Goal: Task Accomplishment & Management: Manage account settings

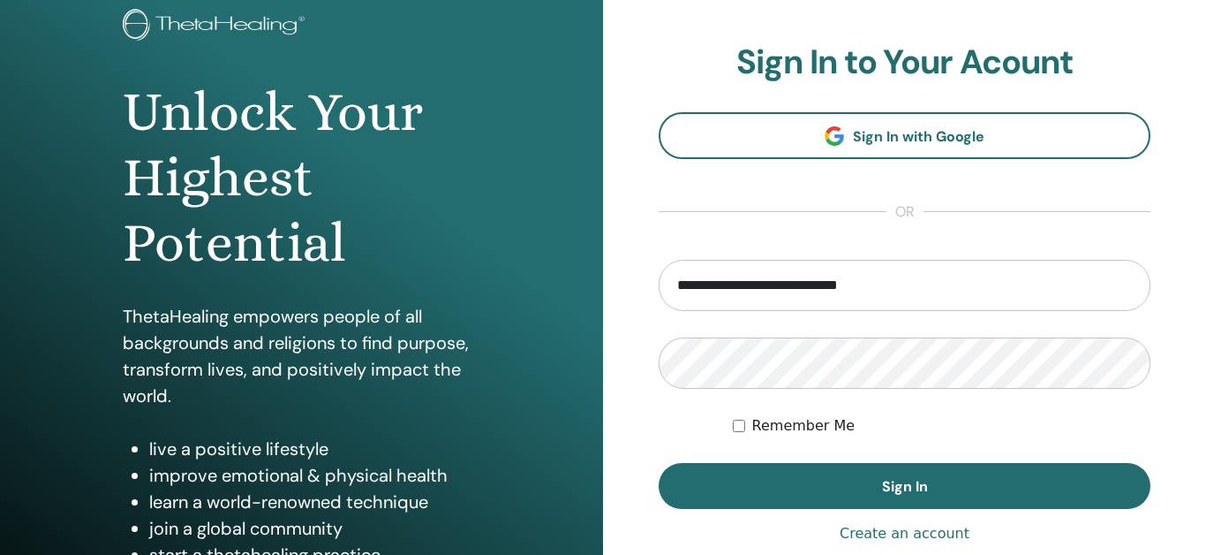
scroll to position [123, 0]
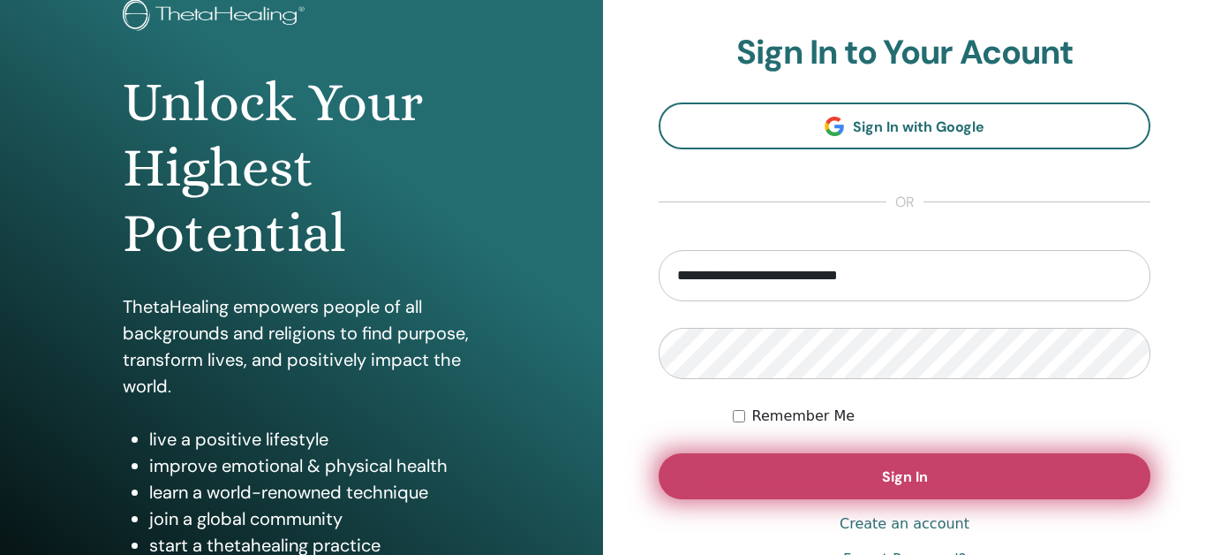
type input "**********"
click at [899, 475] on span "Sign In" at bounding box center [905, 476] width 46 height 19
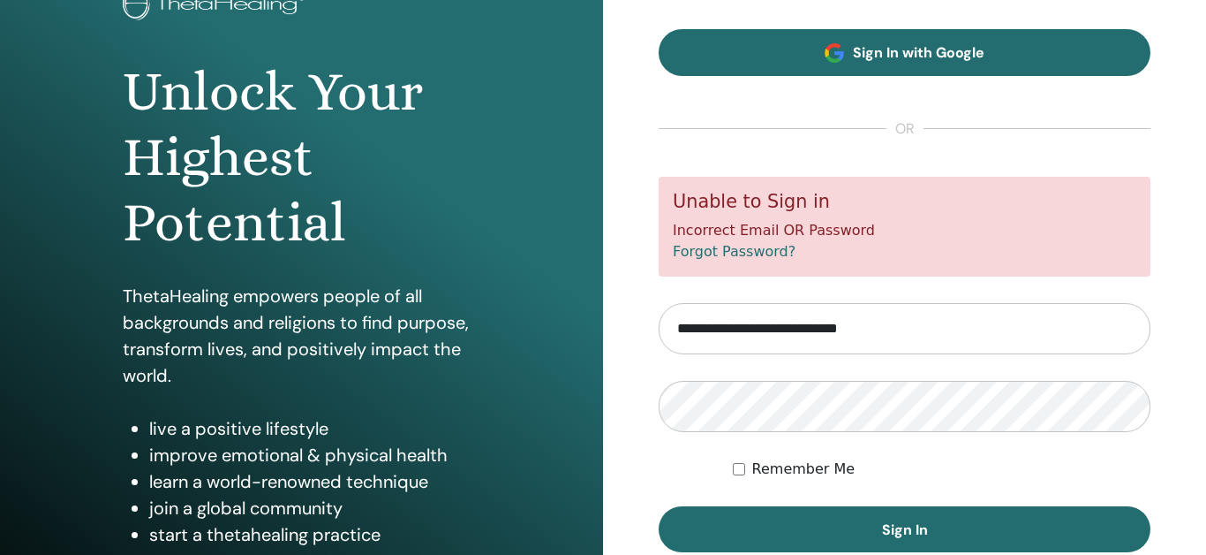
scroll to position [125, 0]
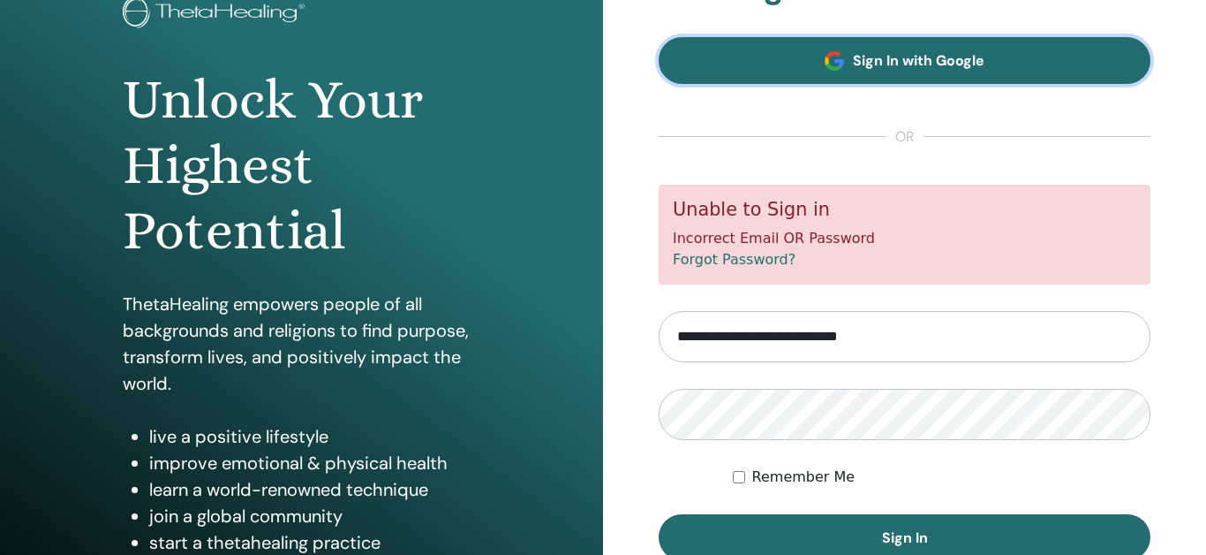
click at [922, 68] on span "Sign In with Google" at bounding box center [919, 60] width 132 height 19
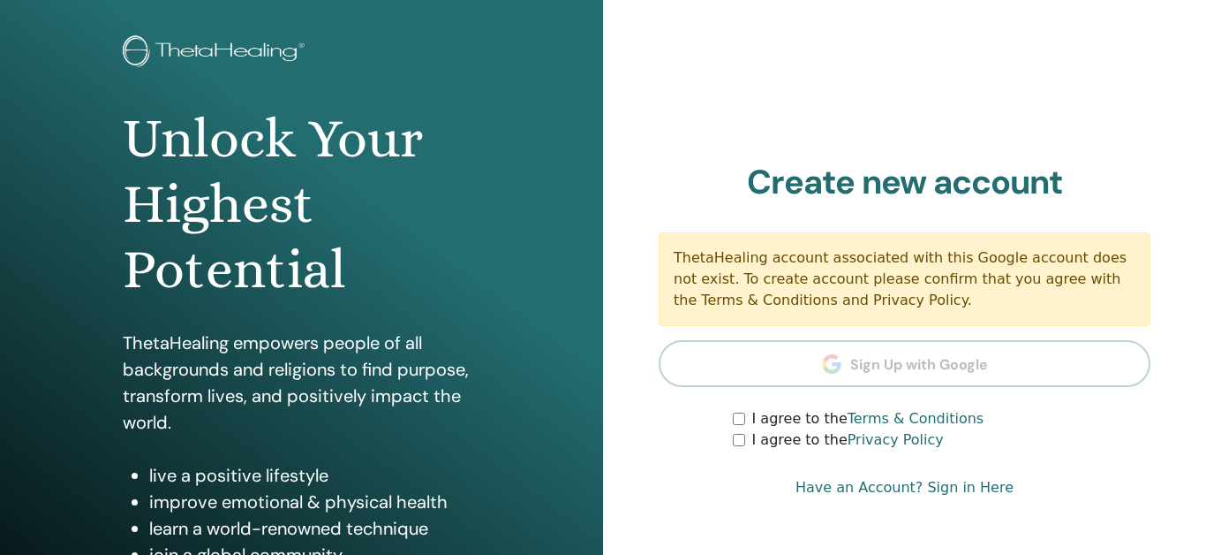
scroll to position [72, 0]
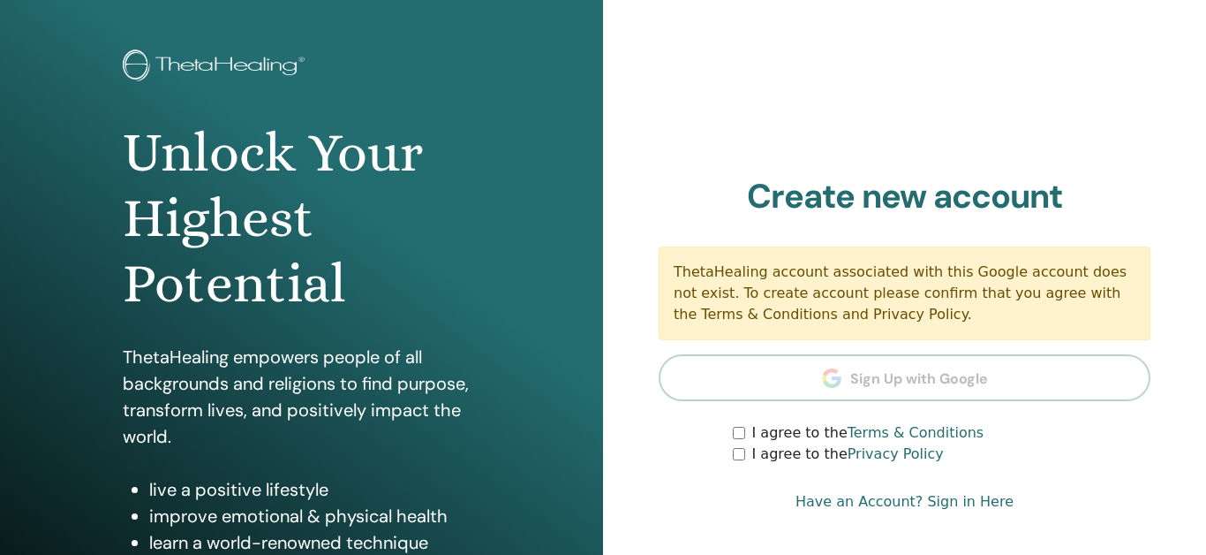
click at [879, 503] on link "Have an Account? Sign in Here" at bounding box center [905, 501] width 218 height 21
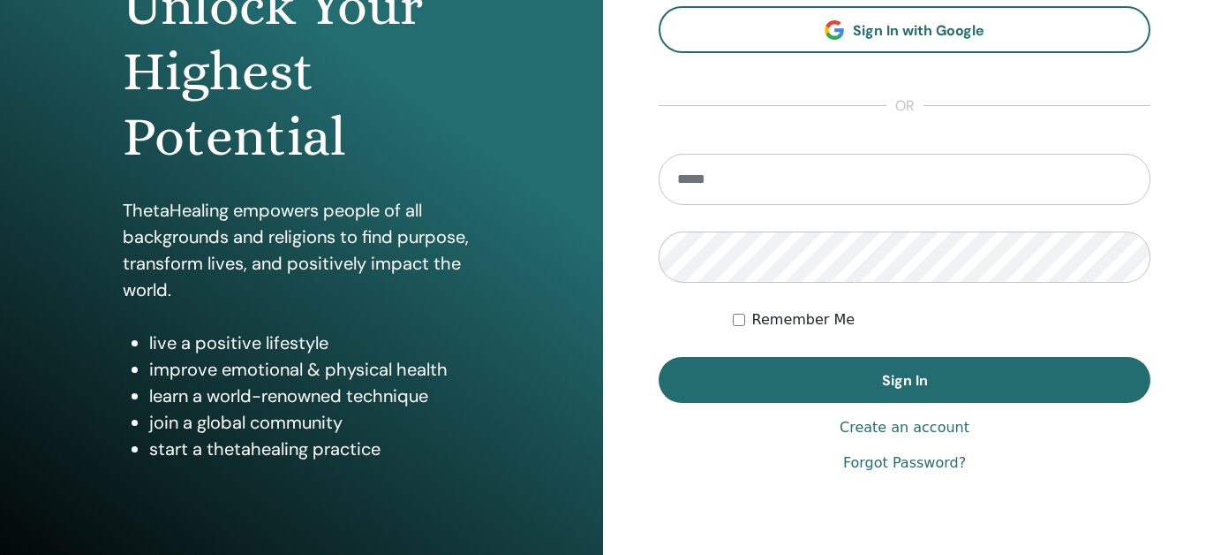
scroll to position [195, 0]
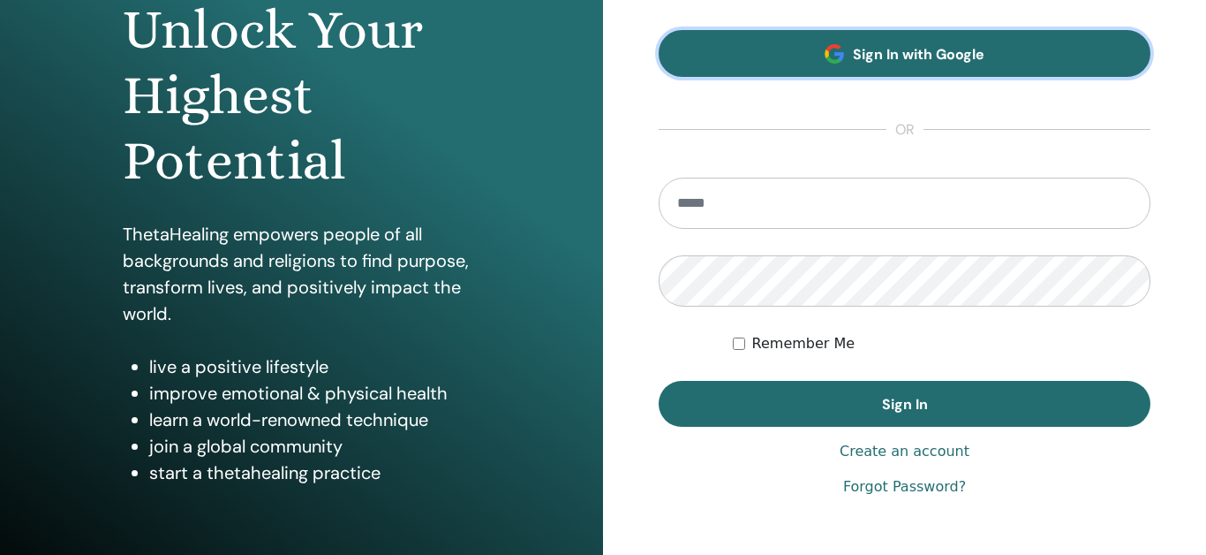
click at [888, 48] on span "Sign In with Google" at bounding box center [919, 54] width 132 height 19
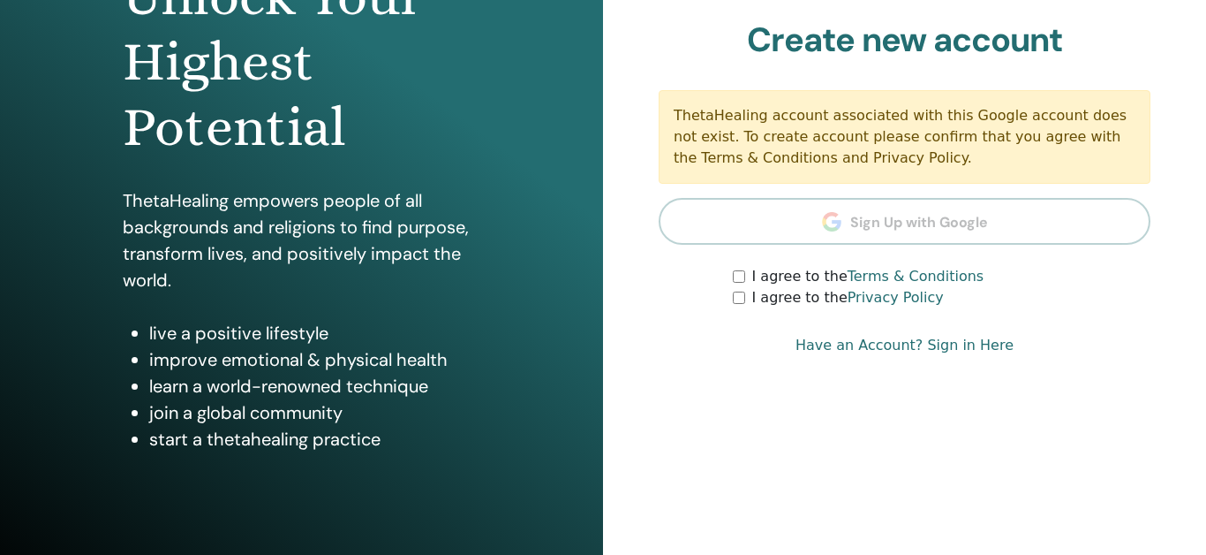
scroll to position [230, 0]
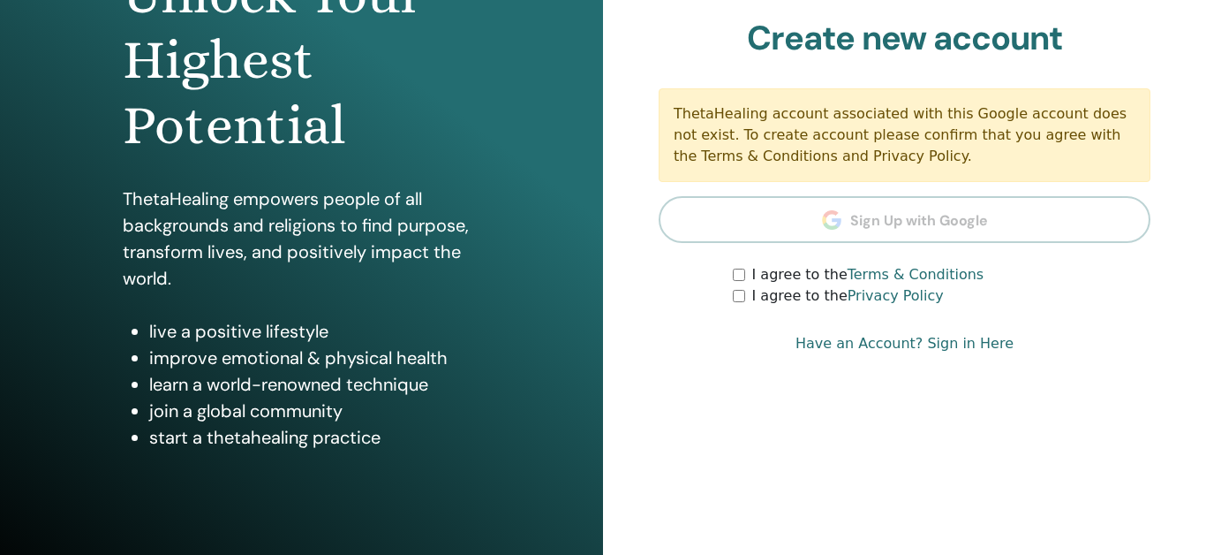
click at [965, 340] on link "Have an Account? Sign in Here" at bounding box center [905, 343] width 218 height 21
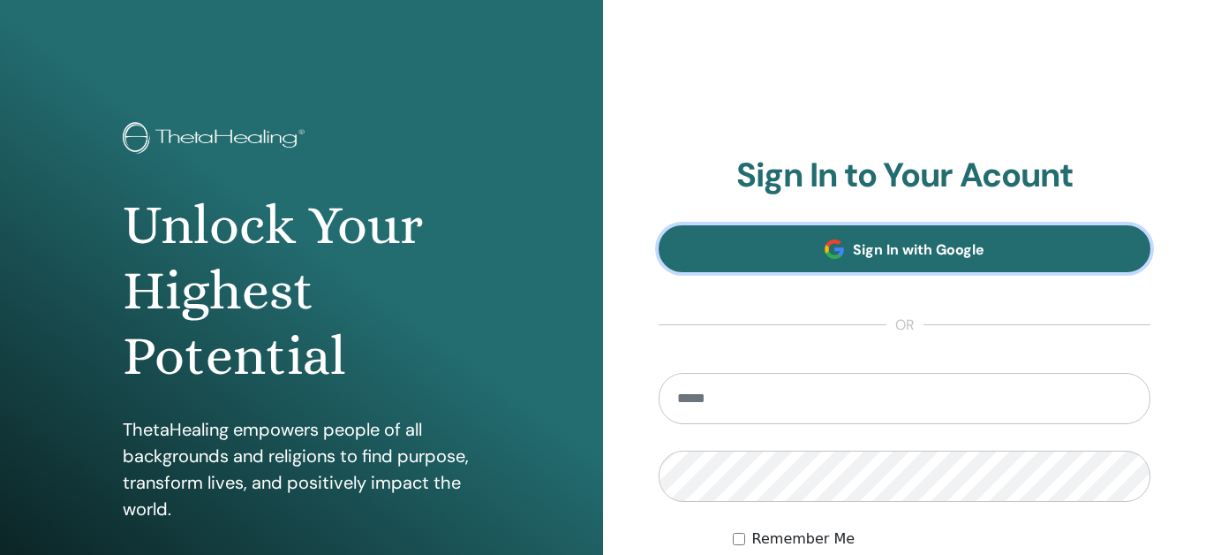
click at [939, 267] on link "Sign In with Google" at bounding box center [905, 248] width 492 height 47
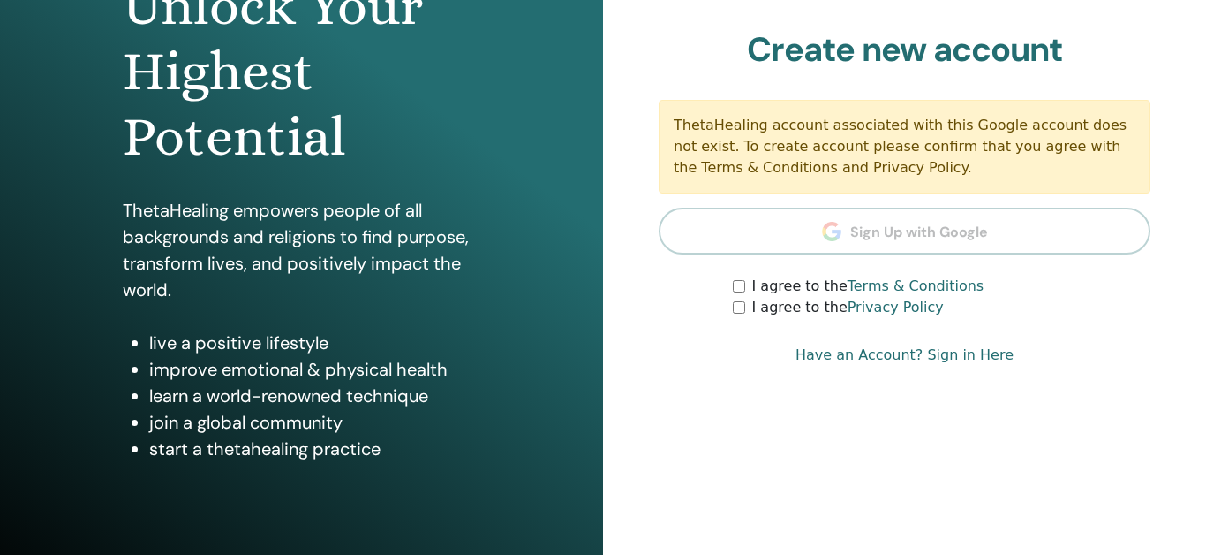
scroll to position [177, 0]
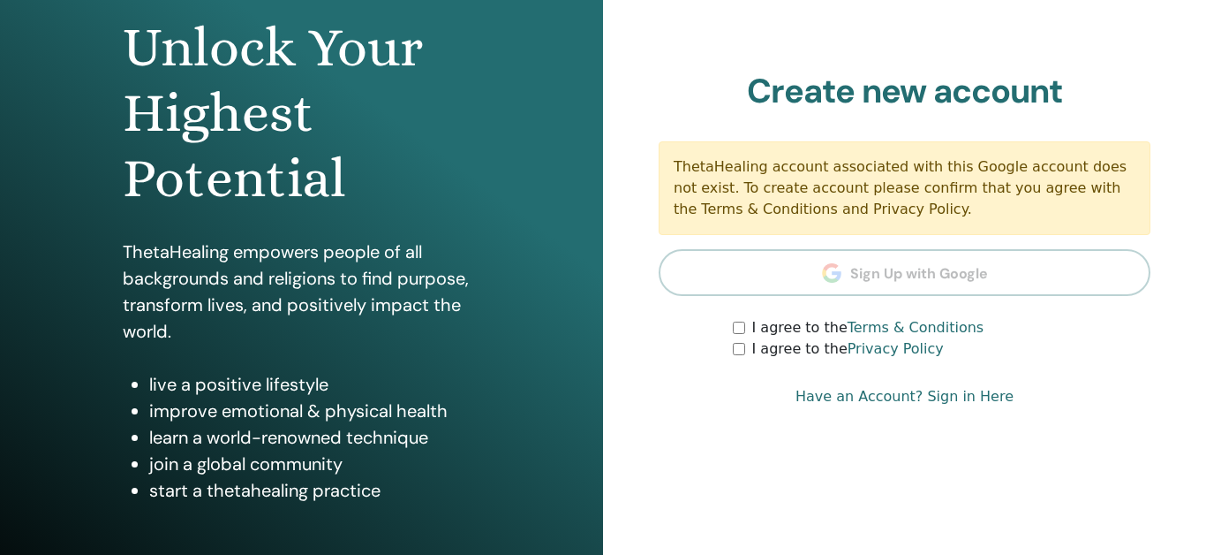
click at [889, 400] on link "Have an Account? Sign in Here" at bounding box center [905, 396] width 218 height 21
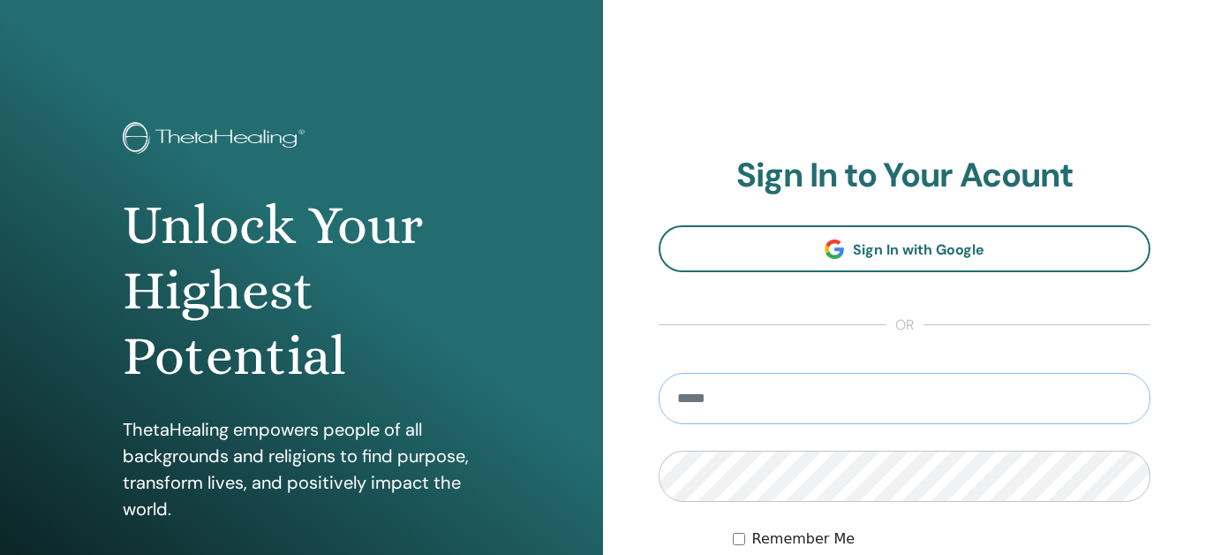
click at [886, 398] on input "email" at bounding box center [905, 398] width 492 height 51
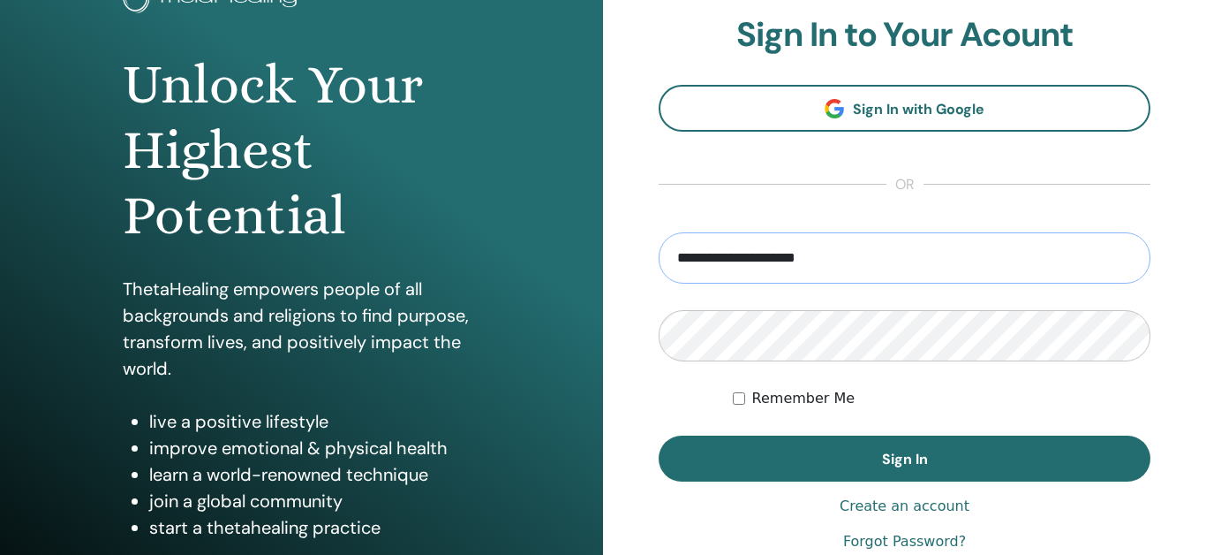
scroll to position [148, 0]
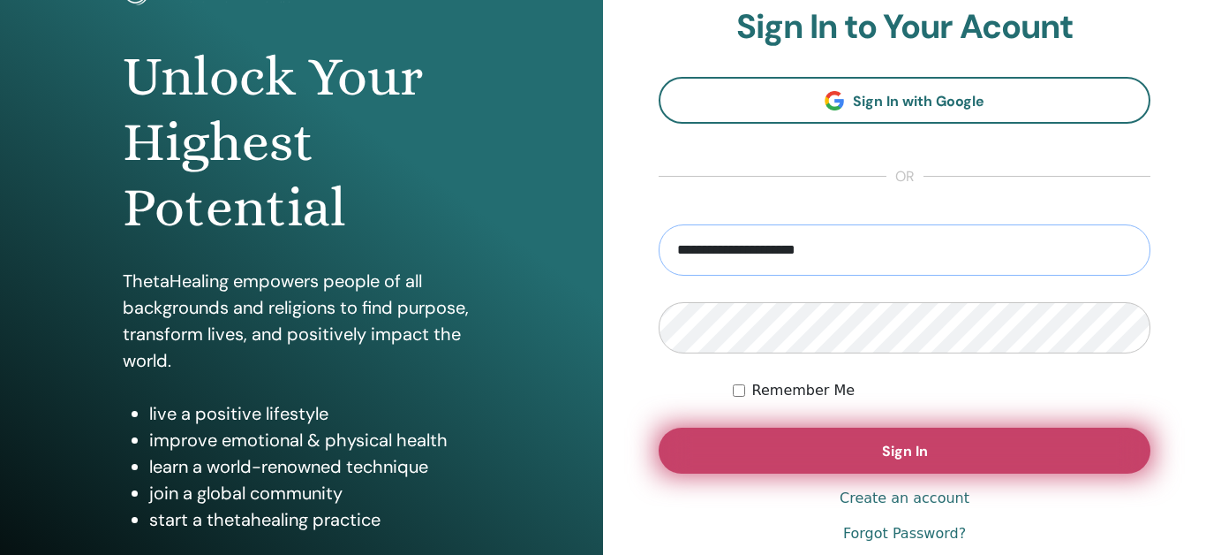
type input "**********"
click at [890, 441] on button "Sign In" at bounding box center [905, 450] width 492 height 46
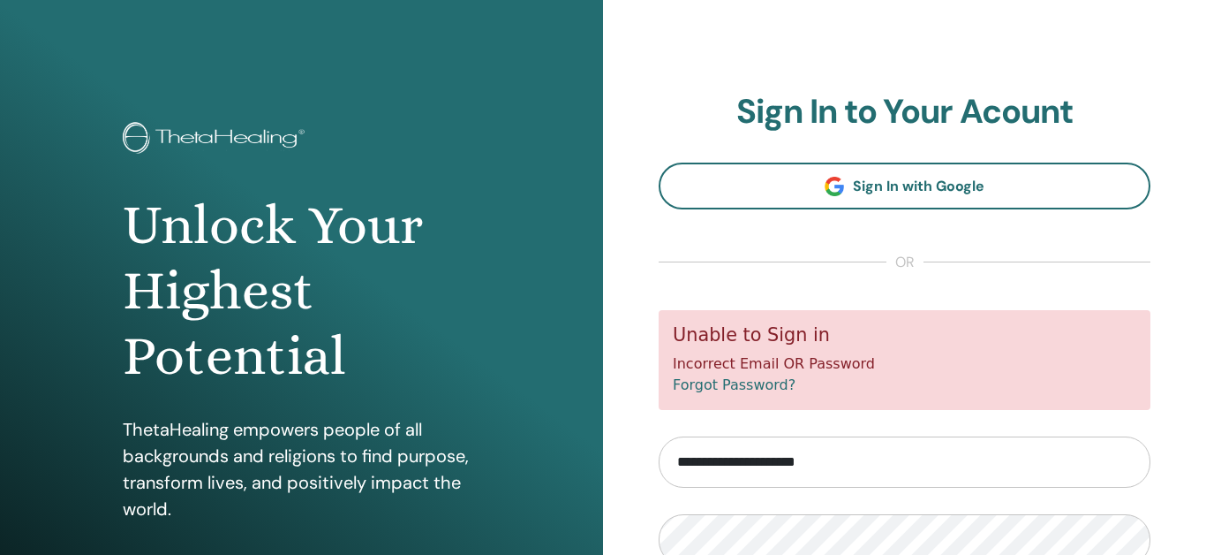
click at [764, 384] on link "Forgot Password?" at bounding box center [734, 384] width 123 height 17
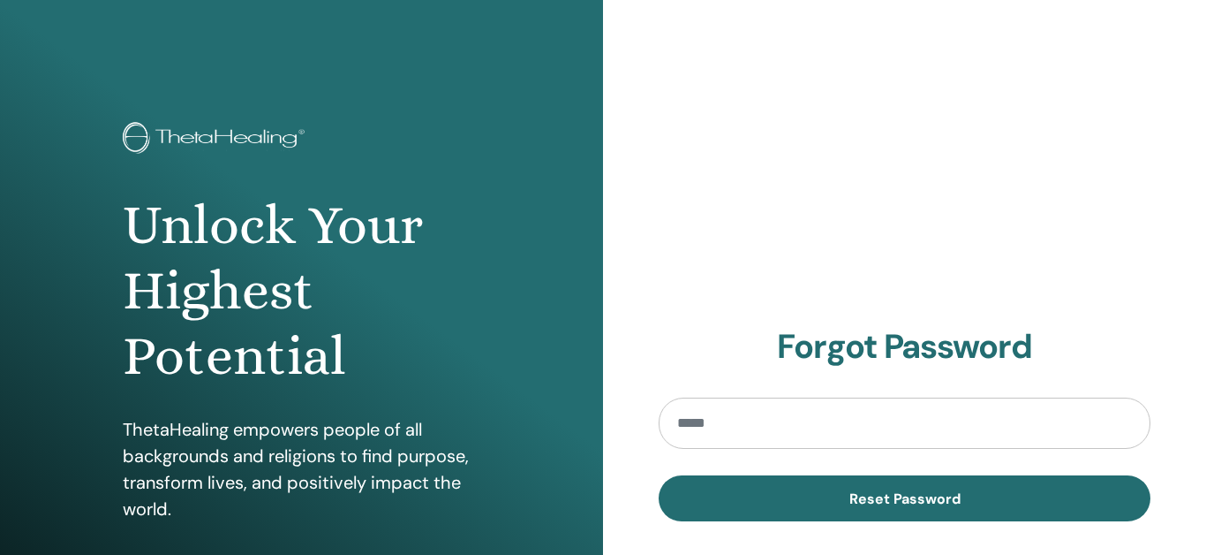
scroll to position [120, 0]
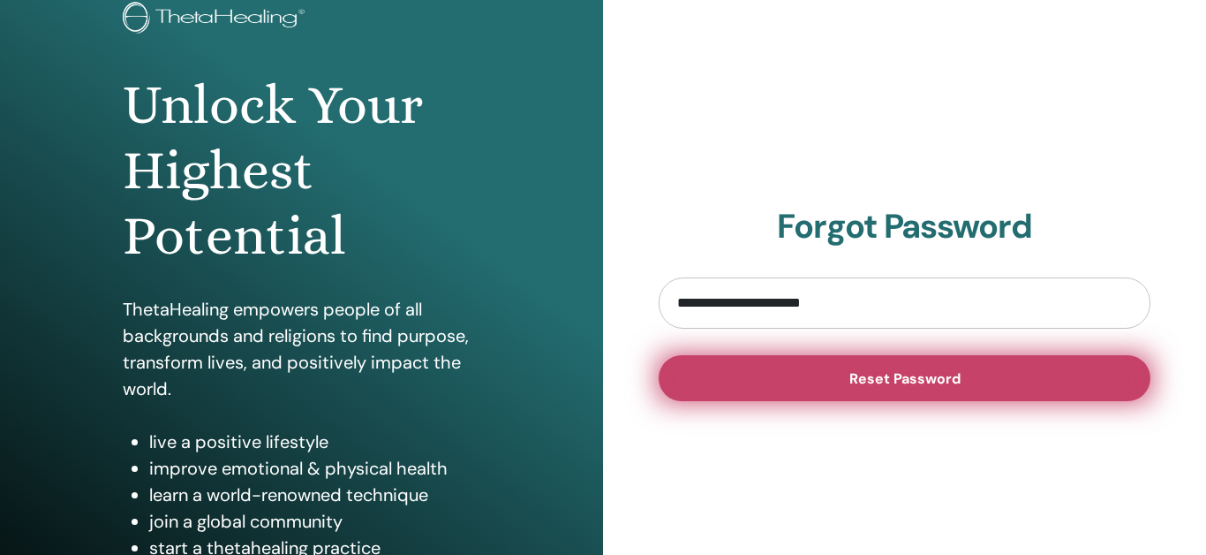
type input "**********"
click at [918, 389] on button "Reset Password" at bounding box center [905, 378] width 492 height 46
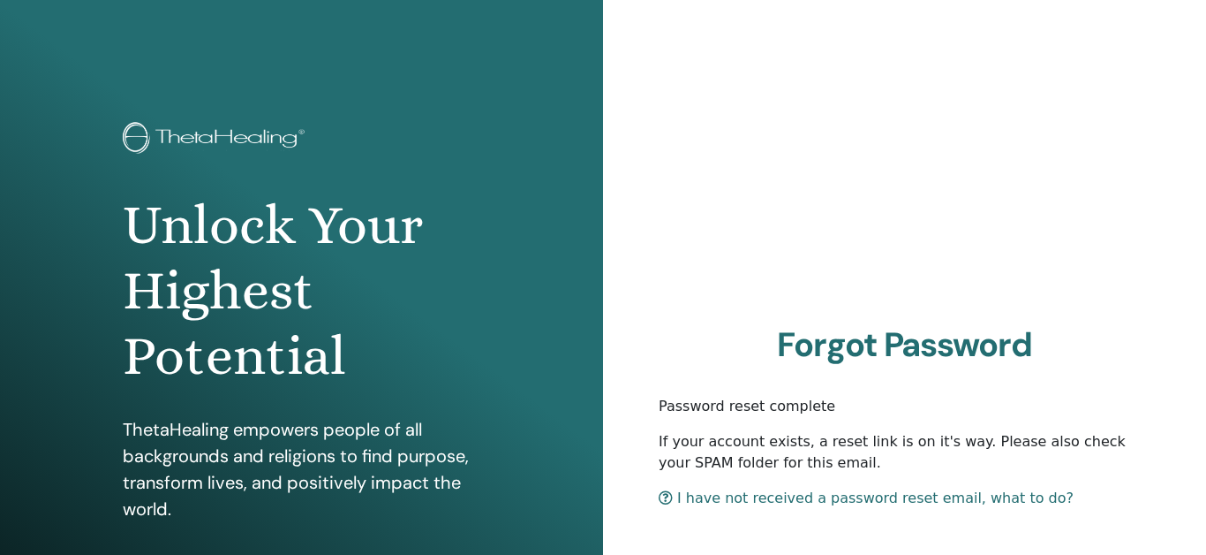
scroll to position [84, 0]
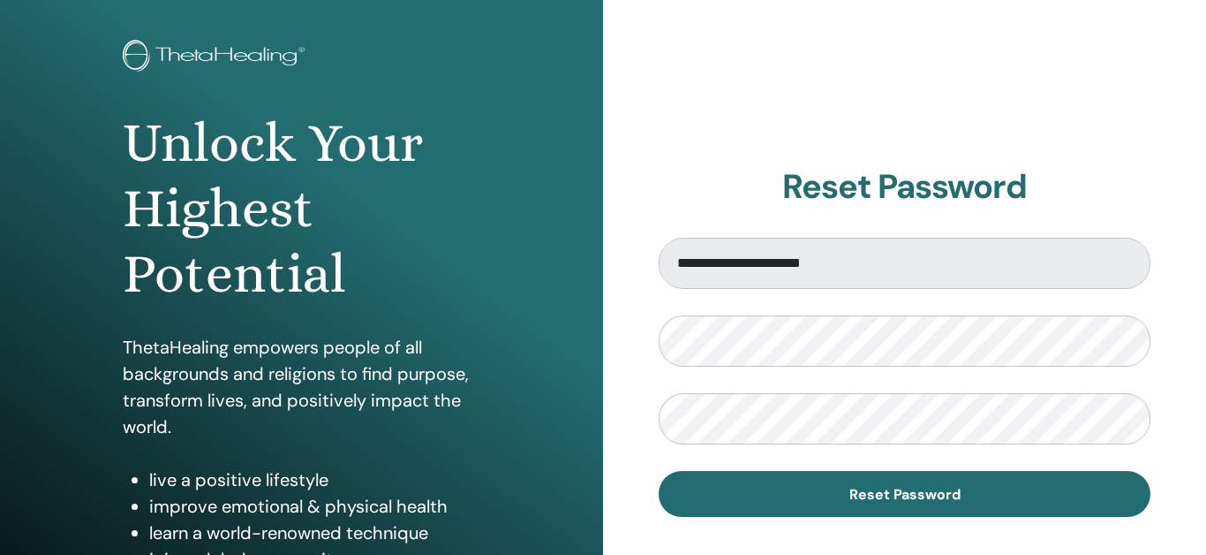
scroll to position [80, 0]
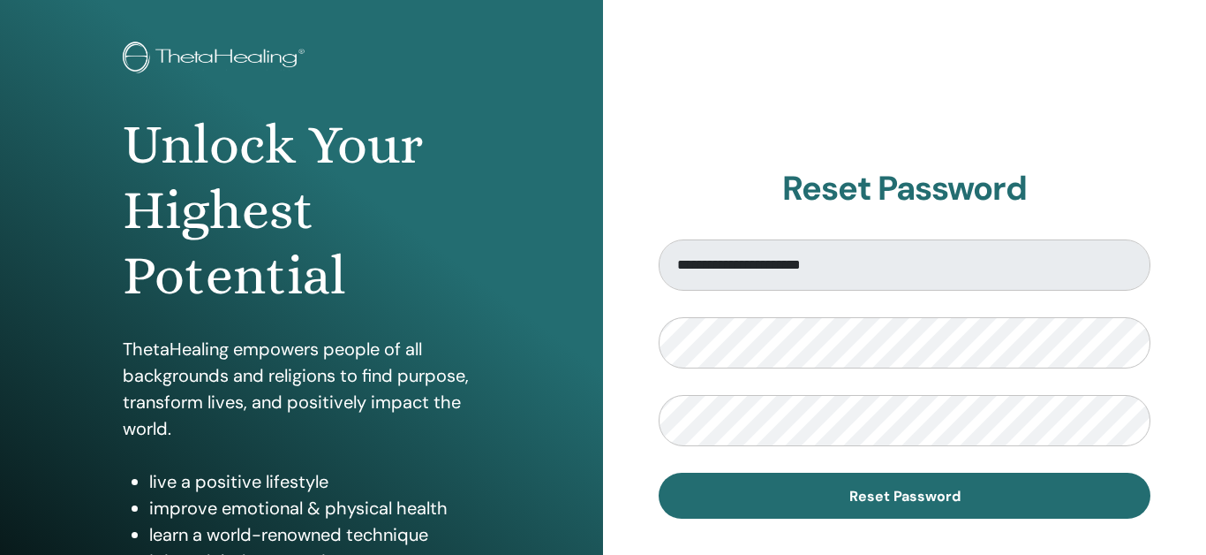
click at [988, 106] on div "**********" at bounding box center [904, 344] width 603 height 848
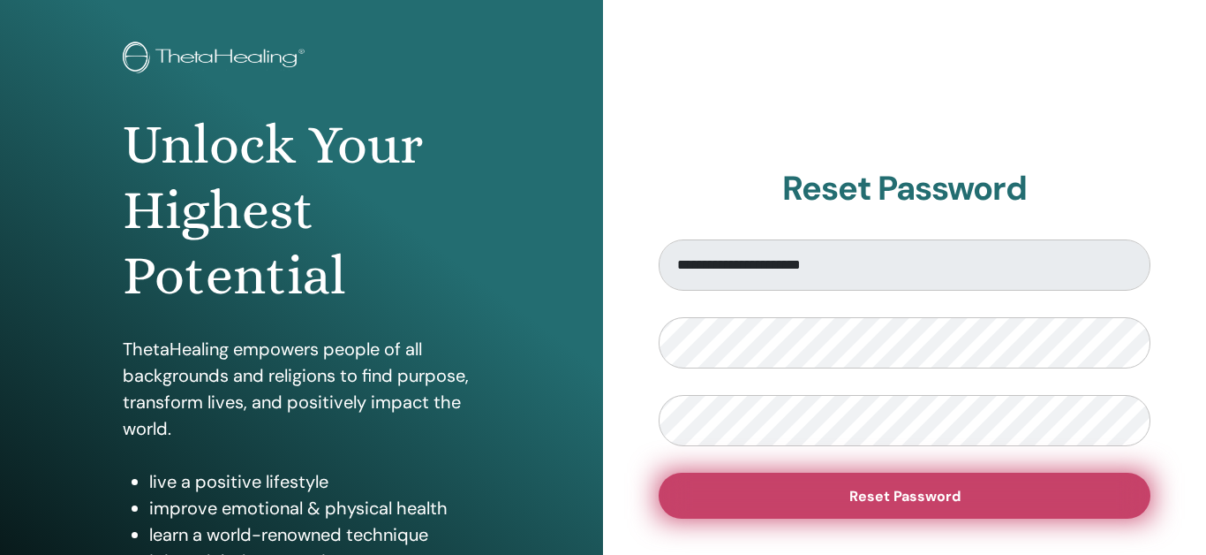
click at [908, 499] on span "Reset Password" at bounding box center [904, 496] width 111 height 19
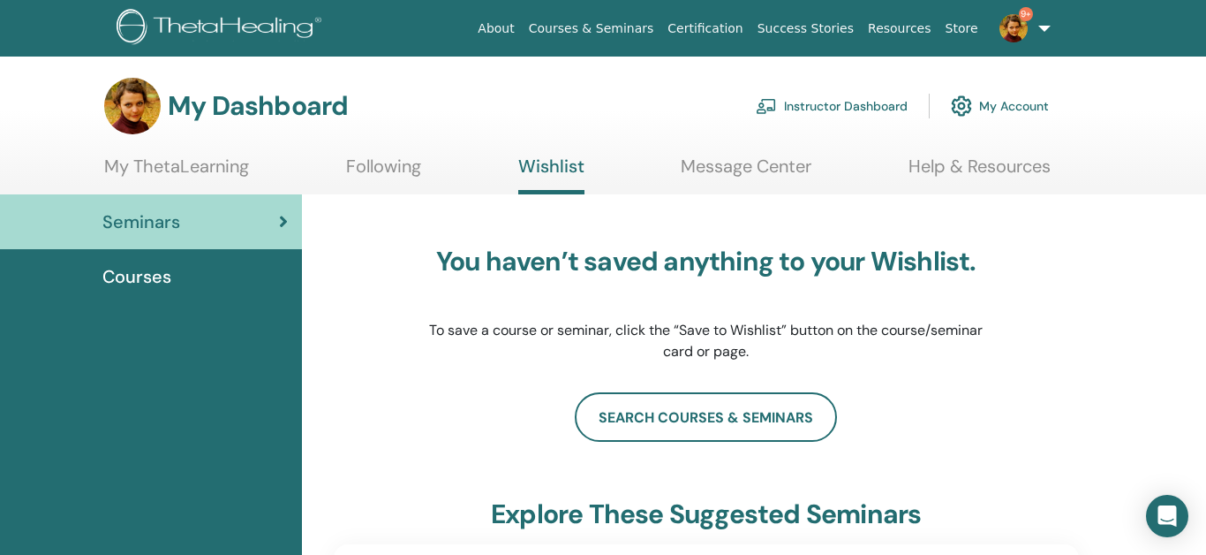
click at [873, 103] on link "Instructor Dashboard" at bounding box center [832, 106] width 152 height 39
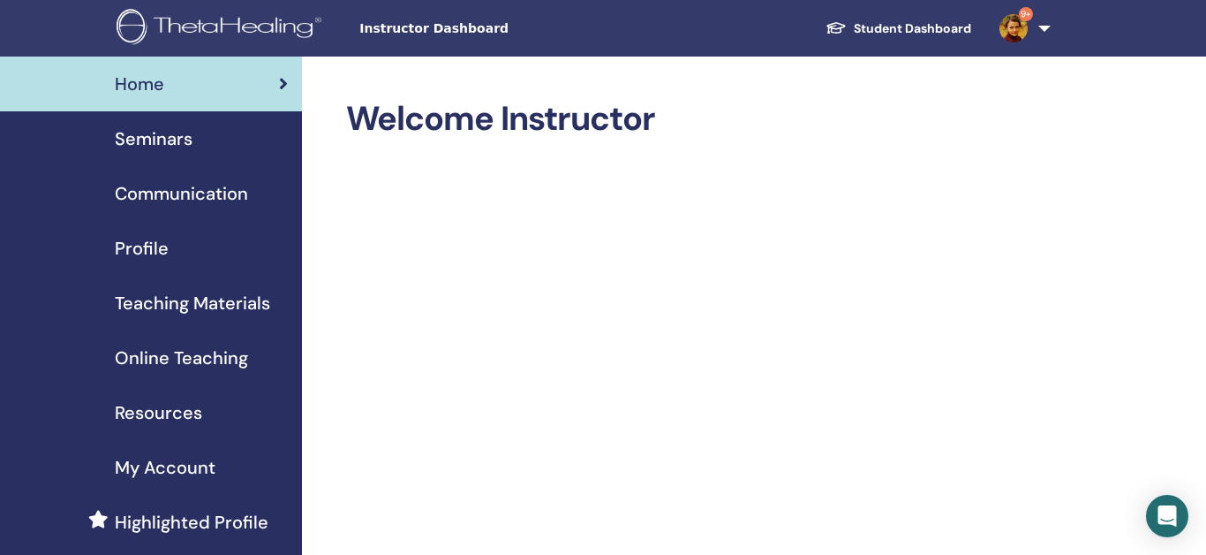
click at [155, 141] on span "Seminars" at bounding box center [154, 138] width 78 height 26
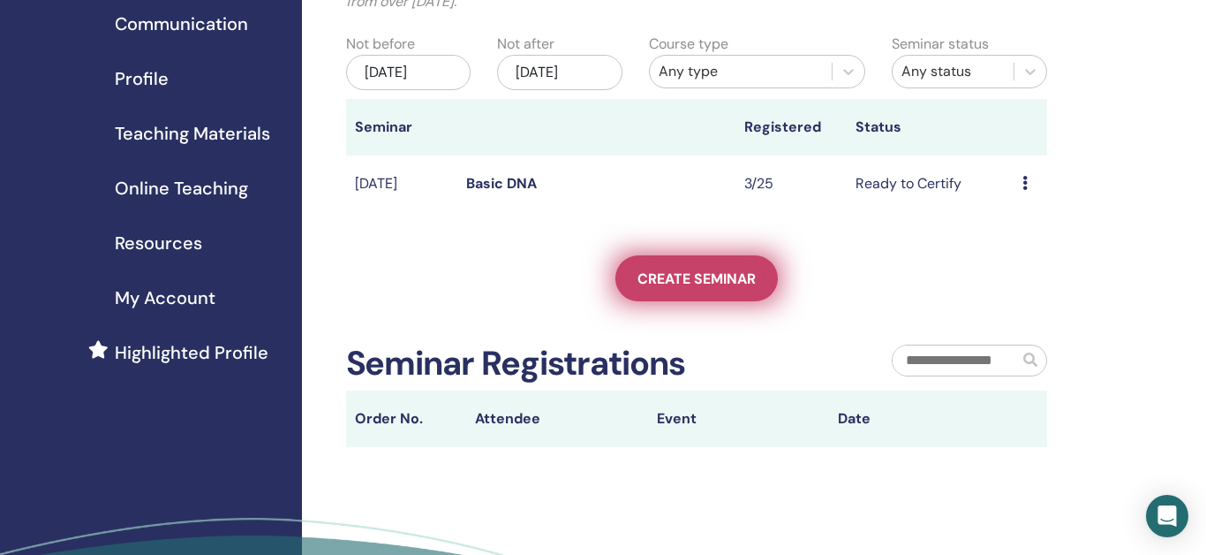
scroll to position [174, 0]
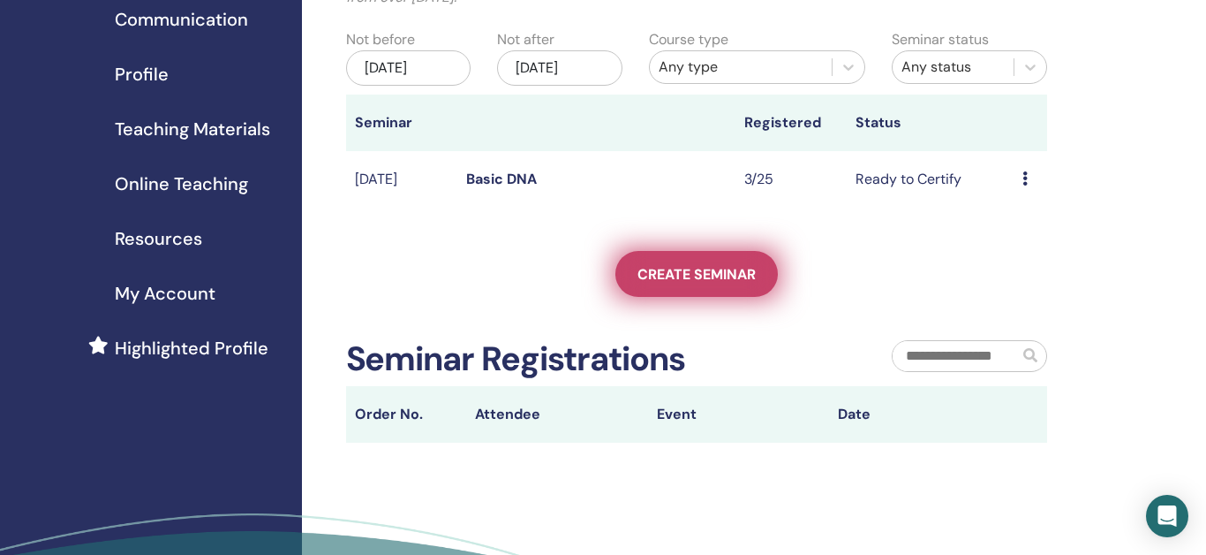
click at [722, 280] on span "Create seminar" at bounding box center [697, 274] width 118 height 19
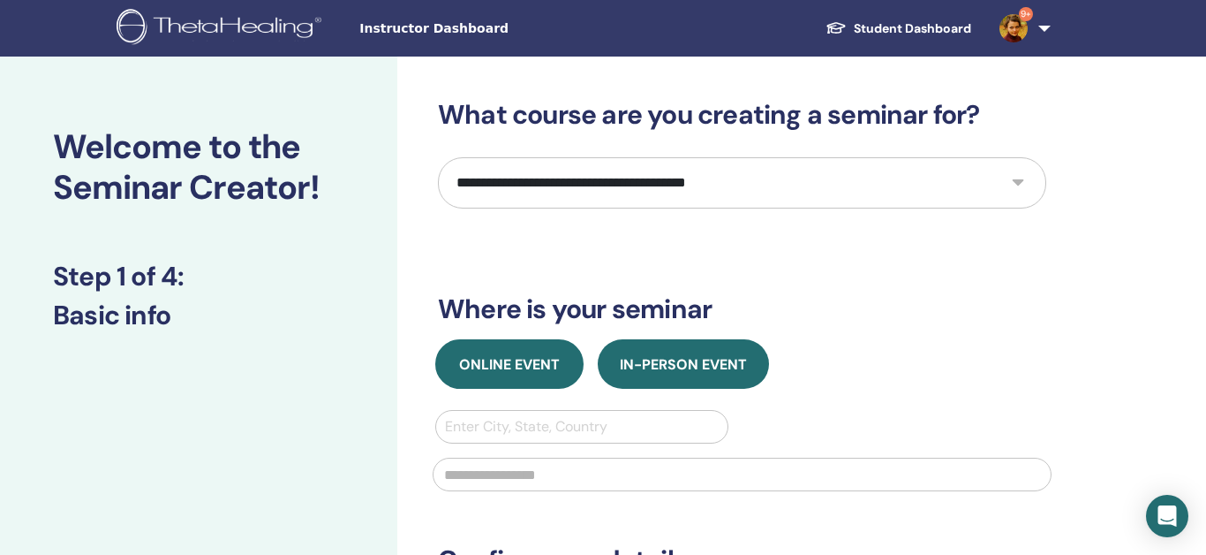
click at [536, 367] on span "Online Event" at bounding box center [509, 364] width 101 height 19
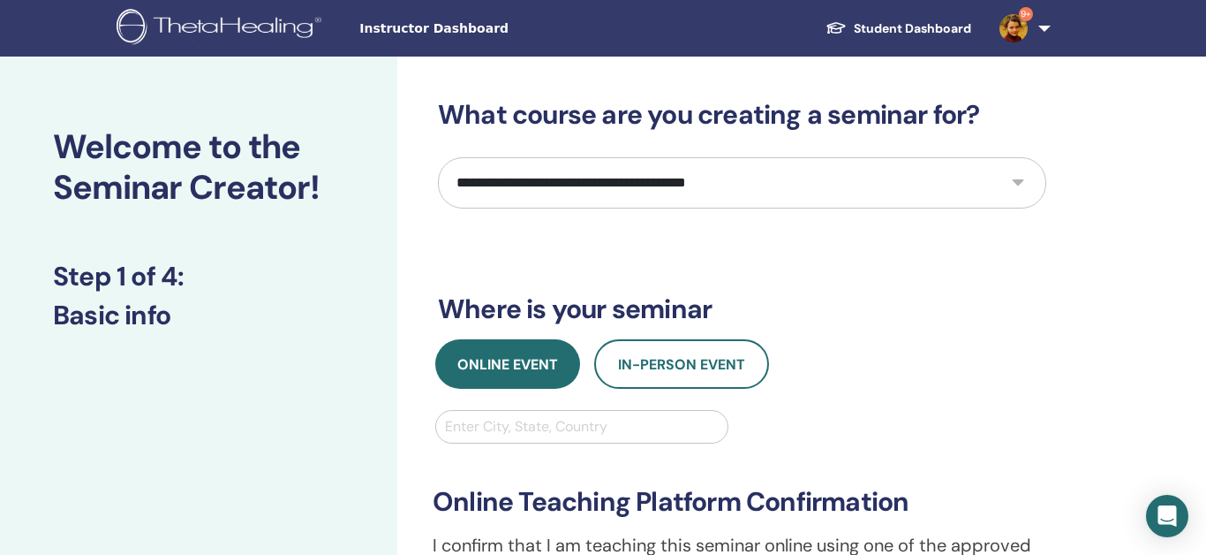
click at [585, 434] on div at bounding box center [582, 426] width 274 height 25
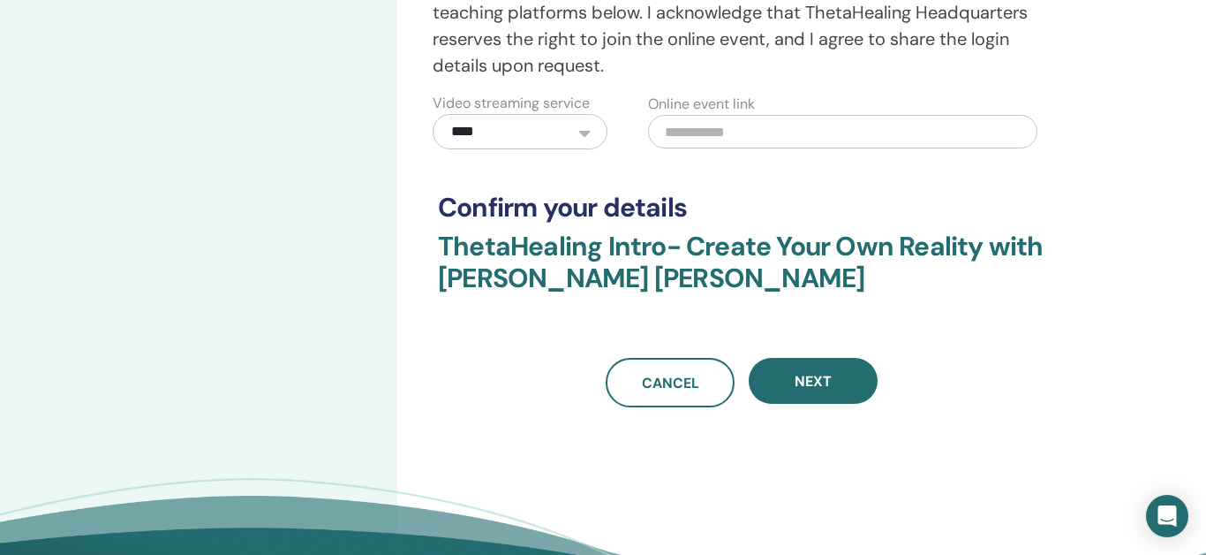
scroll to position [606, 0]
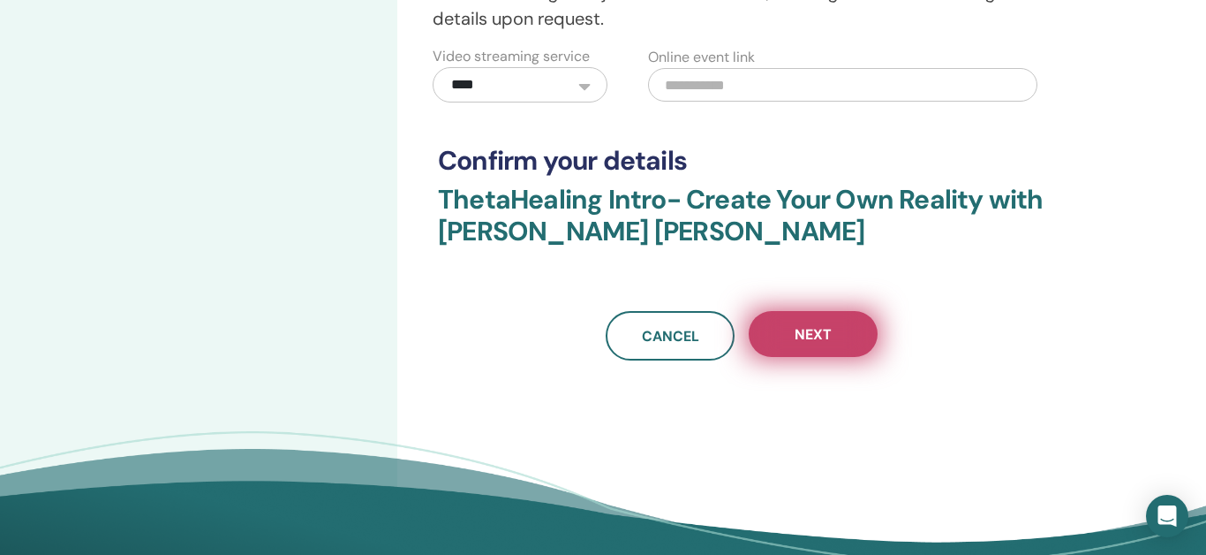
click at [819, 328] on span "Next" at bounding box center [813, 334] width 37 height 19
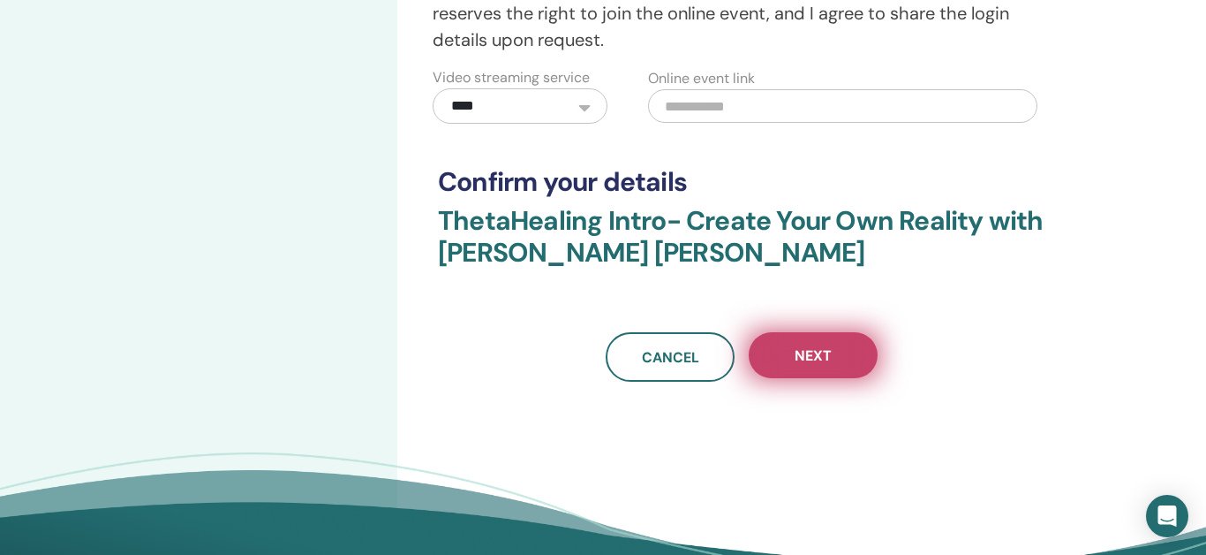
click at [823, 351] on span "Next" at bounding box center [813, 355] width 37 height 19
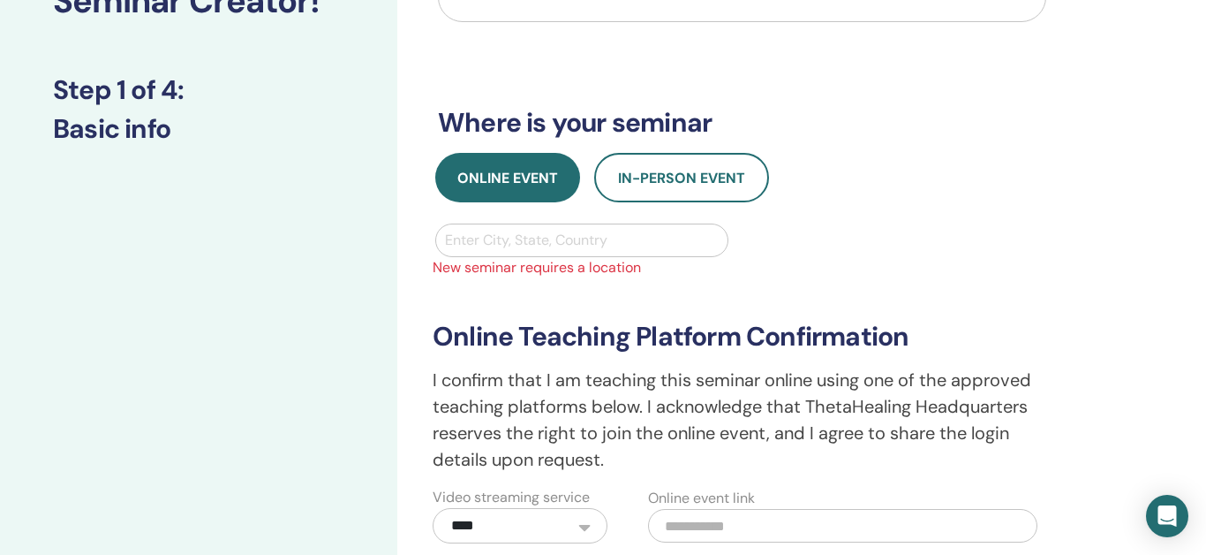
scroll to position [163, 0]
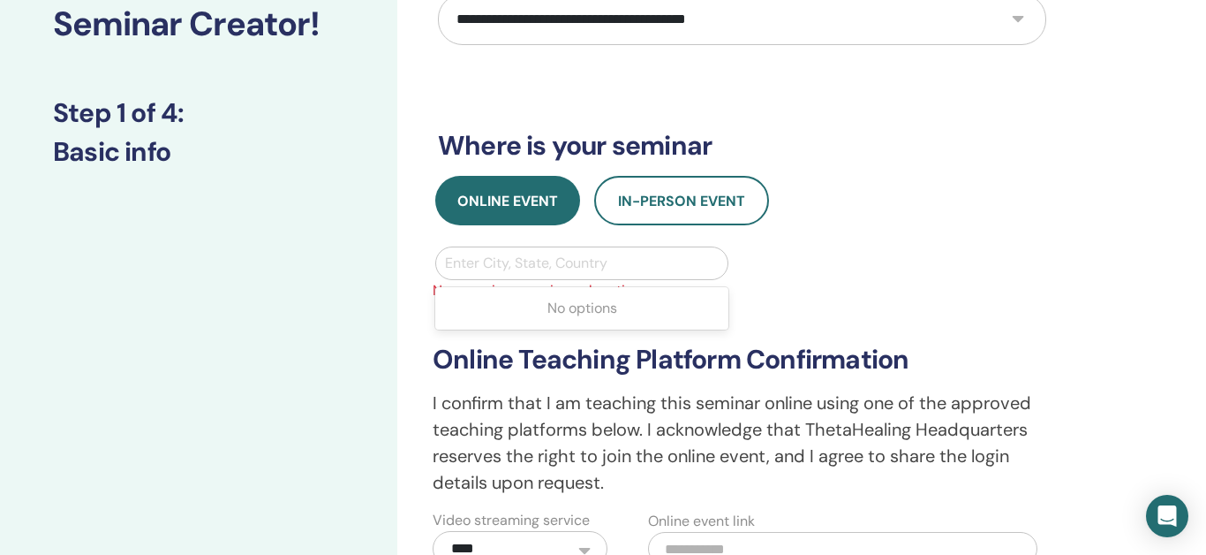
click at [559, 268] on div at bounding box center [582, 263] width 274 height 25
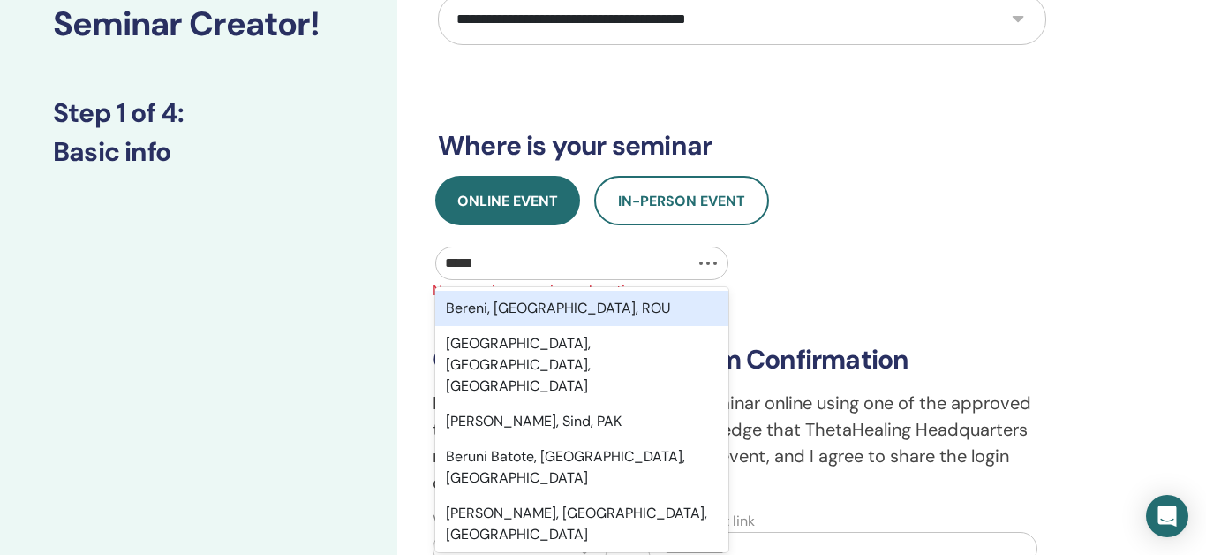
type input "******"
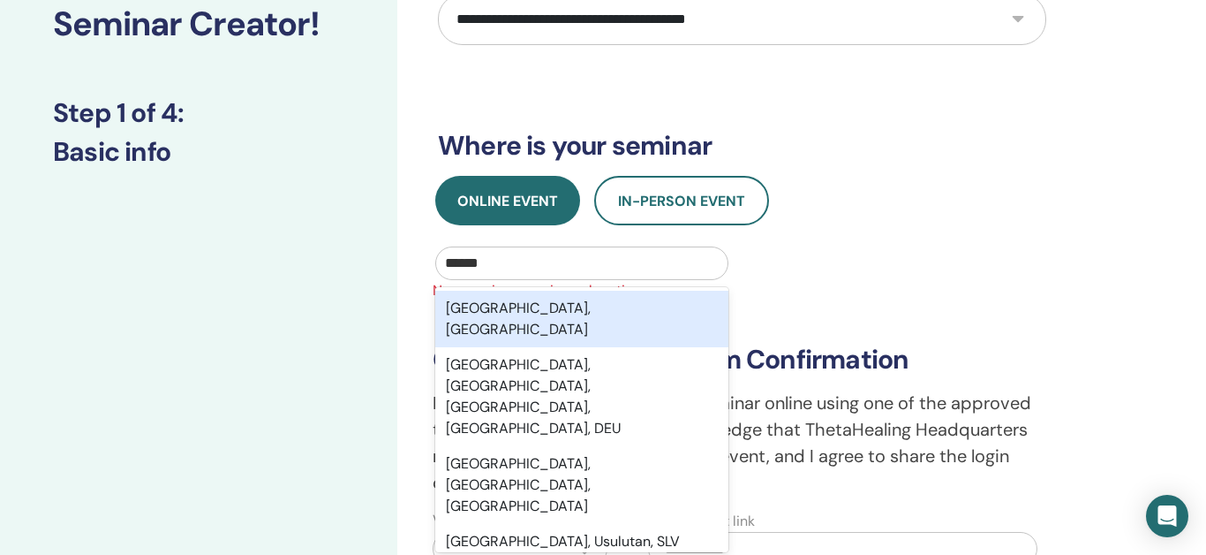
click at [478, 316] on div "Berlin, DEU" at bounding box center [581, 319] width 293 height 57
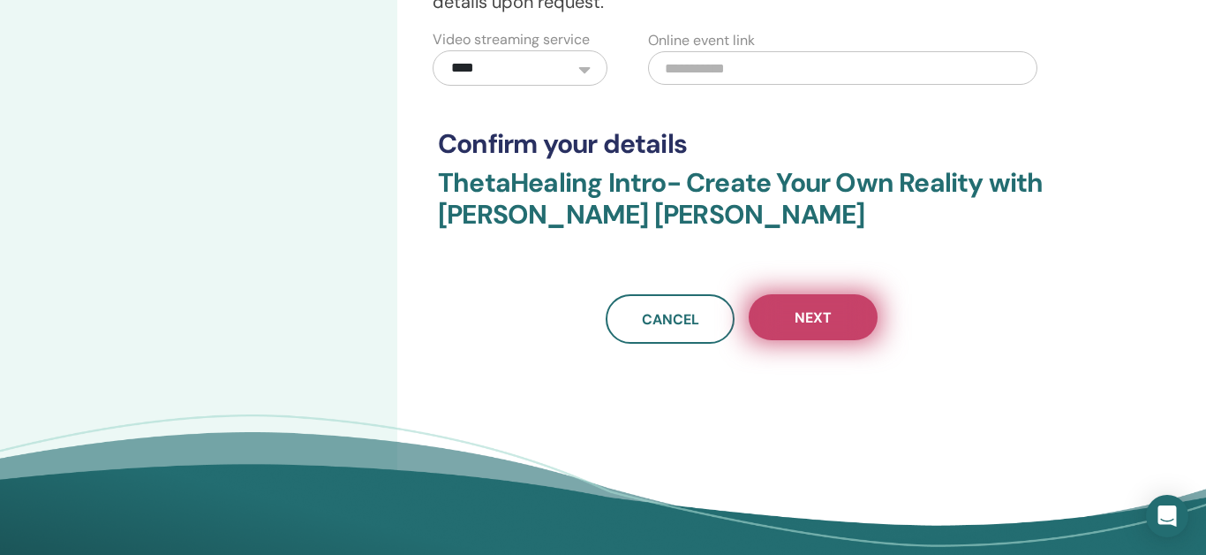
click at [821, 319] on span "Next" at bounding box center [813, 317] width 37 height 19
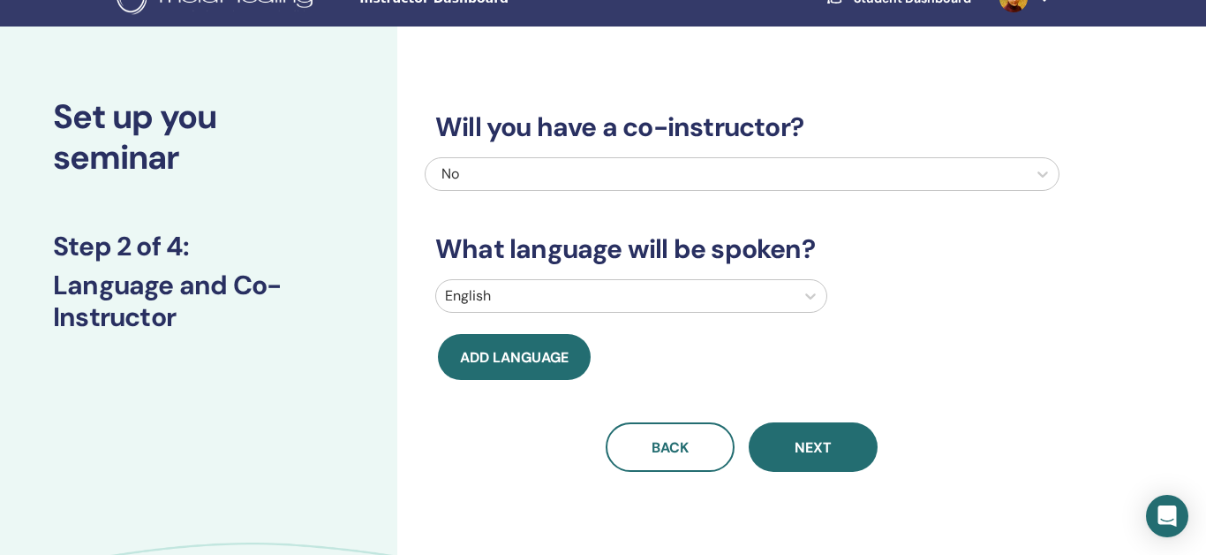
scroll to position [18, 0]
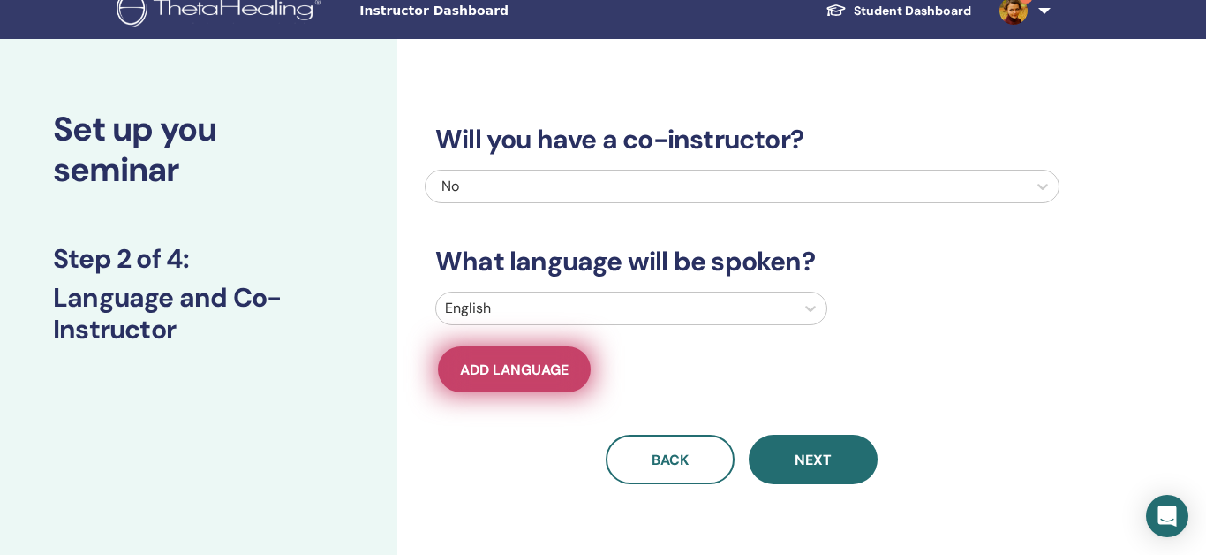
click at [532, 362] on span "Add language" at bounding box center [514, 369] width 109 height 19
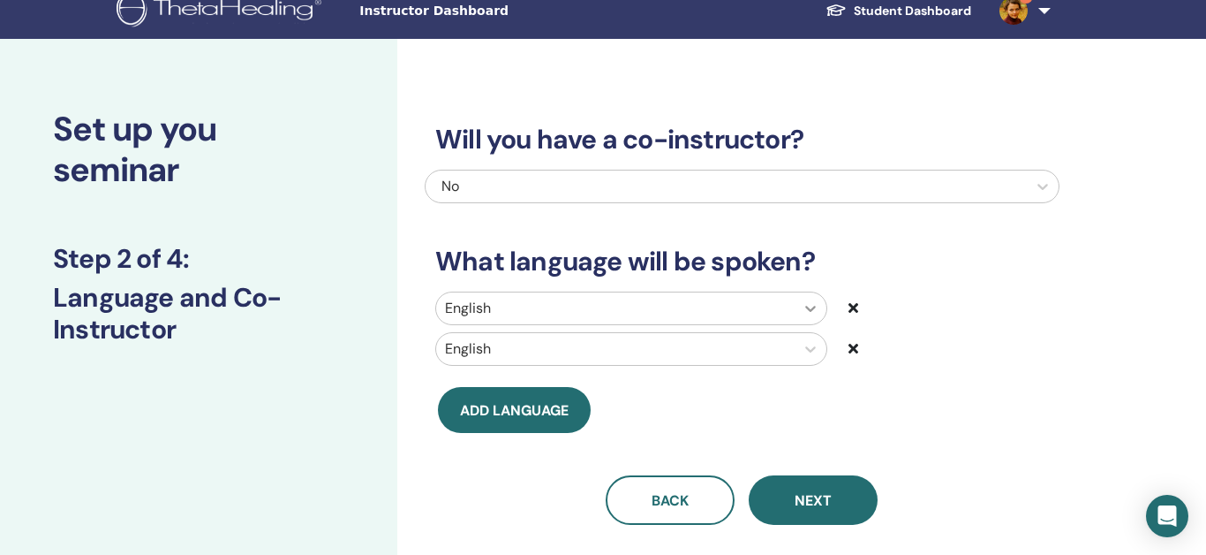
click at [810, 310] on icon at bounding box center [810, 309] width 11 height 6
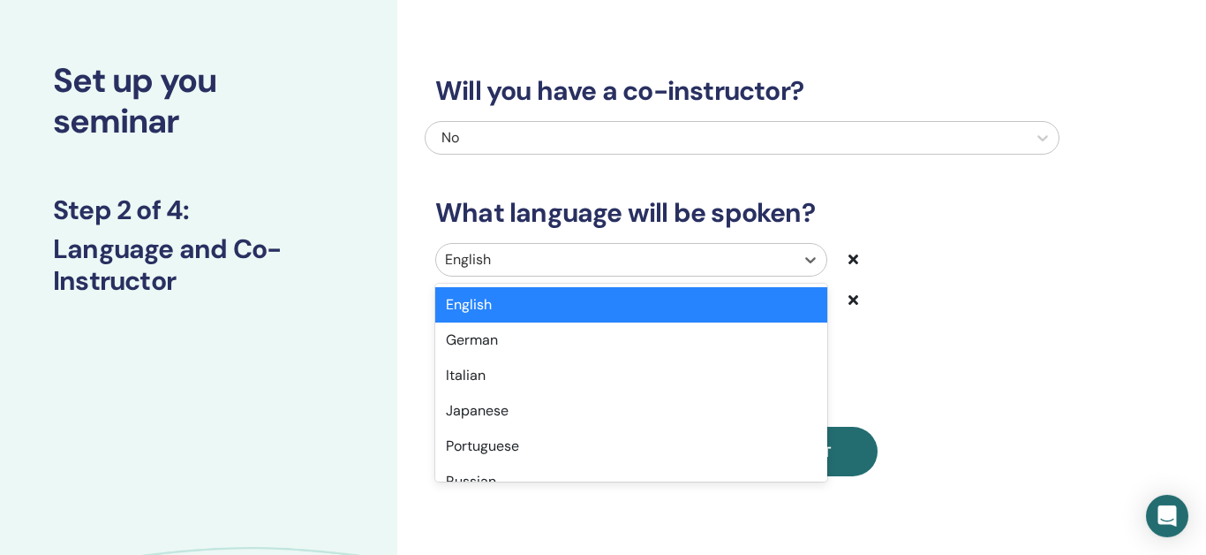
scroll to position [67, 0]
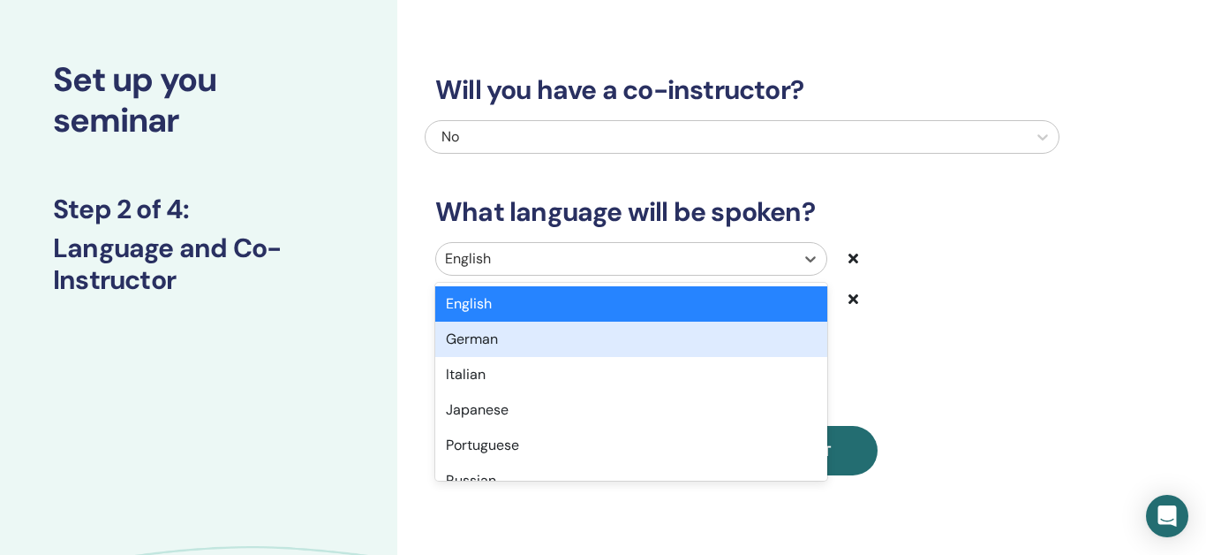
click at [485, 341] on div "German" at bounding box center [631, 338] width 392 height 35
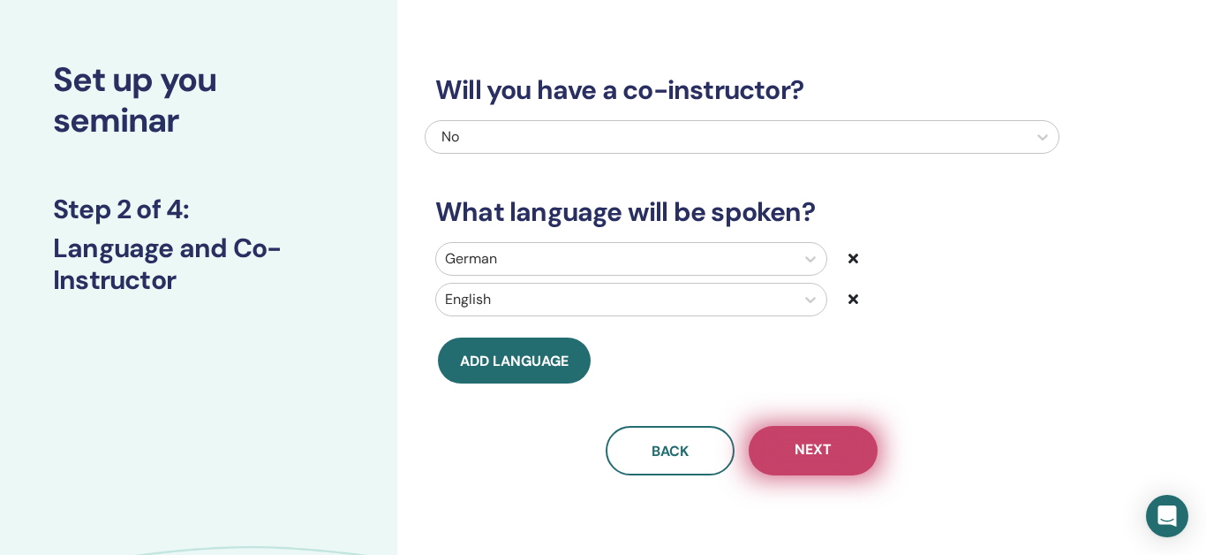
click at [844, 460] on button "Next" at bounding box center [813, 450] width 129 height 49
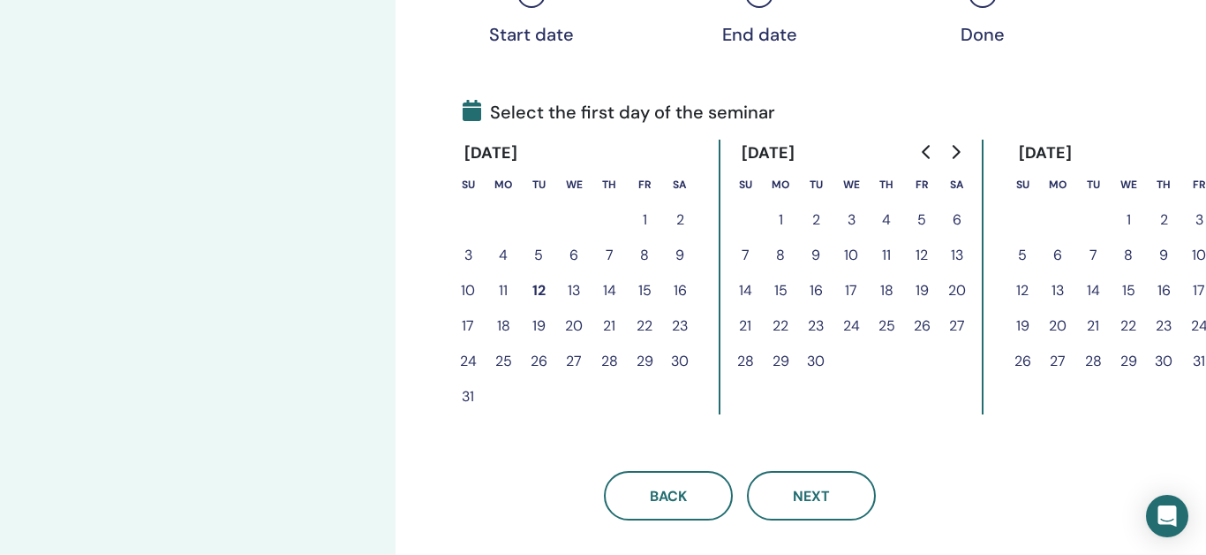
scroll to position [341, 48]
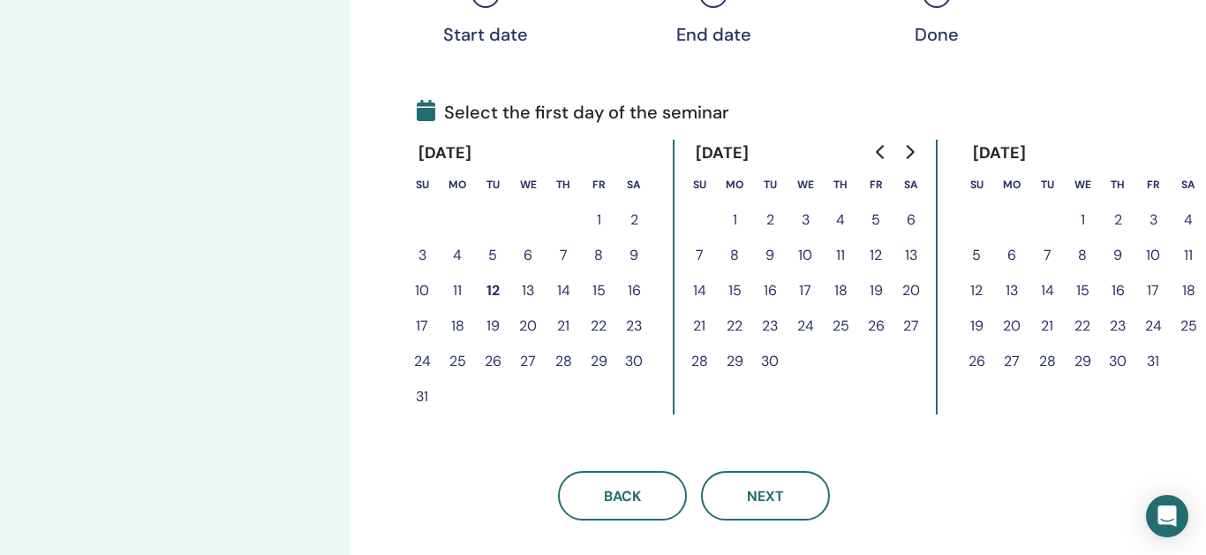
click at [911, 151] on icon "Go to next month" at bounding box center [909, 152] width 14 height 14
click at [1157, 366] on button "30" at bounding box center [1153, 360] width 35 height 35
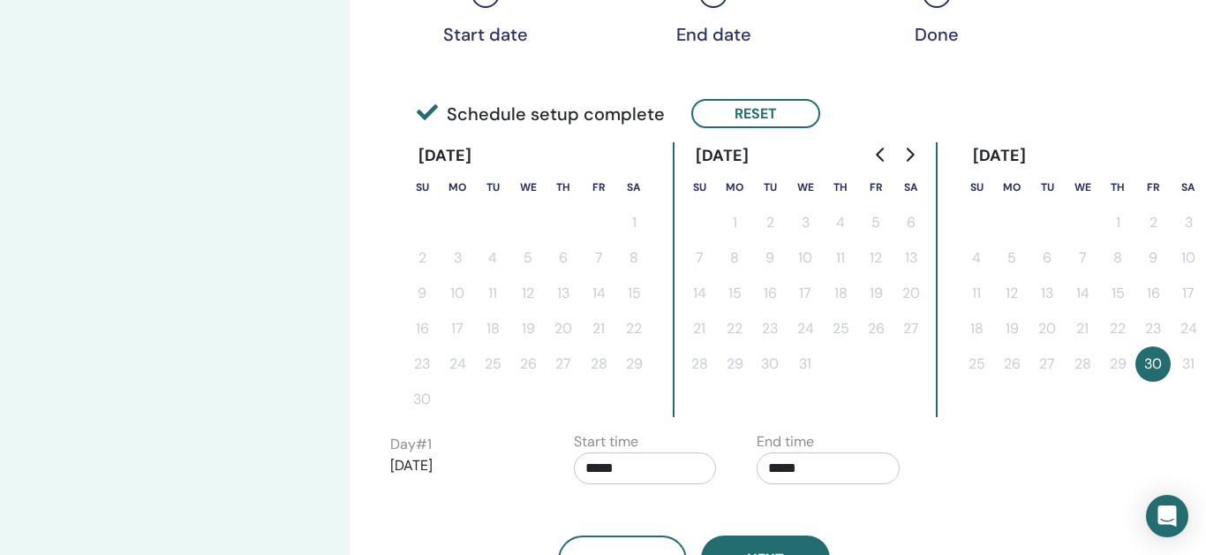
click at [911, 153] on icon "Go to next month" at bounding box center [911, 154] width 8 height 14
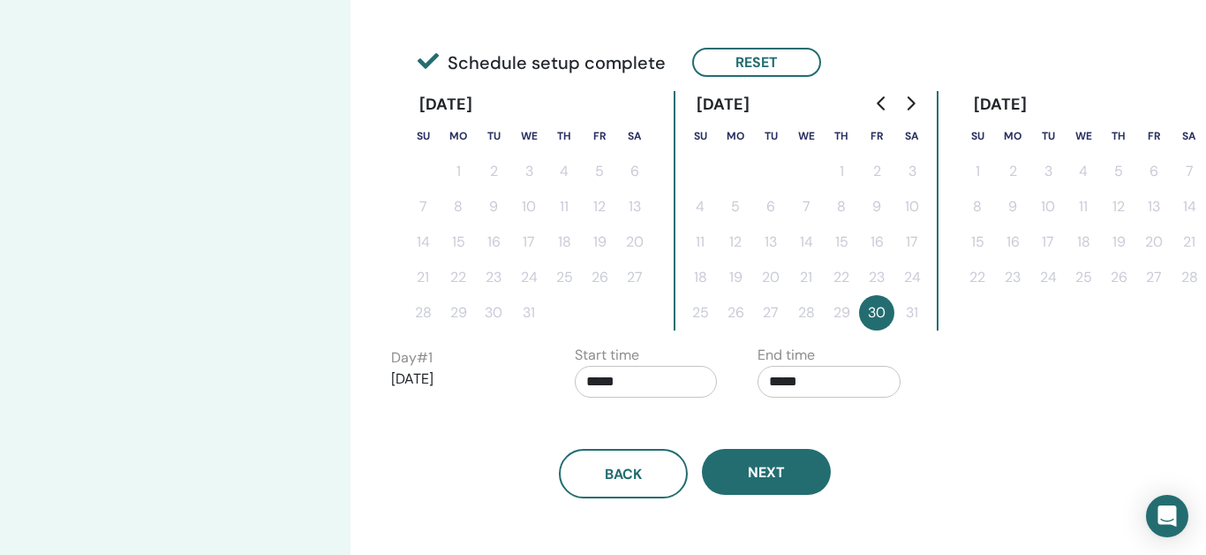
scroll to position [393, 46]
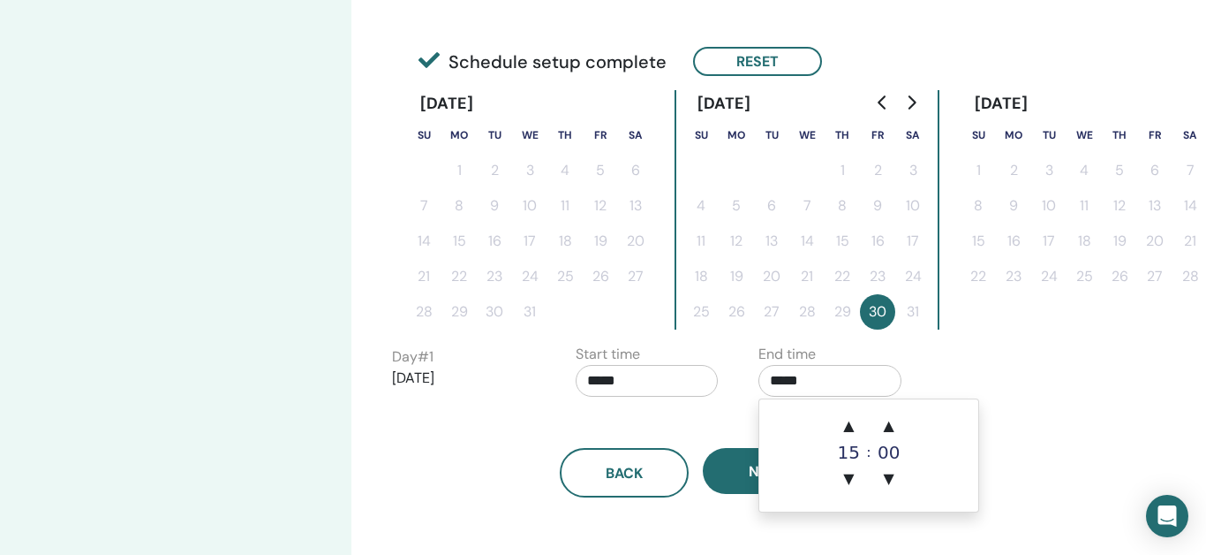
click at [781, 379] on input "*****" at bounding box center [829, 381] width 143 height 32
click at [852, 423] on span "▲" at bounding box center [848, 425] width 35 height 35
type input "*****"
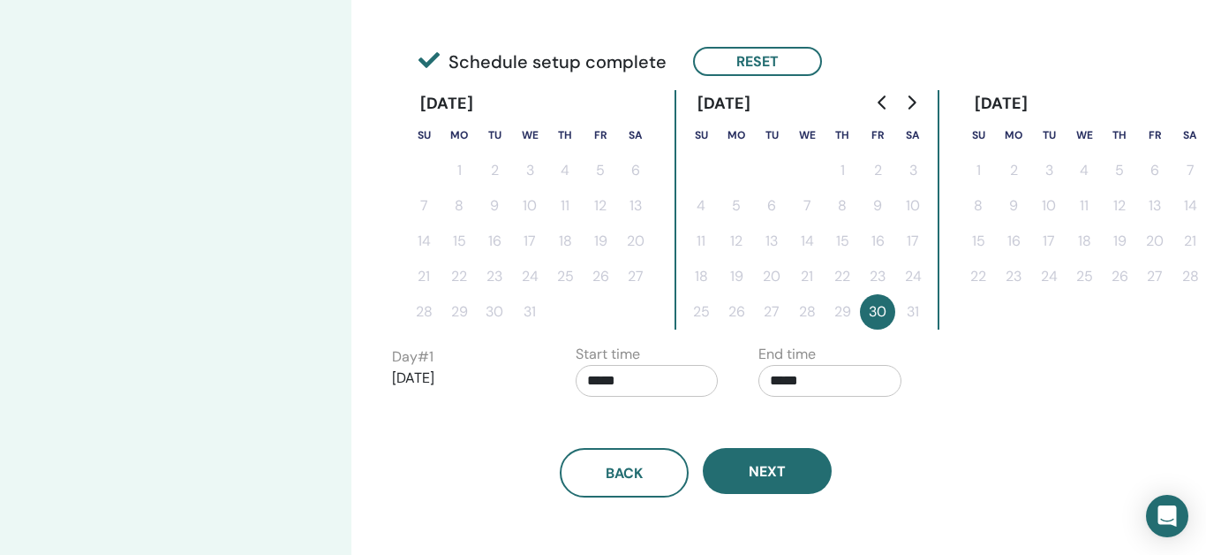
click at [1046, 406] on div "Time Zone Time Zone (GMT-8) US/Alaska Seminar Date and Time Start date End date…" at bounding box center [753, 204] width 804 height 1081
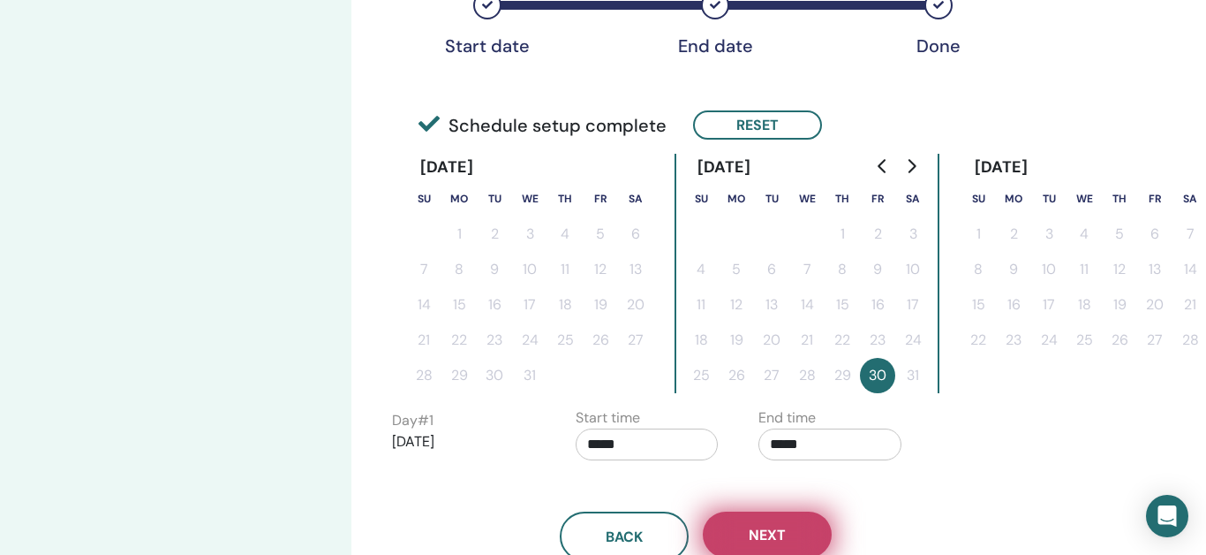
scroll to position [333, 46]
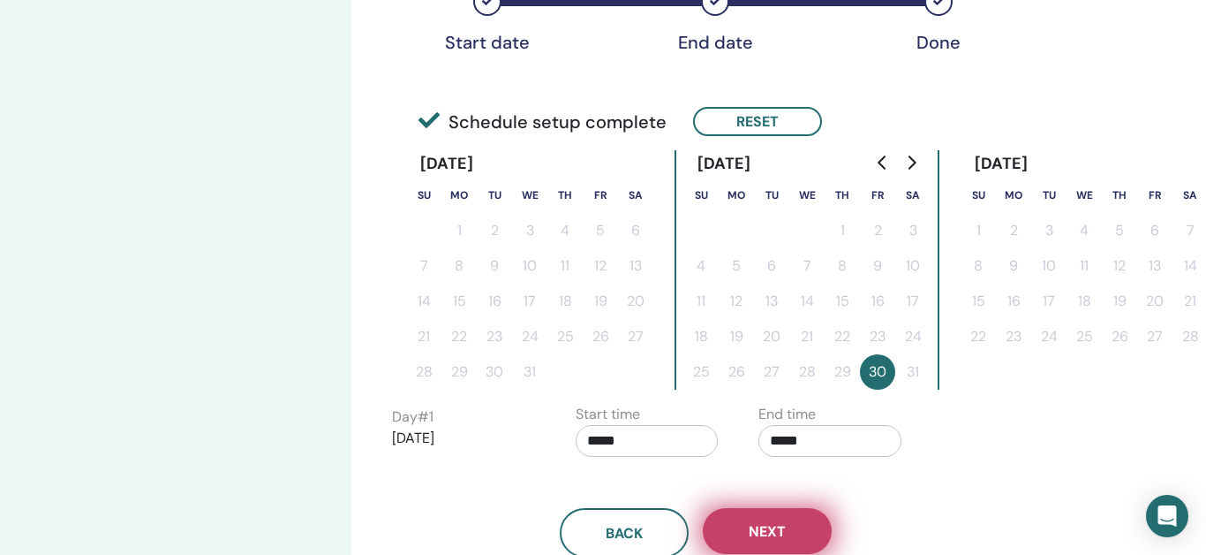
click at [776, 526] on span "Next" at bounding box center [767, 531] width 37 height 19
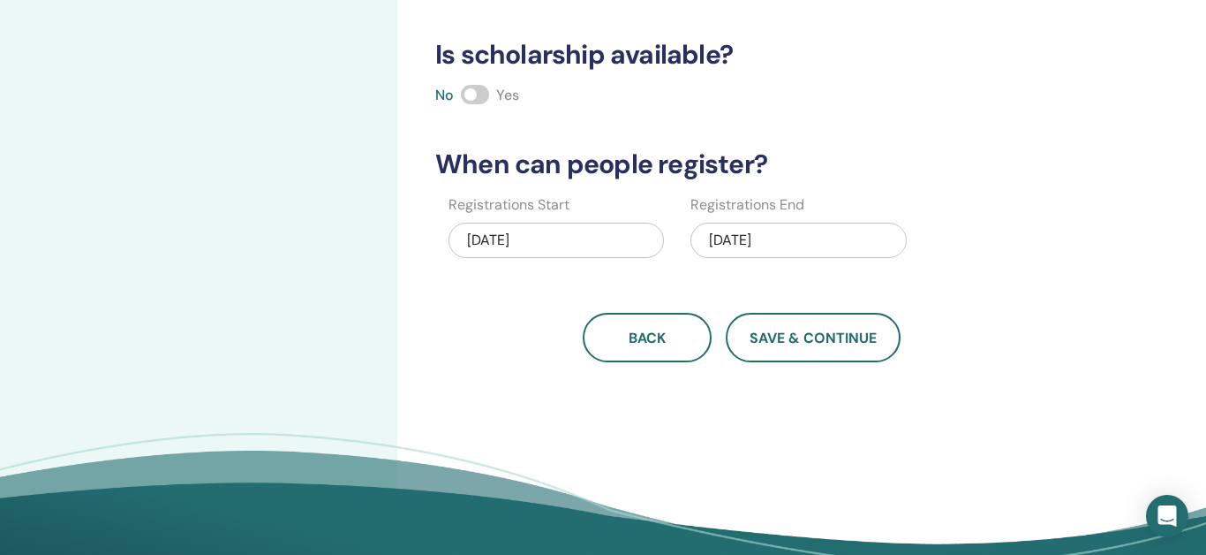
scroll to position [444, 0]
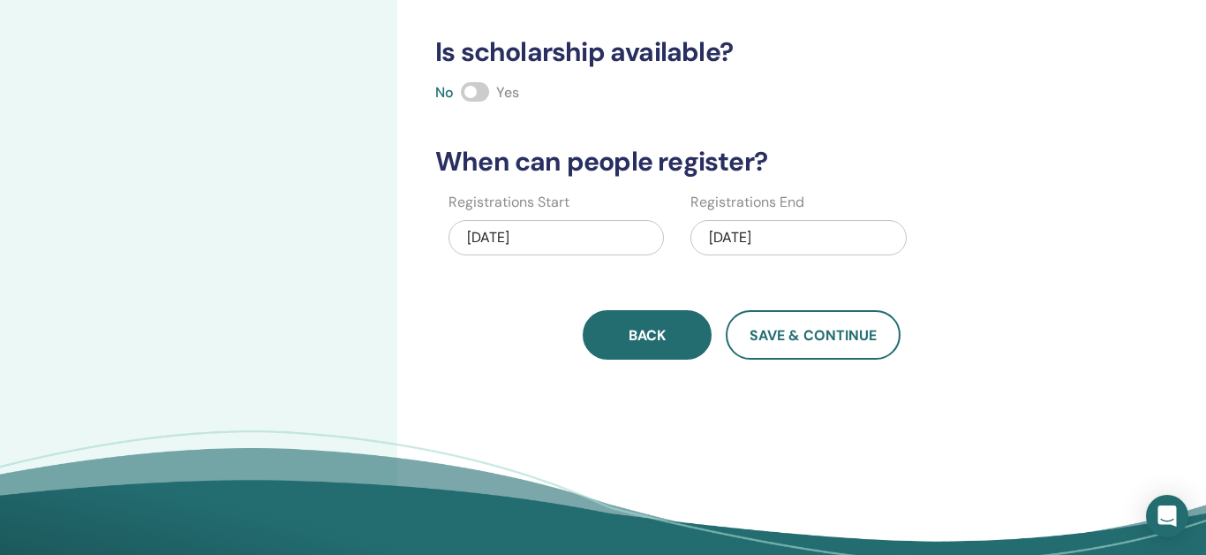
click at [634, 331] on span "Back" at bounding box center [647, 335] width 37 height 19
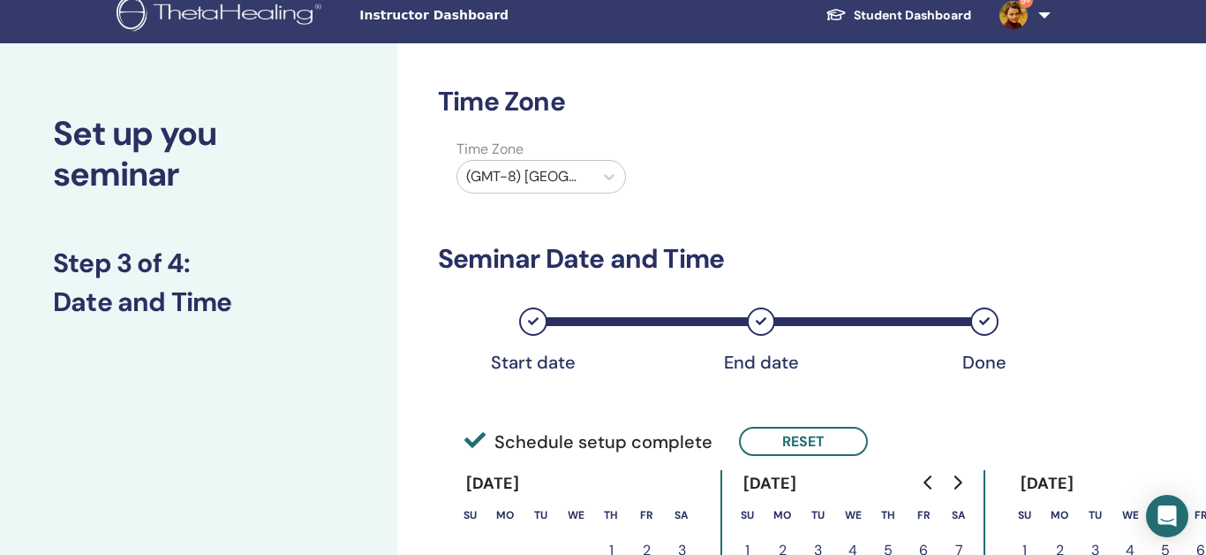
scroll to position [0, 0]
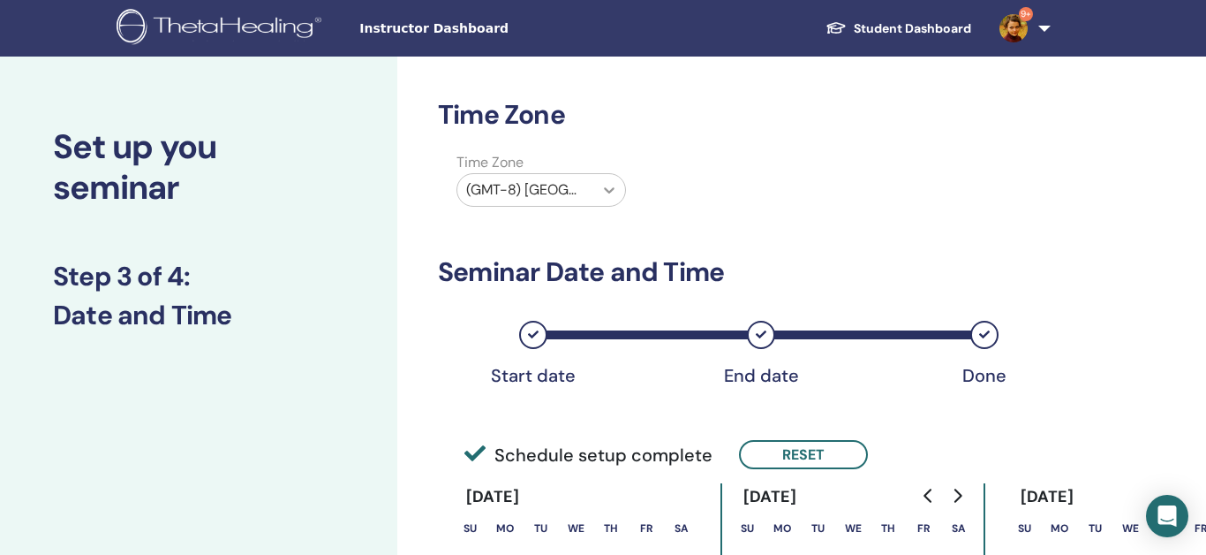
click at [611, 191] on icon at bounding box center [609, 190] width 11 height 6
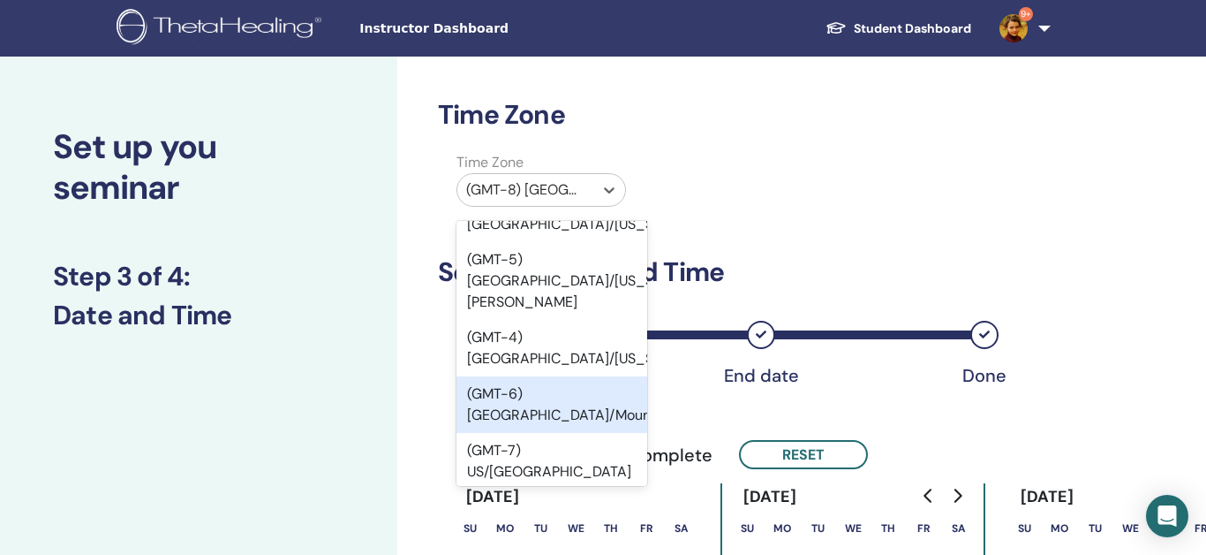
scroll to position [352, 0]
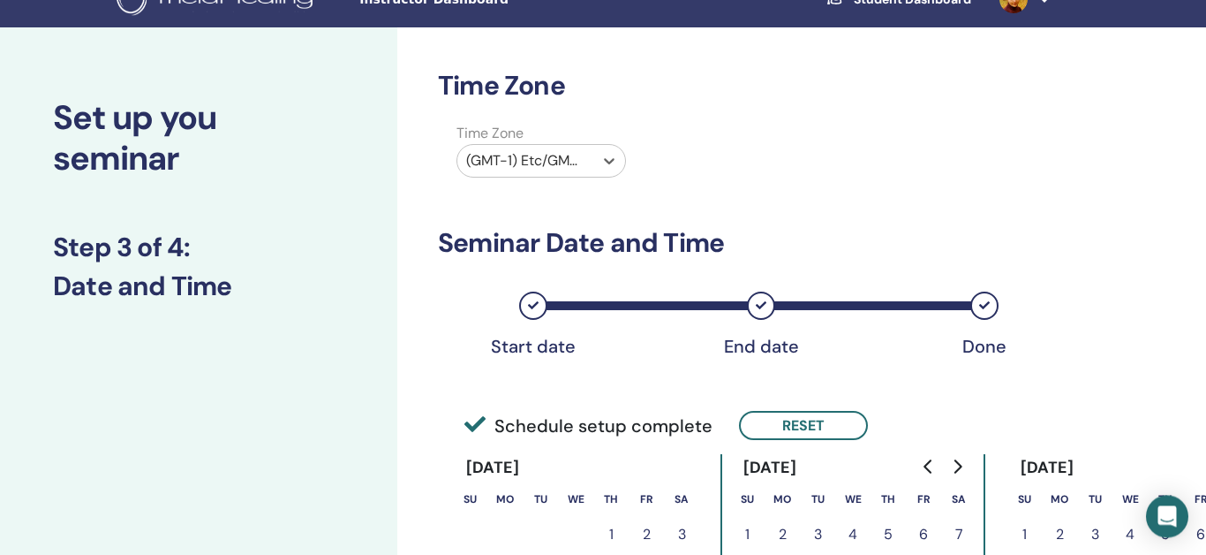
scroll to position [0, 0]
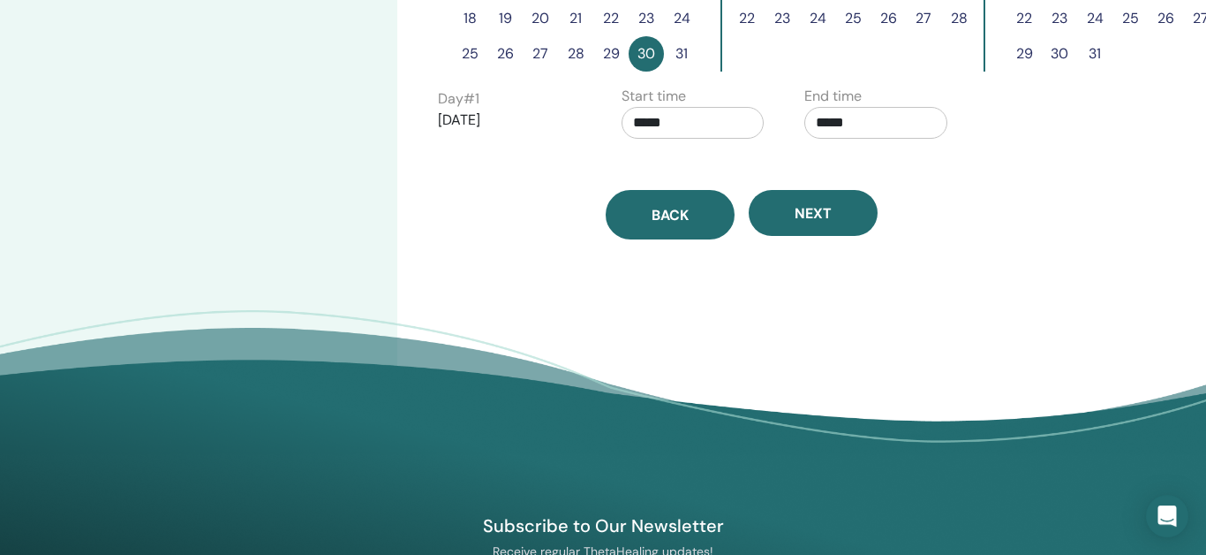
click at [683, 224] on span "Back" at bounding box center [670, 215] width 37 height 19
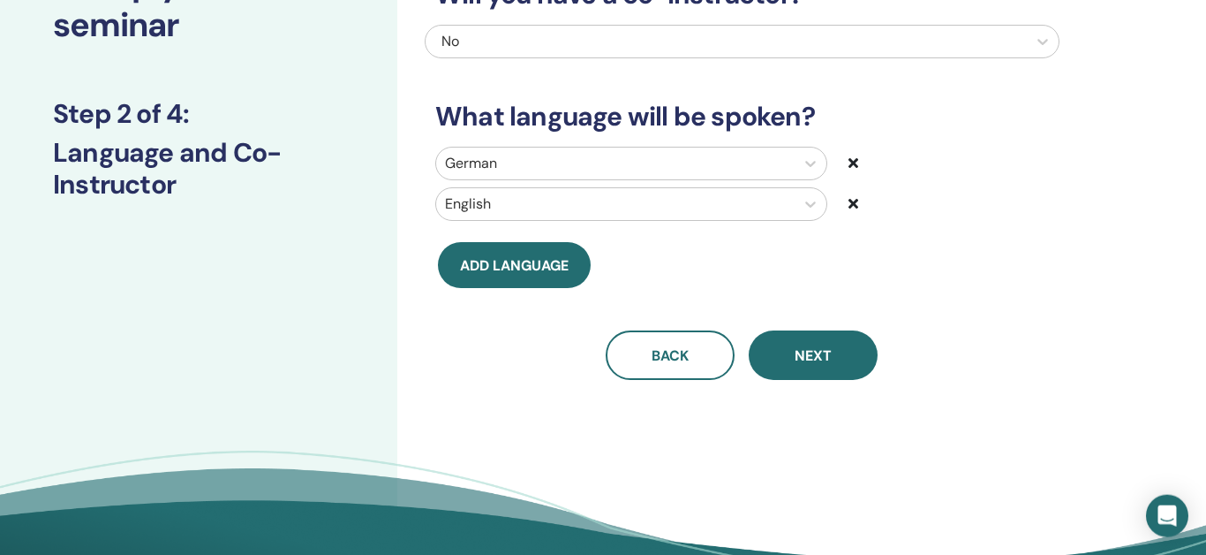
scroll to position [230, 0]
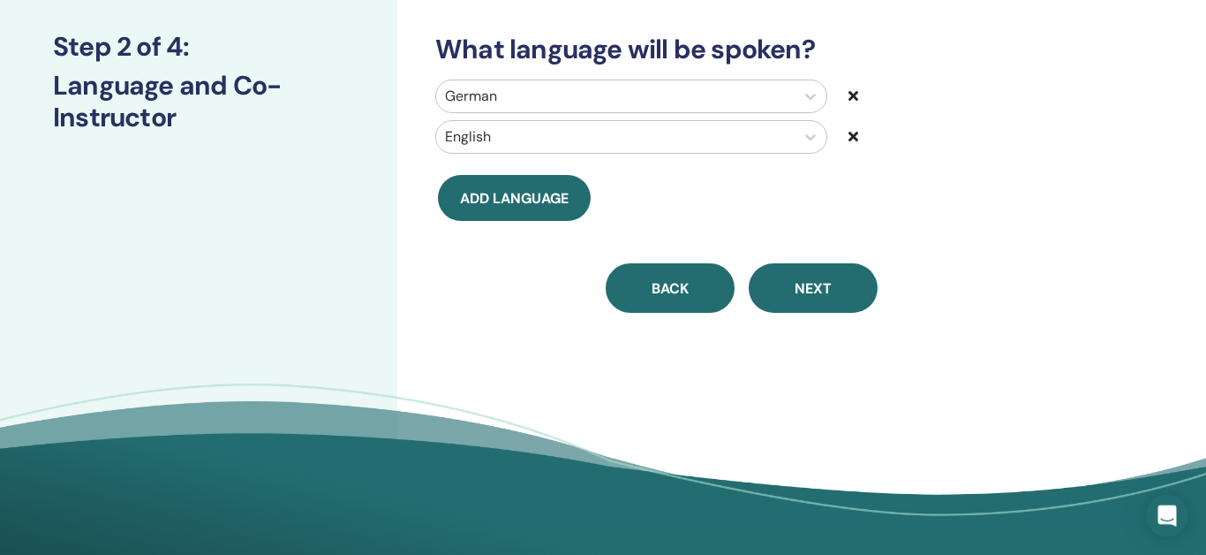
click at [675, 285] on span "Back" at bounding box center [670, 288] width 37 height 19
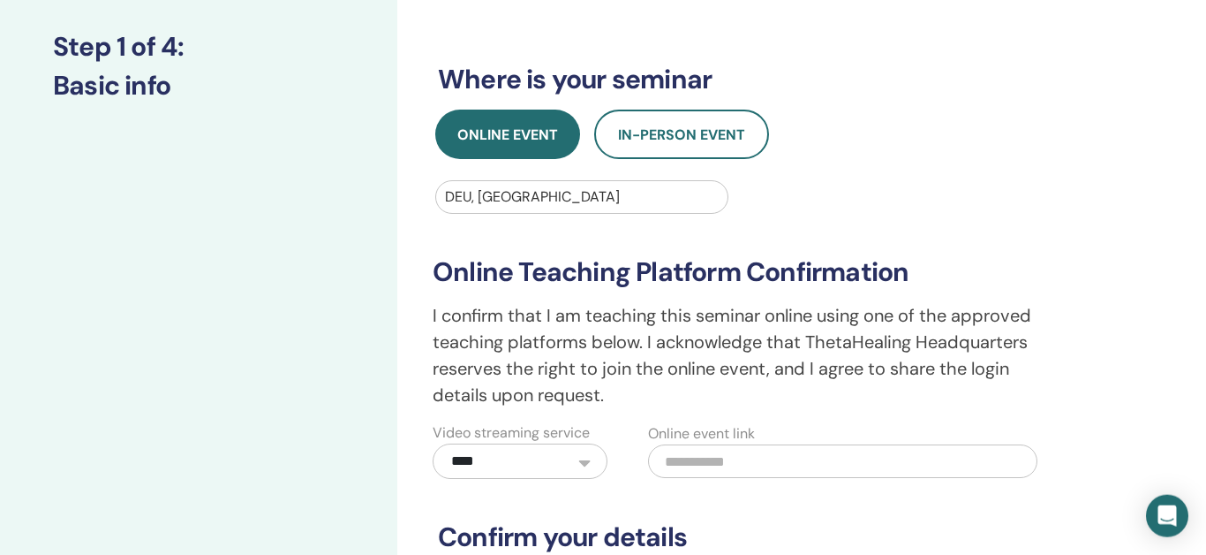
scroll to position [0, 0]
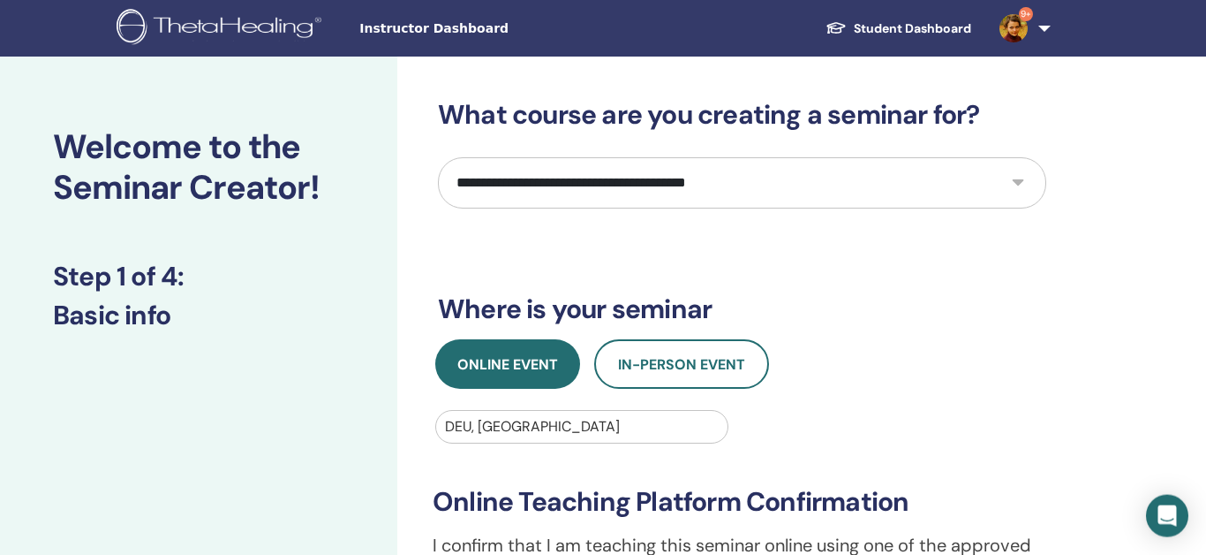
select select "*"
click option "*********" at bounding box center [0, 0] width 0 height 0
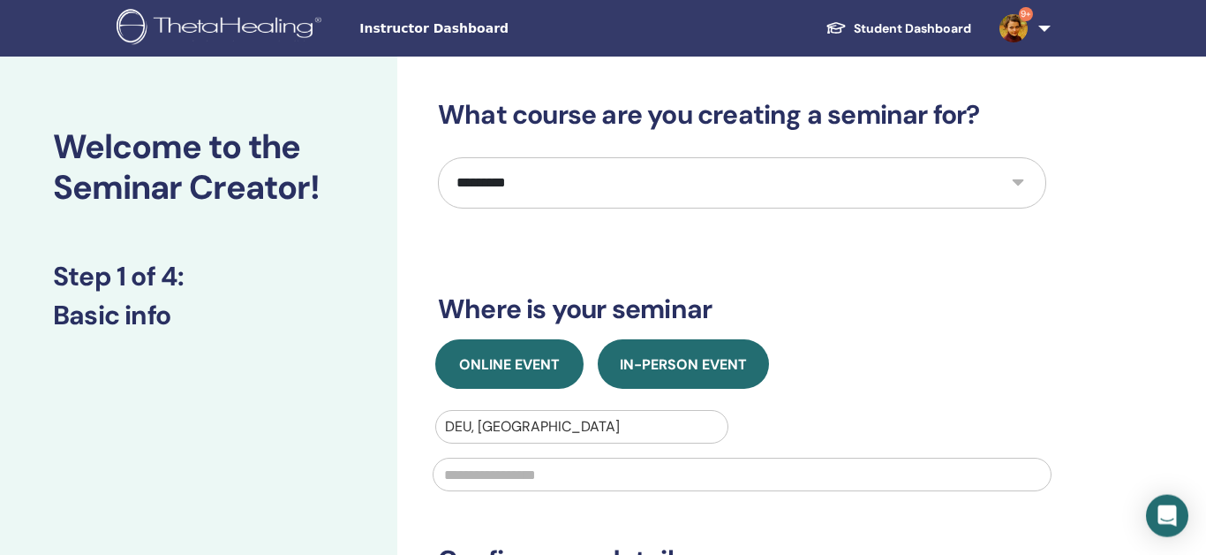
click at [522, 355] on span "Online Event" at bounding box center [509, 364] width 101 height 19
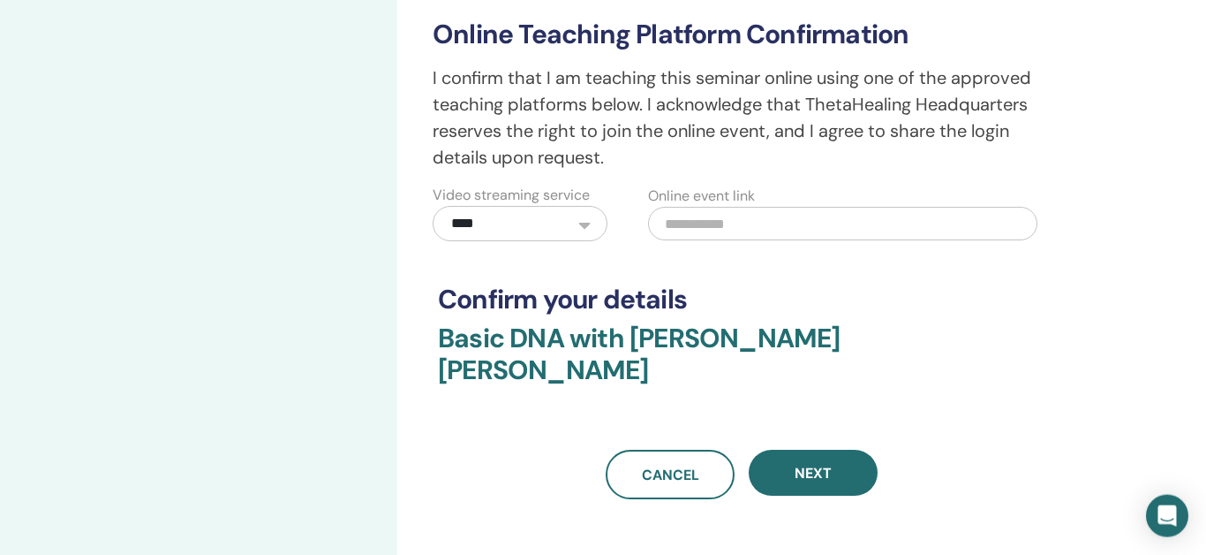
scroll to position [470, 0]
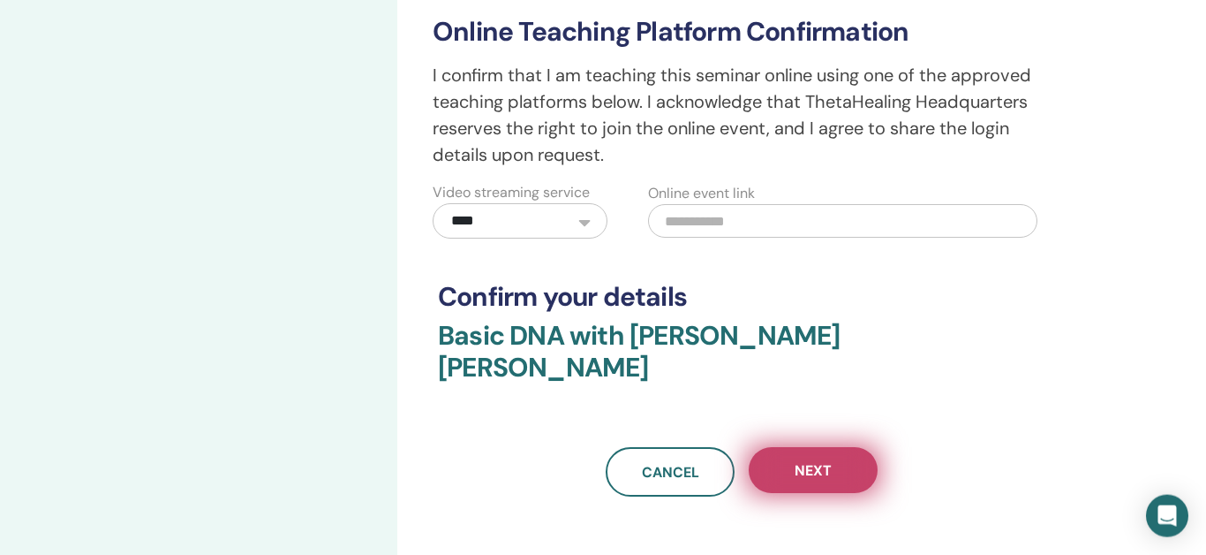
click at [810, 461] on span "Next" at bounding box center [813, 470] width 37 height 19
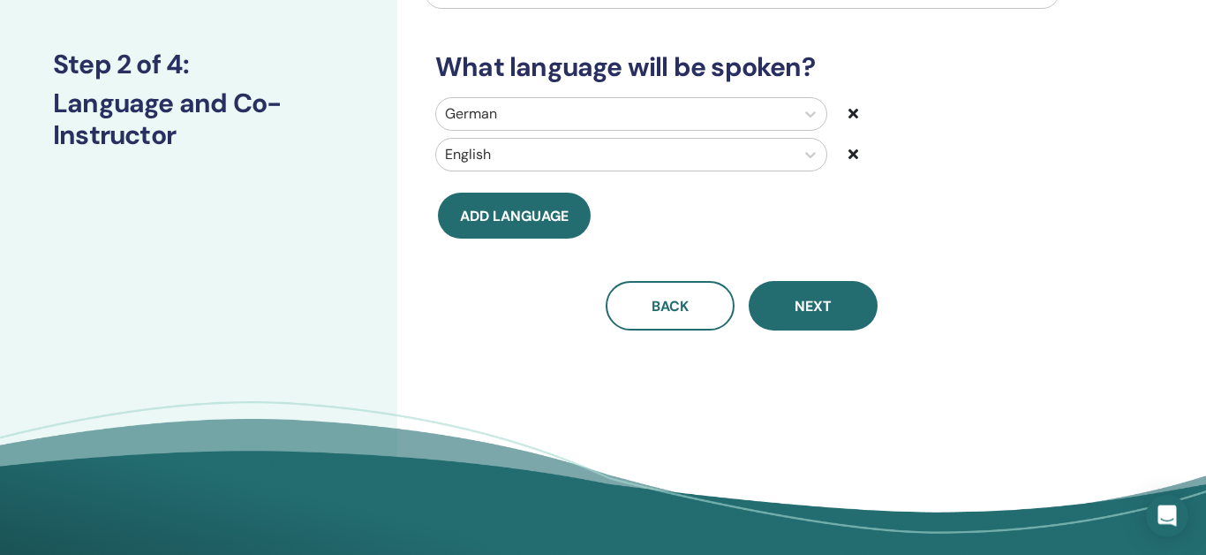
scroll to position [213, 0]
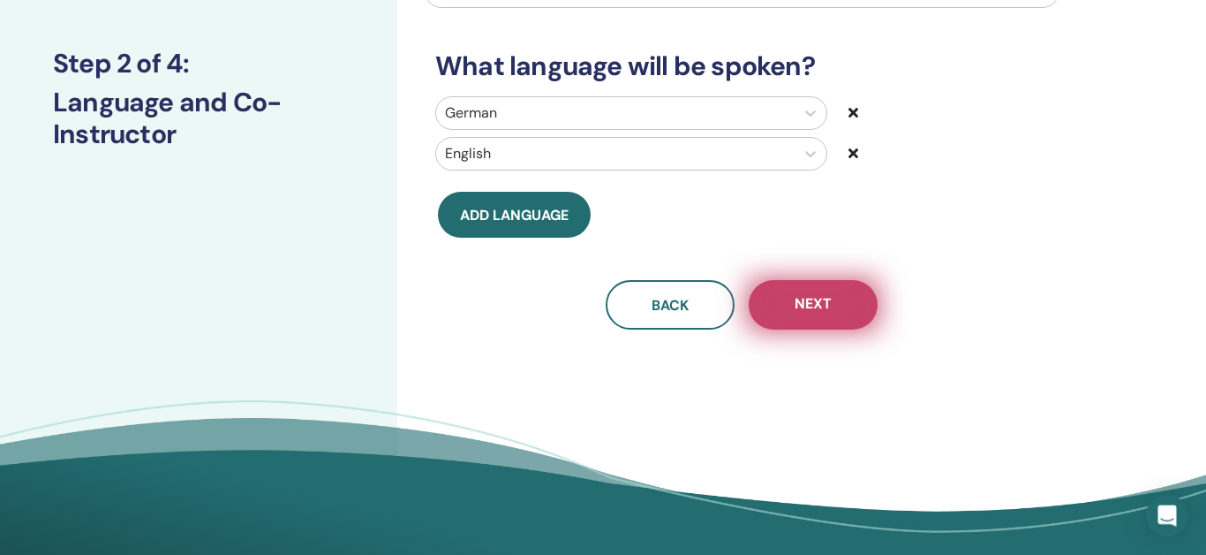
click at [823, 313] on span "Next" at bounding box center [813, 305] width 37 height 22
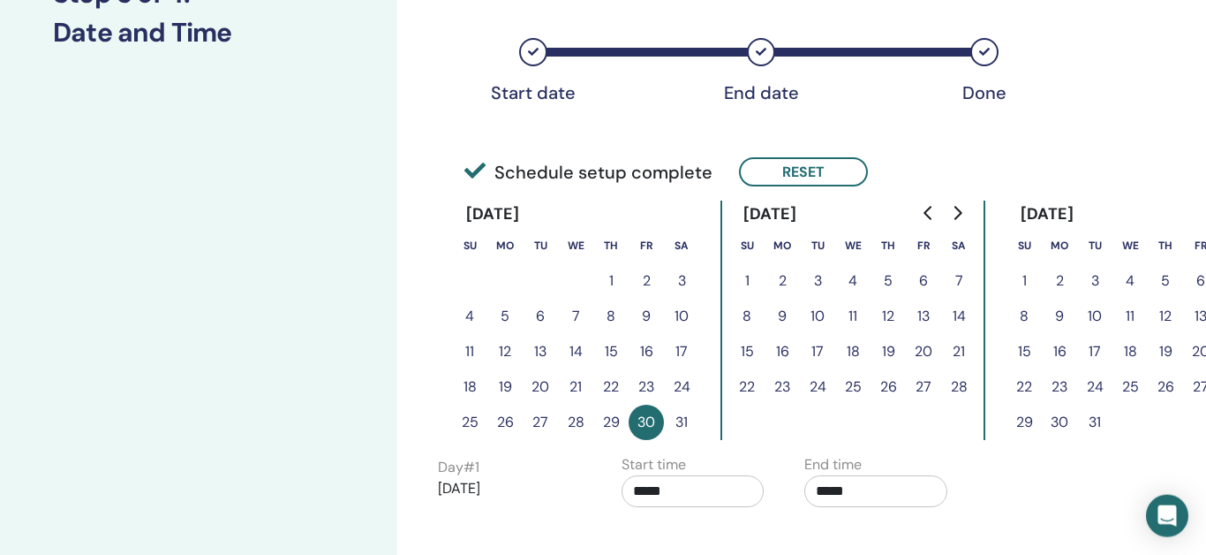
scroll to position [319, 0]
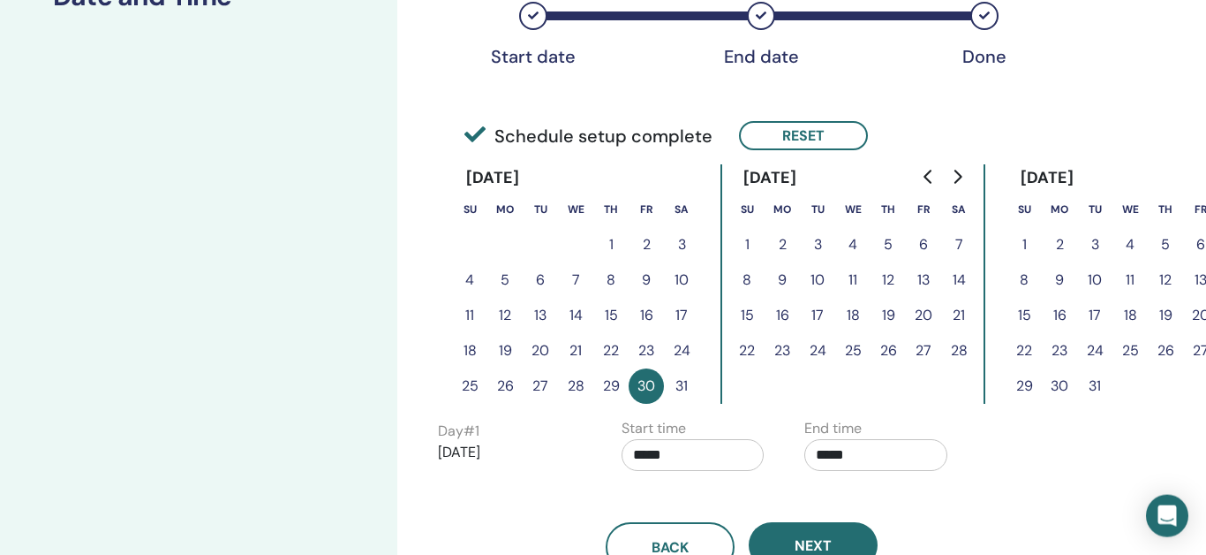
click at [849, 455] on input "*****" at bounding box center [875, 455] width 143 height 32
click at [894, 351] on span "▲" at bounding box center [894, 345] width 35 height 35
type input "*****"
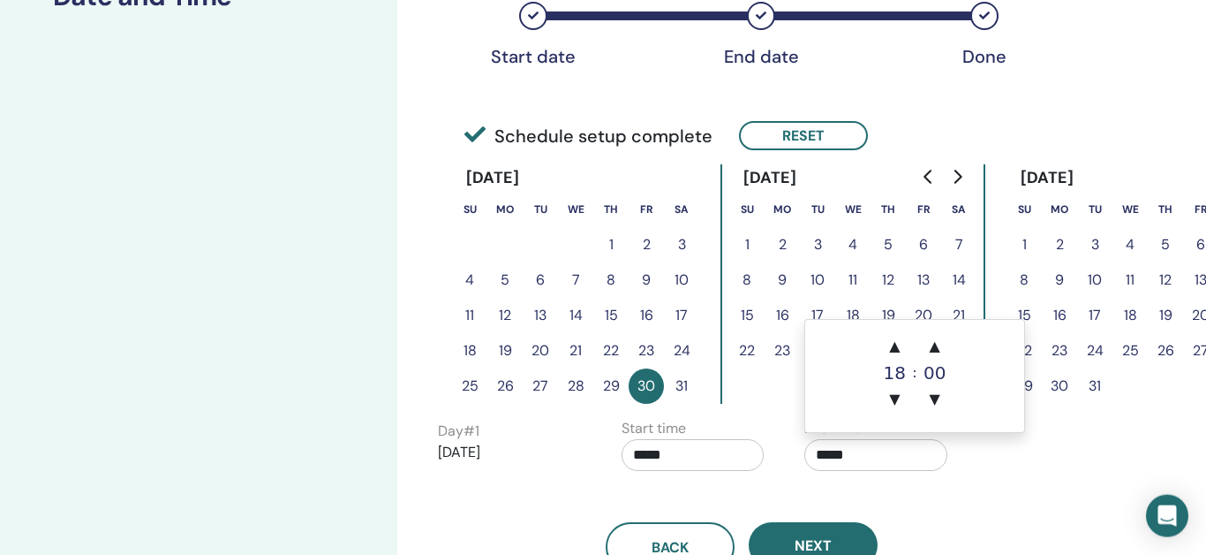
click at [921, 508] on div "Back Next" at bounding box center [742, 525] width 635 height 92
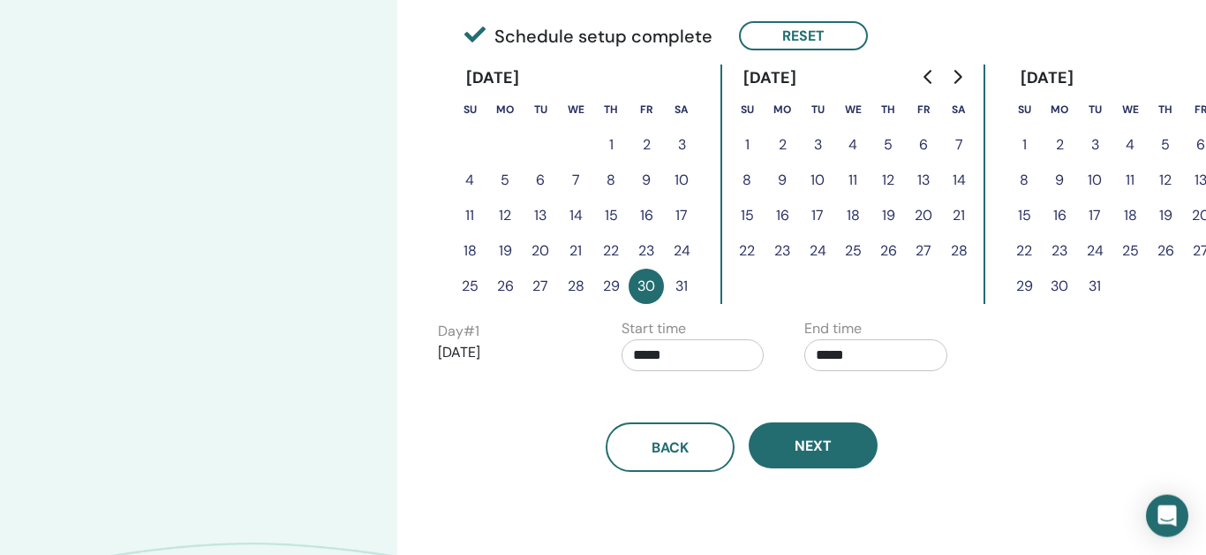
scroll to position [427, 0]
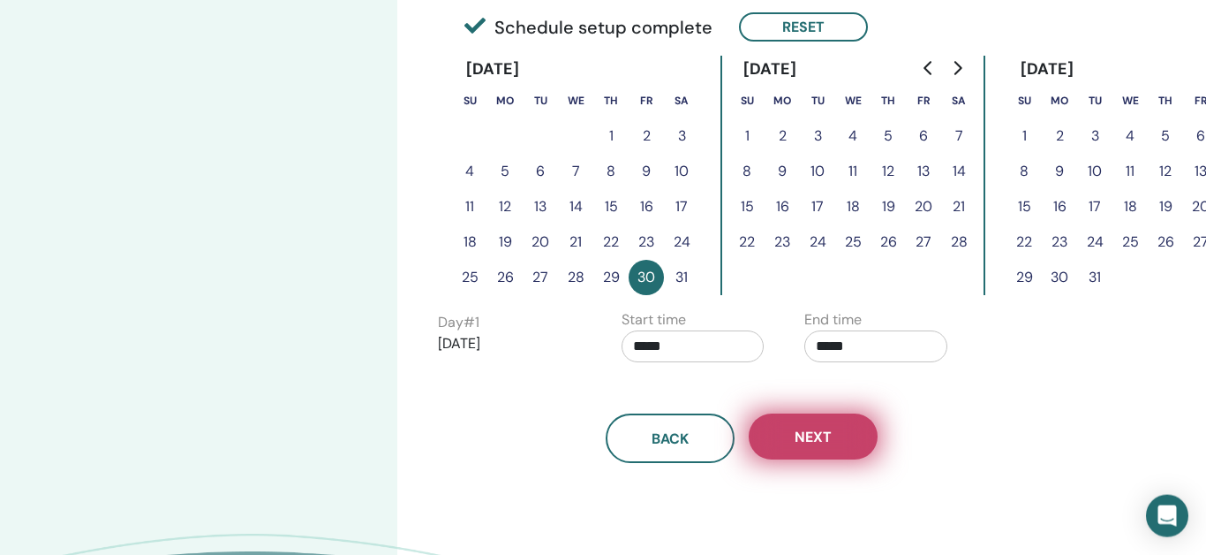
click at [810, 427] on span "Next" at bounding box center [813, 436] width 37 height 19
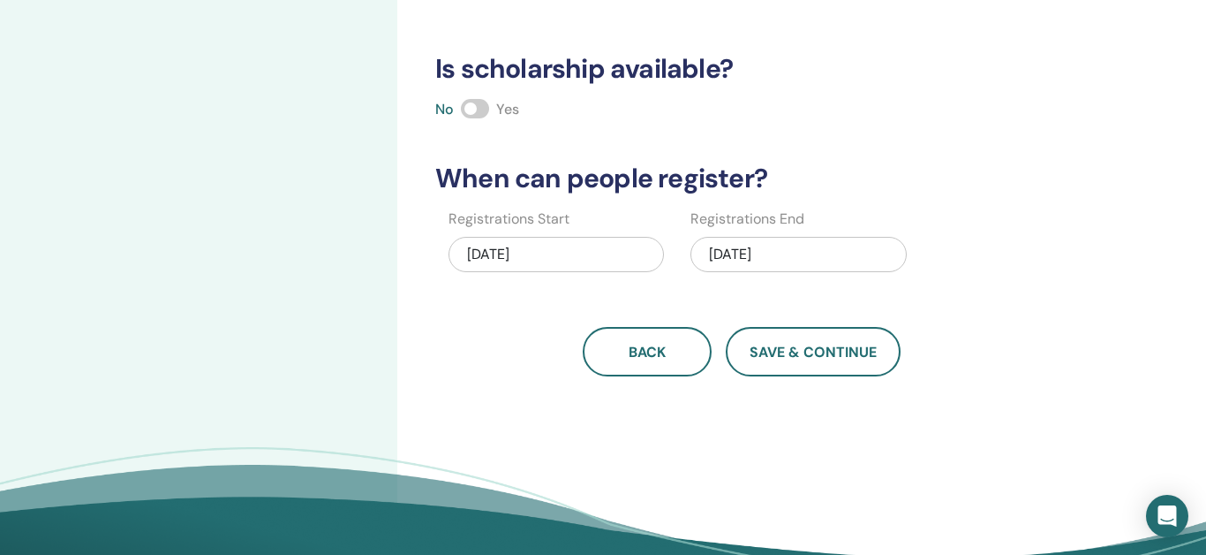
scroll to position [445, 0]
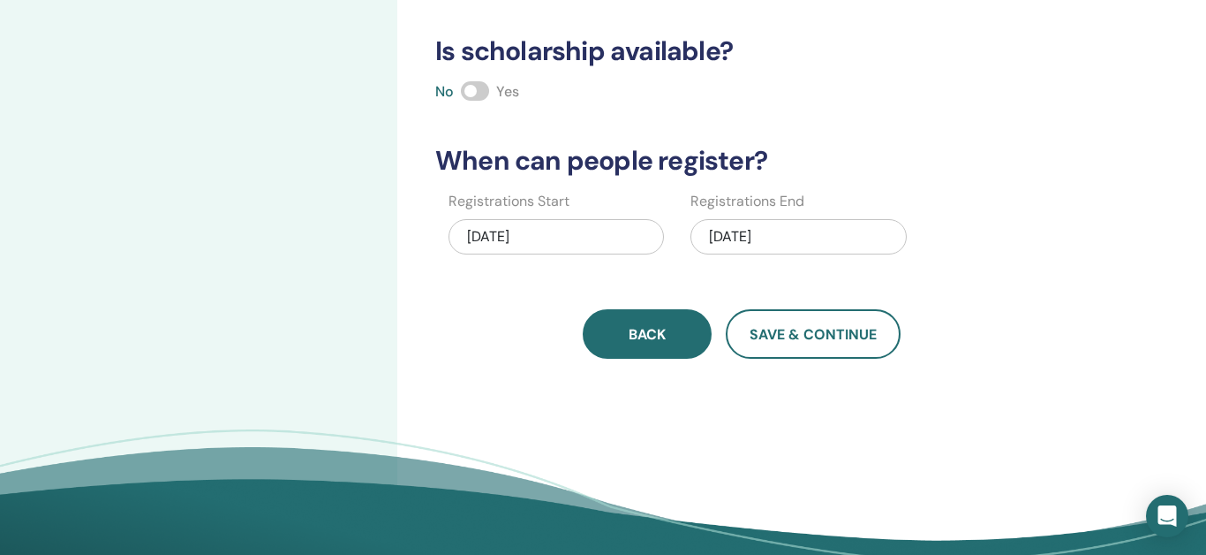
click at [659, 329] on span "Back" at bounding box center [647, 334] width 37 height 19
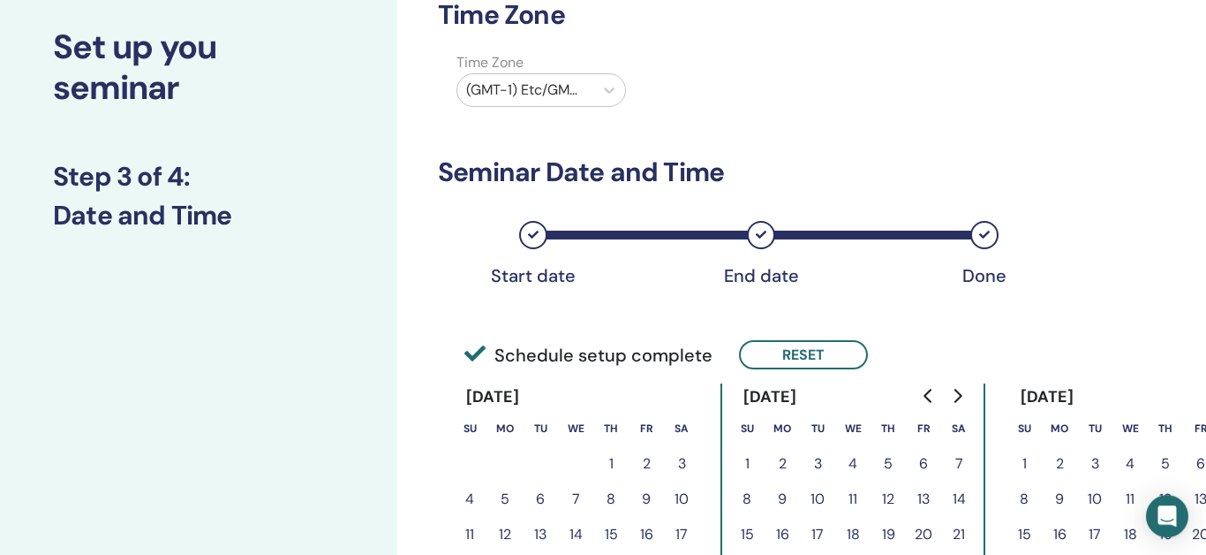
scroll to position [231, 0]
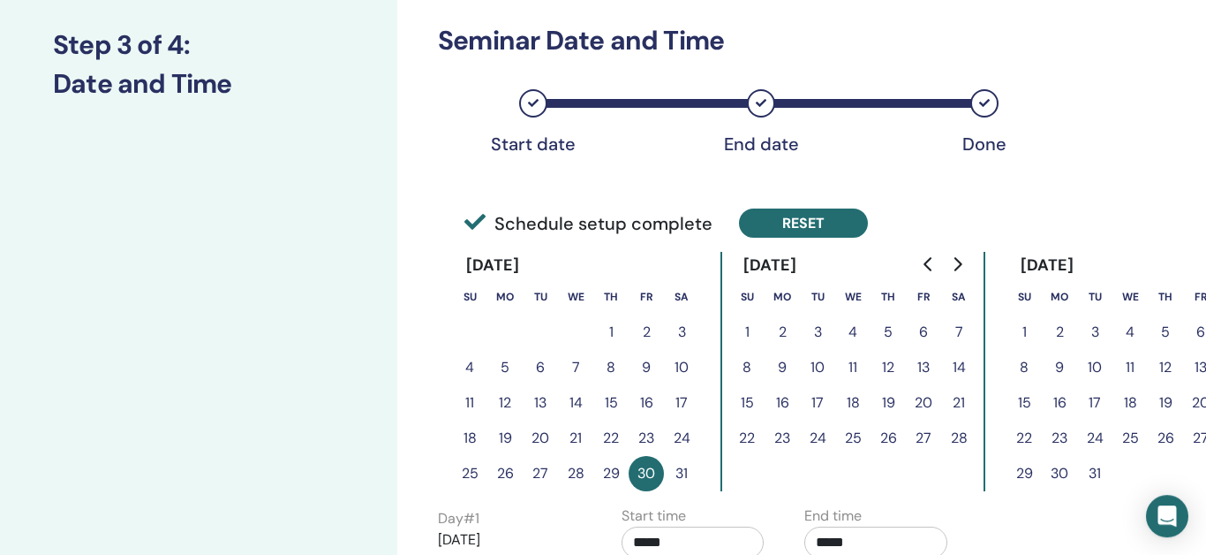
click at [806, 229] on button "Reset" at bounding box center [803, 222] width 129 height 29
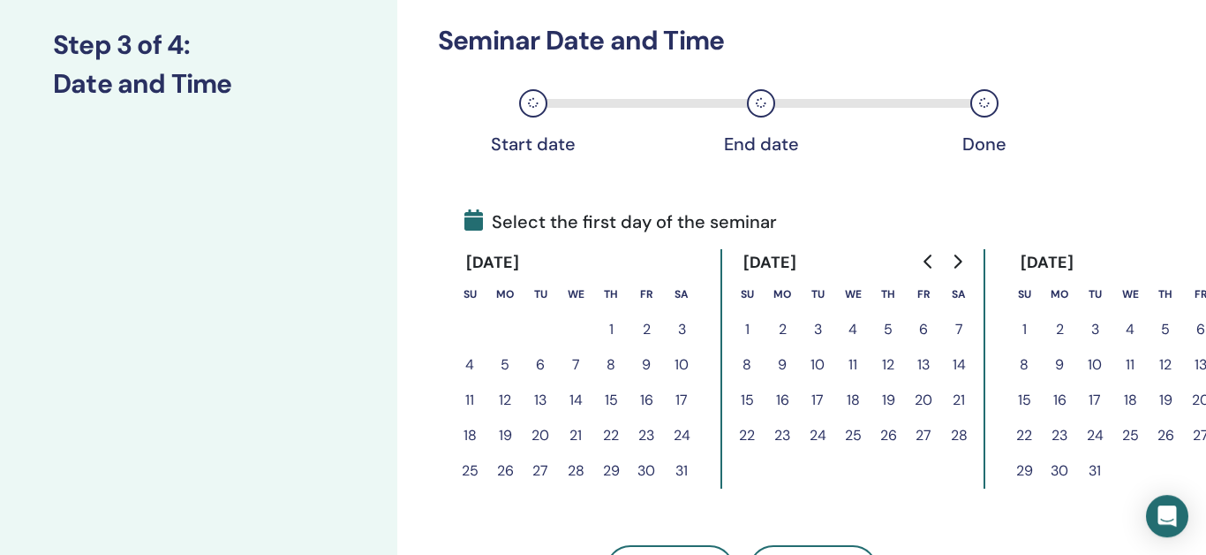
click at [650, 474] on button "30" at bounding box center [646, 470] width 35 height 35
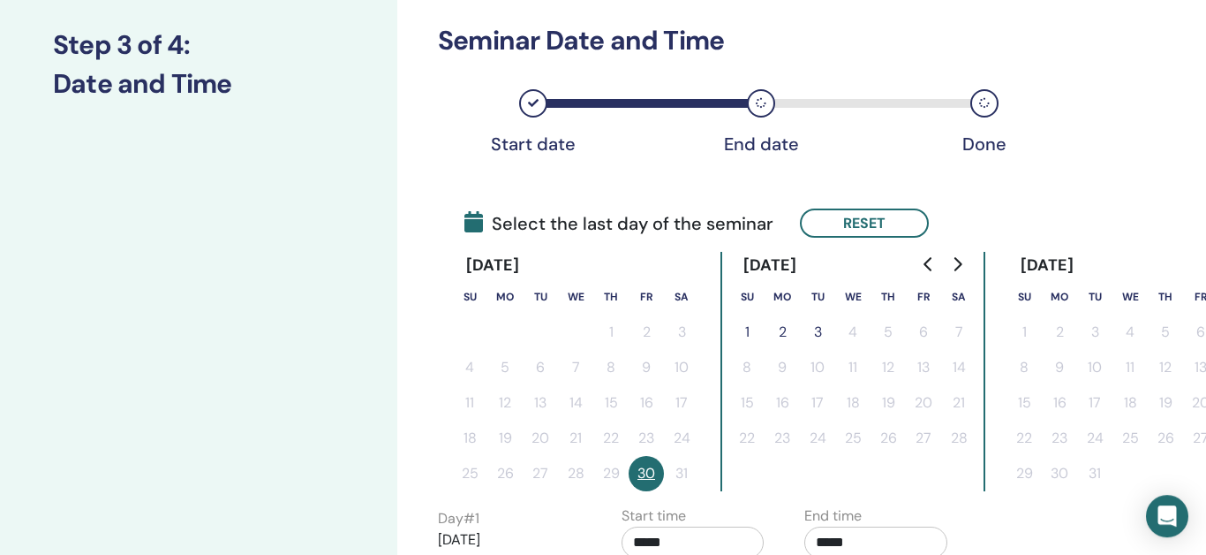
click at [747, 327] on button "1" at bounding box center [746, 331] width 35 height 35
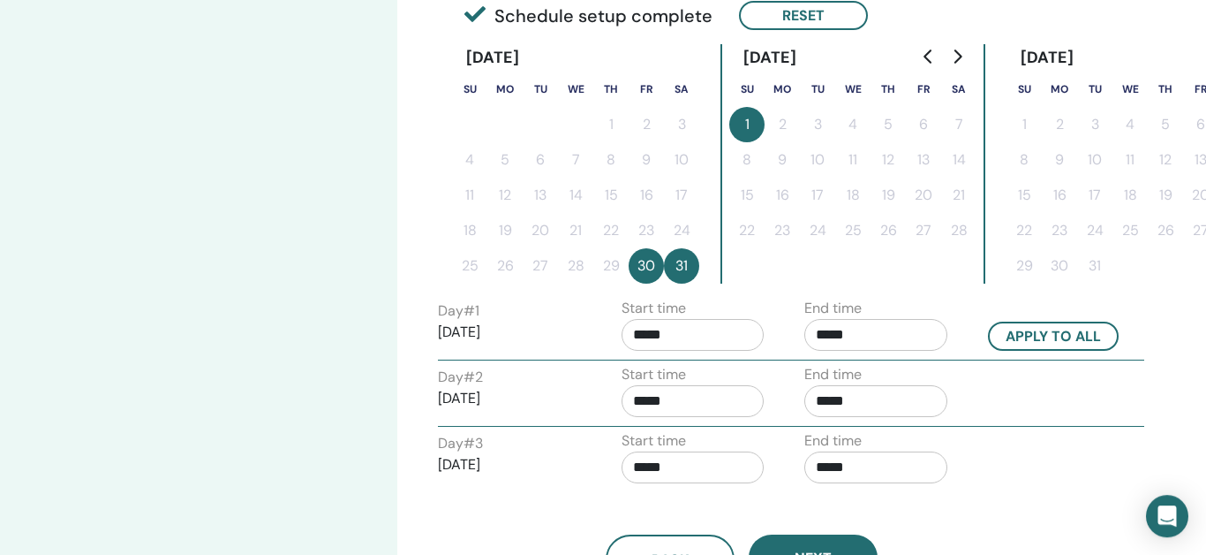
scroll to position [457, 0]
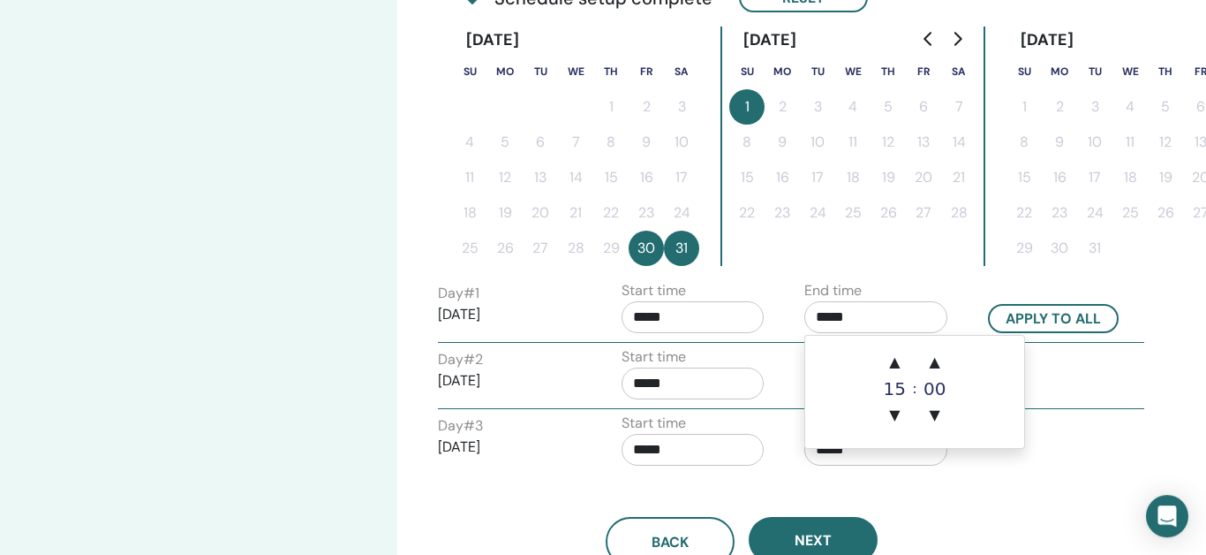
click at [841, 319] on input "*****" at bounding box center [875, 317] width 143 height 32
click at [900, 369] on span "▲" at bounding box center [894, 361] width 35 height 35
type input "*****"
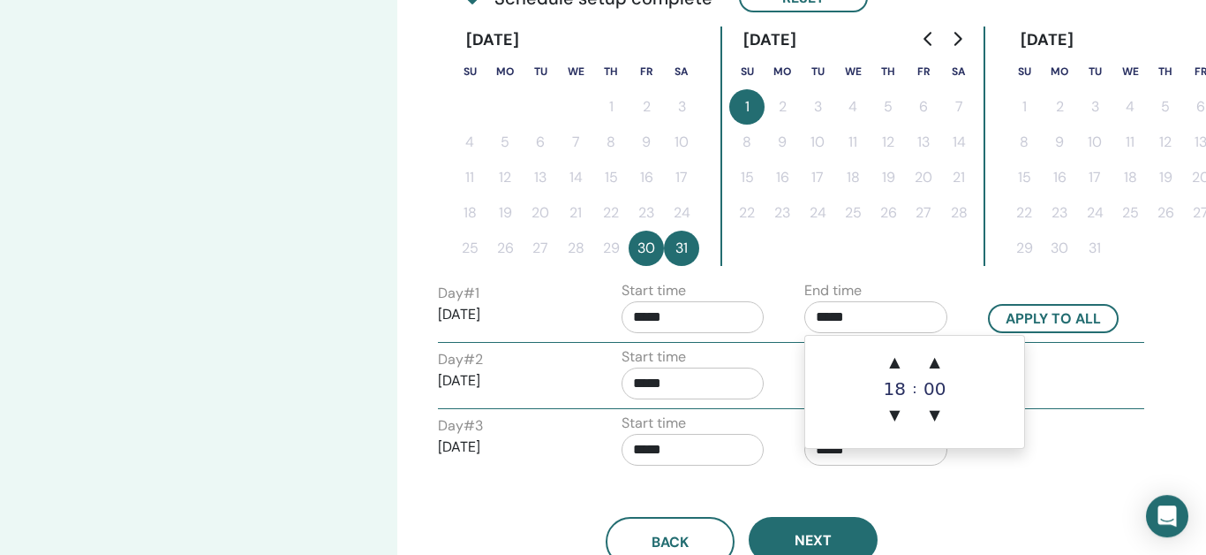
click at [771, 376] on div "Start time *****" at bounding box center [700, 377] width 184 height 62
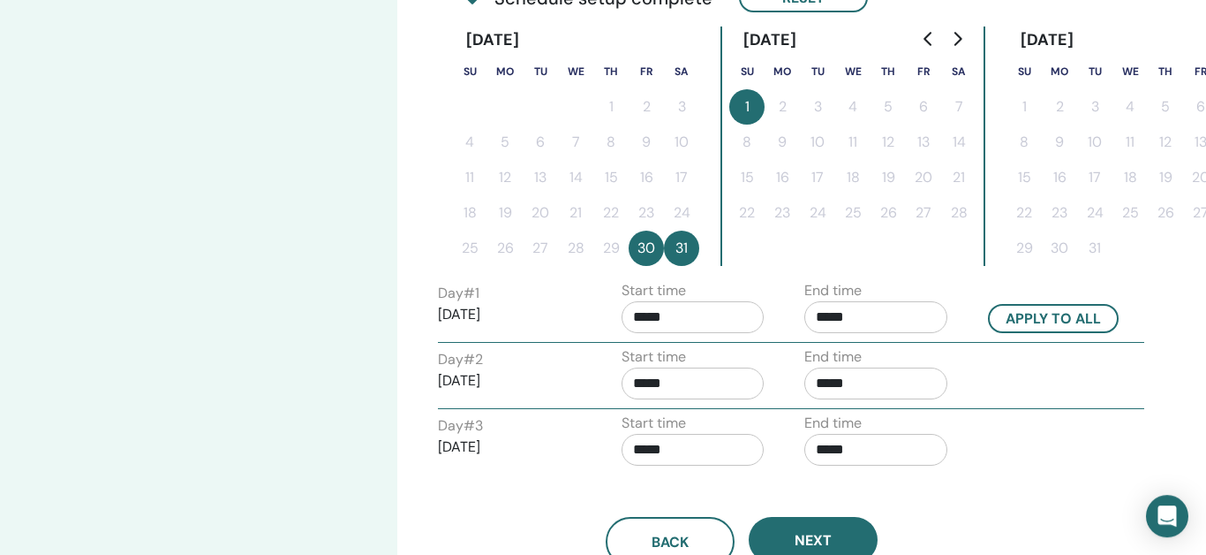
click at [649, 320] on input "*****" at bounding box center [693, 317] width 143 height 32
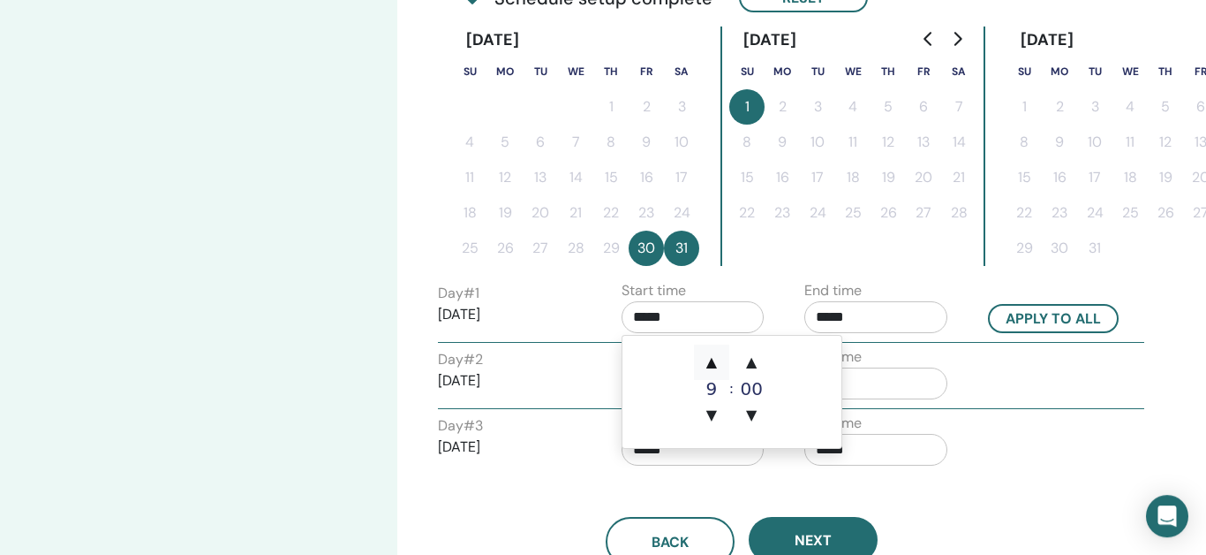
click at [715, 368] on span "▲" at bounding box center [711, 361] width 35 height 35
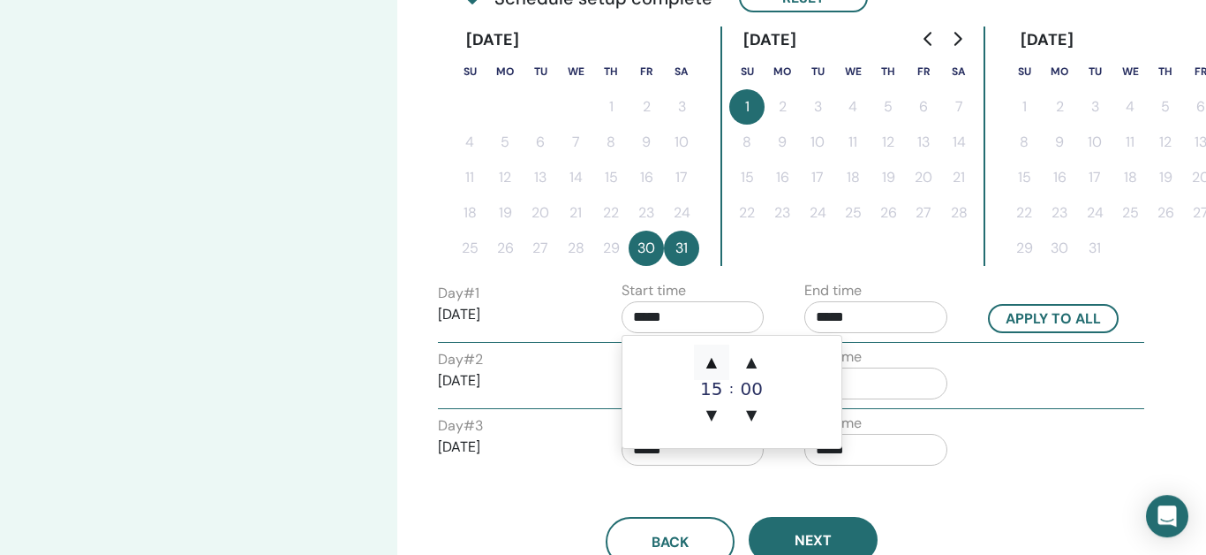
click at [715, 368] on span "▲" at bounding box center [711, 361] width 35 height 35
type input "*****"
click at [827, 316] on input "*****" at bounding box center [875, 317] width 143 height 32
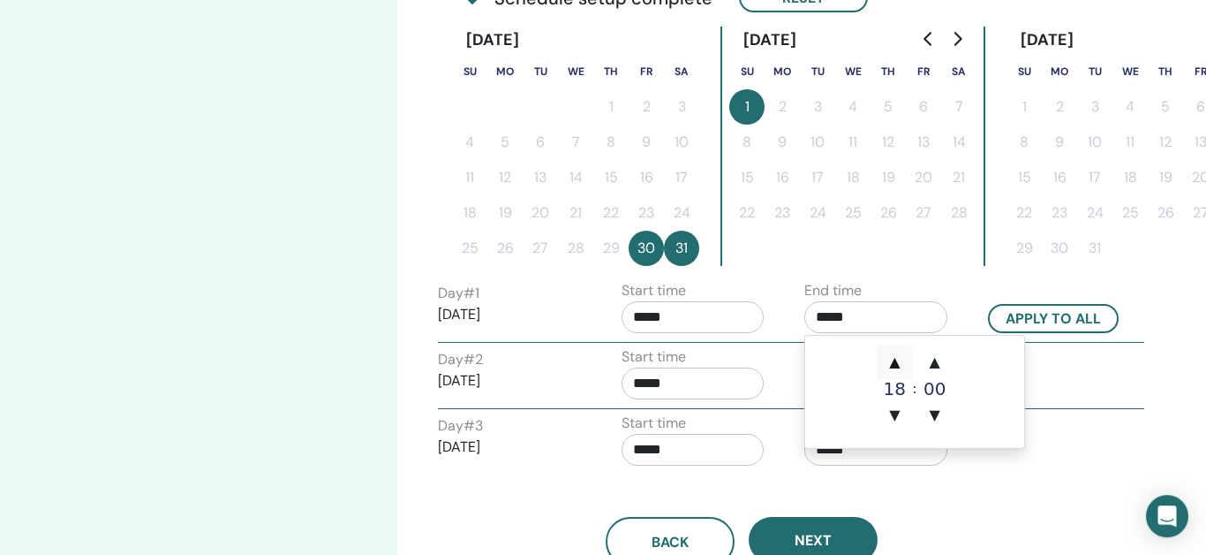
click at [894, 362] on span "▲" at bounding box center [894, 361] width 35 height 35
type input "*****"
click at [690, 379] on input "*****" at bounding box center [693, 383] width 143 height 32
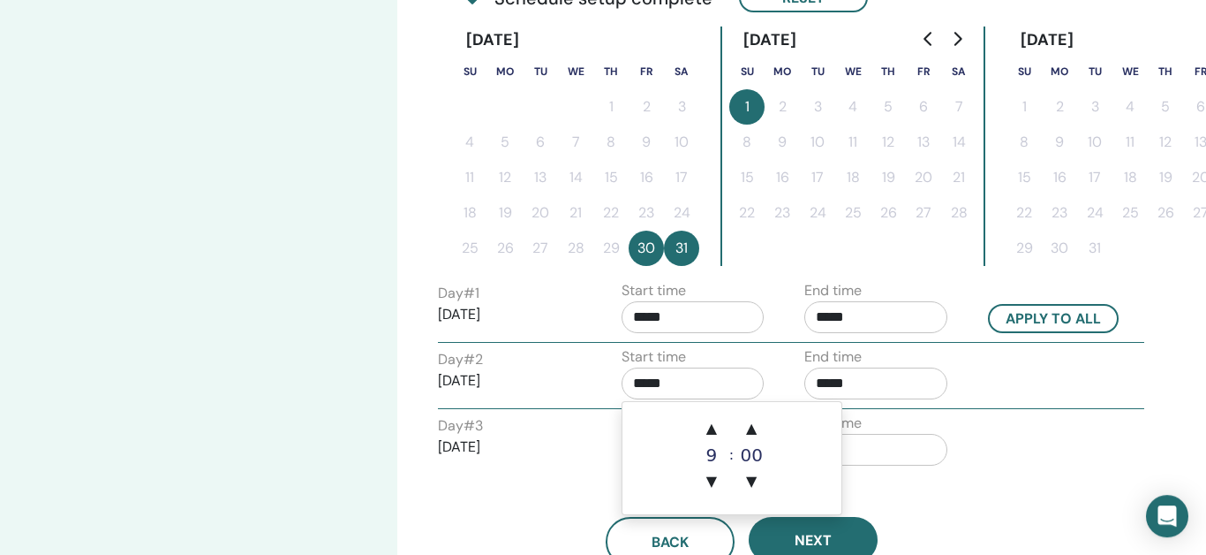
click at [840, 380] on input "*****" at bounding box center [875, 383] width 143 height 32
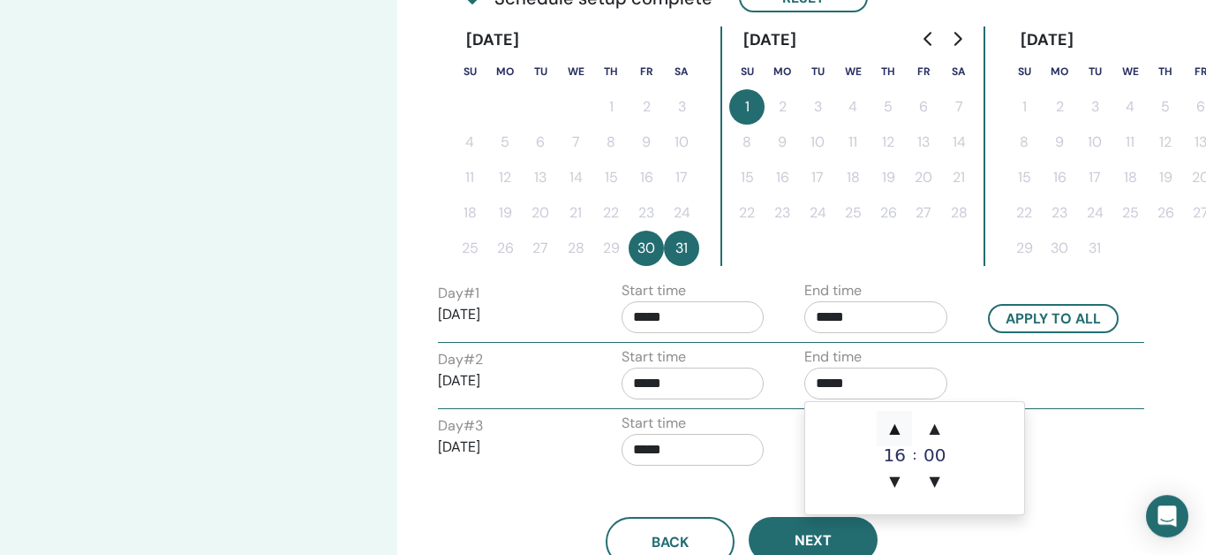
click at [896, 429] on span "▲" at bounding box center [894, 428] width 35 height 35
type input "*****"
click at [713, 450] on input "*****" at bounding box center [693, 450] width 143 height 32
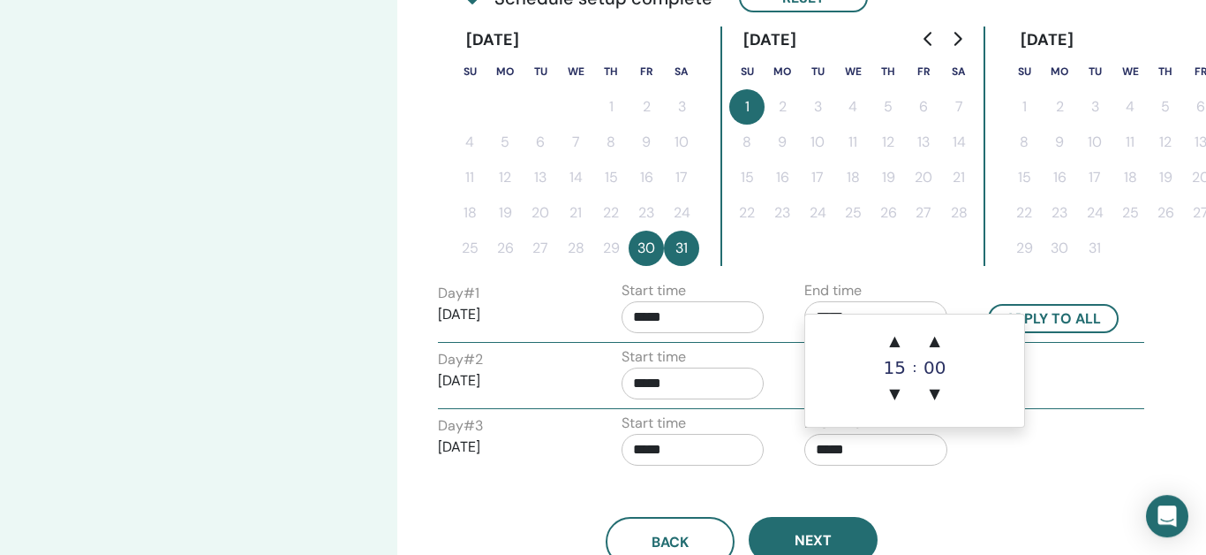
click at [825, 447] on input "*****" at bounding box center [875, 450] width 143 height 32
click at [897, 339] on span "▲" at bounding box center [894, 340] width 35 height 35
type input "*****"
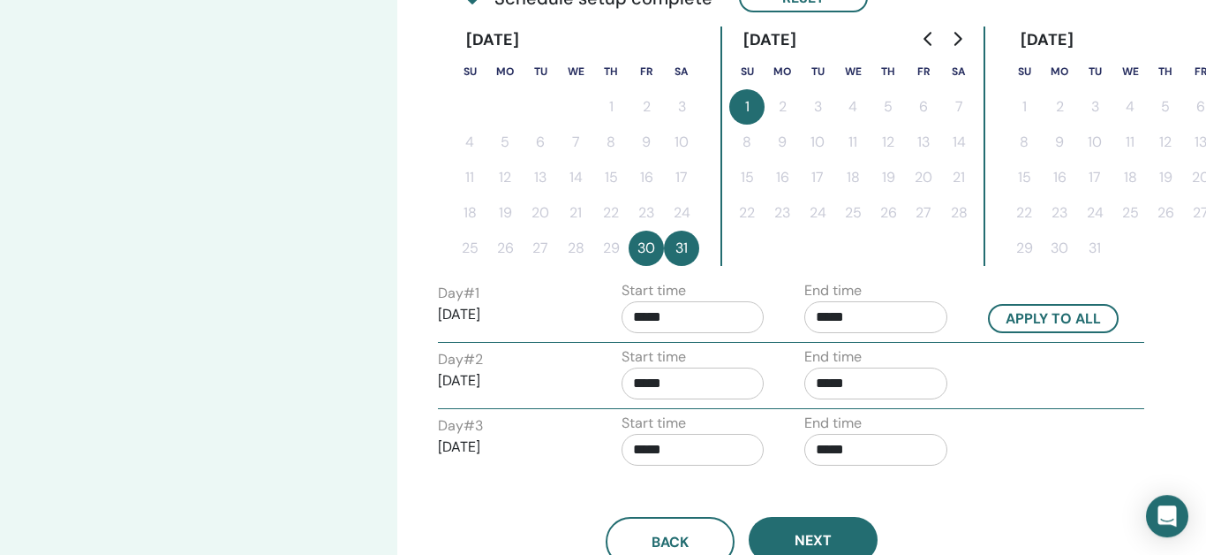
click at [1000, 457] on div "Day # 3 2026/02/01 Start time ***** End time *****" at bounding box center [791, 443] width 733 height 62
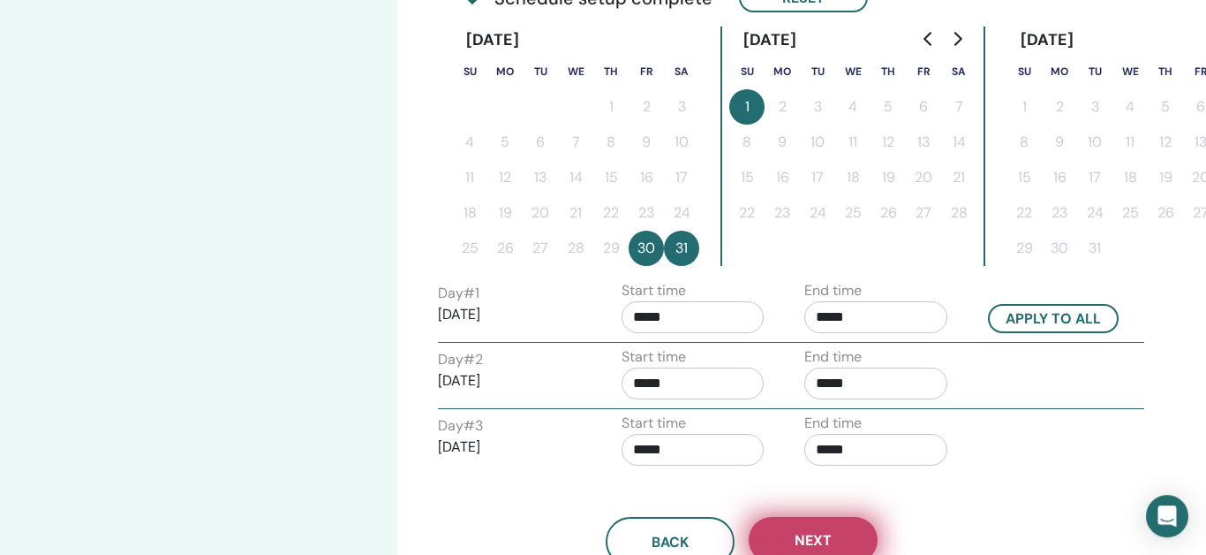
click at [819, 540] on span "Next" at bounding box center [813, 540] width 37 height 19
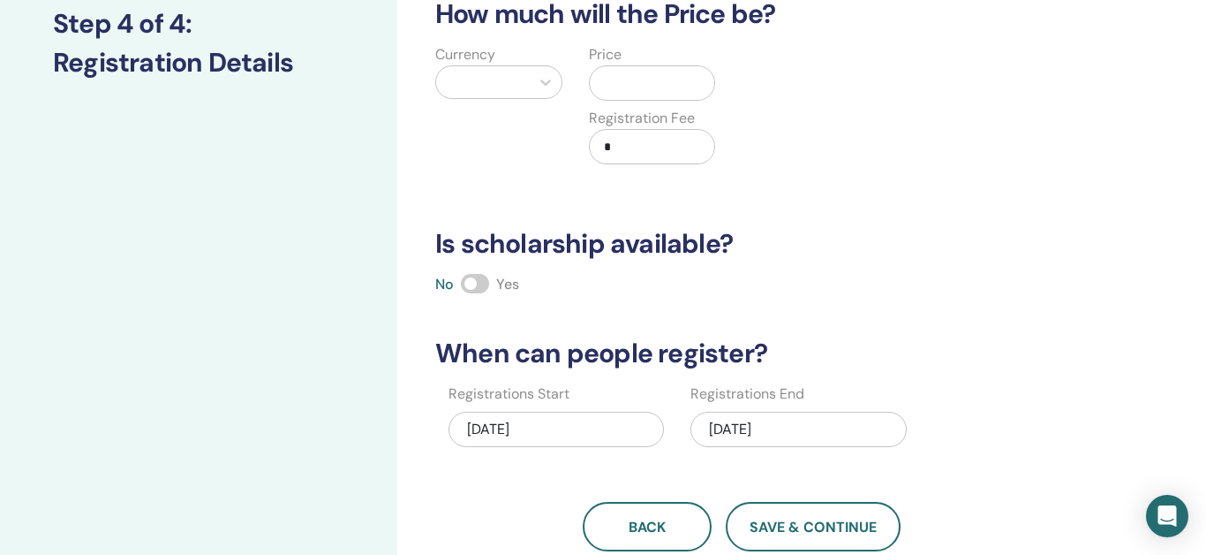
scroll to position [243, 0]
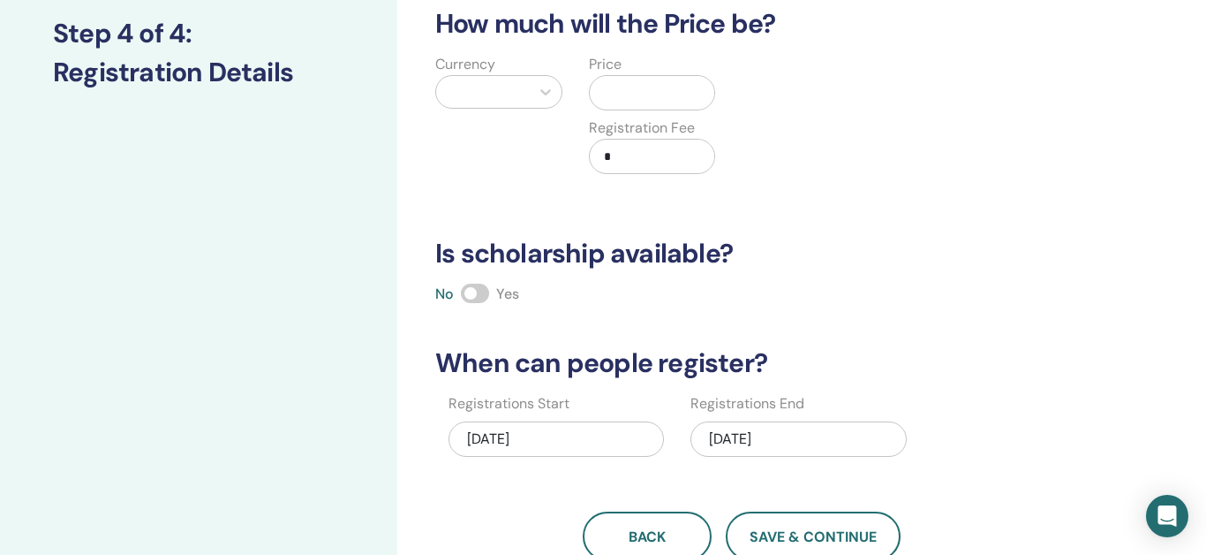
click at [479, 288] on span at bounding box center [475, 292] width 28 height 19
click at [767, 450] on div "02/01/2026" at bounding box center [797, 438] width 215 height 35
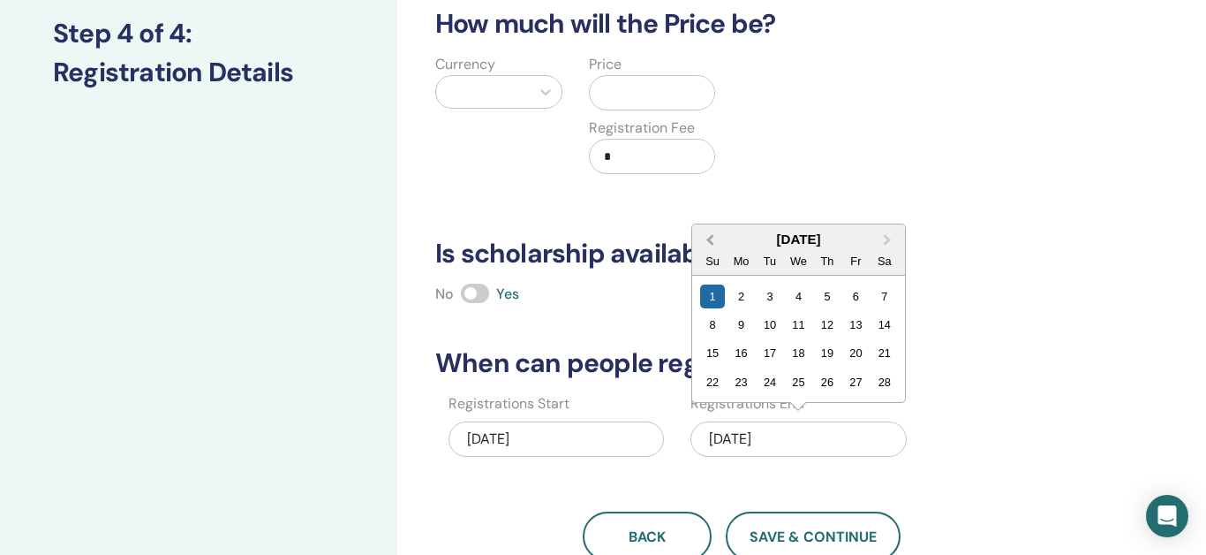
click at [710, 240] on span "Previous Month" at bounding box center [710, 239] width 0 height 19
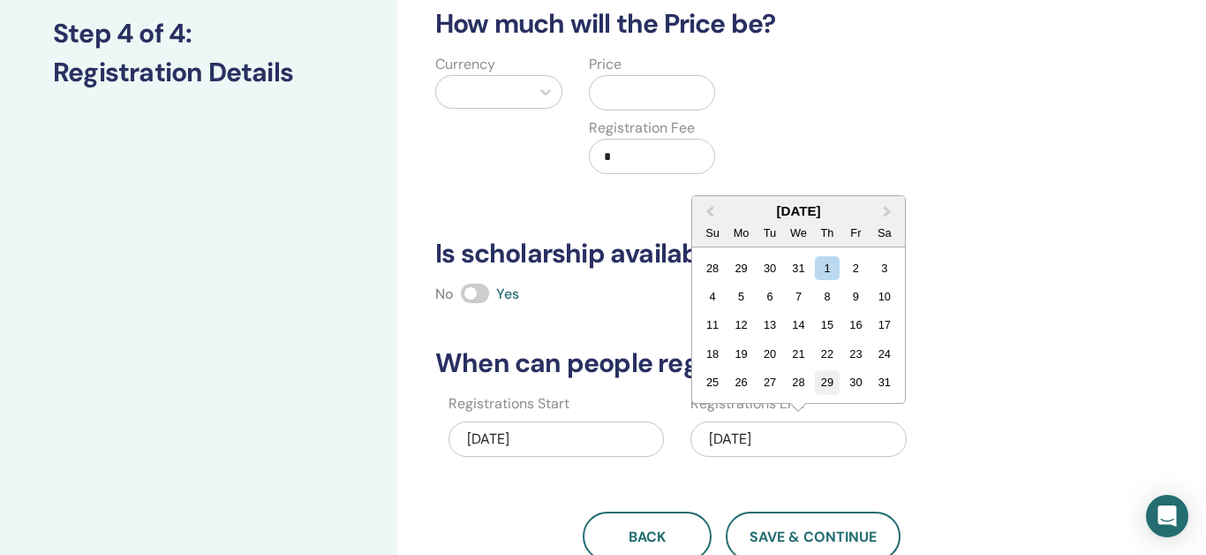
click at [832, 387] on div "29" at bounding box center [827, 382] width 24 height 24
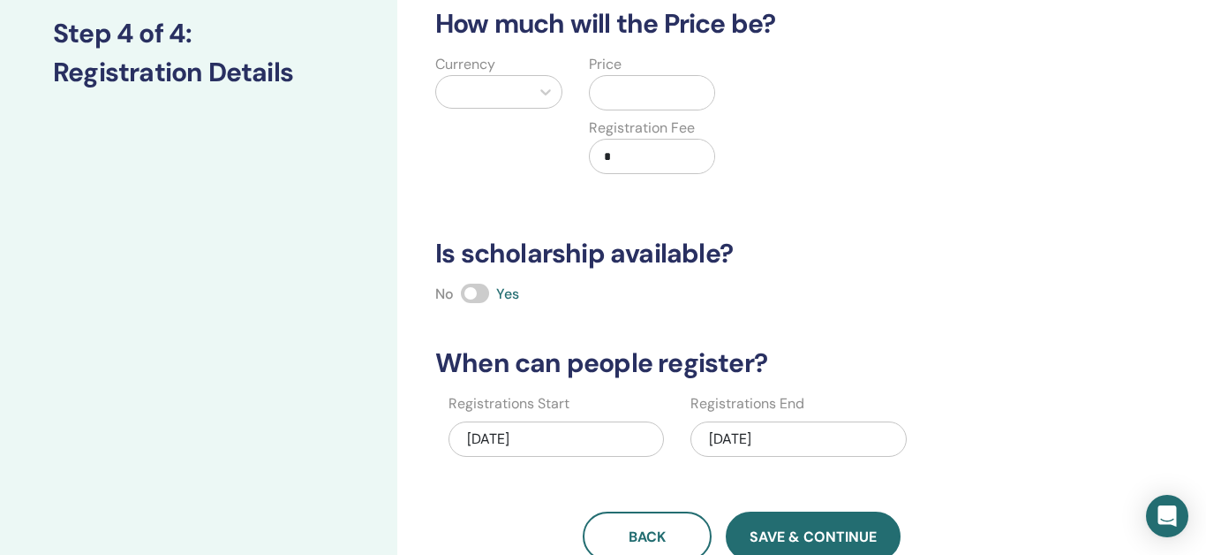
click at [814, 533] on span "Save & Continue" at bounding box center [813, 536] width 127 height 19
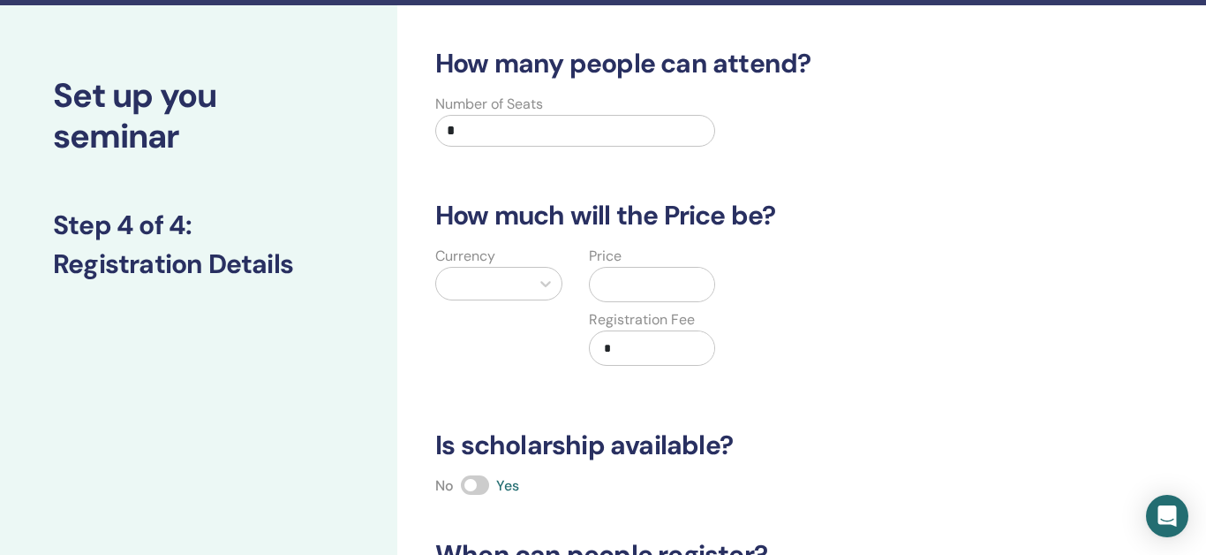
scroll to position [0, 0]
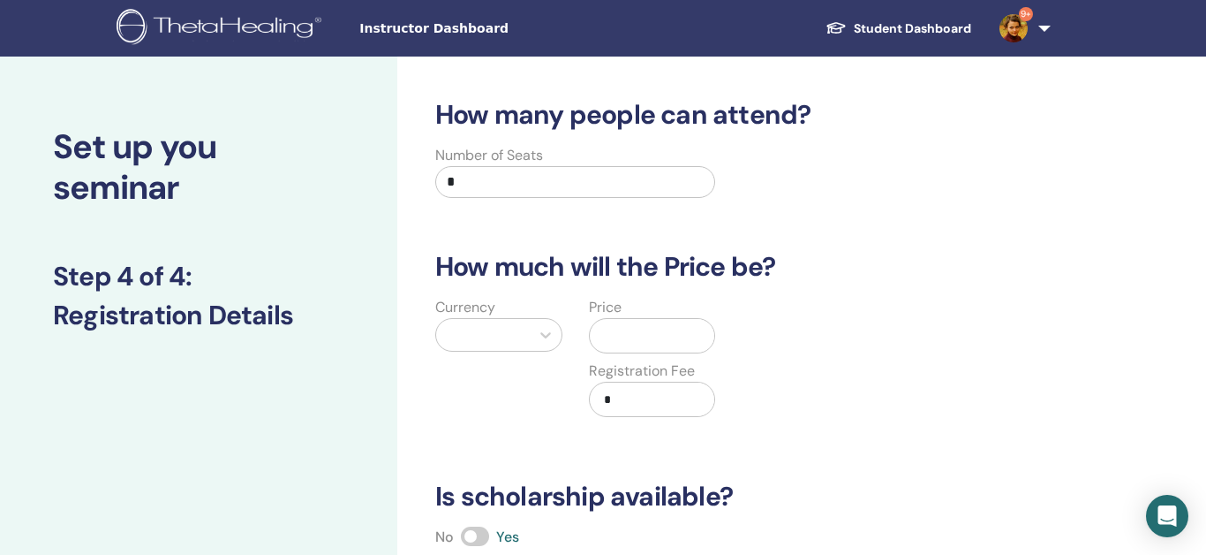
click at [522, 181] on input "*" at bounding box center [575, 182] width 280 height 32
type input "**"
click at [543, 332] on icon at bounding box center [546, 335] width 18 height 18
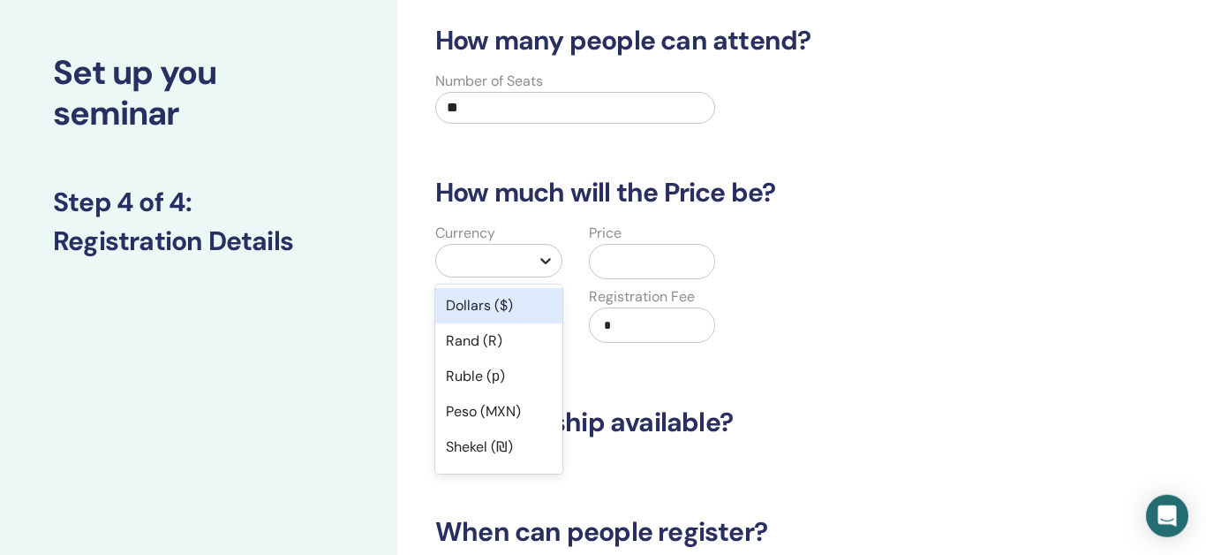
scroll to position [76, 0]
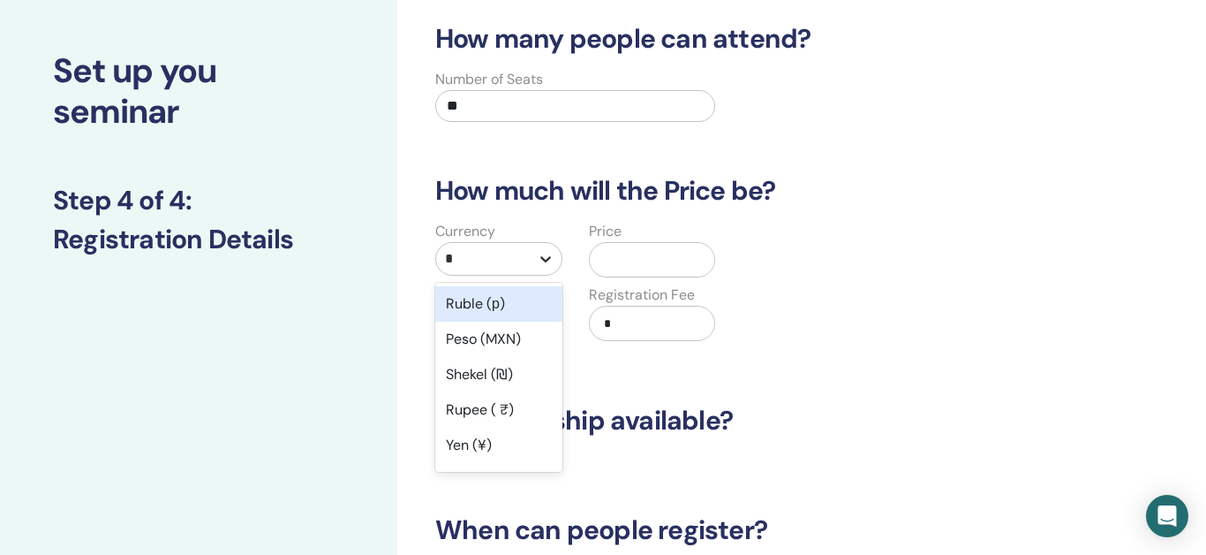
type input "**"
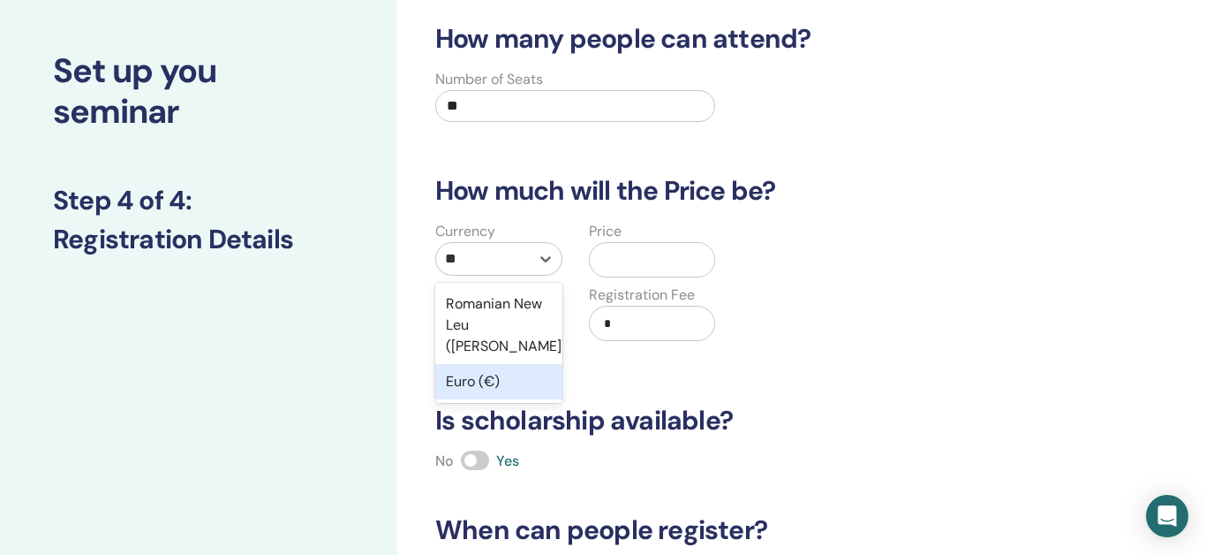
click at [493, 366] on div "Euro (€)" at bounding box center [498, 381] width 127 height 35
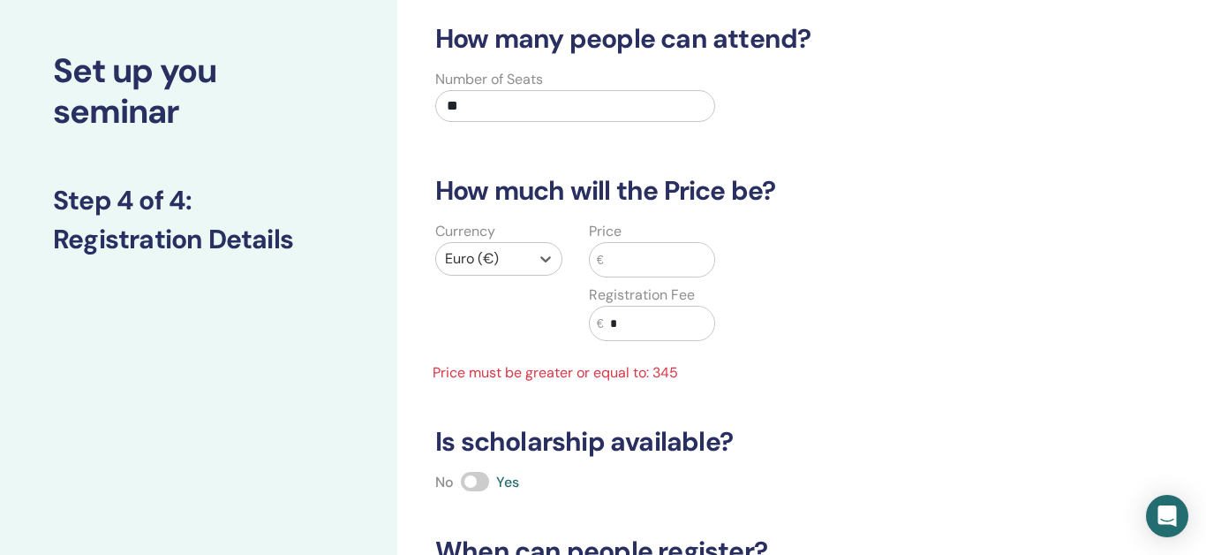
click at [642, 253] on input "text" at bounding box center [658, 260] width 111 height 34
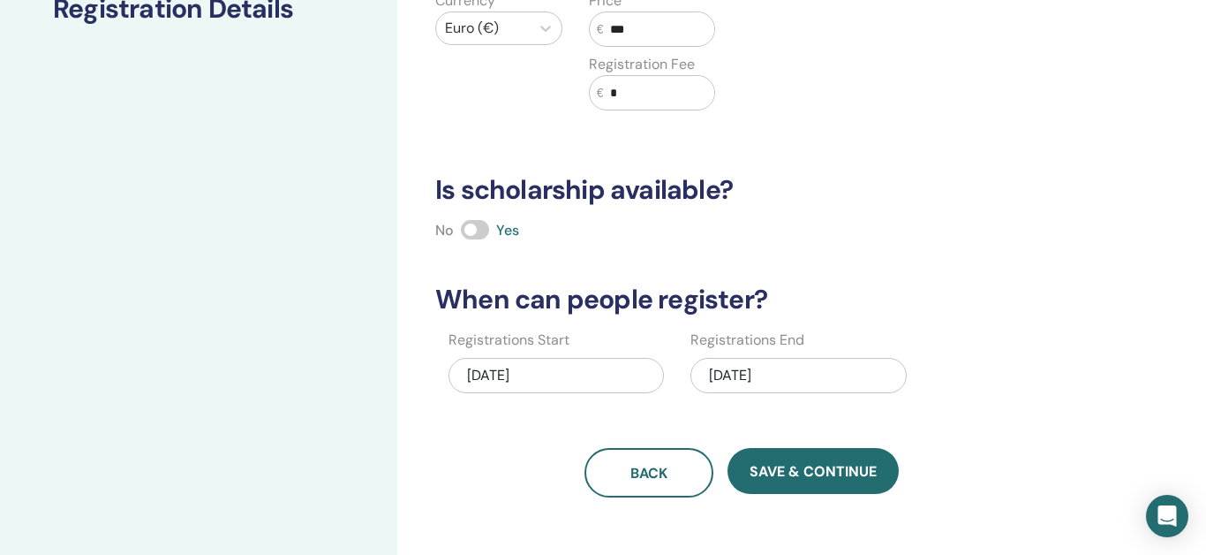
scroll to position [308, 0]
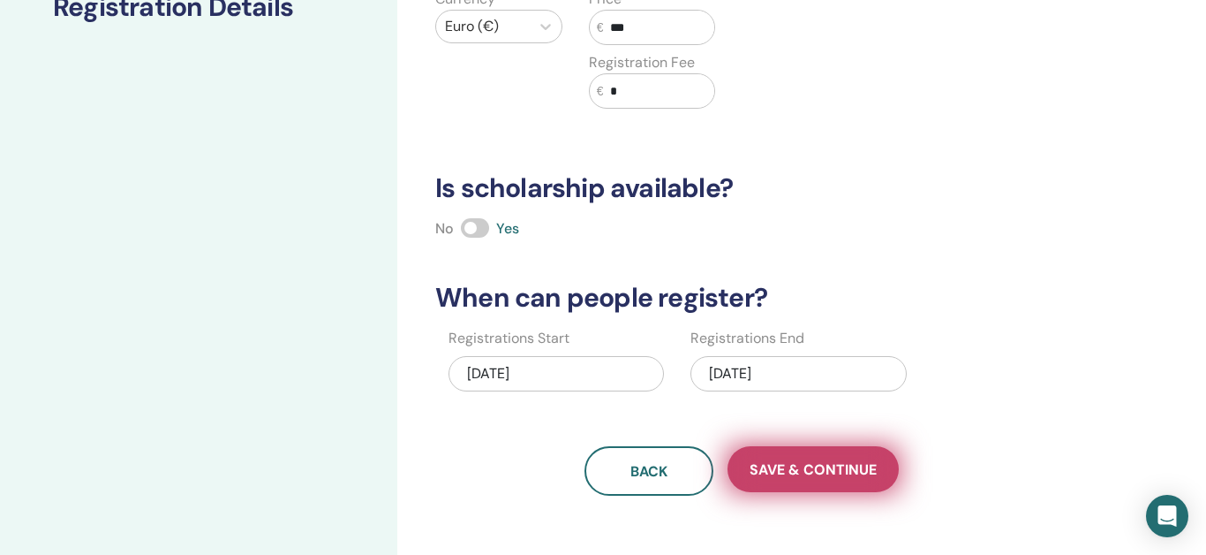
type input "***"
click at [858, 472] on span "Save & Continue" at bounding box center [813, 469] width 127 height 19
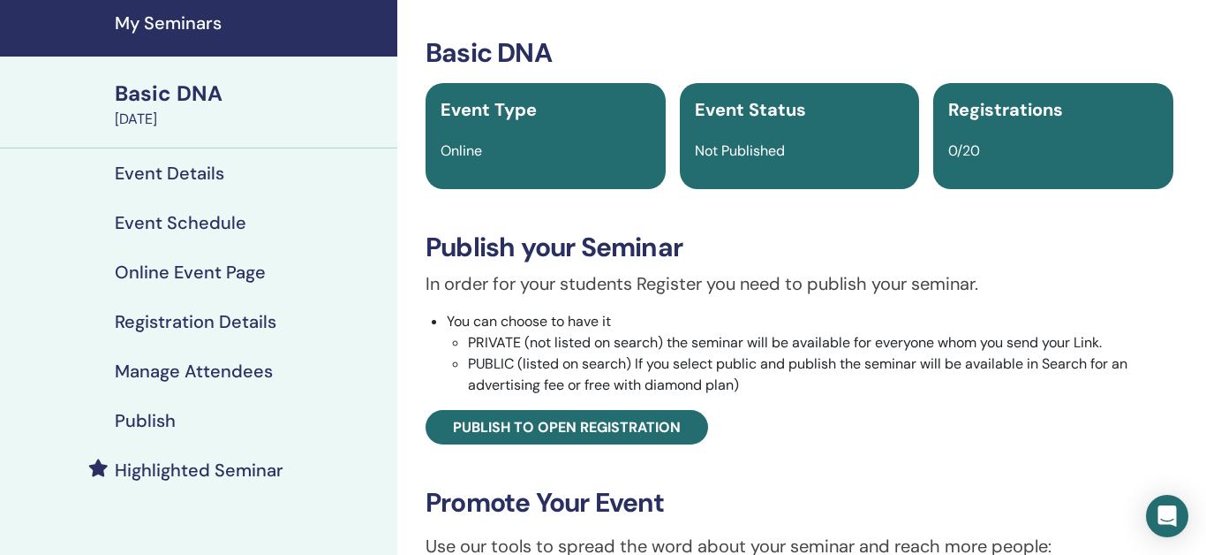
scroll to position [63, 0]
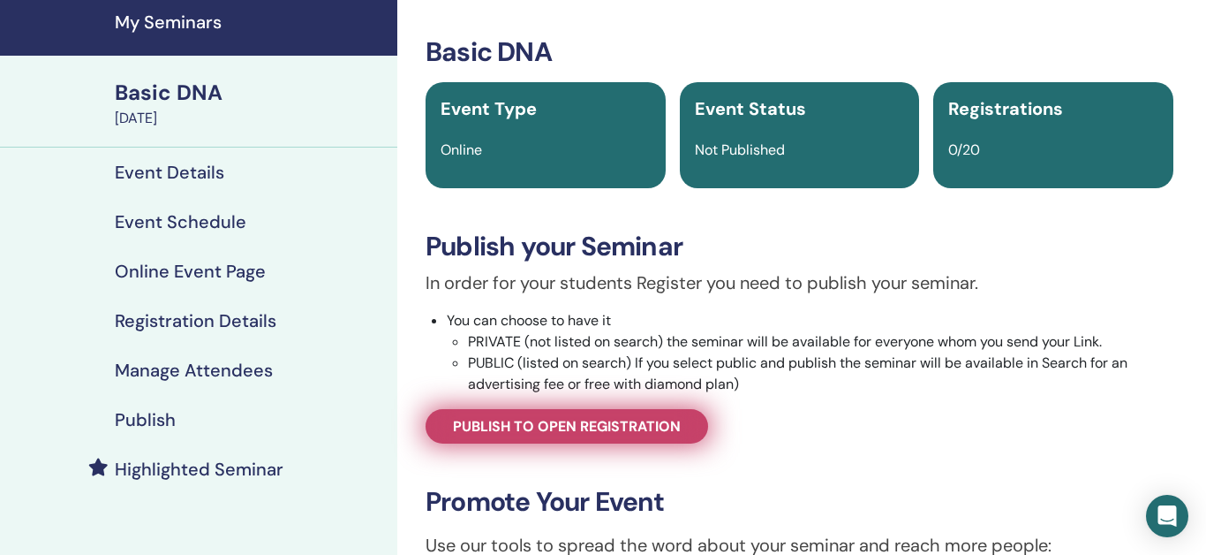
click at [668, 432] on span "Publish to open registration" at bounding box center [567, 426] width 228 height 19
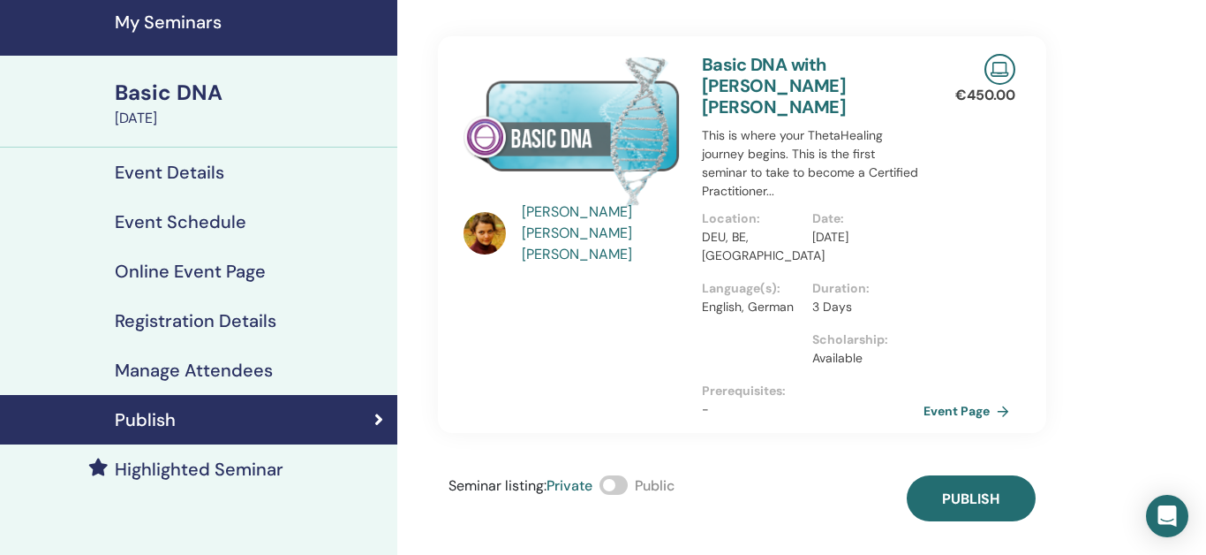
click at [626, 475] on span at bounding box center [614, 484] width 28 height 19
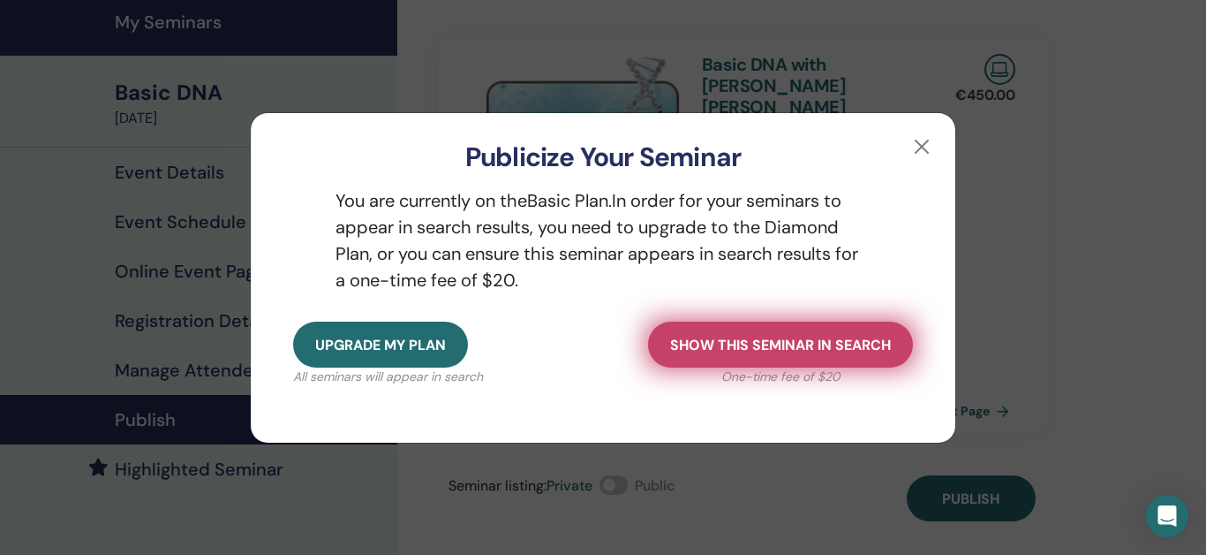
click at [789, 340] on span "Show this seminar in search" at bounding box center [780, 345] width 221 height 19
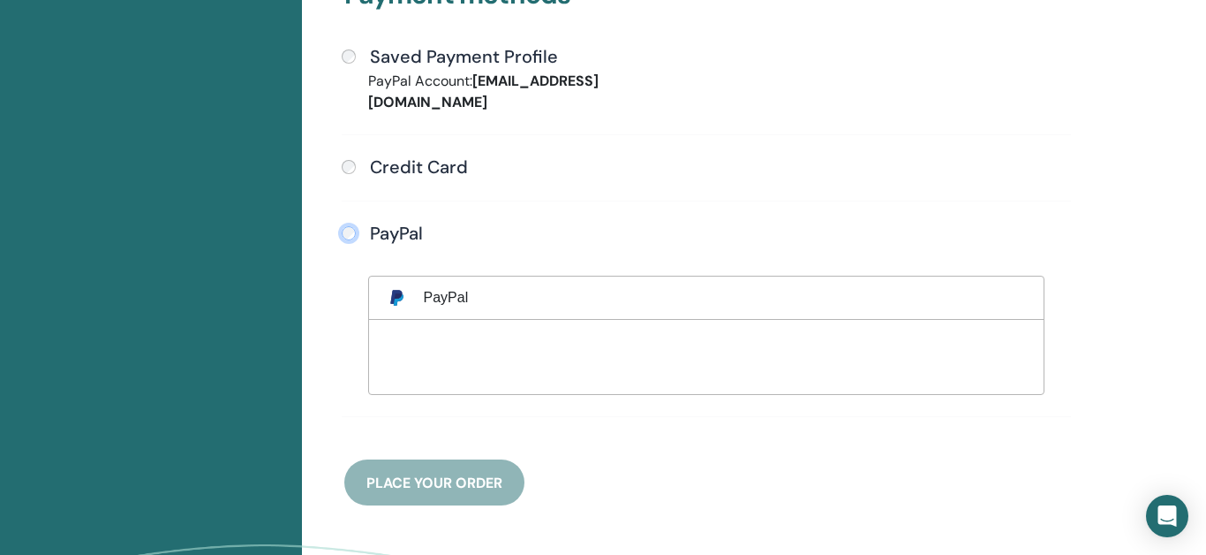
scroll to position [578, 0]
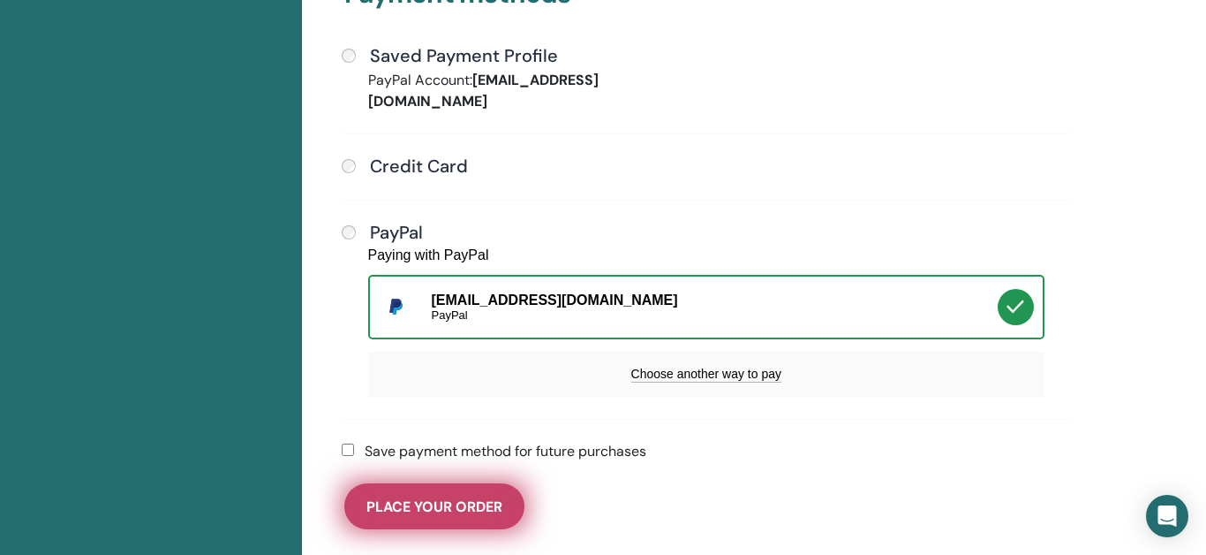
click at [504, 483] on button "Place Your Order" at bounding box center [434, 506] width 180 height 46
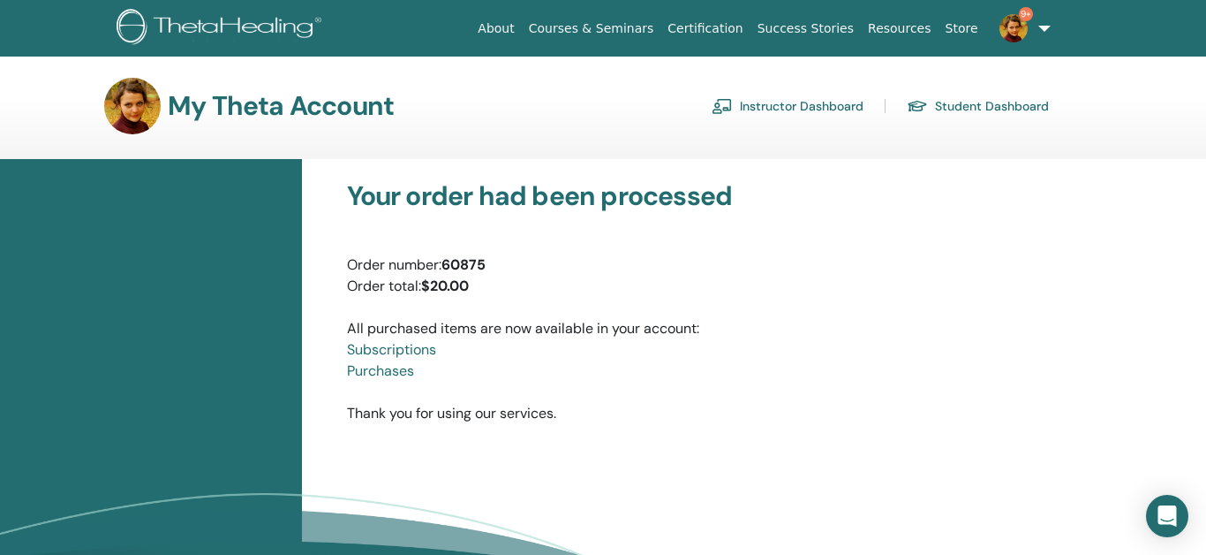
click at [844, 109] on link "Instructor Dashboard" at bounding box center [788, 106] width 152 height 28
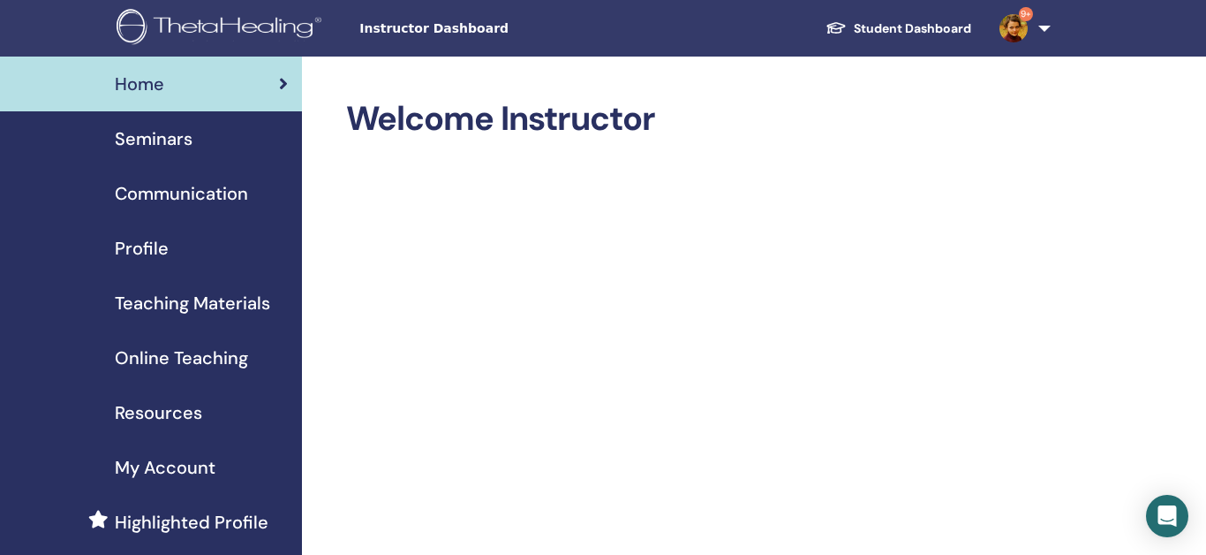
click at [175, 140] on span "Seminars" at bounding box center [154, 138] width 78 height 26
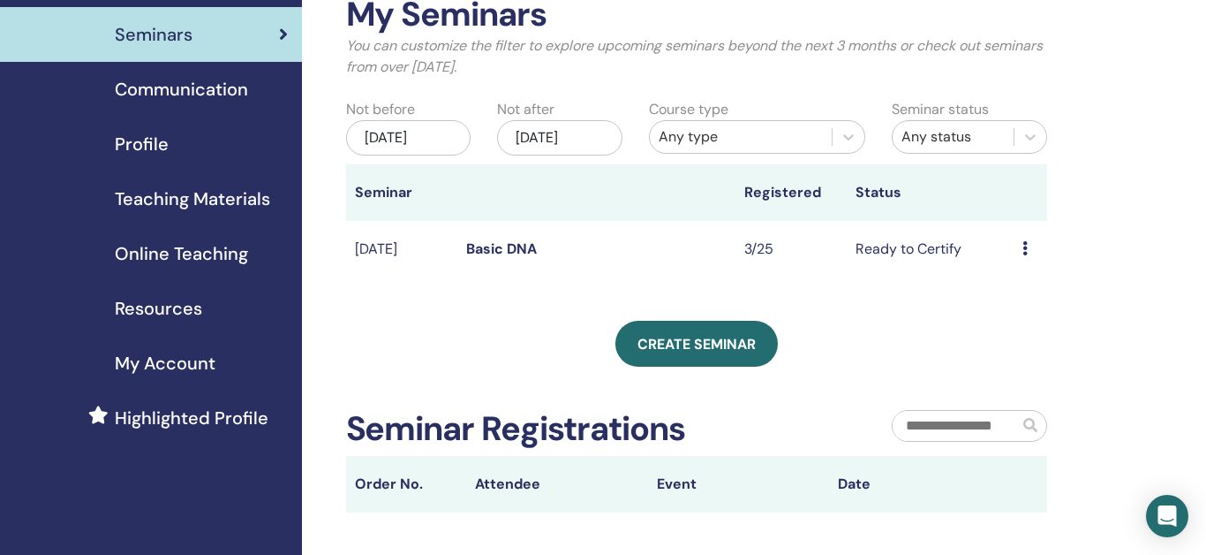
scroll to position [105, 0]
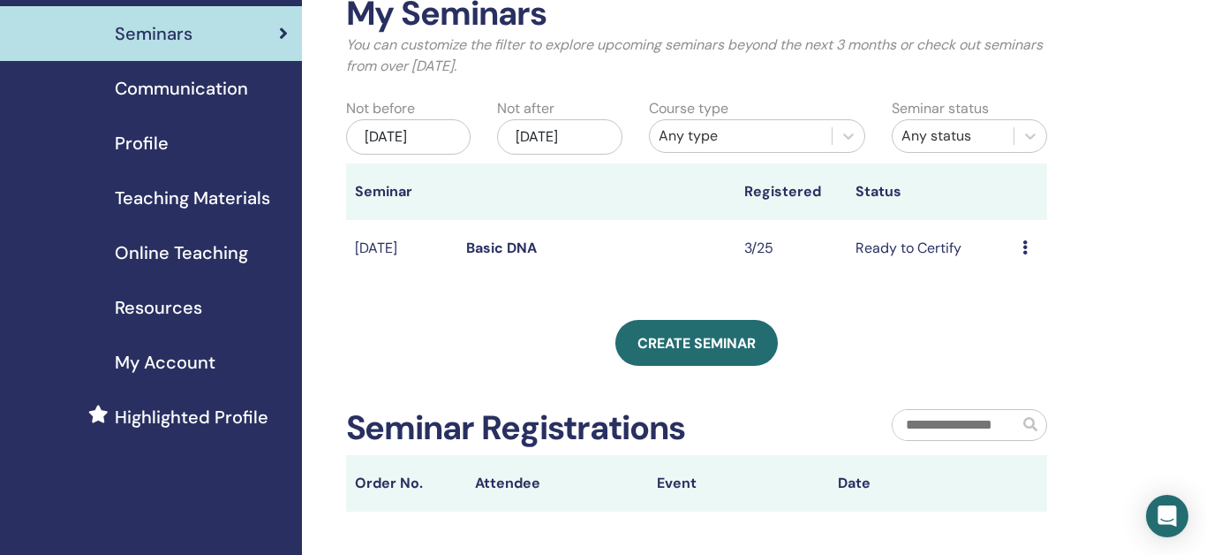
click at [601, 132] on div "[DATE]" at bounding box center [559, 136] width 125 height 35
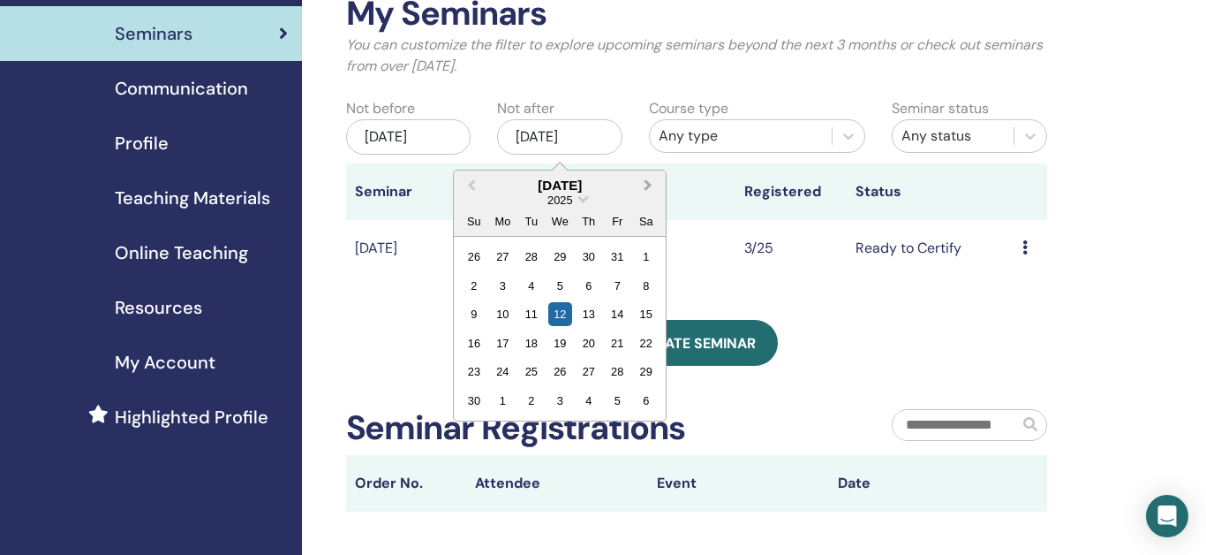
click at [648, 187] on span "Next Month" at bounding box center [648, 185] width 0 height 19
click at [800, 286] on div "My Seminars You can customize the filter to explore upcoming seminars beyond th…" at bounding box center [697, 252] width 702 height 517
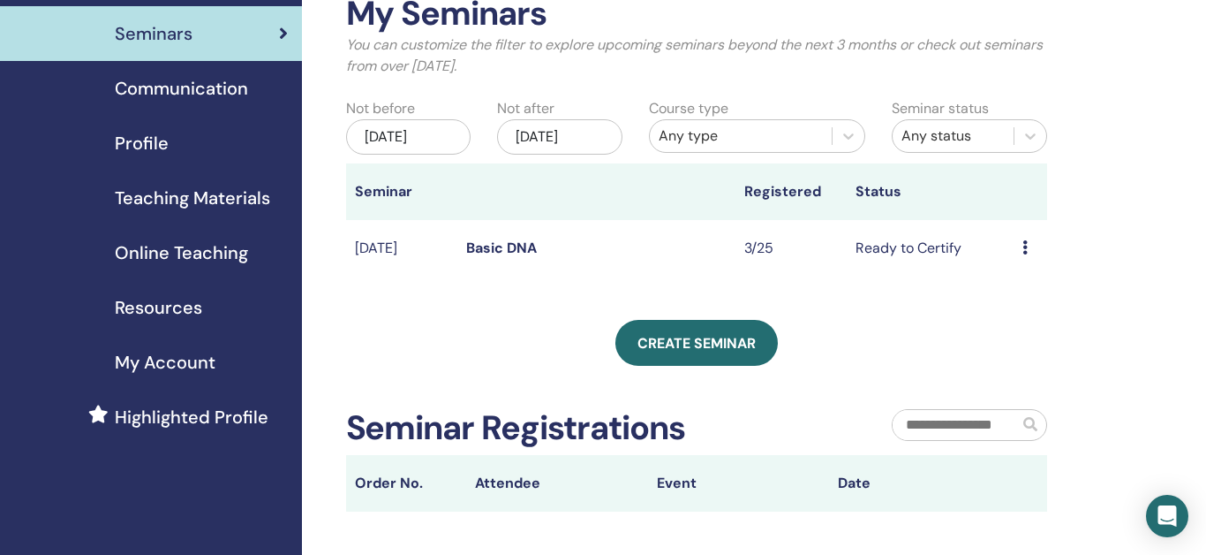
click at [581, 140] on div "[DATE]" at bounding box center [559, 136] width 125 height 35
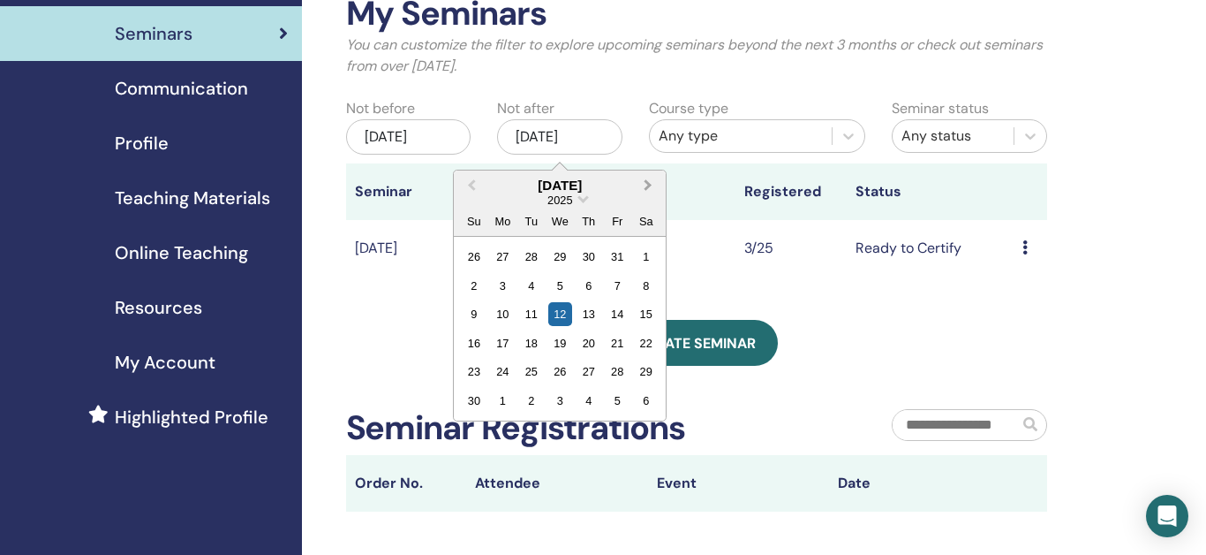
click at [648, 184] on span "Next Month" at bounding box center [648, 185] width 0 height 19
click at [650, 291] on div "14" at bounding box center [646, 286] width 24 height 24
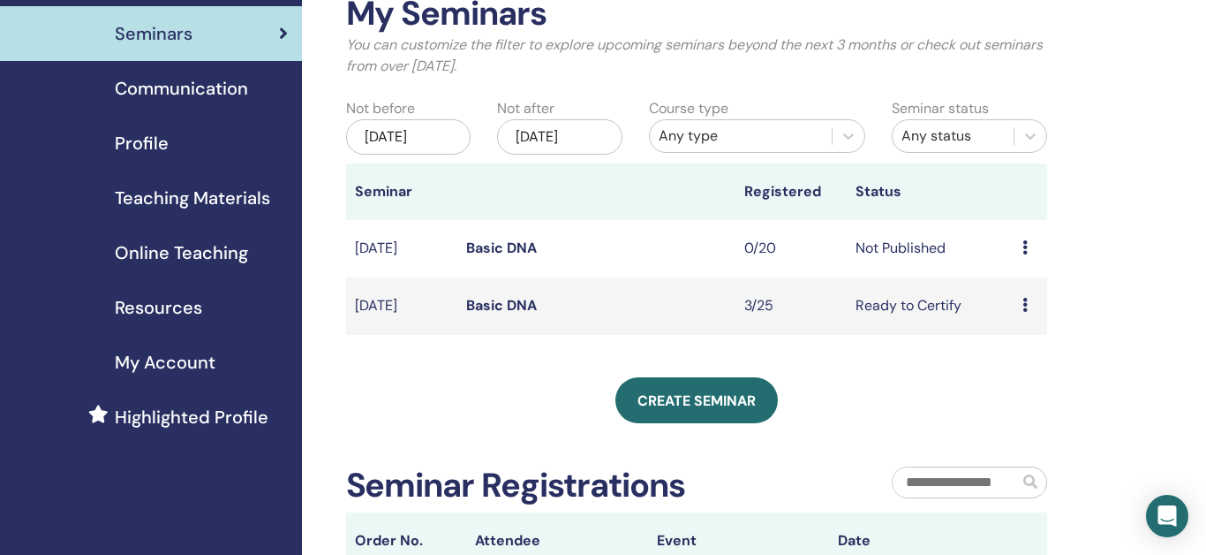
click at [513, 249] on link "Basic DNA" at bounding box center [501, 247] width 71 height 19
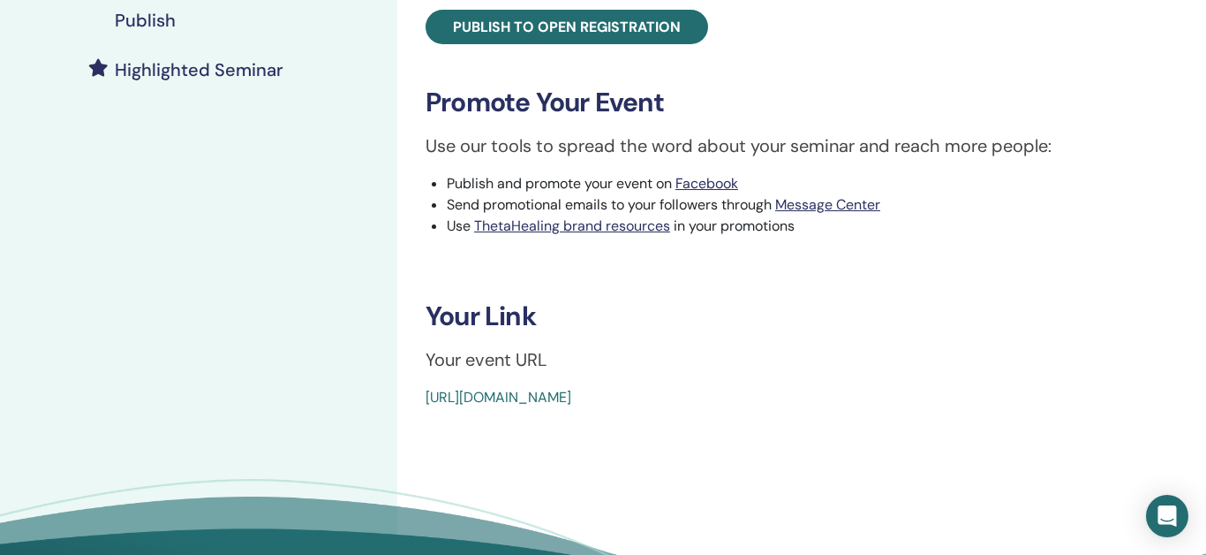
scroll to position [461, 0]
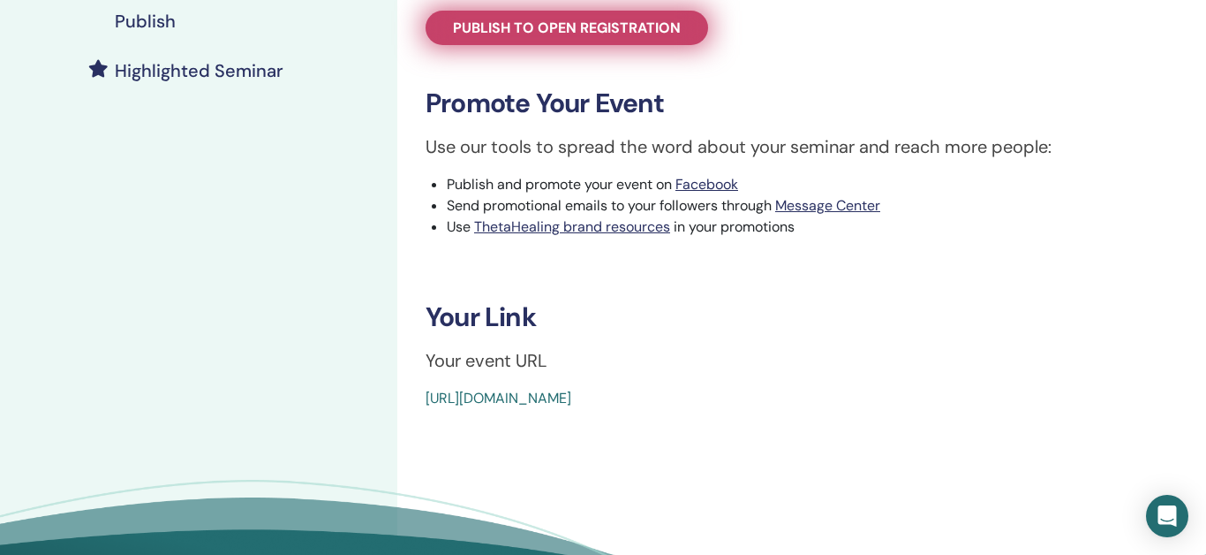
click at [641, 33] on span "Publish to open registration" at bounding box center [567, 28] width 228 height 19
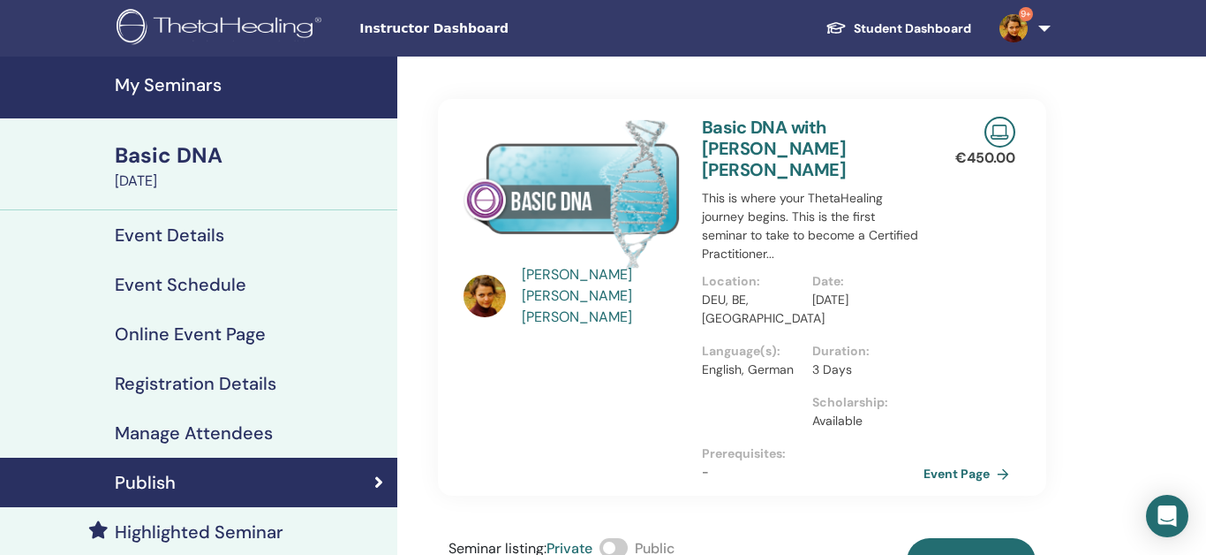
click at [623, 538] on span at bounding box center [614, 547] width 28 height 19
click at [938, 538] on button "Publish" at bounding box center [971, 561] width 129 height 46
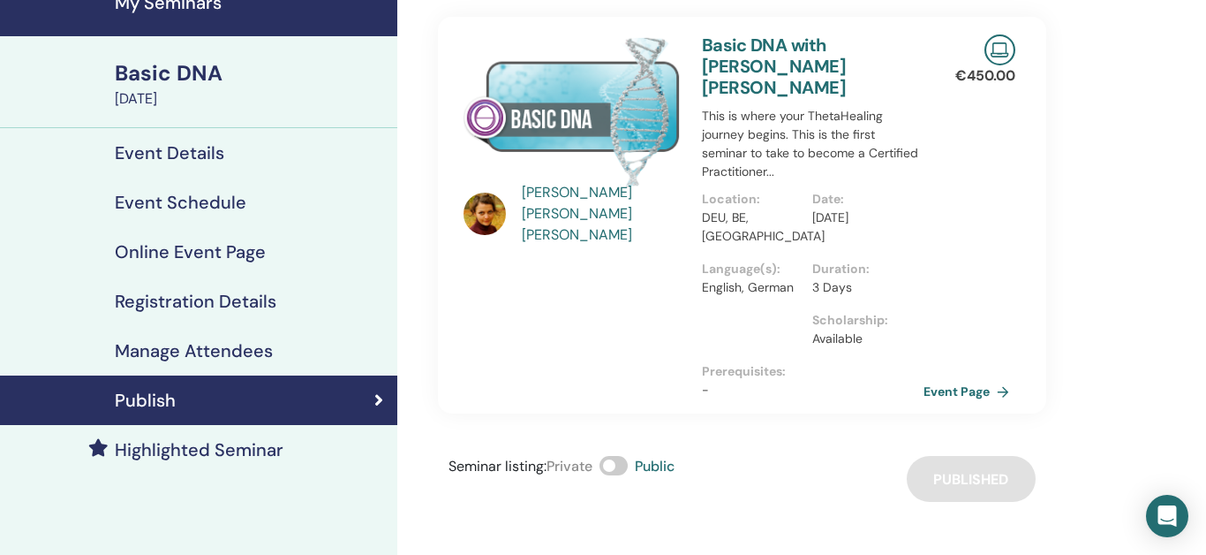
scroll to position [83, 0]
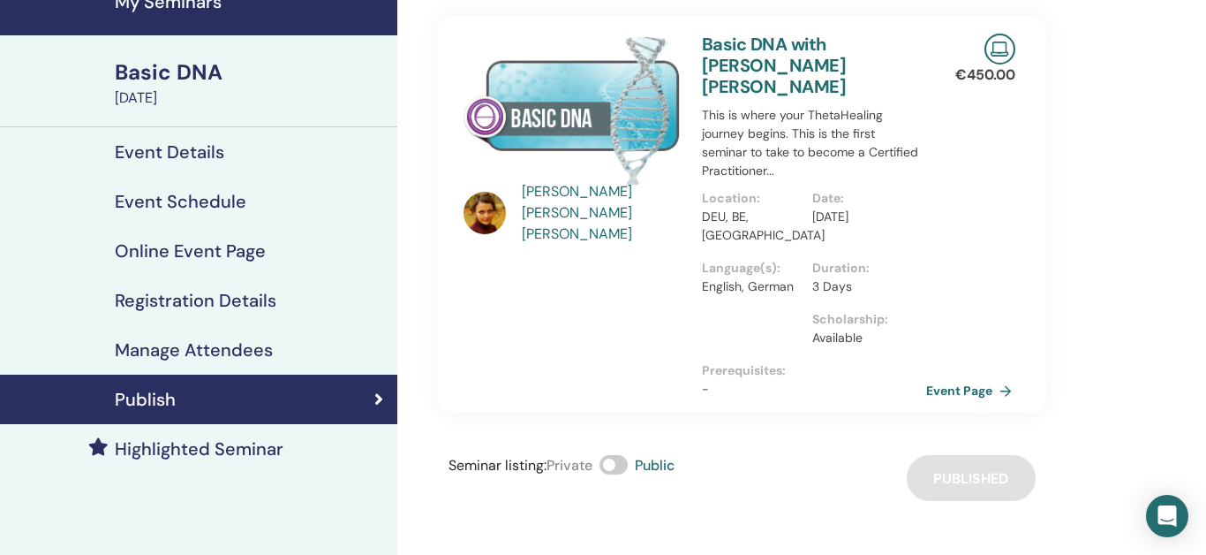
click at [959, 377] on link "Event Page" at bounding box center [972, 390] width 93 height 26
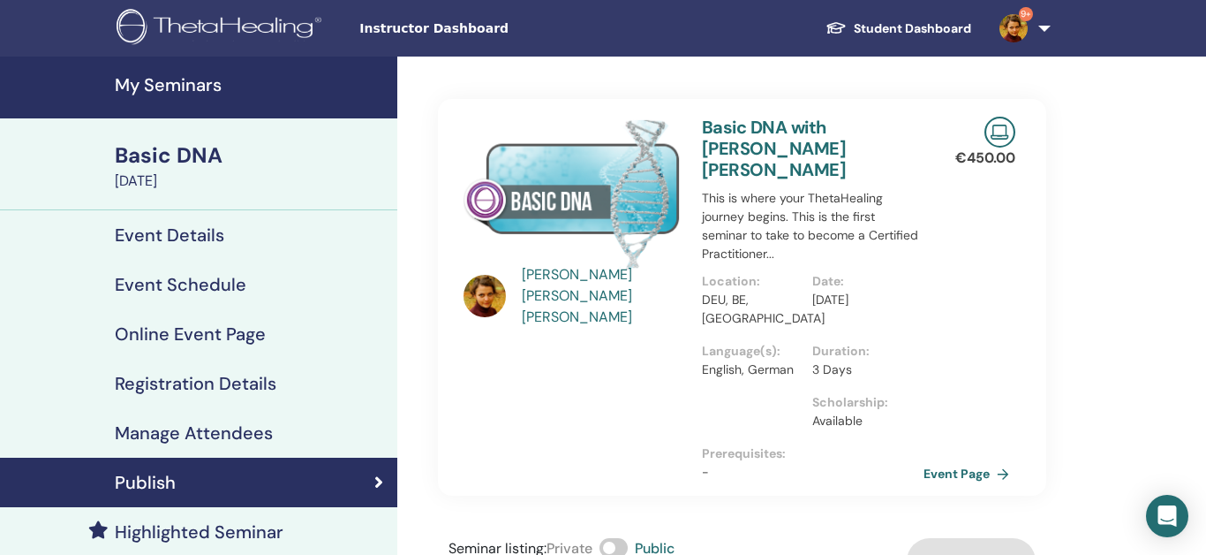
click at [198, 85] on h4 "My Seminars" at bounding box center [251, 84] width 272 height 21
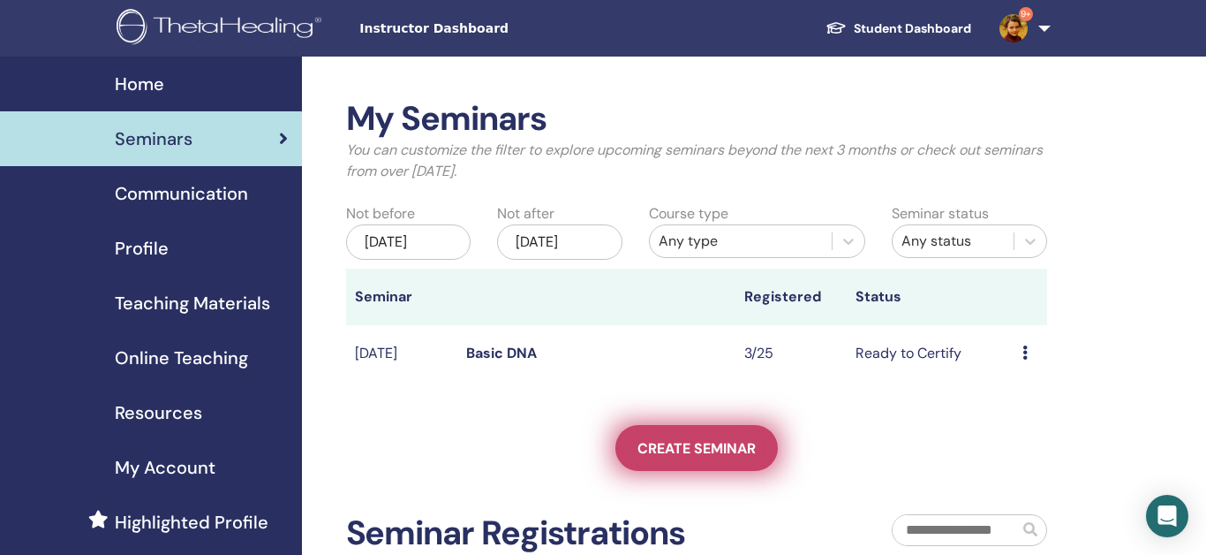
click at [722, 448] on span "Create seminar" at bounding box center [697, 448] width 118 height 19
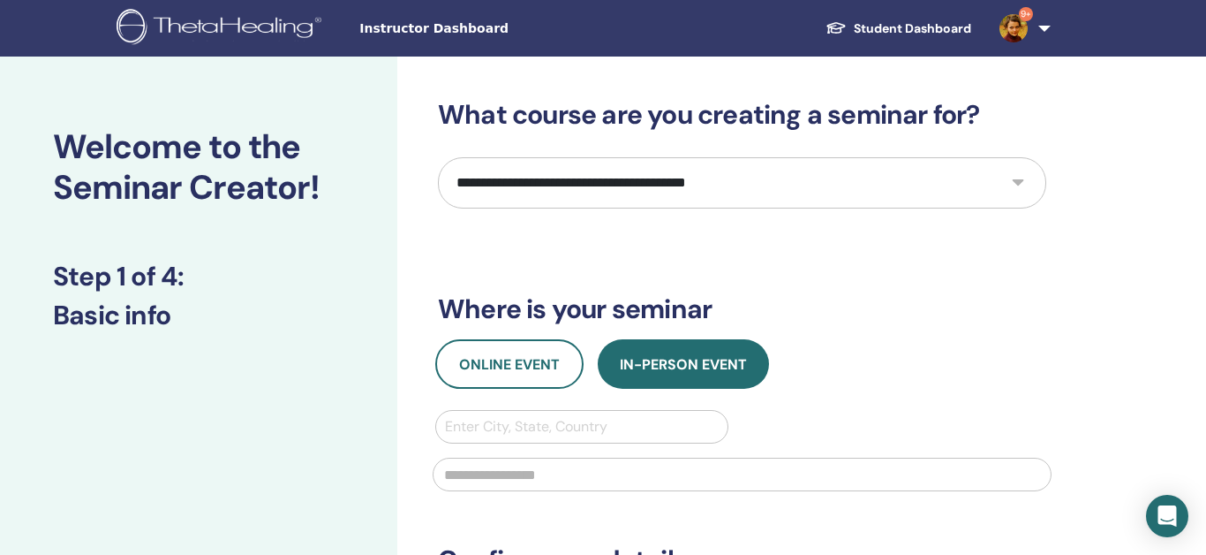
select select "*"
click option "**********" at bounding box center [0, 0] width 0 height 0
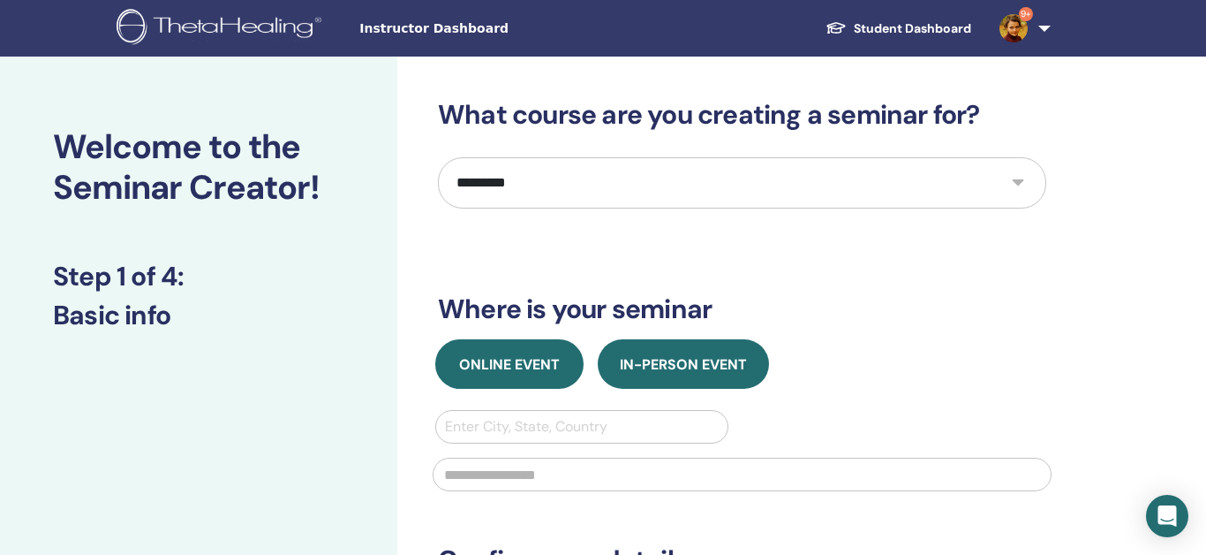
click at [517, 362] on span "Online Event" at bounding box center [509, 364] width 101 height 19
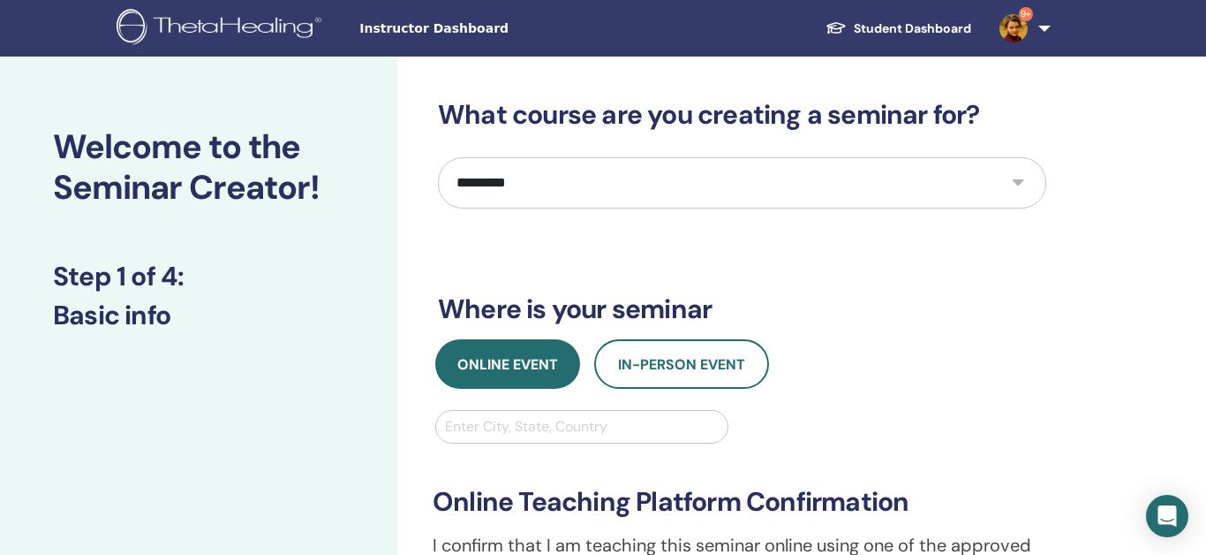
click at [562, 426] on div at bounding box center [582, 426] width 274 height 25
type input "******"
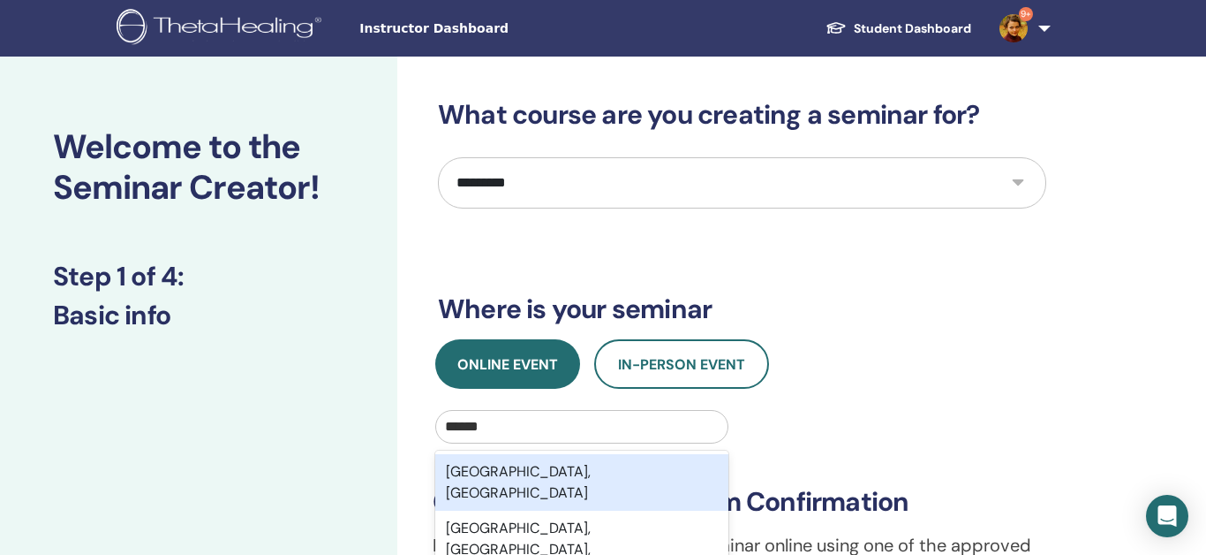
click at [492, 476] on div "[GEOGRAPHIC_DATA], [GEOGRAPHIC_DATA]" at bounding box center [581, 482] width 293 height 57
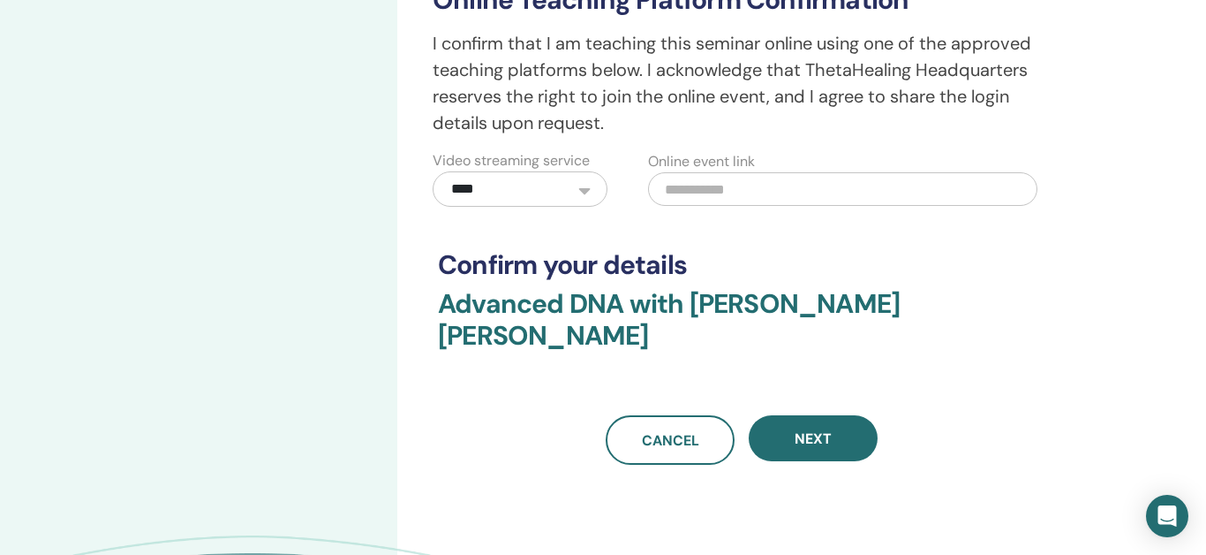
scroll to position [525, 0]
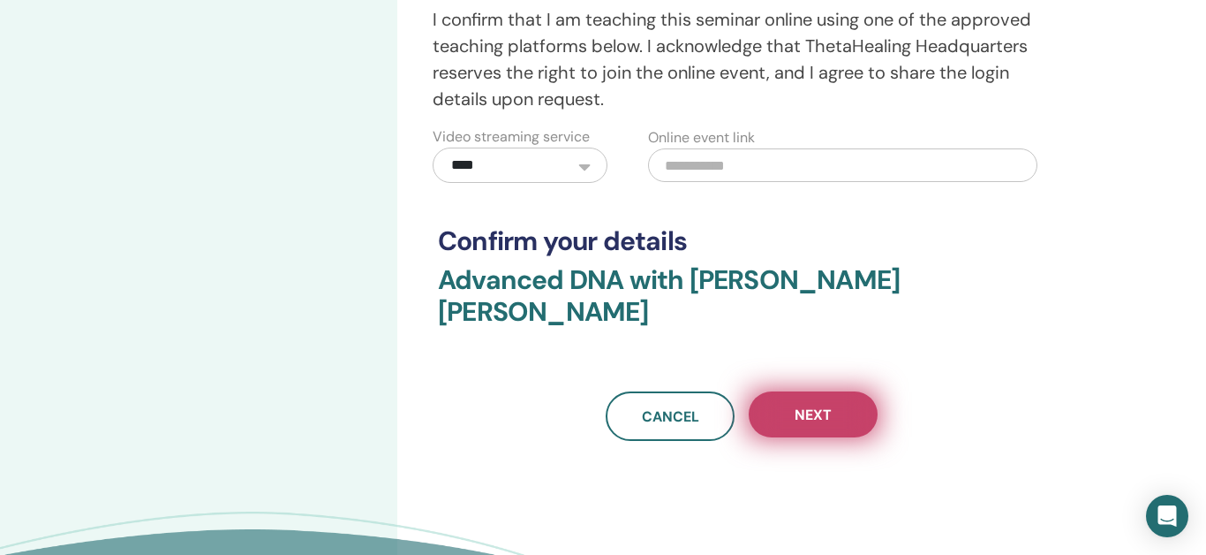
click at [816, 392] on button "Next" at bounding box center [813, 414] width 129 height 46
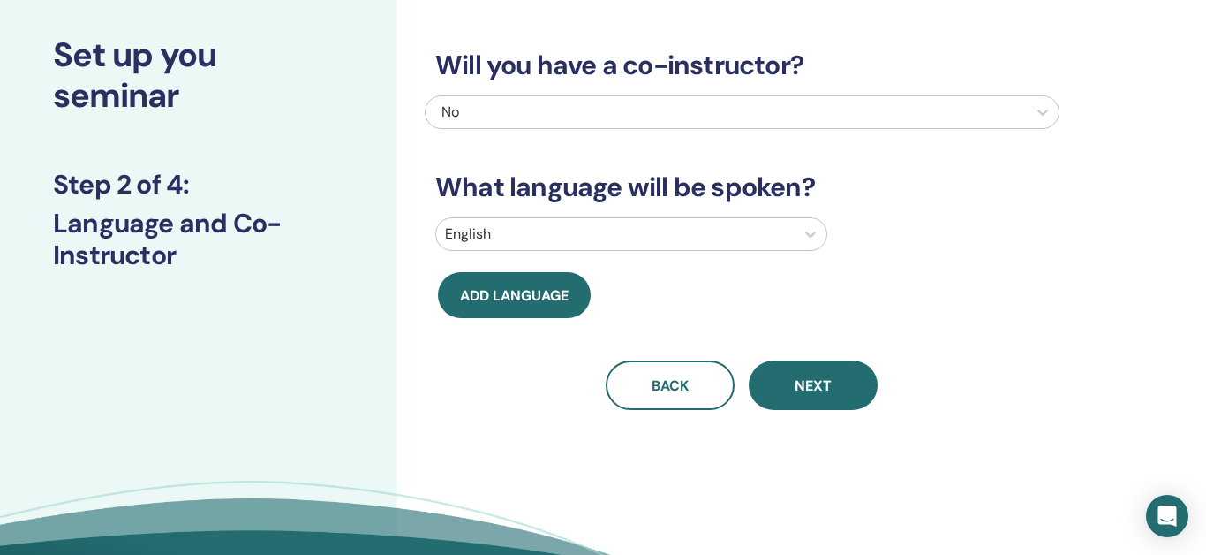
scroll to position [81, 0]
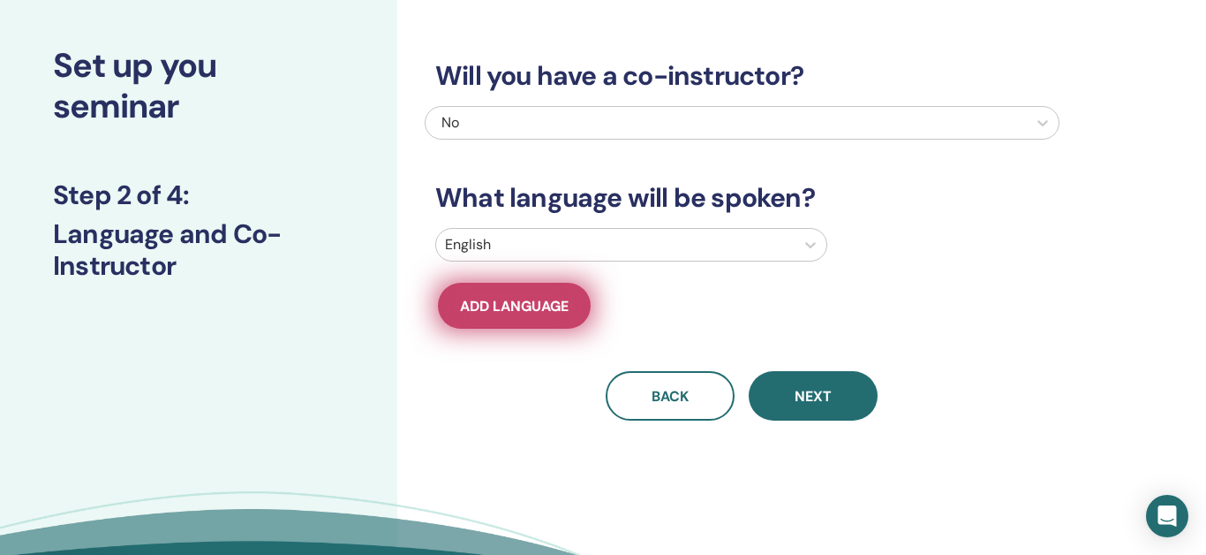
click at [512, 313] on span "Add language" at bounding box center [514, 306] width 109 height 19
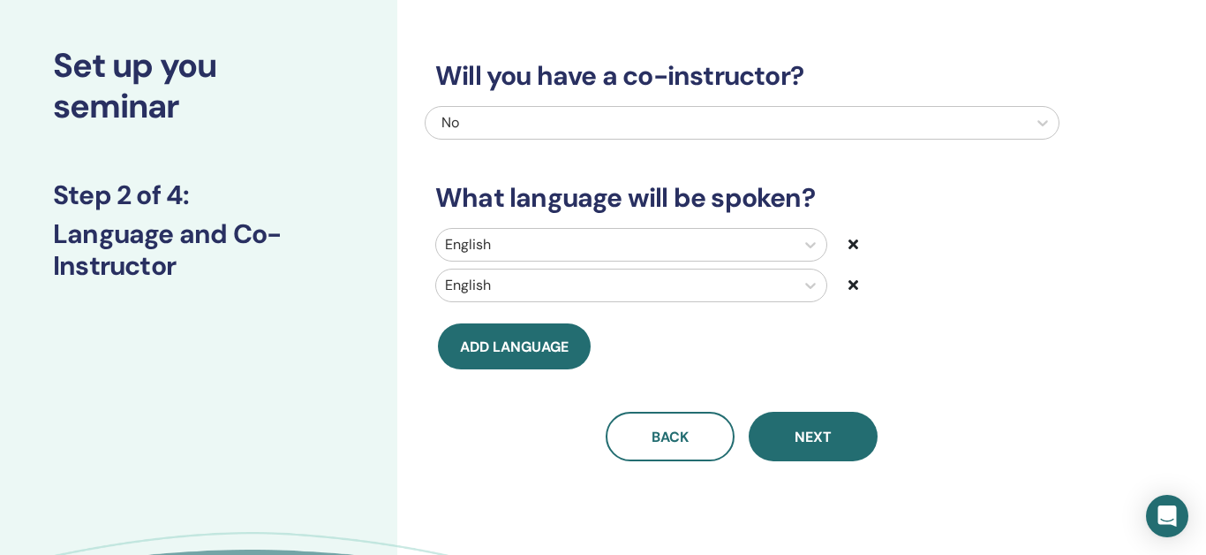
click at [594, 245] on div at bounding box center [615, 244] width 341 height 25
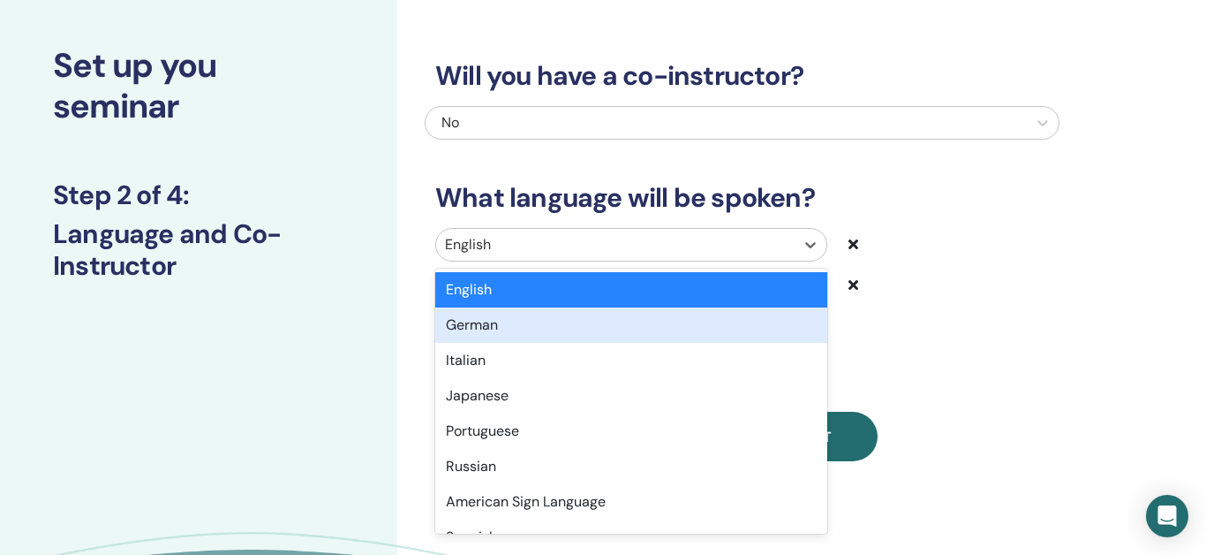
click at [488, 332] on div "German" at bounding box center [631, 324] width 392 height 35
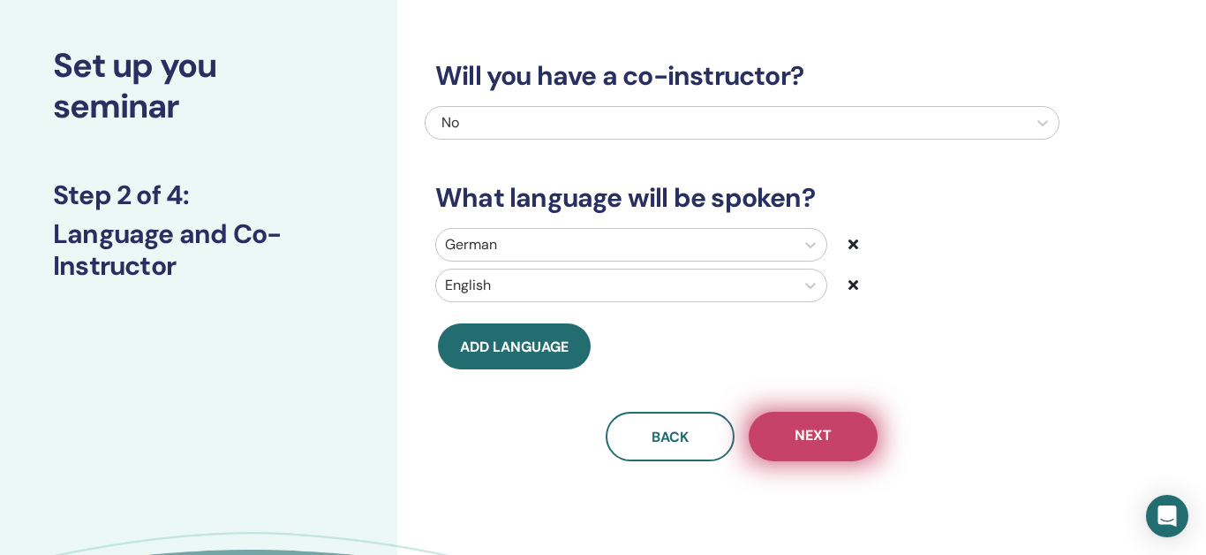
click at [814, 430] on span "Next" at bounding box center [813, 437] width 37 height 22
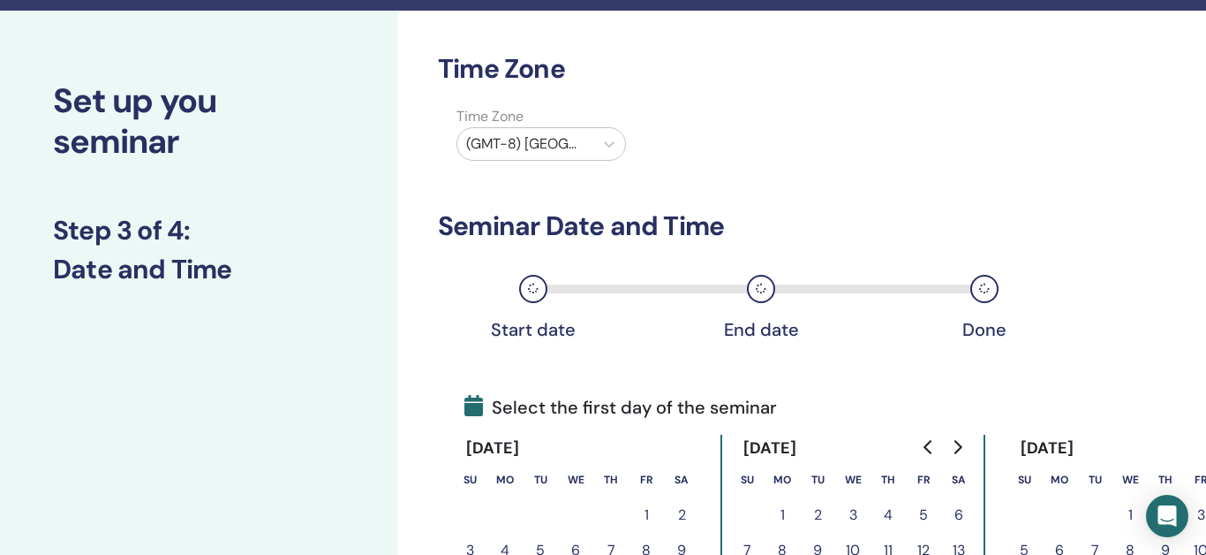
scroll to position [2, 0]
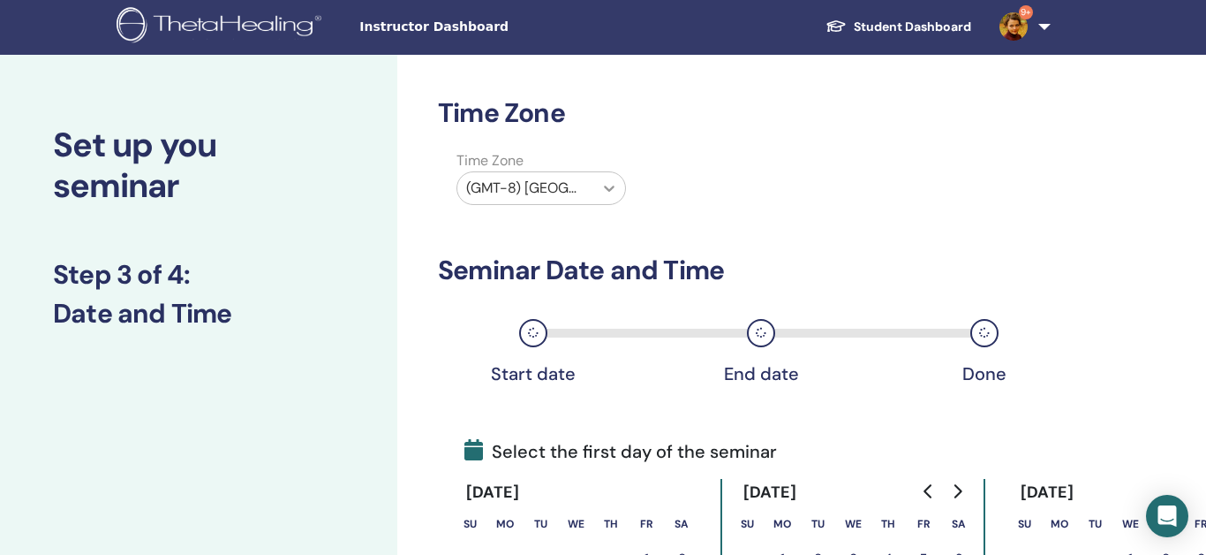
click at [610, 185] on icon at bounding box center [609, 188] width 18 height 18
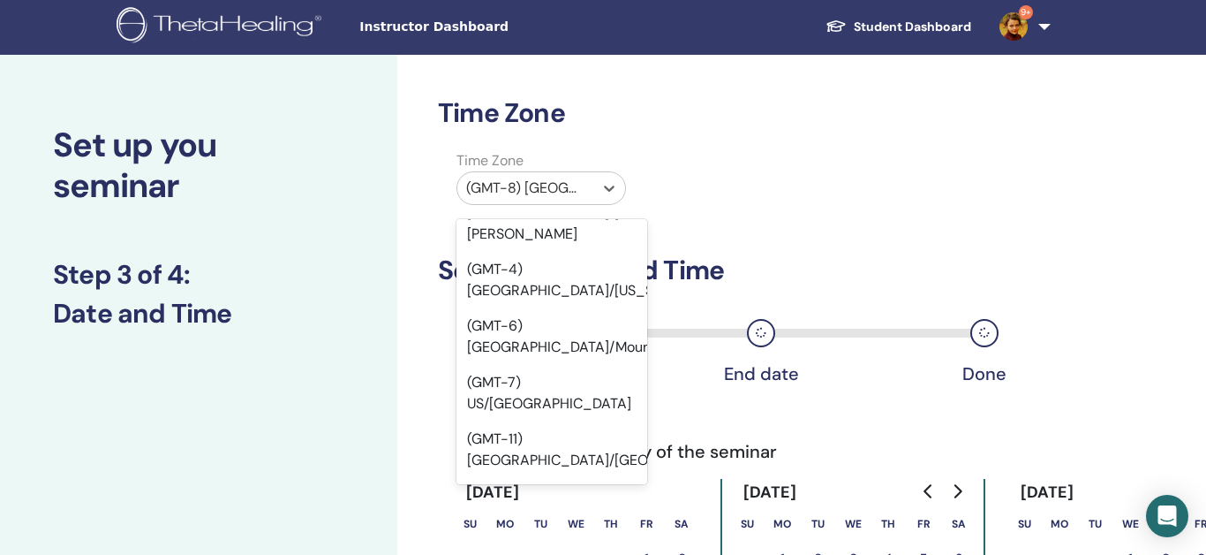
scroll to position [404, 0]
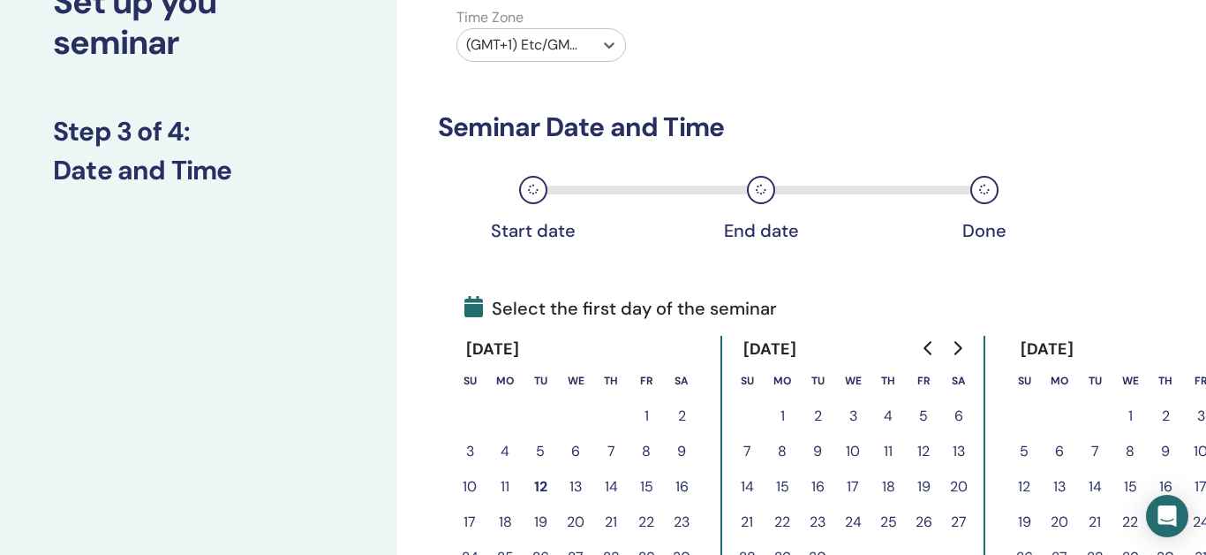
scroll to position [166, 0]
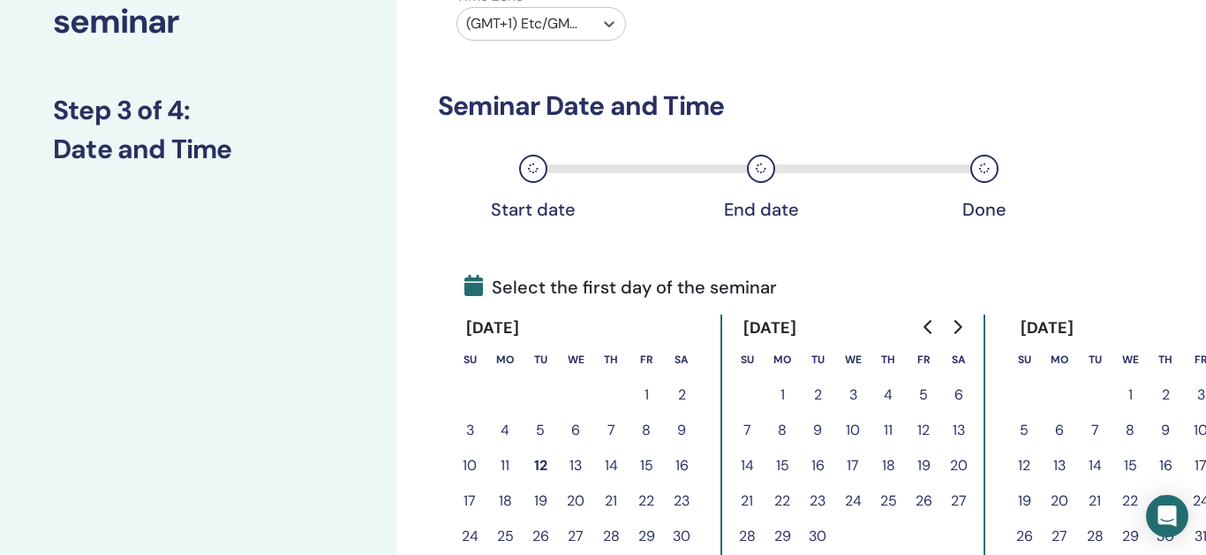
click at [961, 319] on button "Go to next month" at bounding box center [957, 326] width 28 height 35
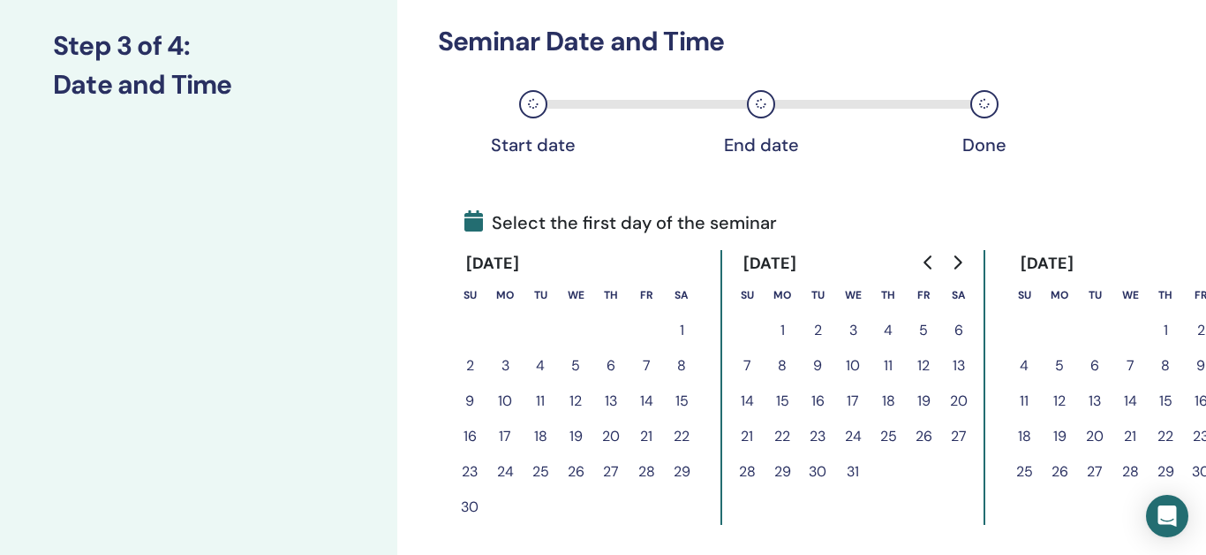
scroll to position [262, 0]
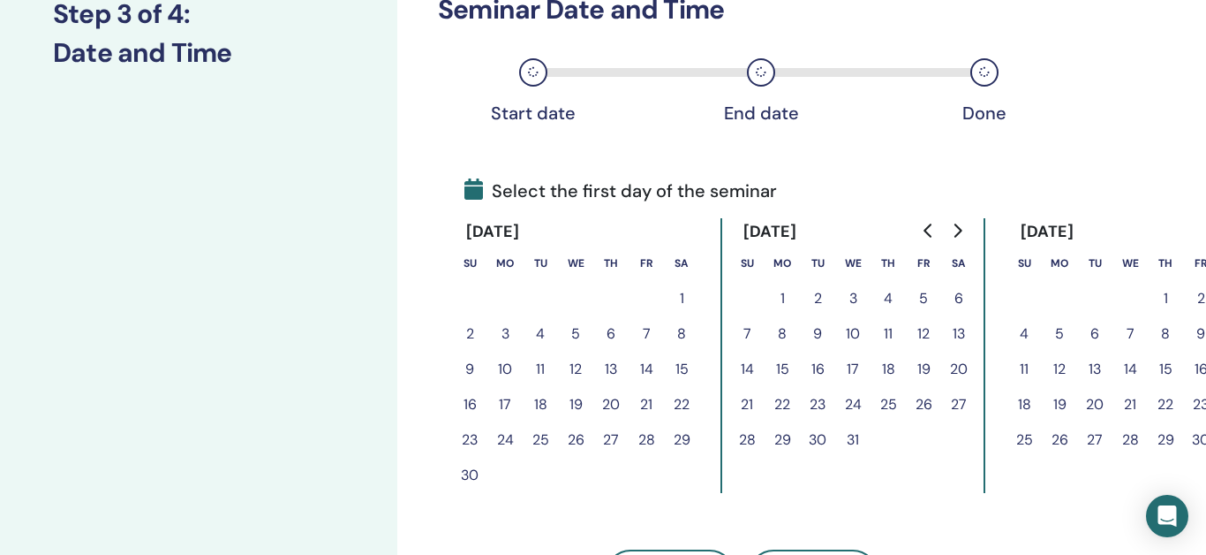
click at [961, 233] on icon "Go to next month" at bounding box center [957, 230] width 14 height 14
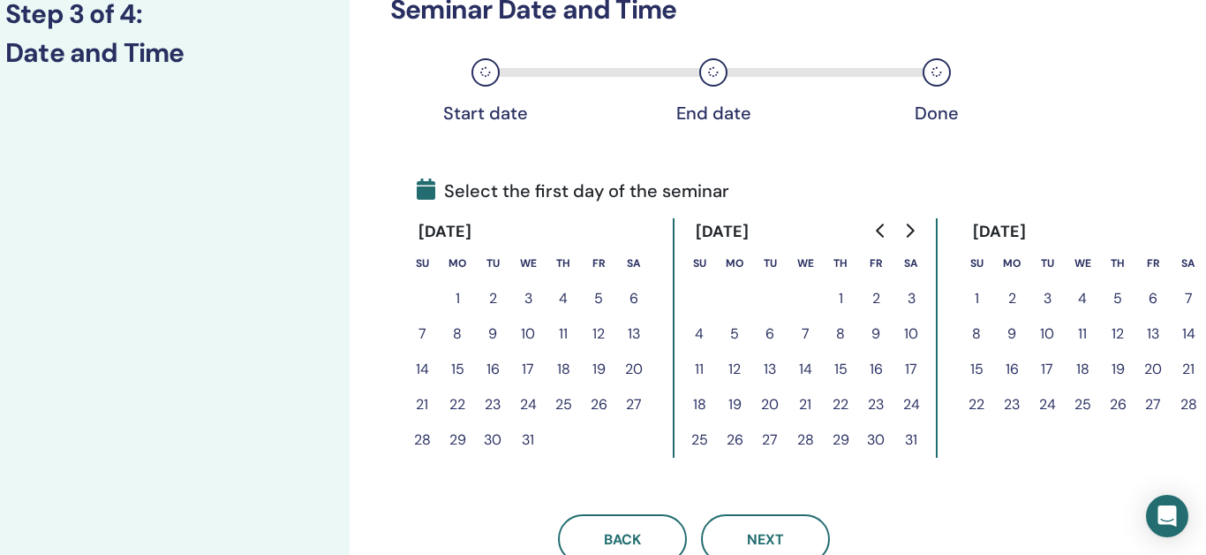
scroll to position [260, 48]
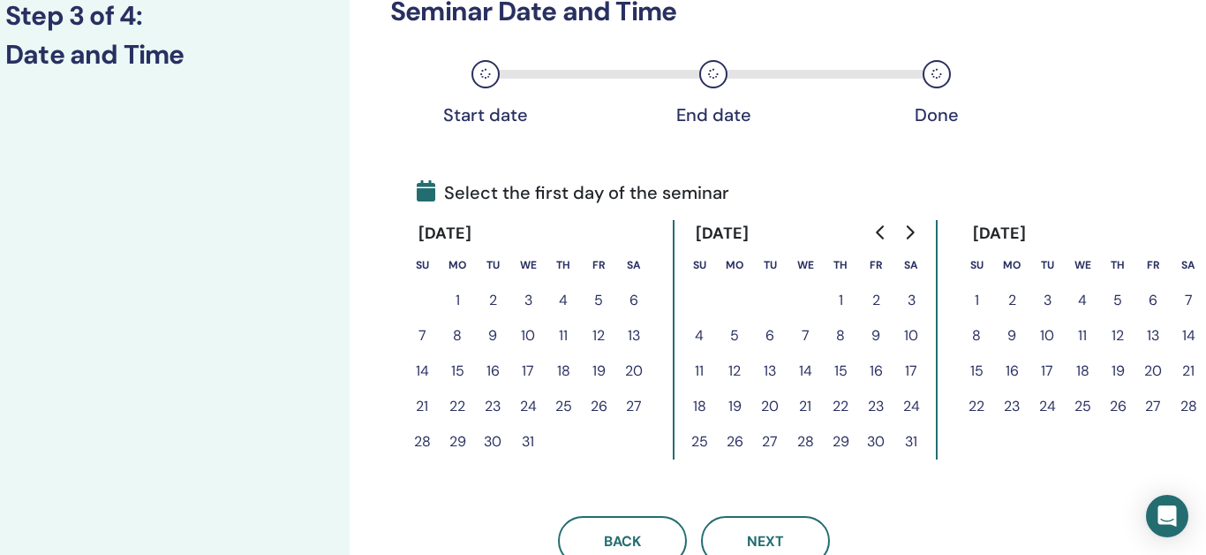
click at [1157, 301] on button "6" at bounding box center [1153, 300] width 35 height 35
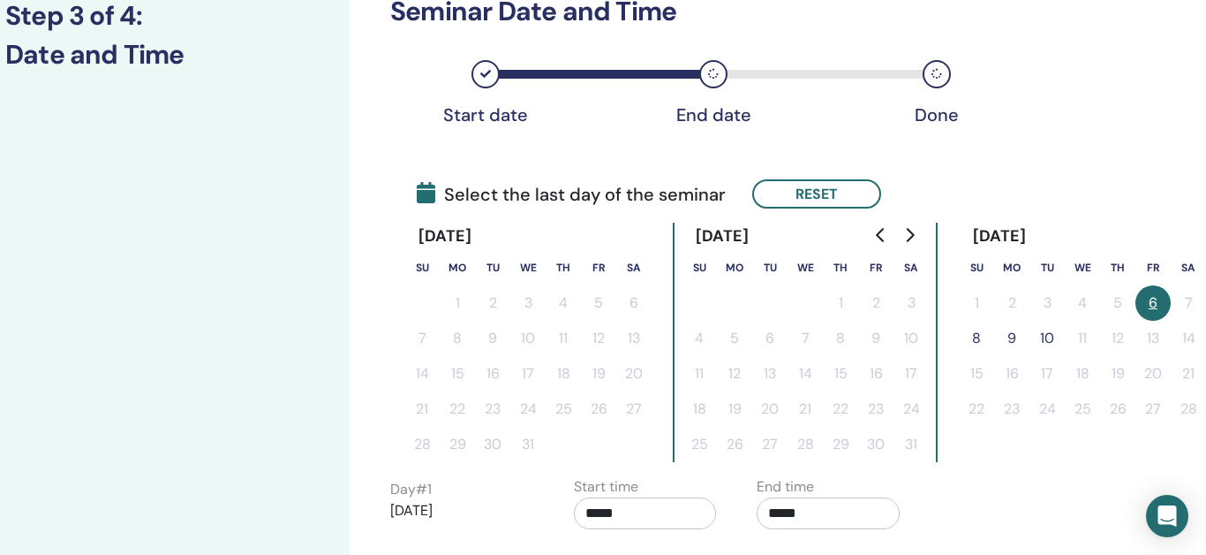
click at [977, 339] on button "8" at bounding box center [976, 338] width 35 height 35
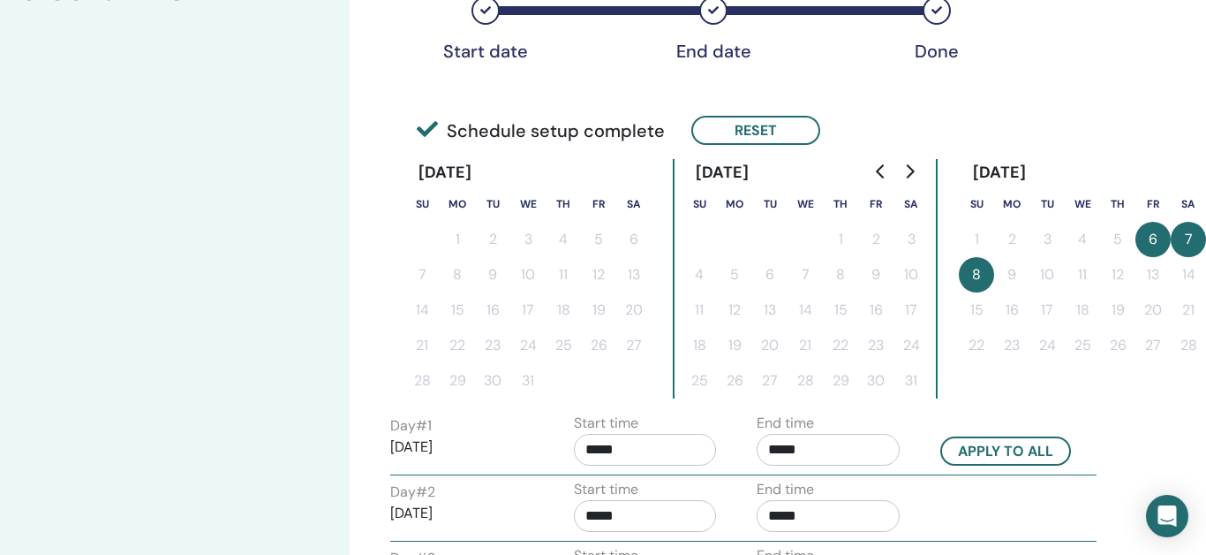
scroll to position [327, 48]
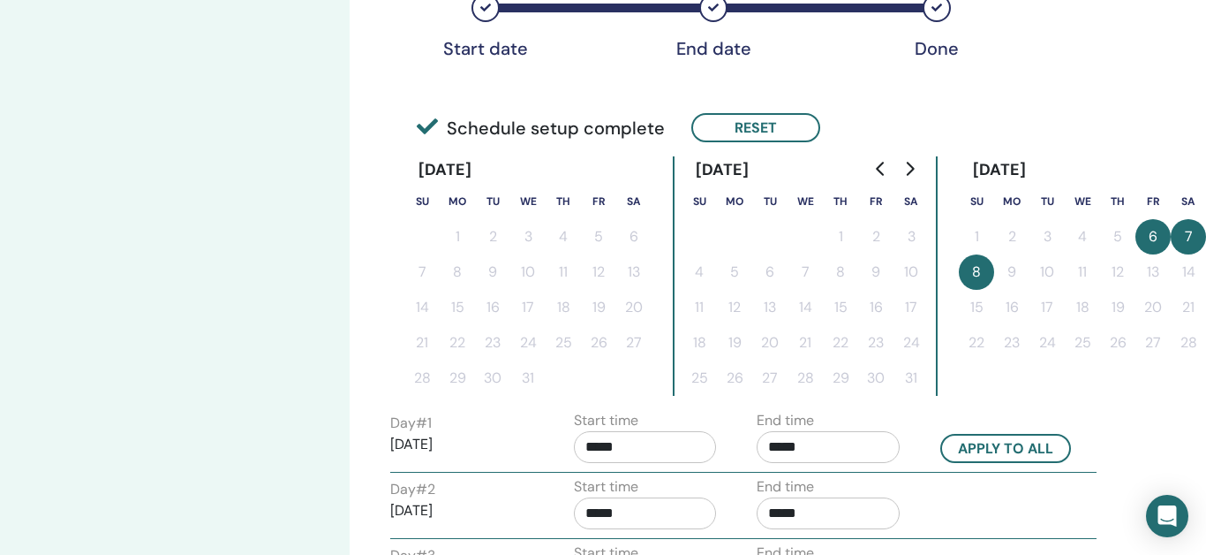
click at [648, 451] on input "*****" at bounding box center [645, 447] width 143 height 32
click at [668, 348] on span "▲" at bounding box center [663, 338] width 35 height 35
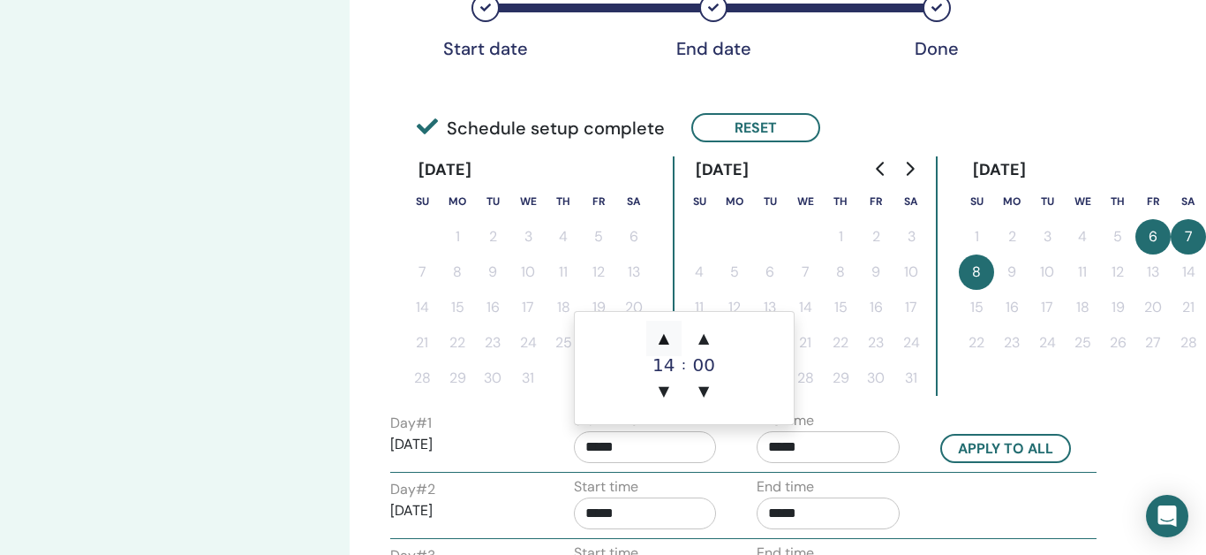
click at [668, 348] on span "▲" at bounding box center [663, 338] width 35 height 35
type input "*****"
click at [668, 338] on span "▲" at bounding box center [663, 338] width 35 height 35
click at [778, 447] on input "*****" at bounding box center [828, 447] width 143 height 32
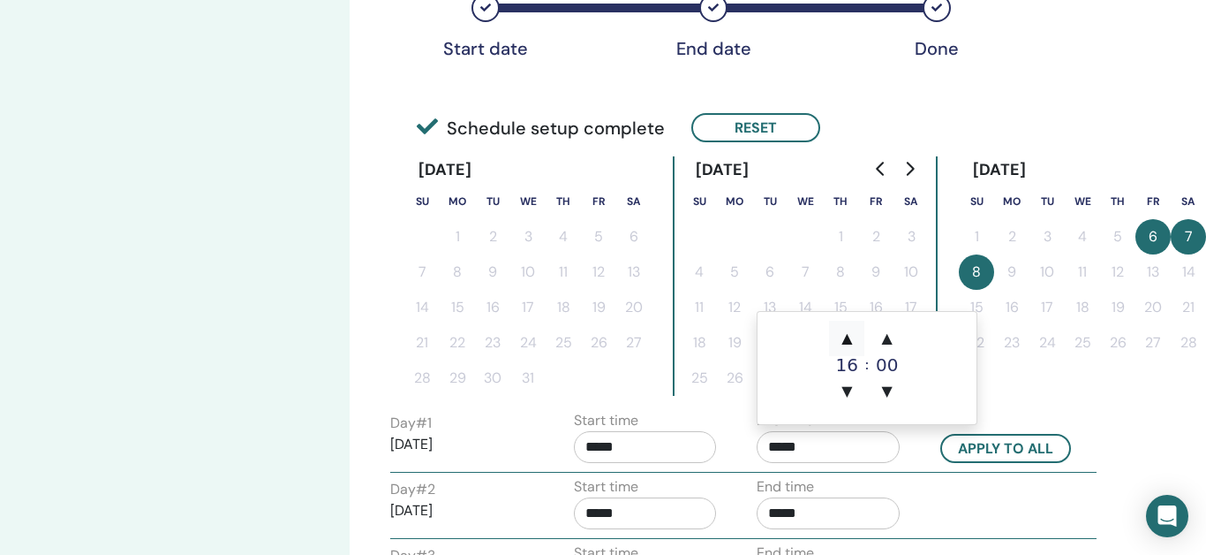
click at [845, 342] on span "▲" at bounding box center [846, 338] width 35 height 35
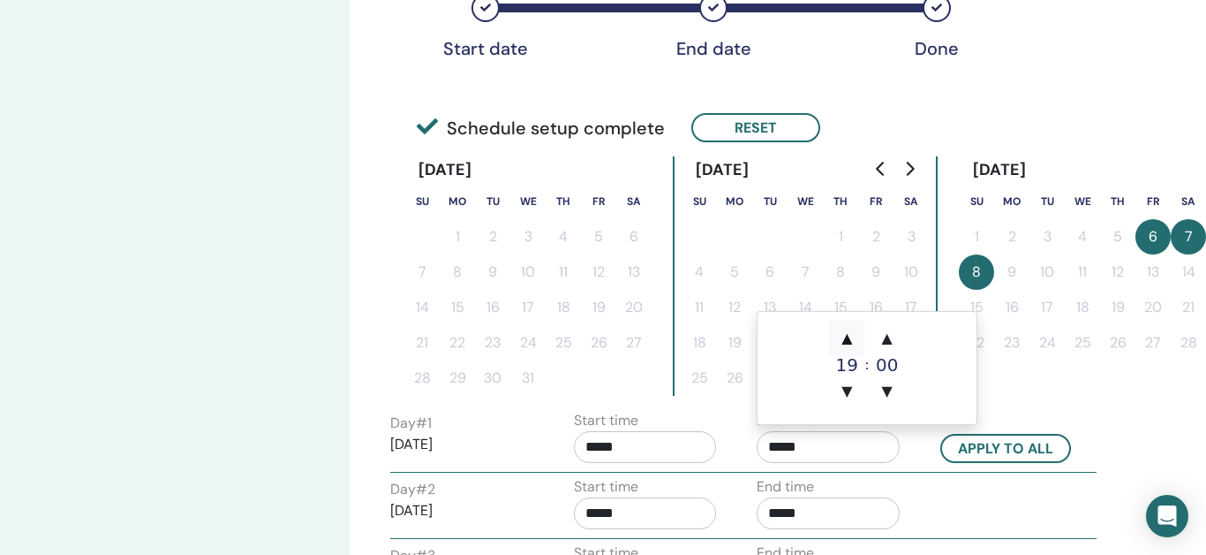
type input "*****"
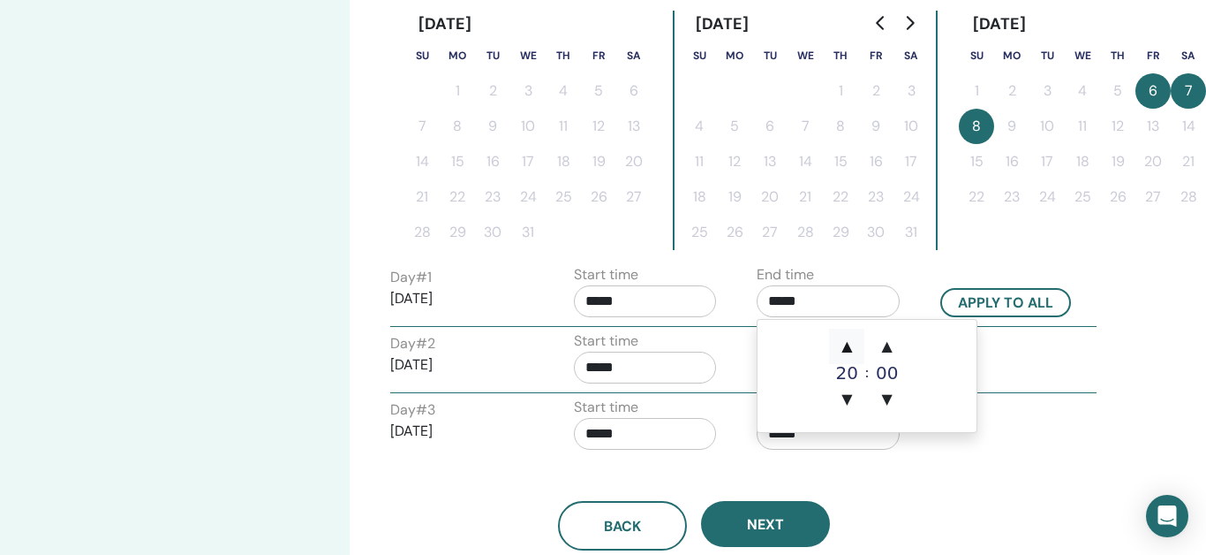
scroll to position [481, 48]
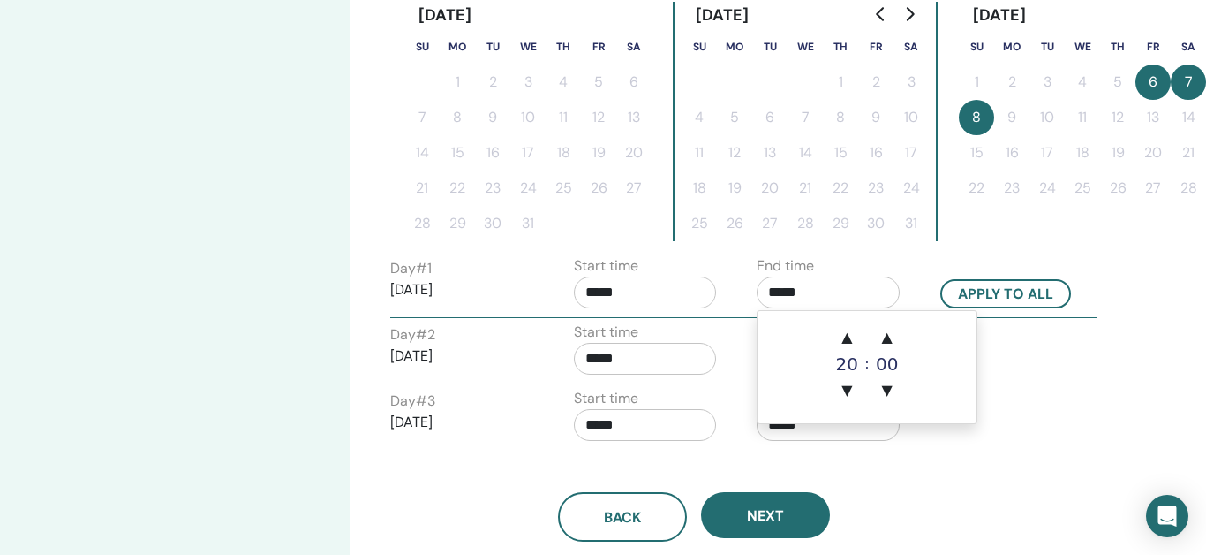
click at [740, 355] on div "Start time *****" at bounding box center [653, 352] width 184 height 62
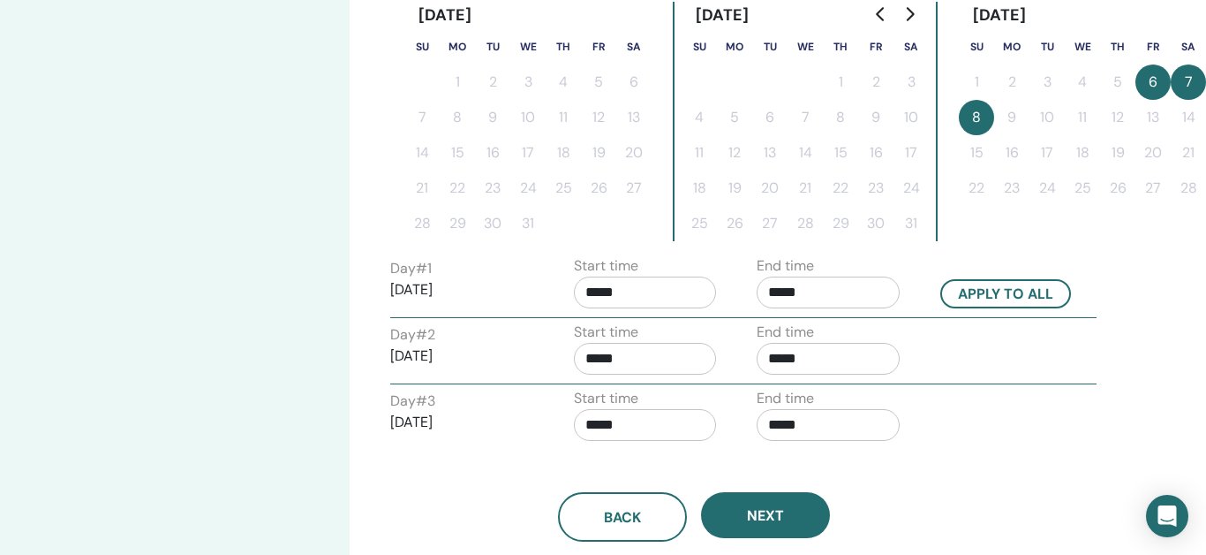
click at [788, 358] on input "*****" at bounding box center [828, 359] width 143 height 32
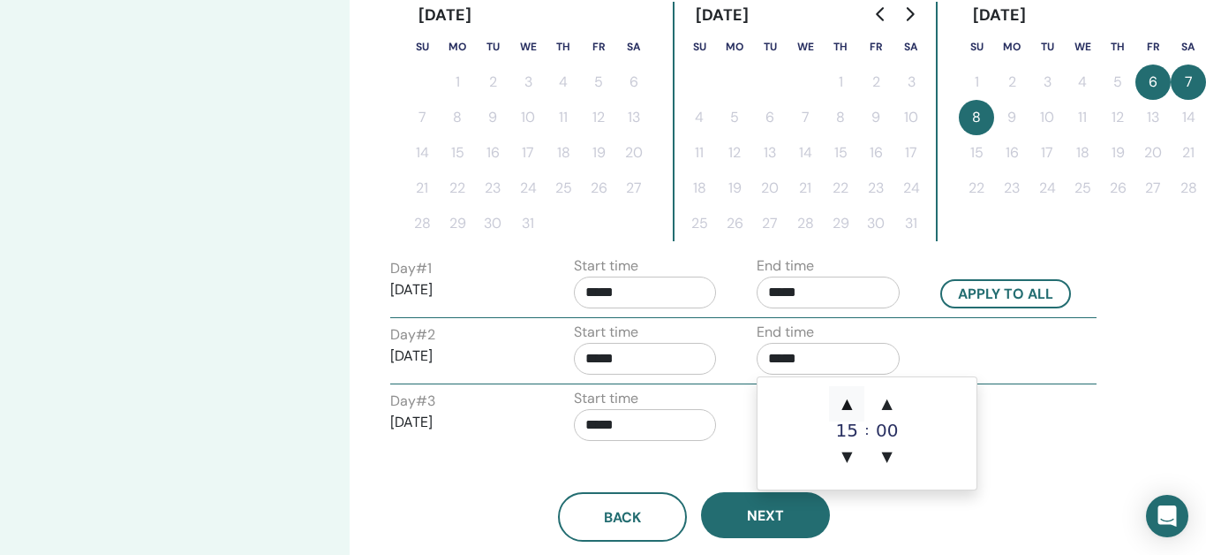
click at [844, 404] on span "▲" at bounding box center [846, 403] width 35 height 35
type input "*****"
click at [668, 422] on input "*****" at bounding box center [645, 425] width 143 height 32
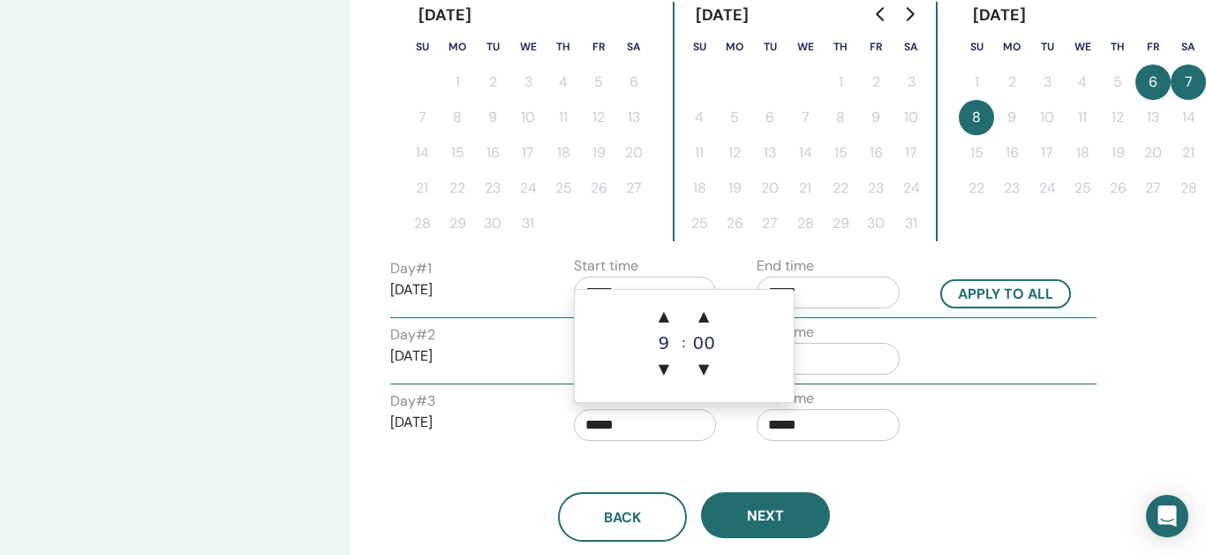
click at [773, 421] on input "*****" at bounding box center [828, 425] width 143 height 32
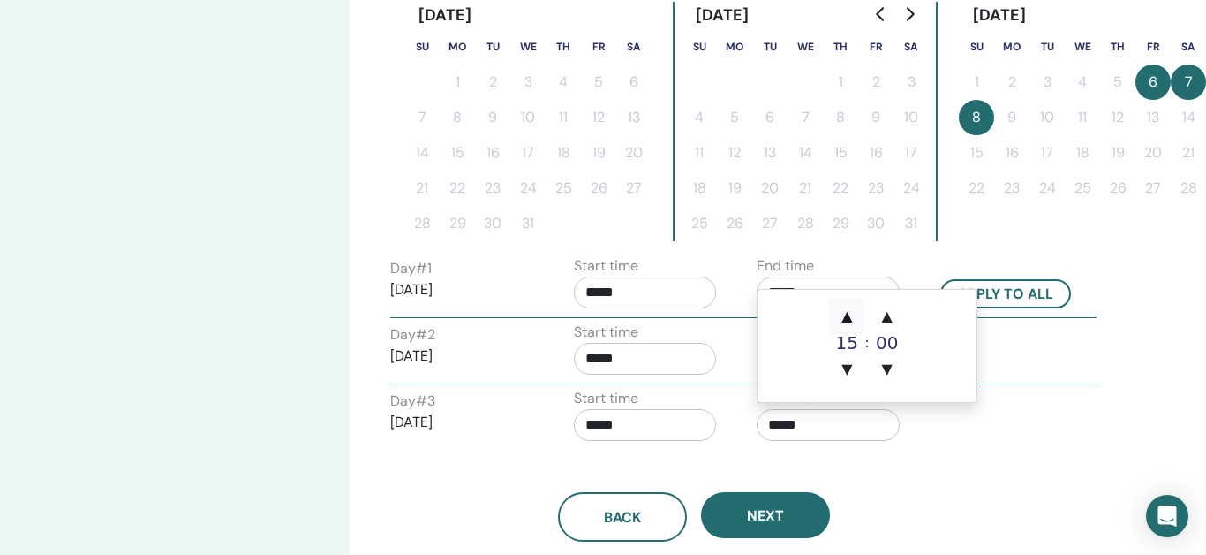
click at [852, 318] on span "▲" at bounding box center [846, 315] width 35 height 35
type input "*****"
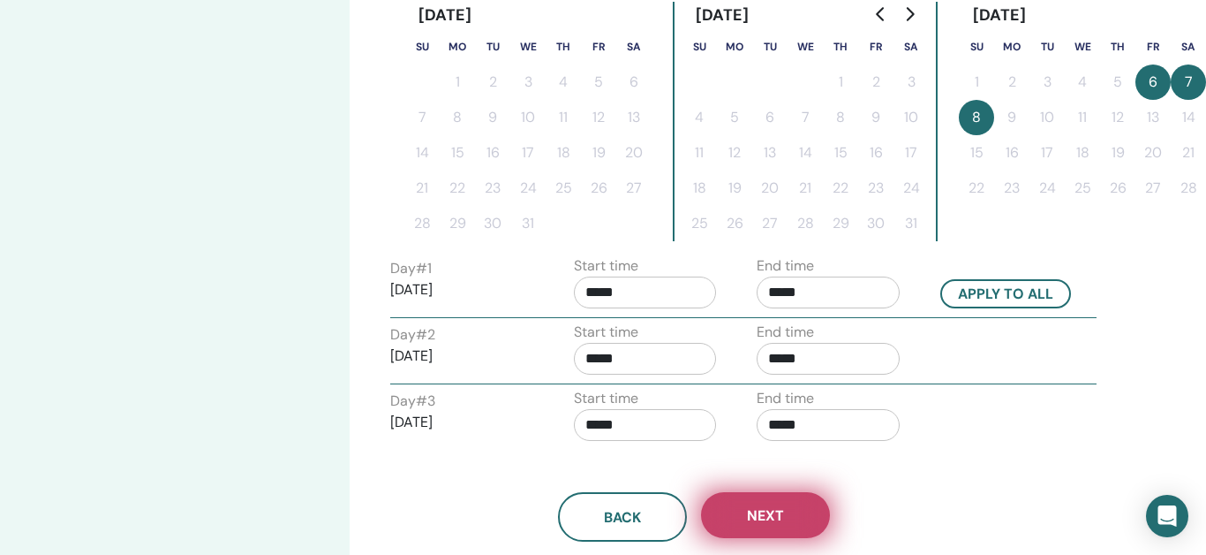
click at [773, 509] on span "Next" at bounding box center [765, 515] width 37 height 19
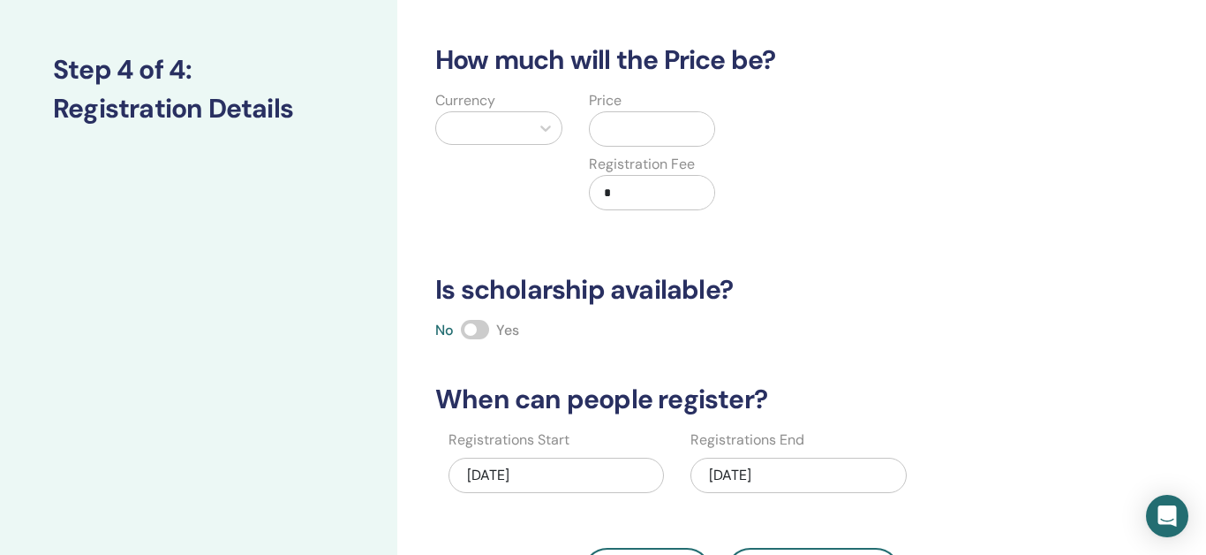
scroll to position [205, 0]
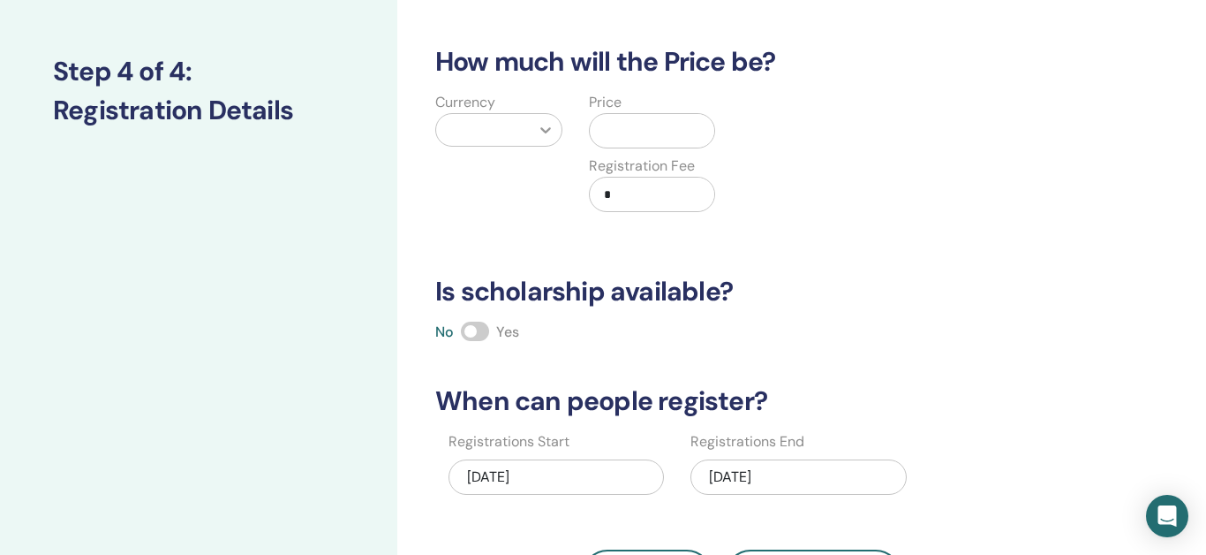
click at [542, 123] on icon at bounding box center [546, 130] width 18 height 18
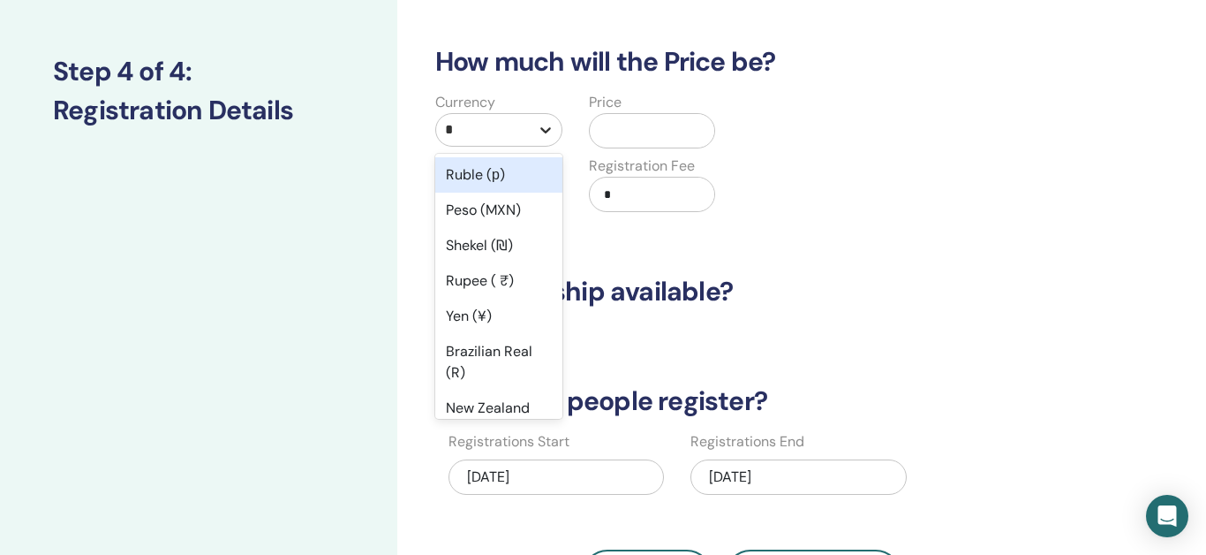
type input "**"
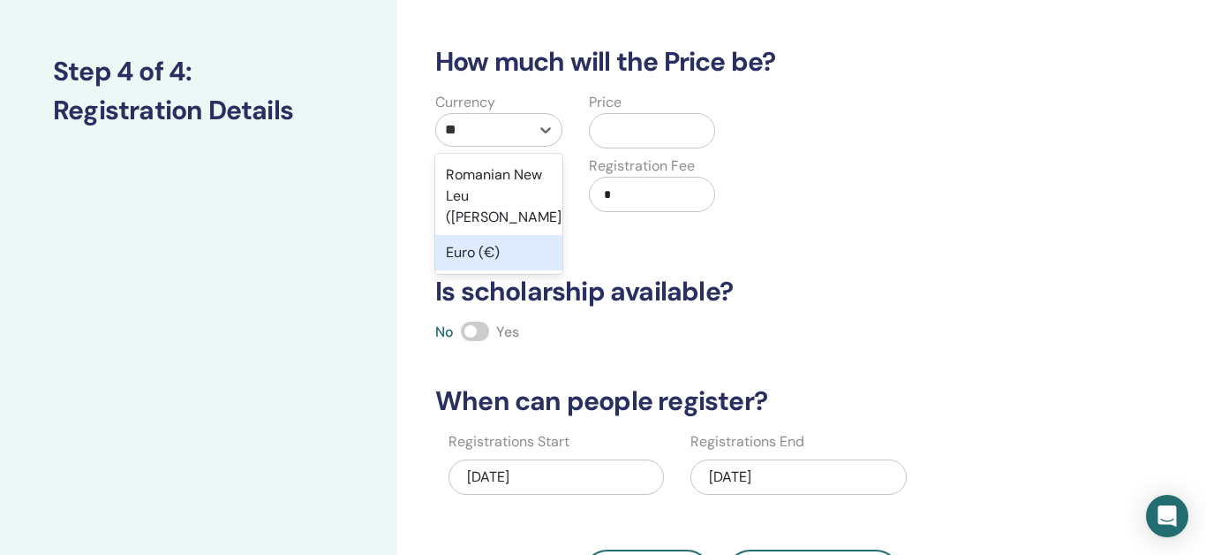
click at [525, 235] on div "Euro (€)" at bounding box center [498, 252] width 127 height 35
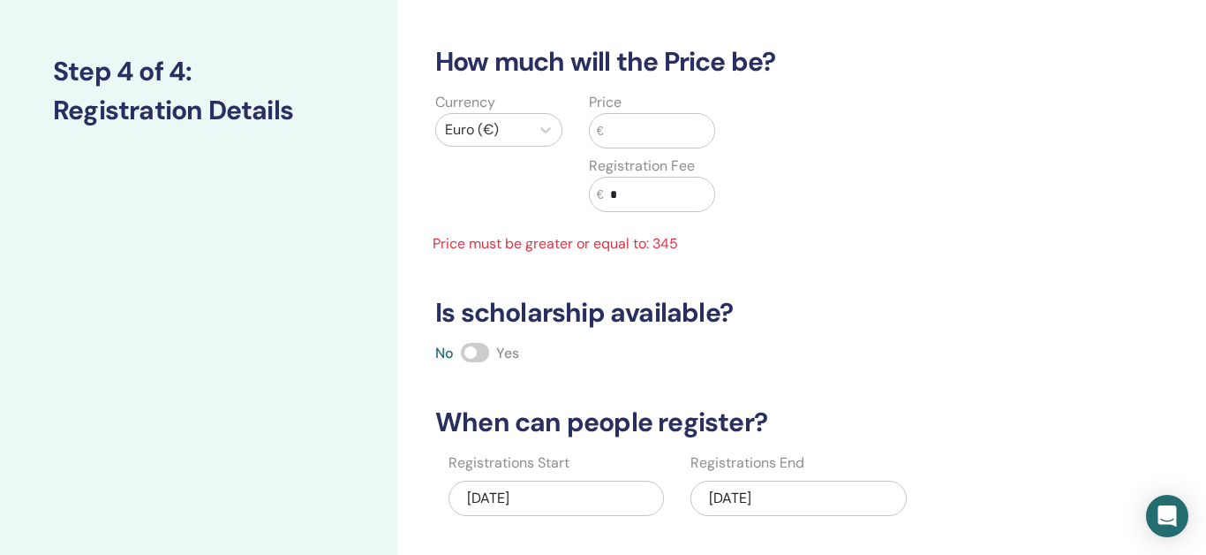
click at [650, 123] on input "text" at bounding box center [658, 131] width 111 height 34
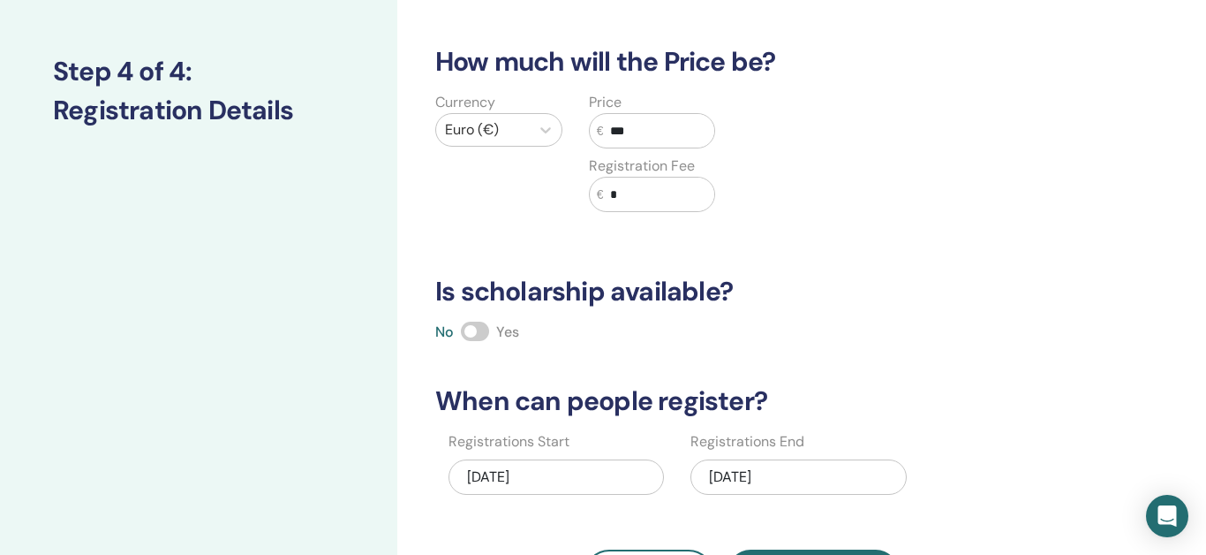
type input "***"
click at [488, 334] on span at bounding box center [475, 330] width 28 height 19
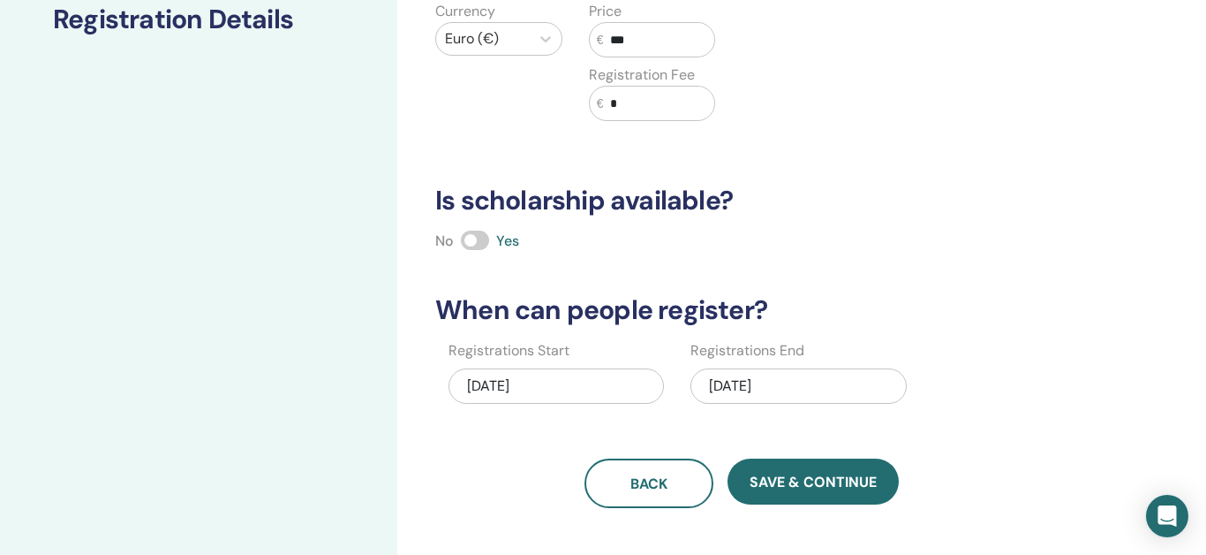
scroll to position [311, 0]
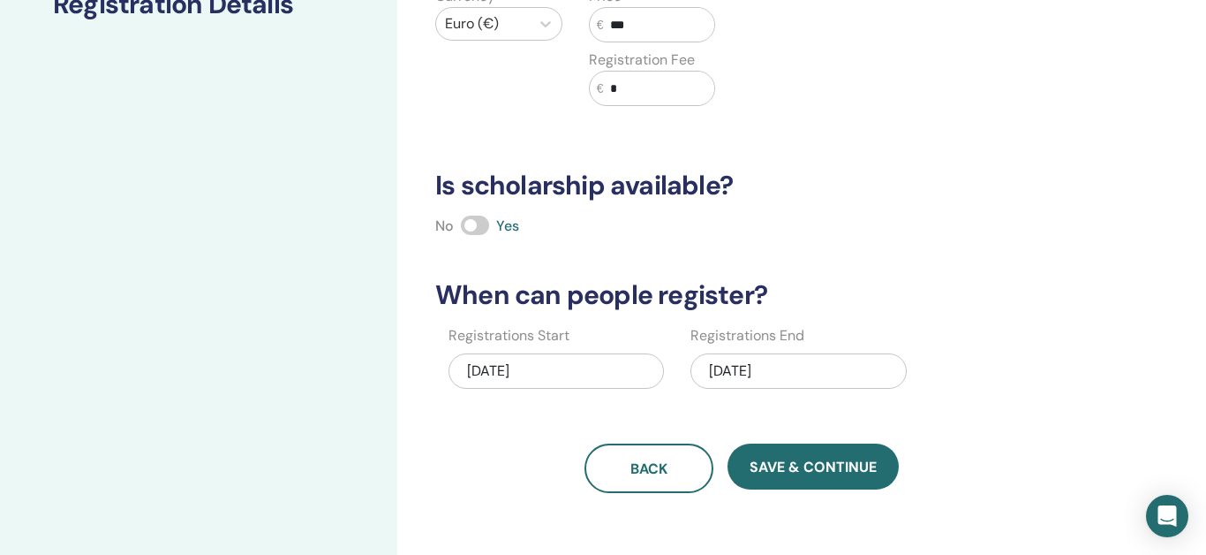
click at [814, 369] on div "02/08/2026" at bounding box center [797, 370] width 215 height 35
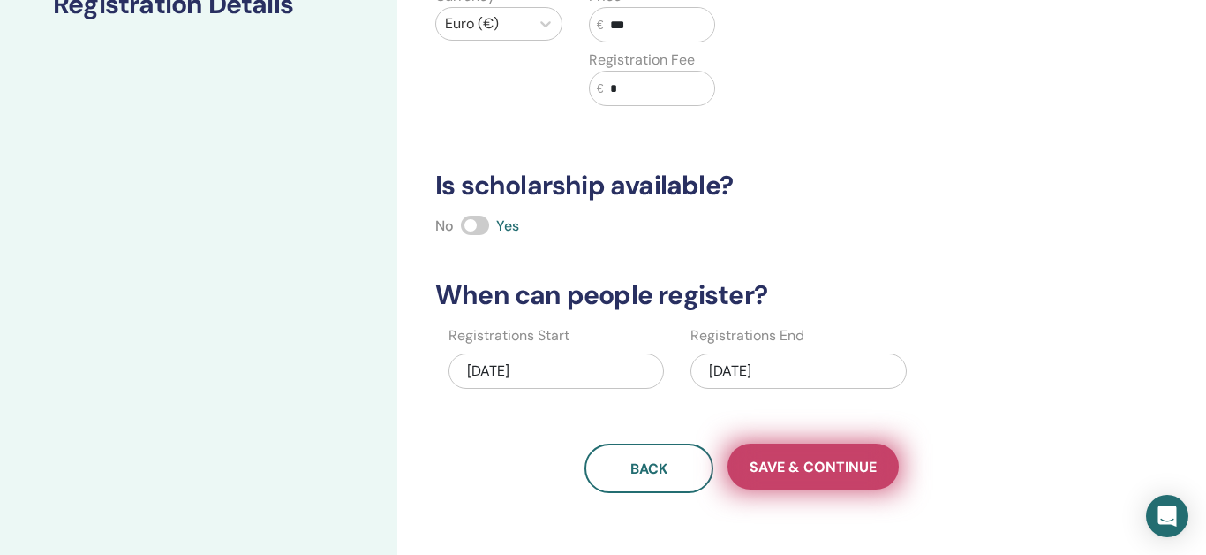
click at [804, 467] on span "Save & Continue" at bounding box center [813, 466] width 127 height 19
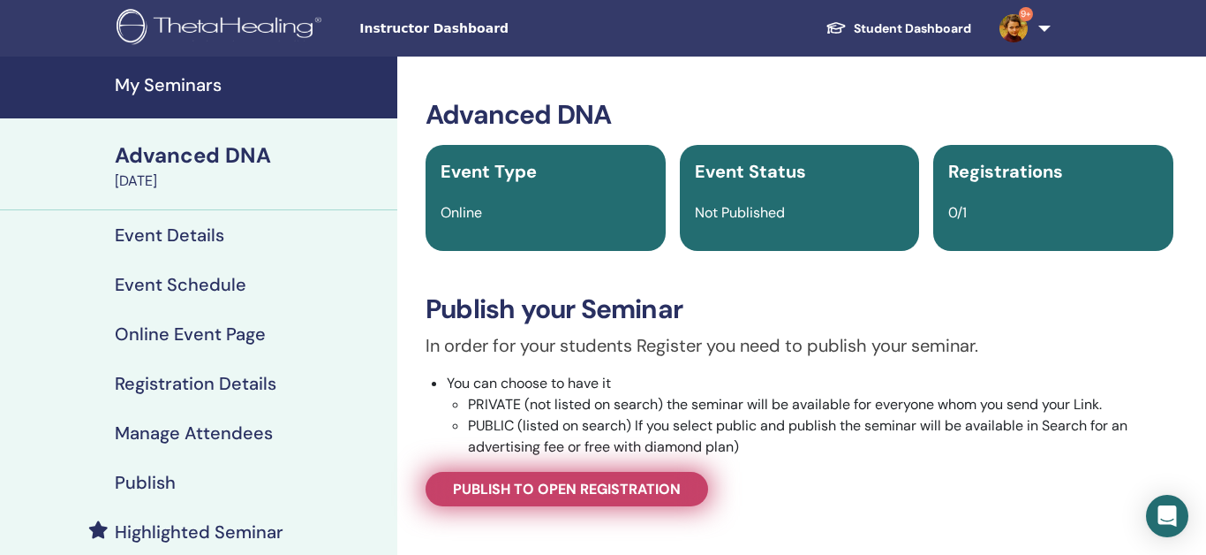
click at [646, 478] on link "Publish to open registration" at bounding box center [567, 489] width 283 height 34
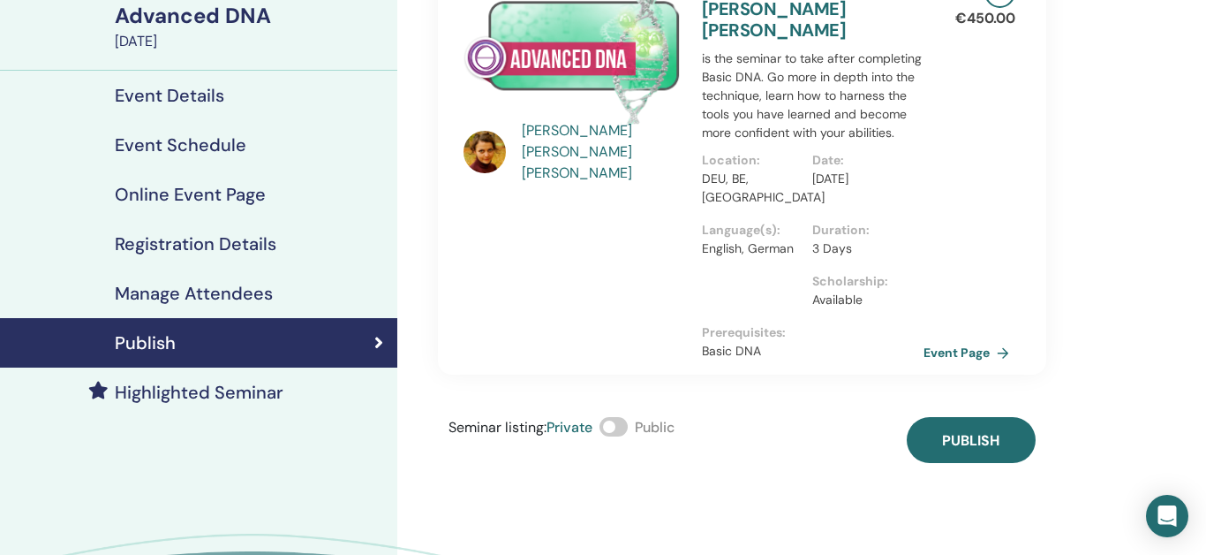
scroll to position [145, 0]
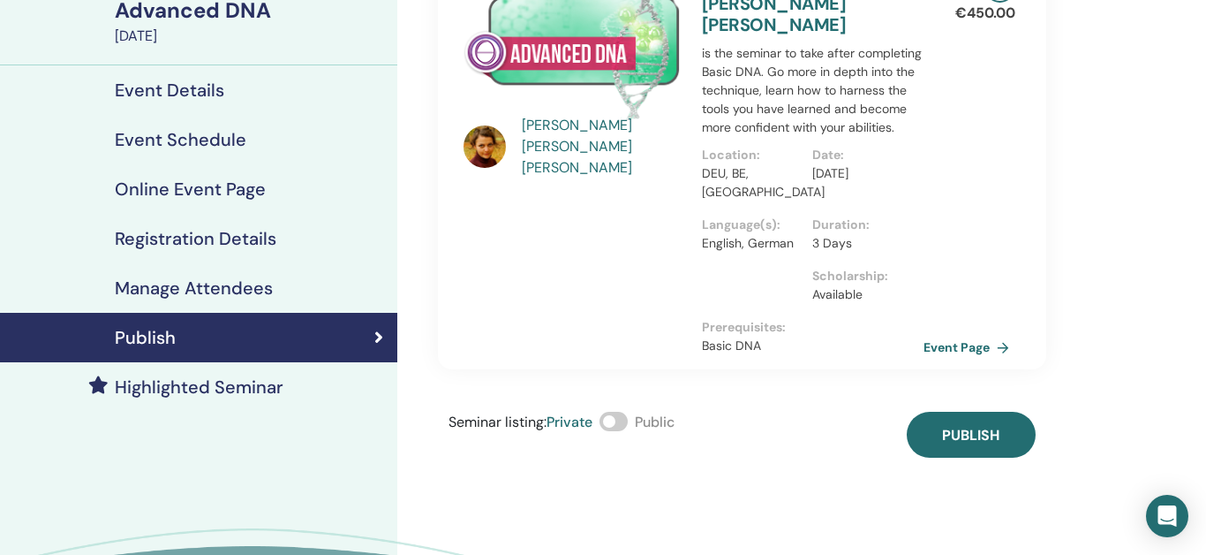
click at [628, 418] on span at bounding box center [614, 420] width 28 height 19
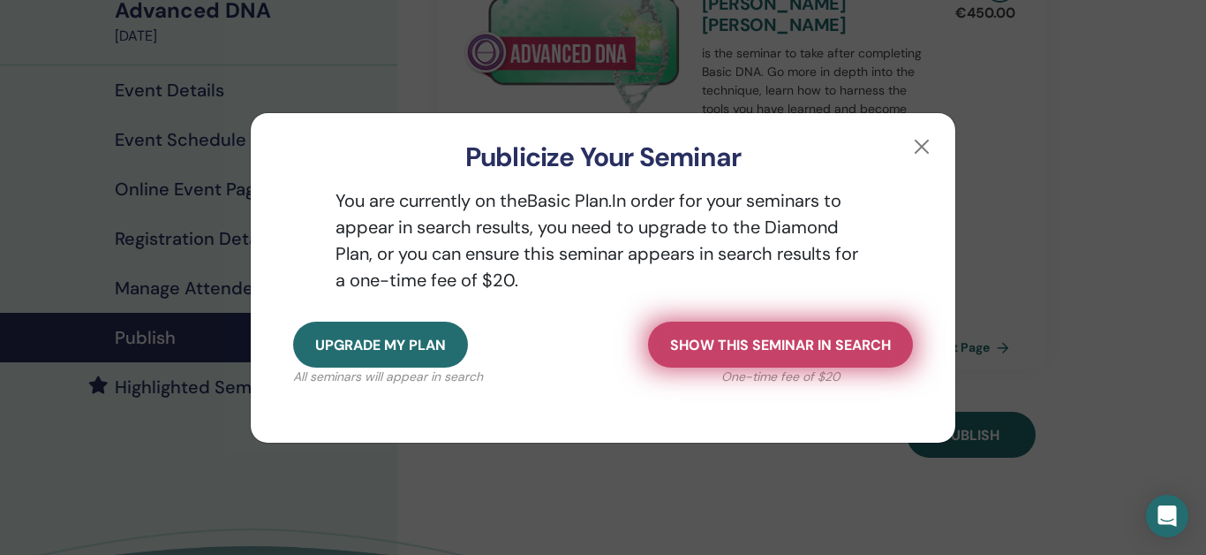
click at [745, 354] on button "Show this seminar in search" at bounding box center [780, 344] width 265 height 46
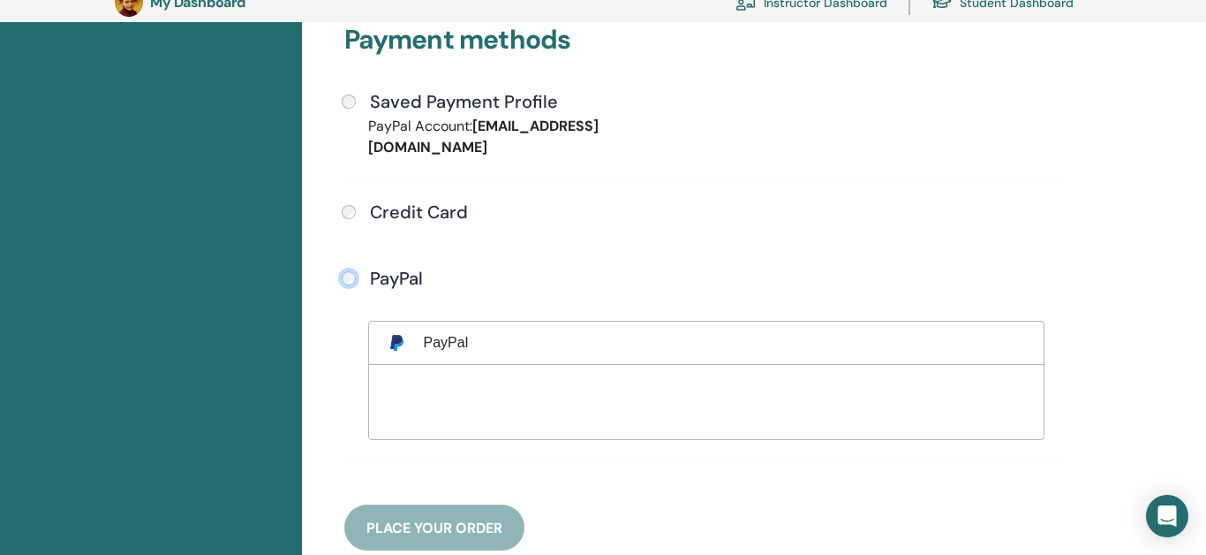
scroll to position [535, 0]
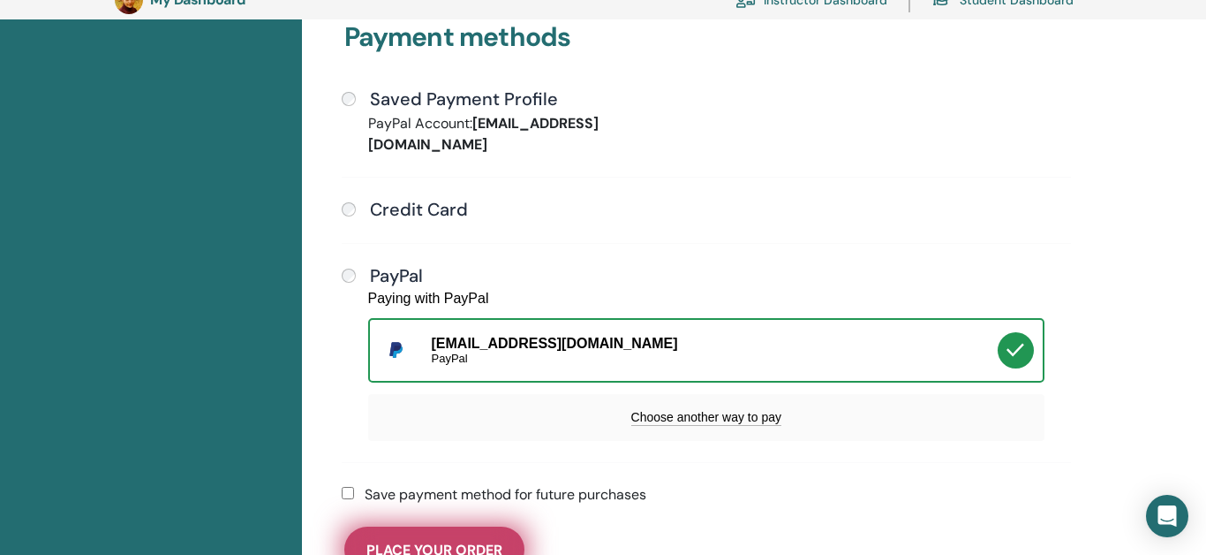
click at [479, 540] on span "Place Your Order" at bounding box center [434, 549] width 136 height 19
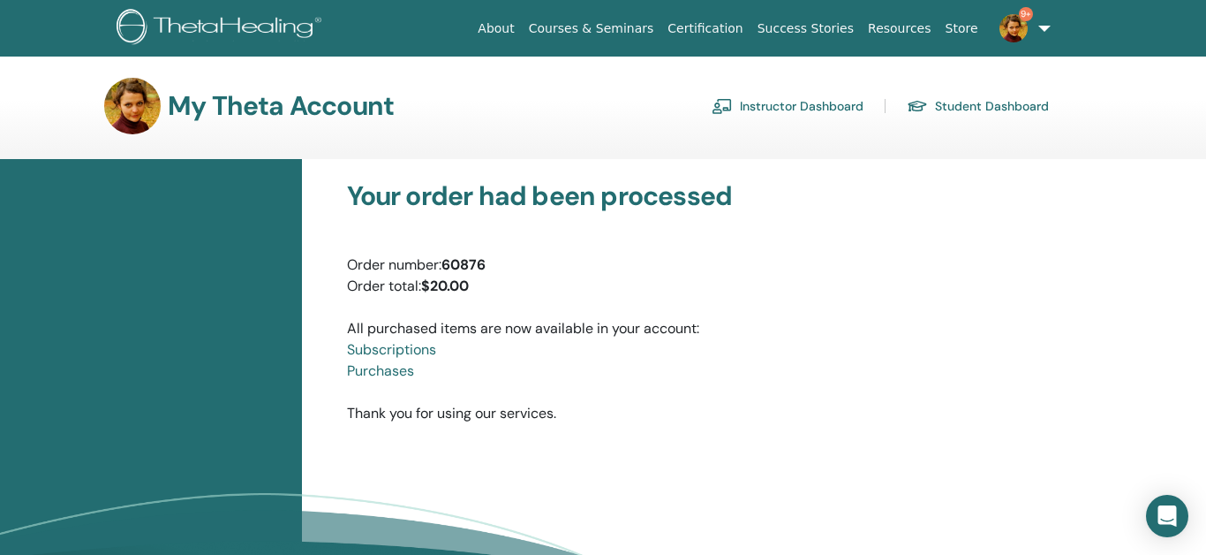
click at [807, 100] on link "Instructor Dashboard" at bounding box center [788, 106] width 152 height 28
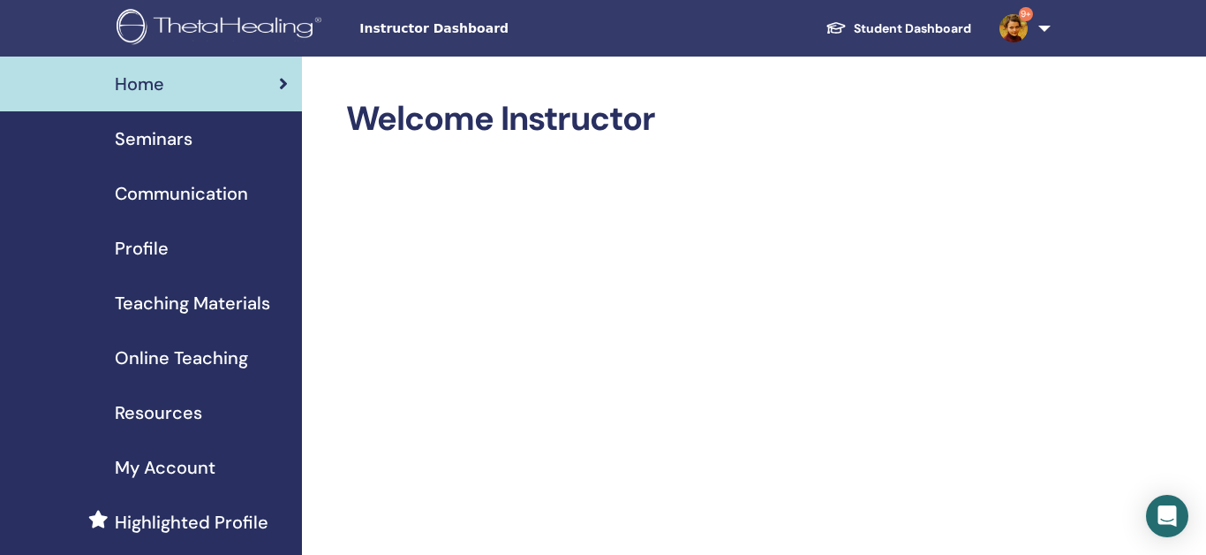
click at [173, 136] on span "Seminars" at bounding box center [154, 138] width 78 height 26
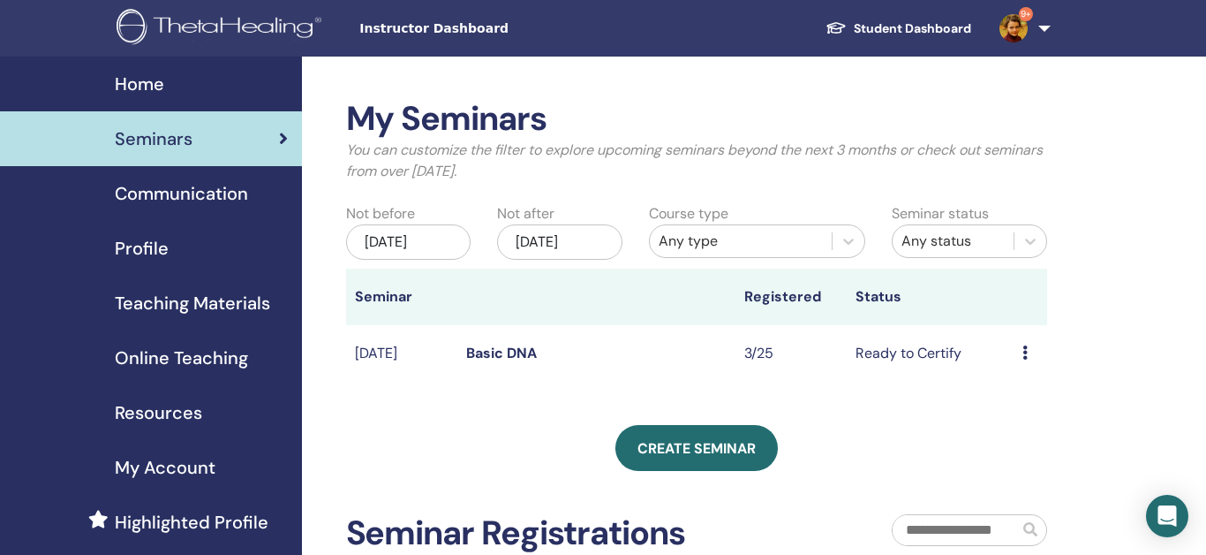
click at [600, 237] on div "[DATE]" at bounding box center [559, 241] width 125 height 35
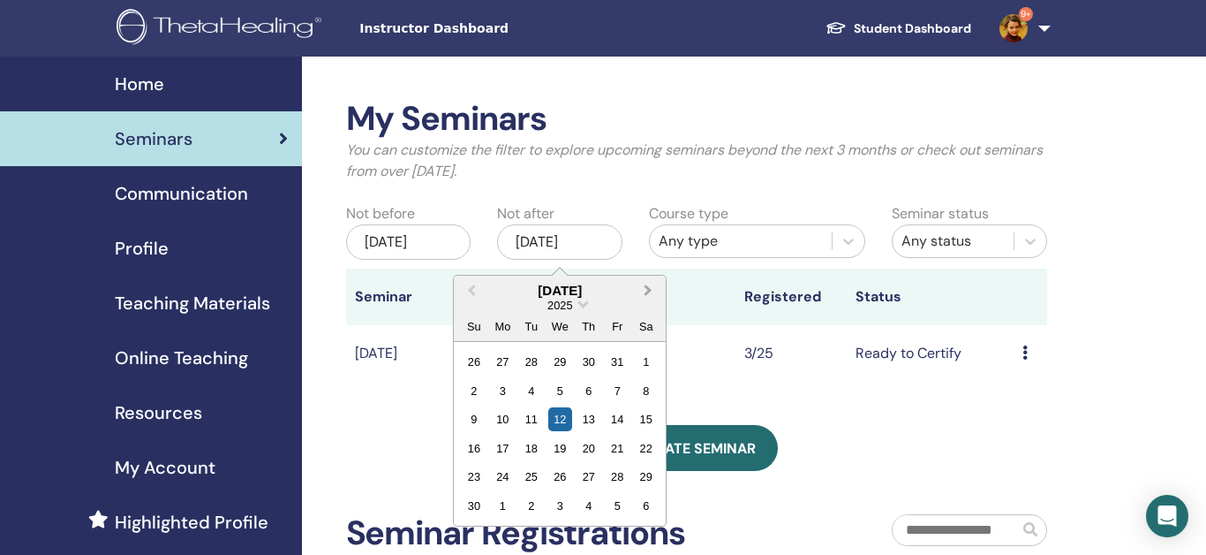
click at [648, 288] on span "Next Month" at bounding box center [648, 290] width 0 height 19
click at [645, 363] on div "7" at bounding box center [646, 362] width 24 height 24
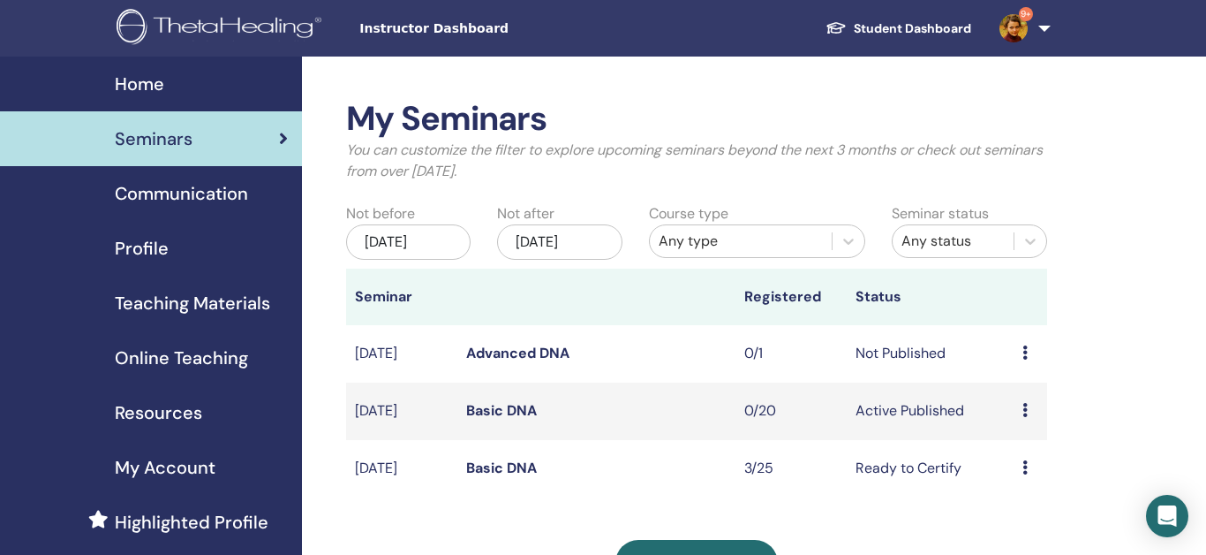
click at [548, 351] on link "Advanced DNA" at bounding box center [517, 352] width 103 height 19
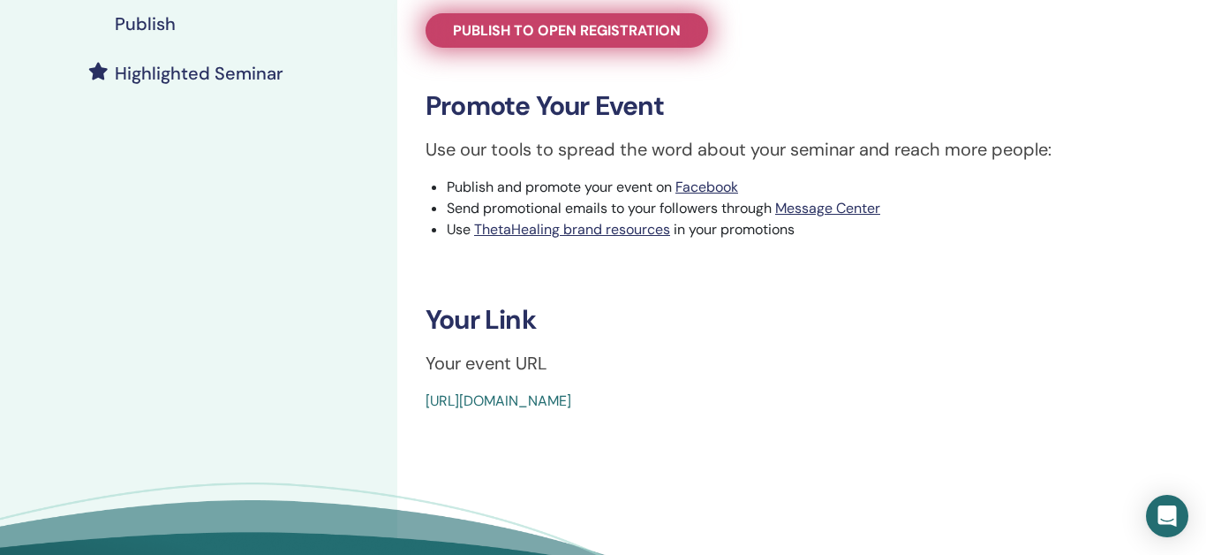
scroll to position [434, 0]
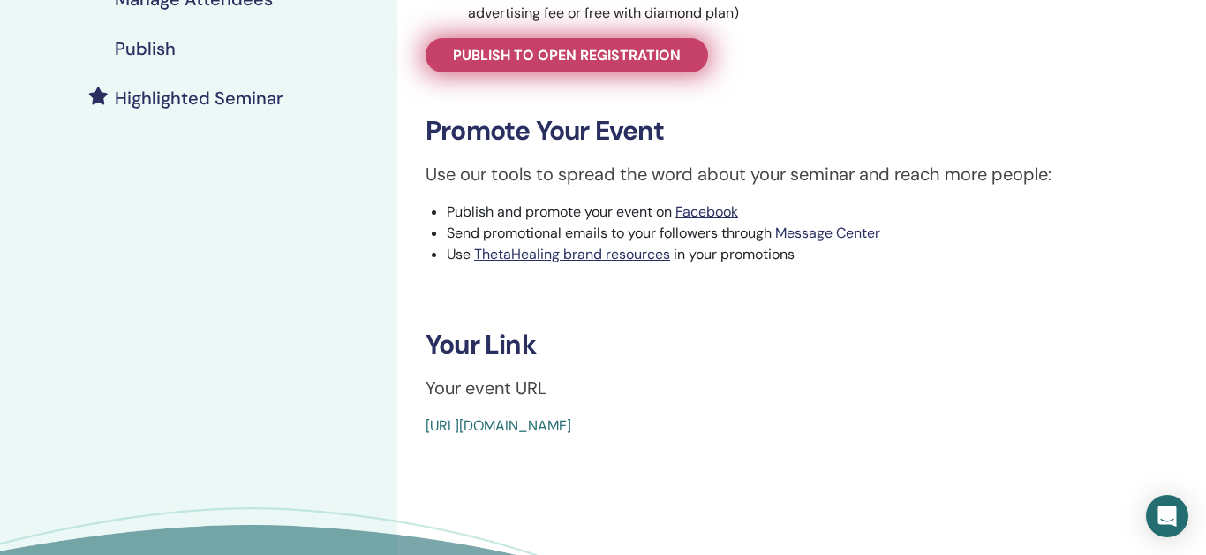
click at [615, 57] on span "Publish to open registration" at bounding box center [567, 55] width 228 height 19
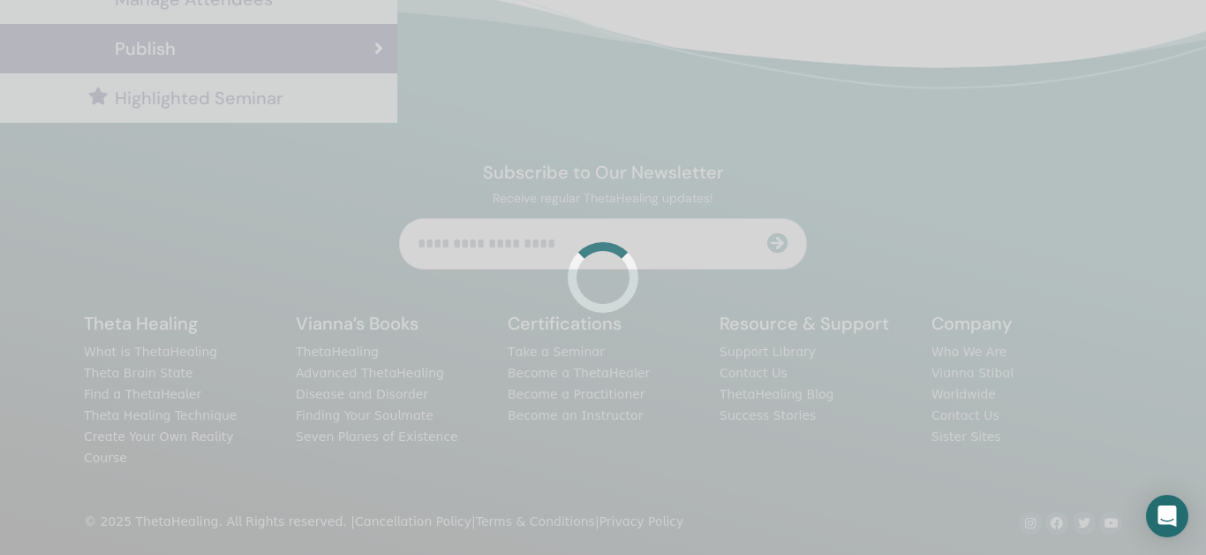
scroll to position [423, 0]
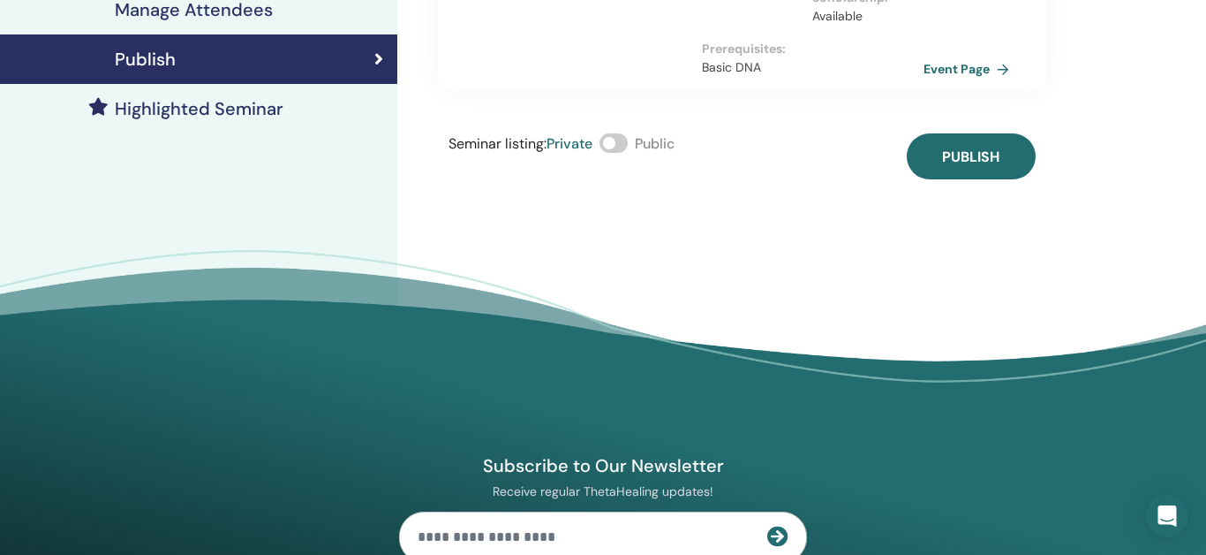
click at [624, 140] on span at bounding box center [614, 142] width 28 height 19
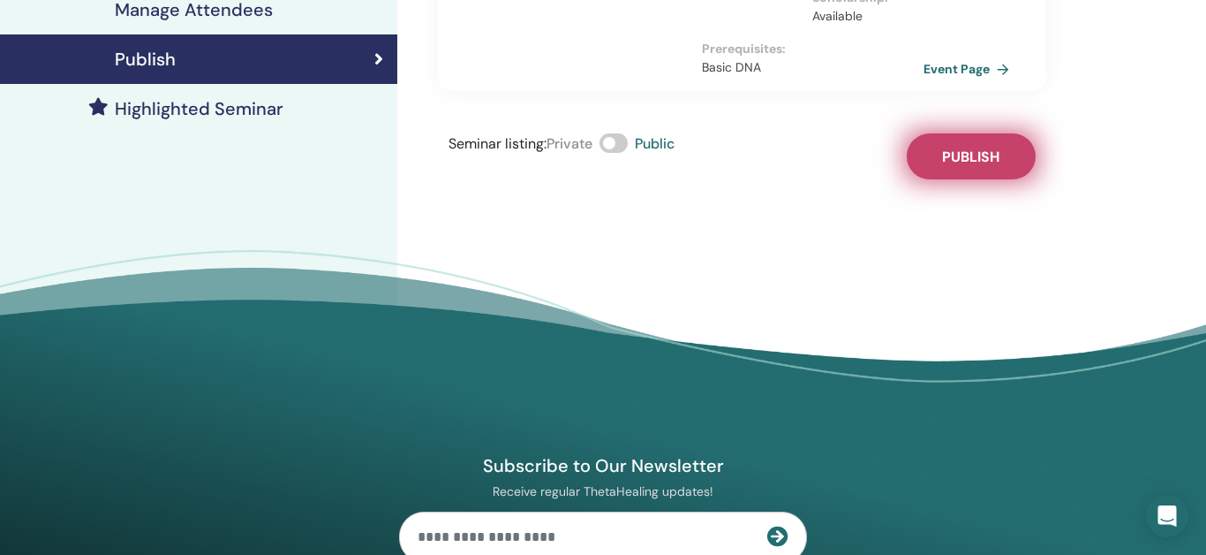
click at [995, 153] on span "Publish" at bounding box center [970, 156] width 57 height 19
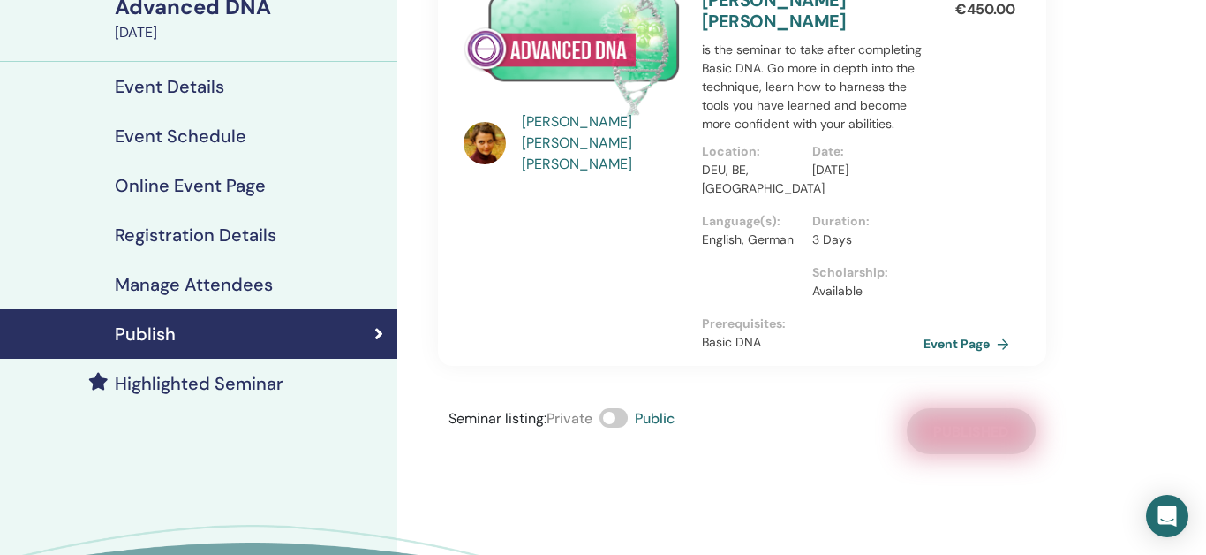
scroll to position [0, 0]
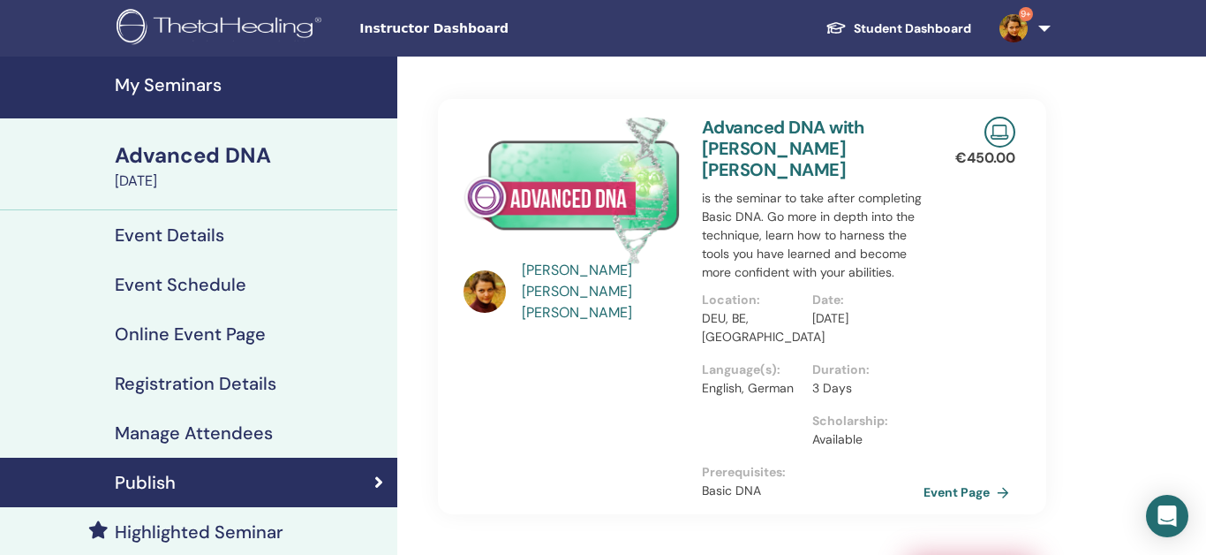
click at [173, 83] on h4 "My Seminars" at bounding box center [251, 84] width 272 height 21
click at [975, 491] on link "Event Page" at bounding box center [972, 492] width 93 height 26
click at [189, 87] on h4 "My Seminars" at bounding box center [251, 84] width 272 height 21
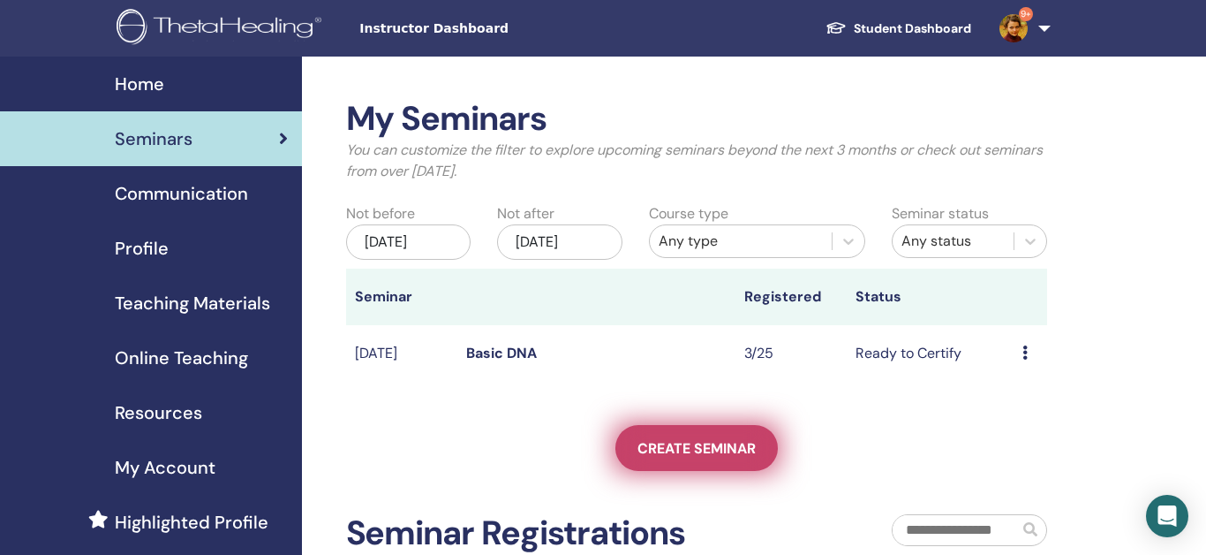
click at [681, 449] on span "Create seminar" at bounding box center [697, 448] width 118 height 19
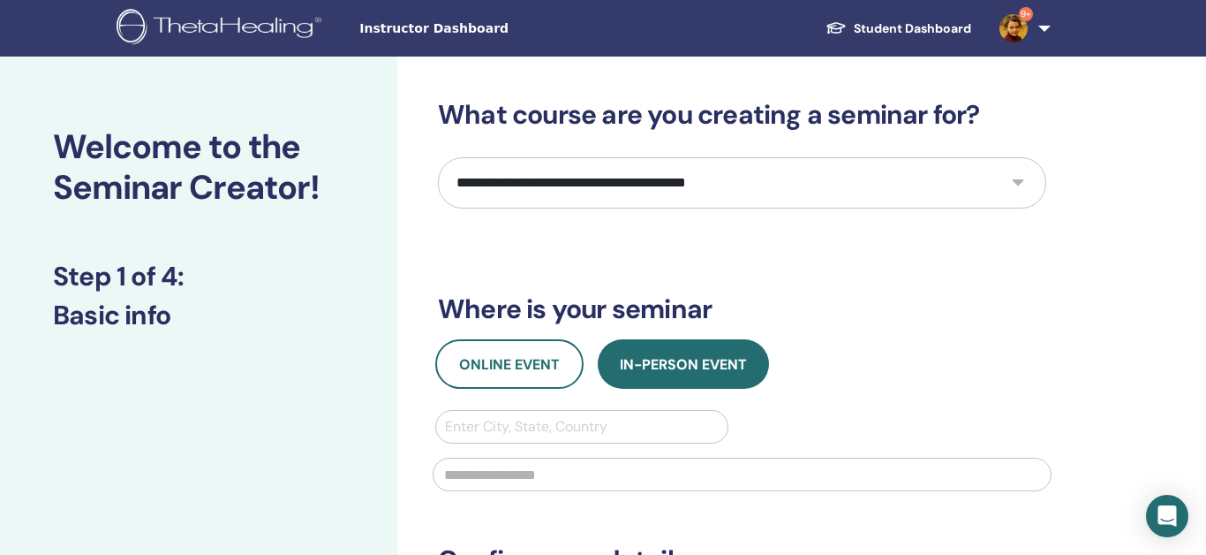
select select "**"
click option "**********" at bounding box center [0, 0] width 0 height 0
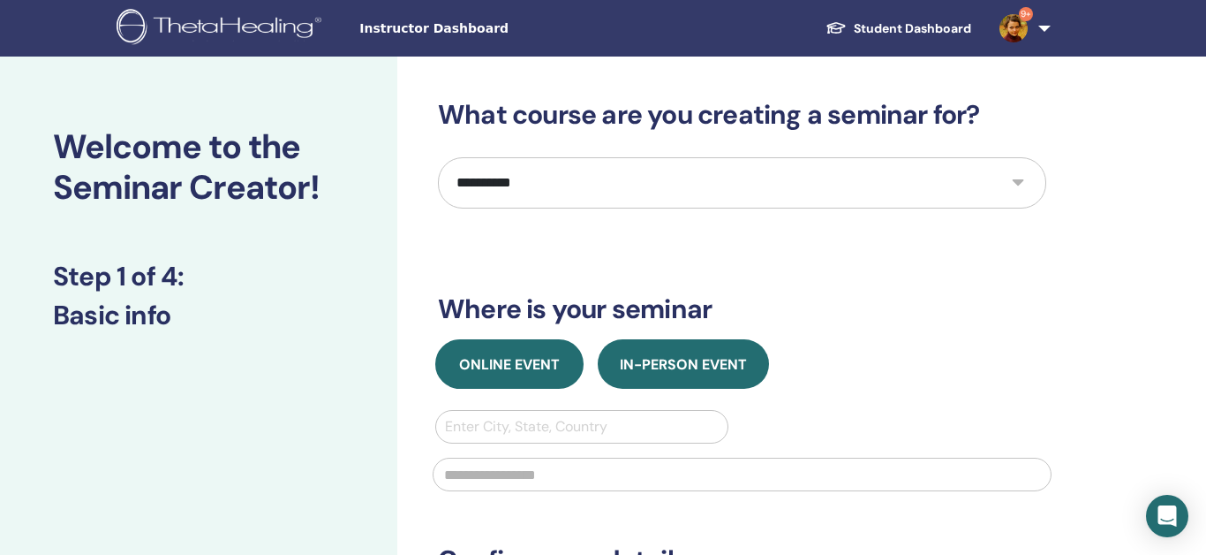
click at [513, 366] on span "Online Event" at bounding box center [509, 364] width 101 height 19
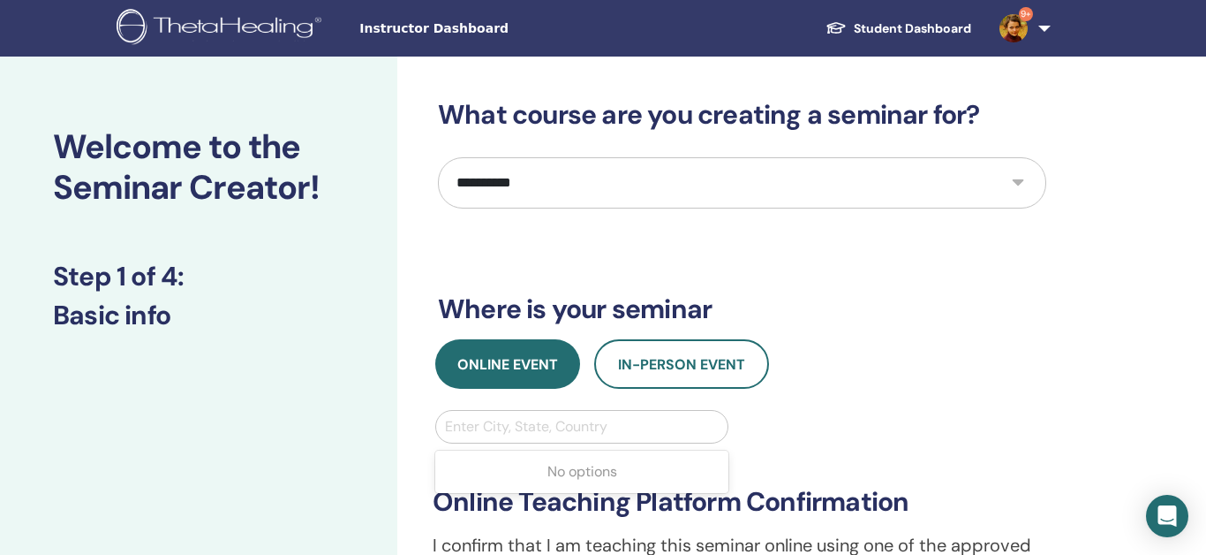
click at [518, 429] on div at bounding box center [582, 426] width 274 height 25
type input "******"
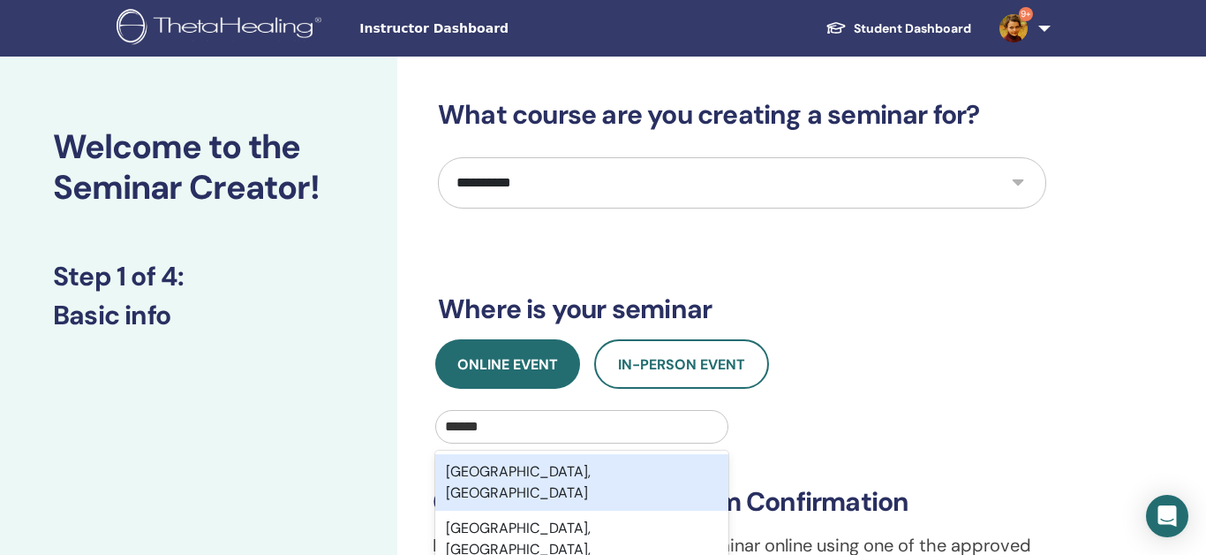
click at [471, 476] on div "[GEOGRAPHIC_DATA], [GEOGRAPHIC_DATA]" at bounding box center [581, 482] width 293 height 57
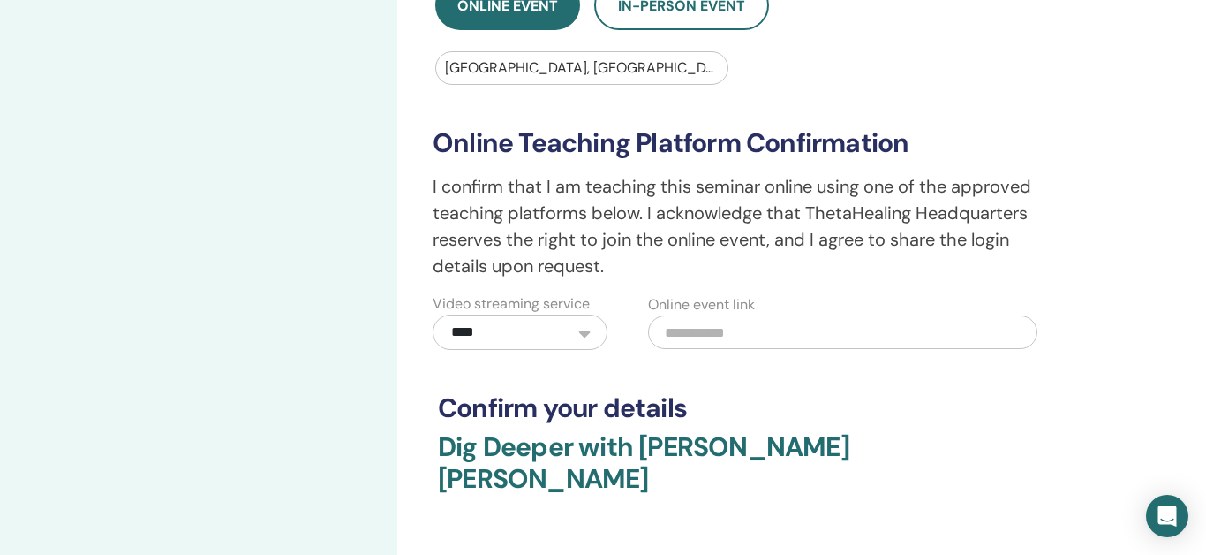
scroll to position [425, 0]
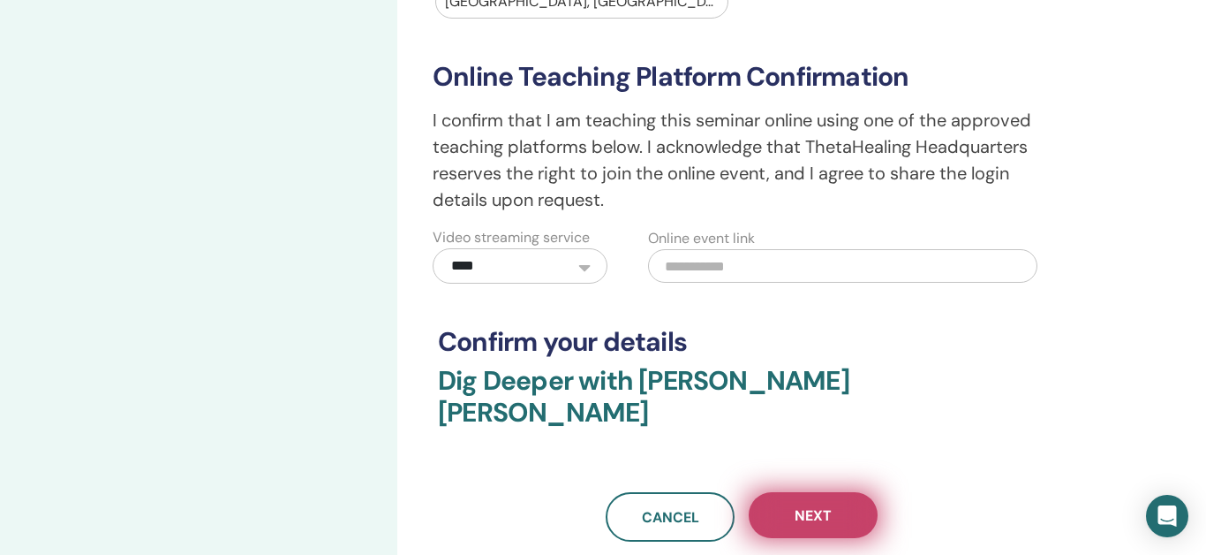
click at [834, 492] on button "Next" at bounding box center [813, 515] width 129 height 46
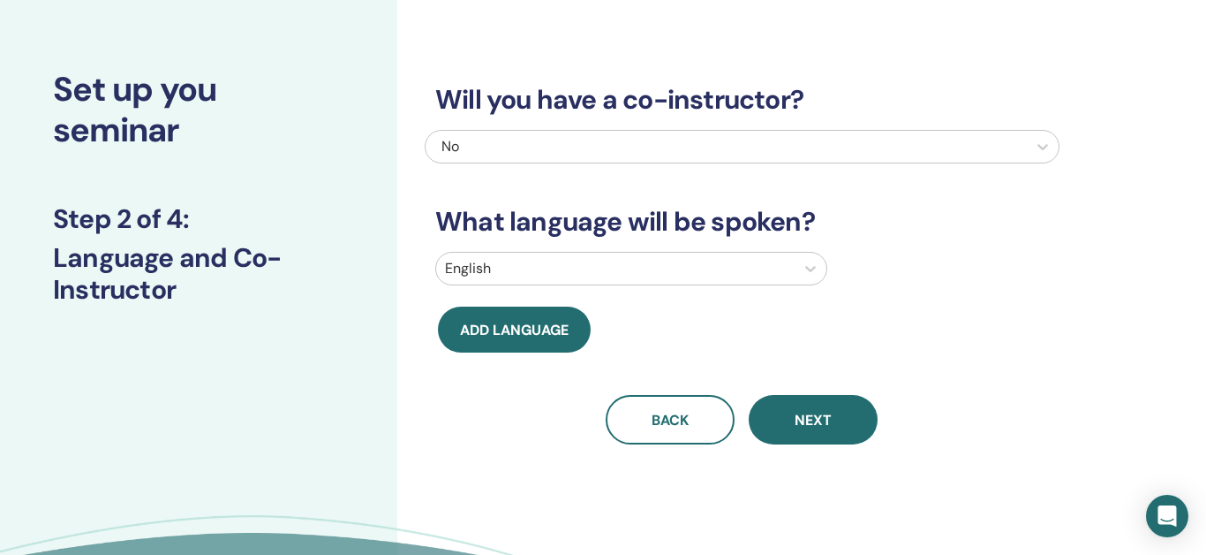
scroll to position [41, 0]
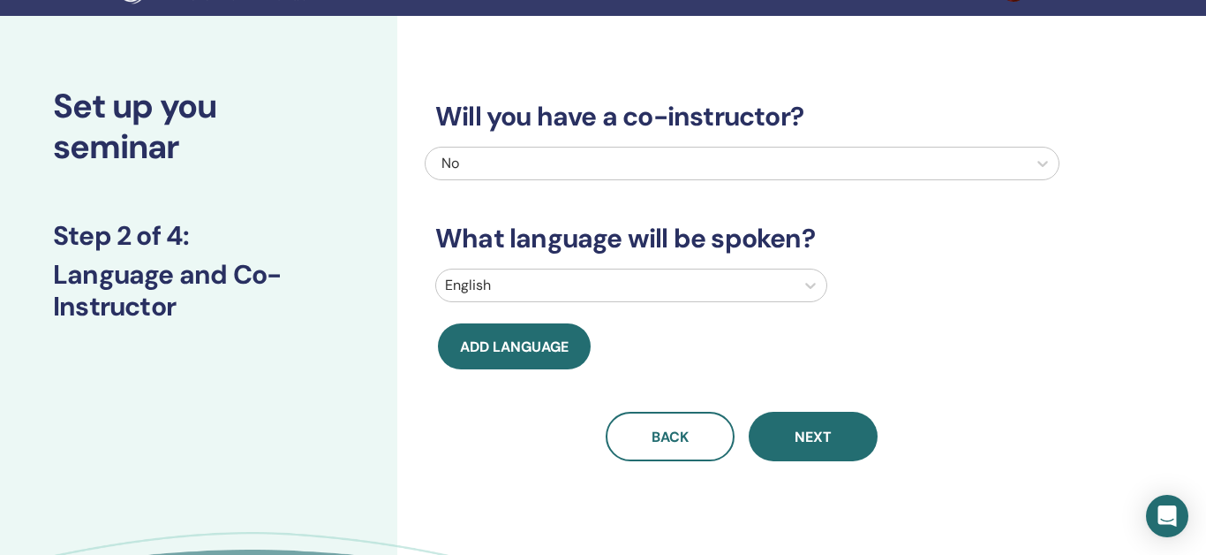
click at [520, 286] on div at bounding box center [615, 285] width 341 height 25
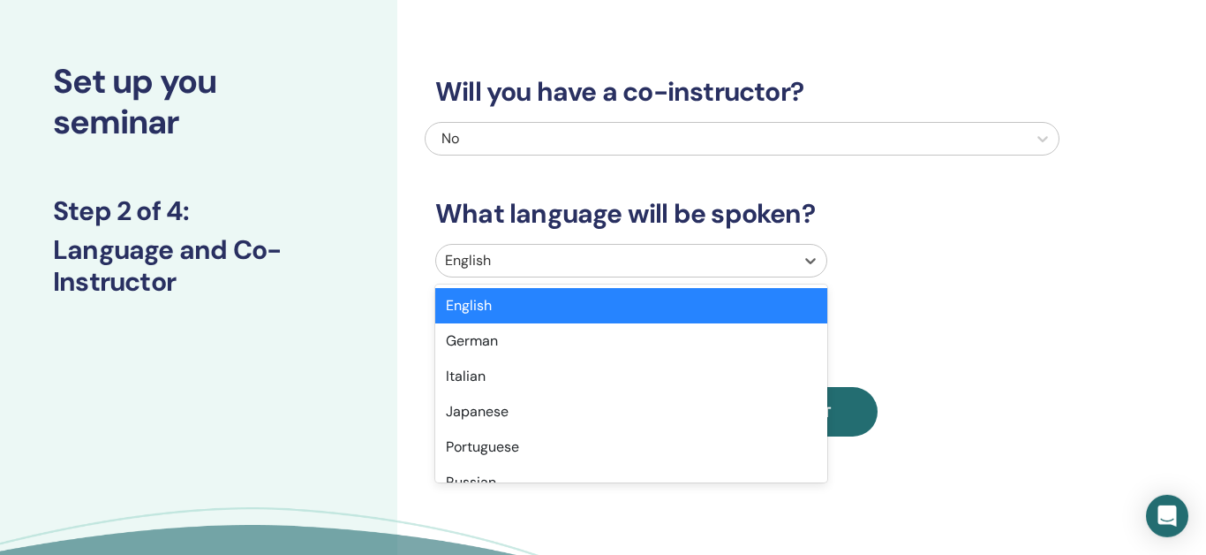
scroll to position [67, 0]
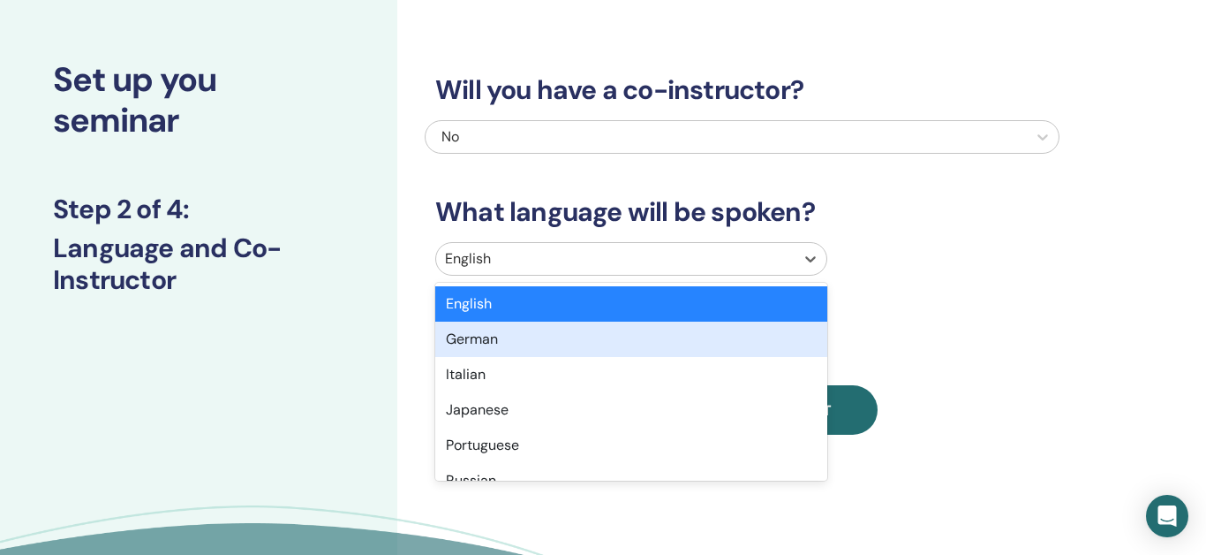
click at [490, 332] on div "German" at bounding box center [631, 338] width 392 height 35
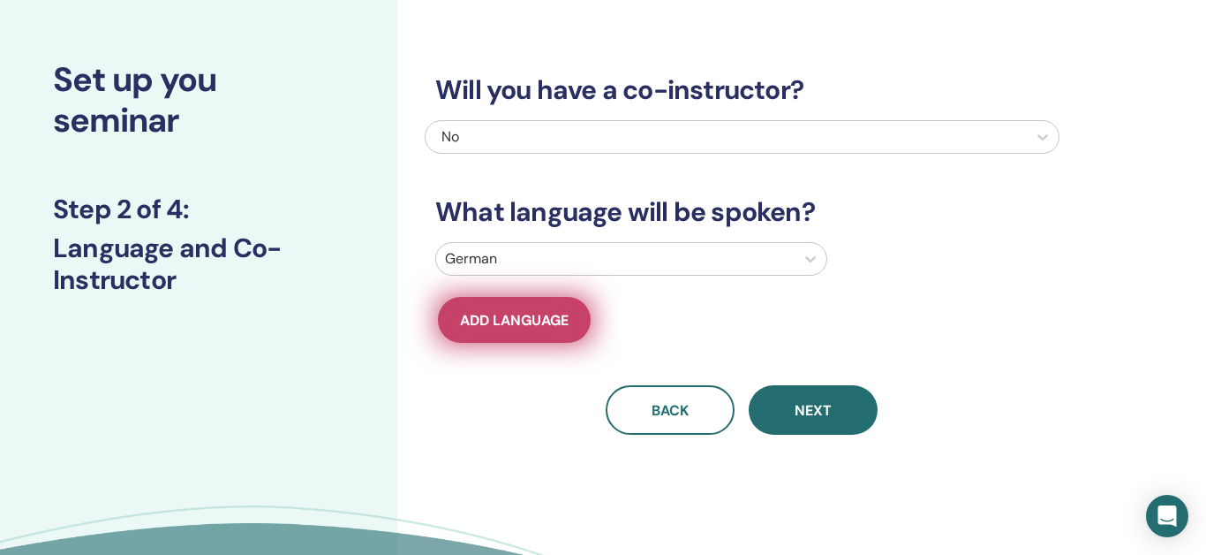
click at [490, 329] on button "Add language" at bounding box center [514, 320] width 153 height 46
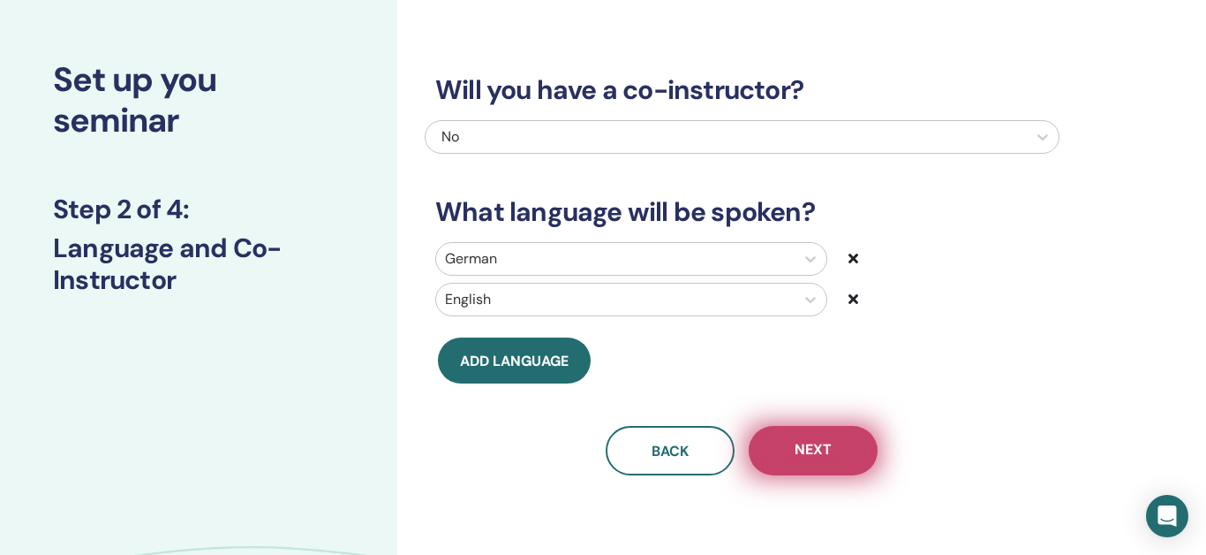
click at [823, 456] on span "Next" at bounding box center [813, 451] width 37 height 22
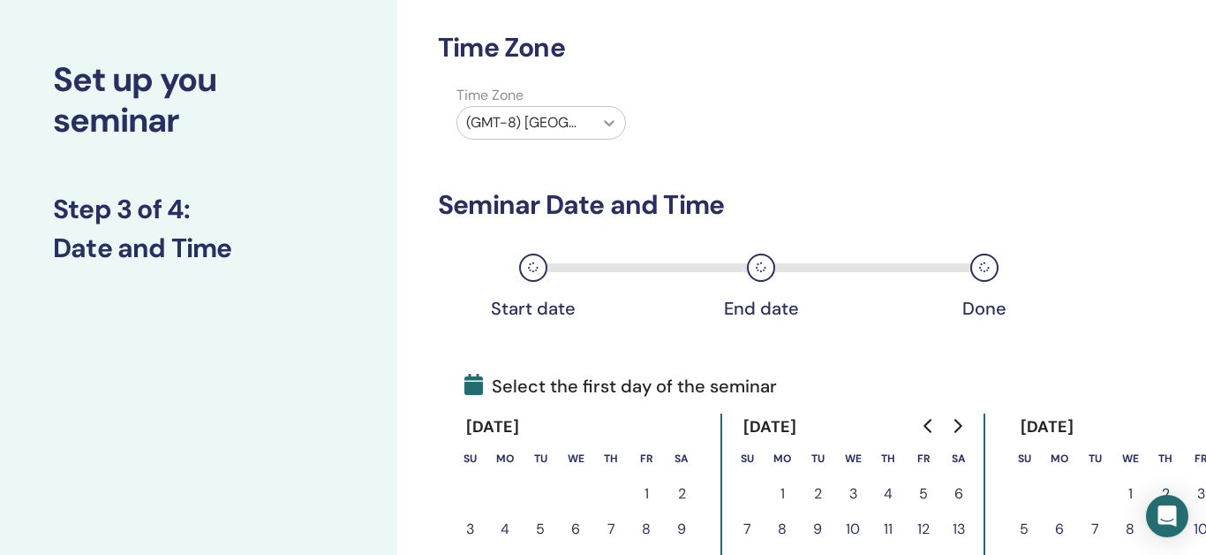
click at [623, 117] on div at bounding box center [609, 123] width 32 height 32
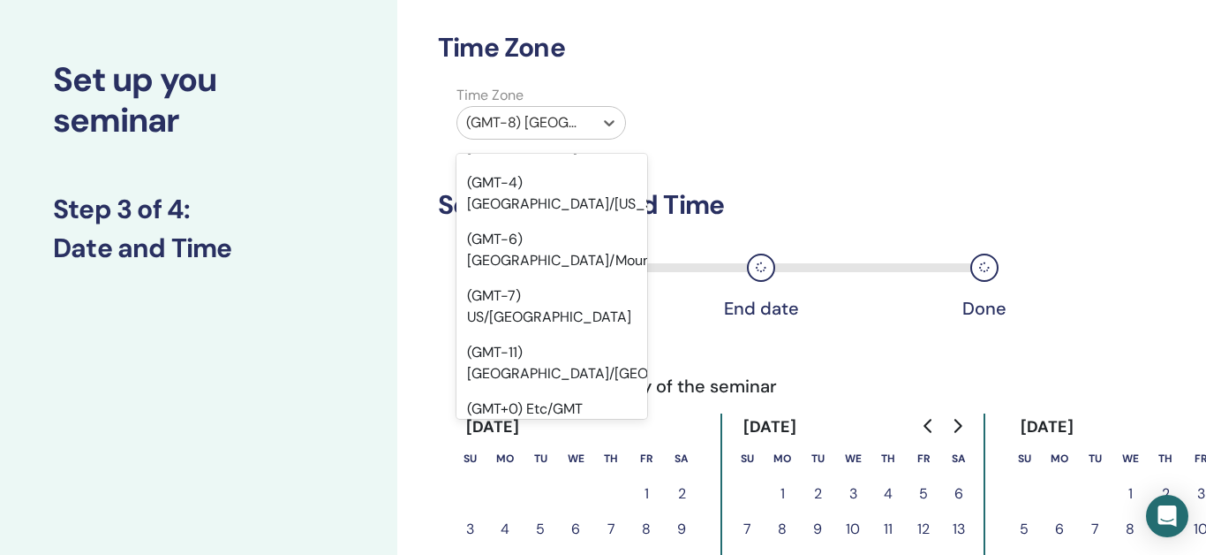
scroll to position [432, 0]
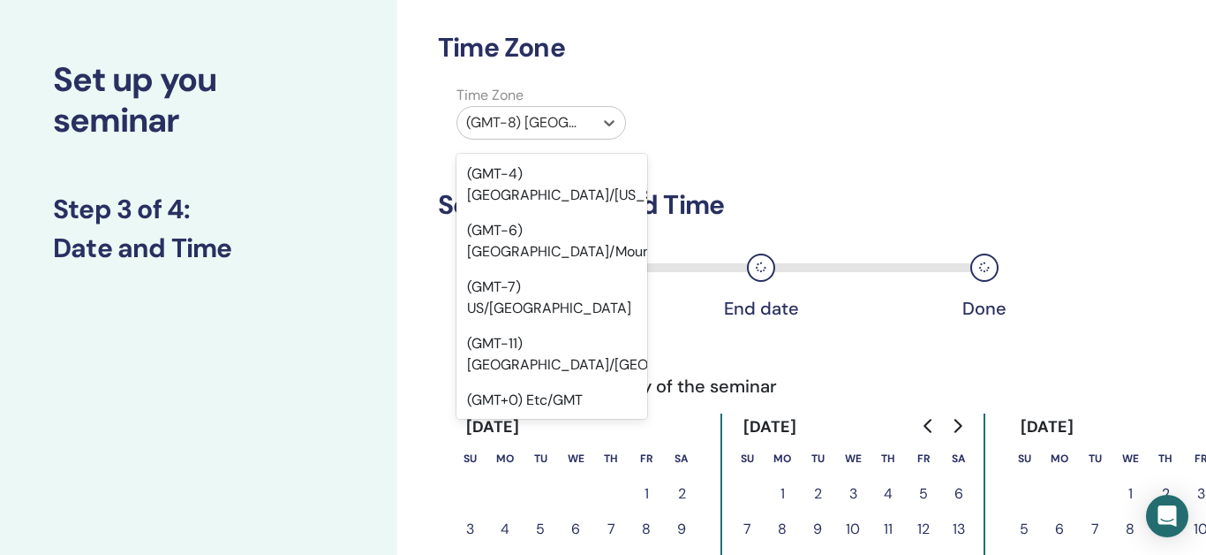
click at [555, 524] on div "(GMT-1) Etc/GMT+1" at bounding box center [552, 541] width 191 height 35
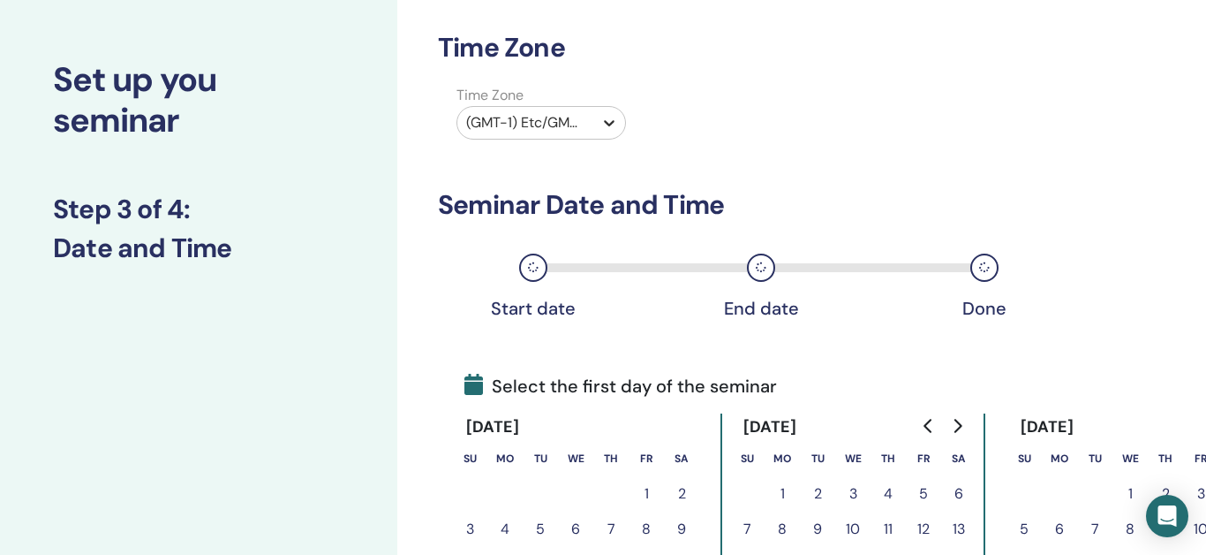
click at [614, 128] on icon at bounding box center [609, 123] width 18 height 18
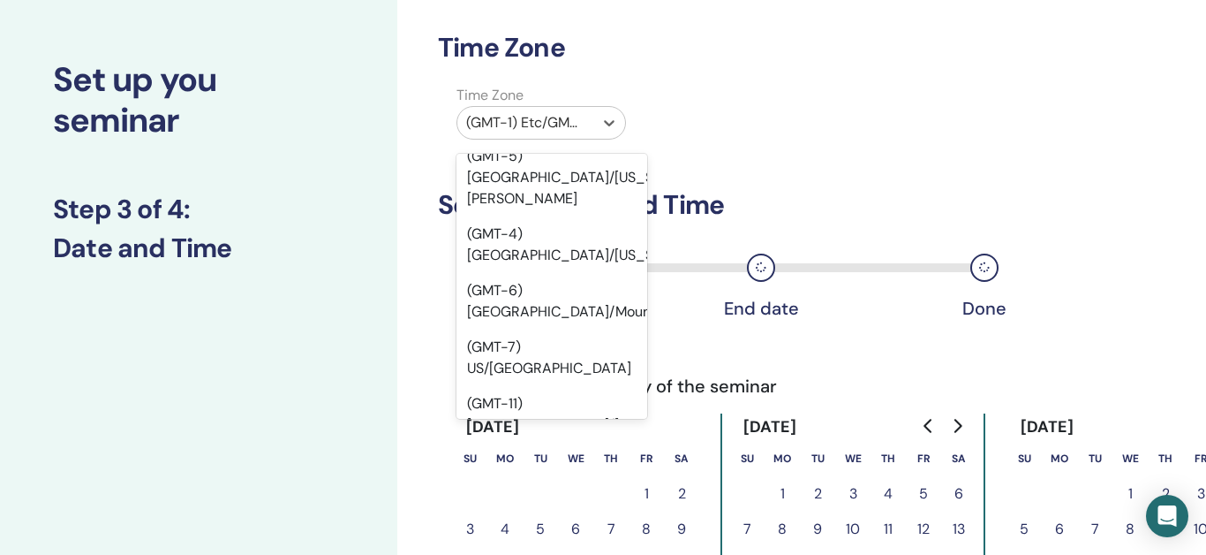
scroll to position [449, 0]
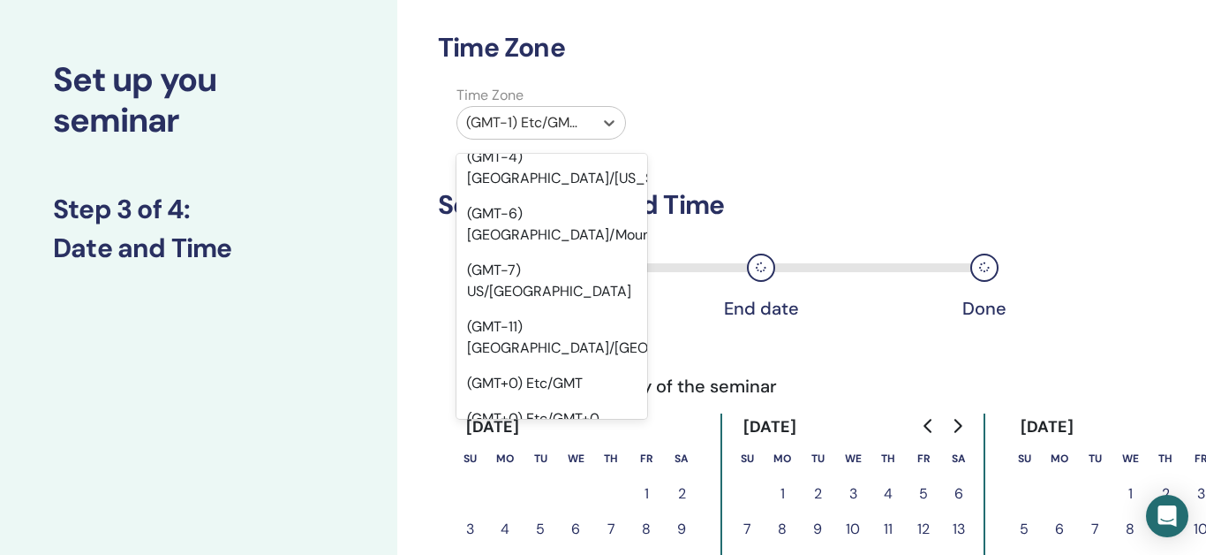
click at [522, 542] on div "(GMT+1) Etc/GMT-1" at bounding box center [552, 559] width 191 height 35
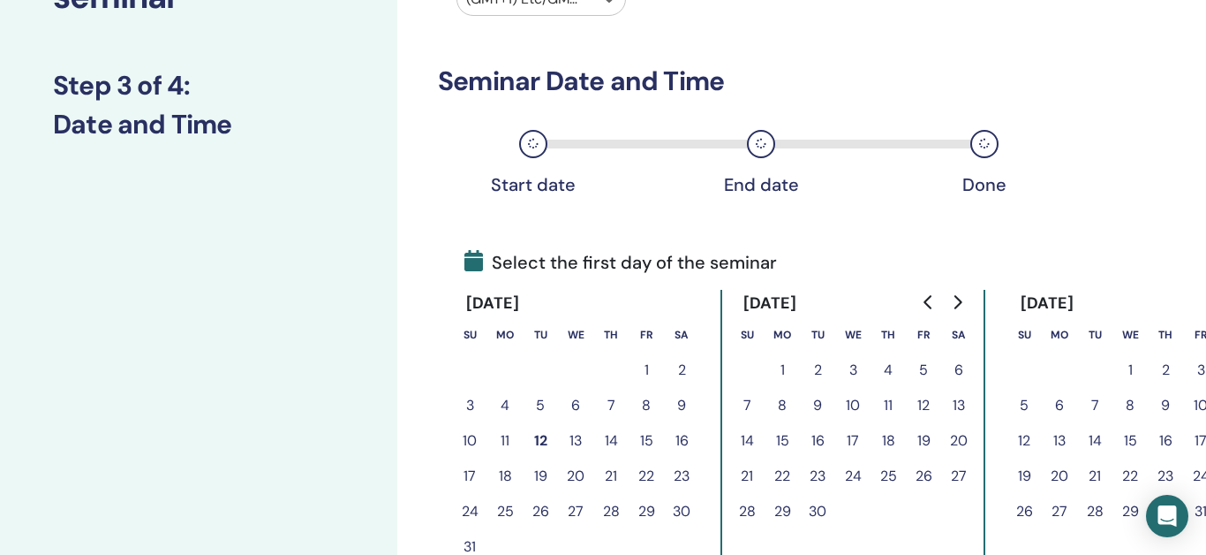
scroll to position [191, 1]
click at [953, 298] on icon "Go to next month" at bounding box center [956, 302] width 14 height 14
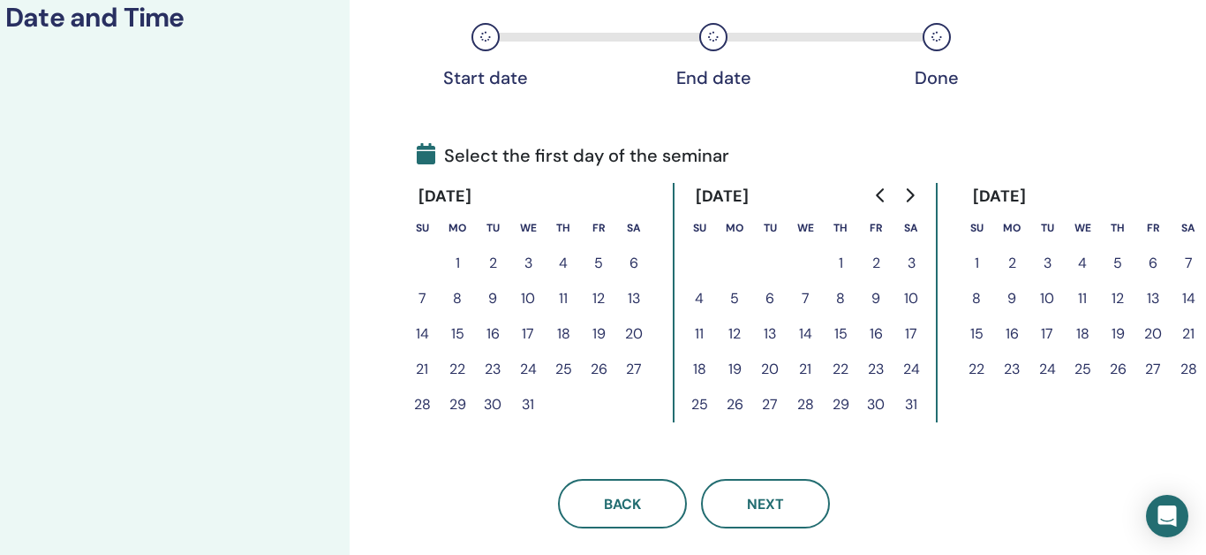
scroll to position [301, 48]
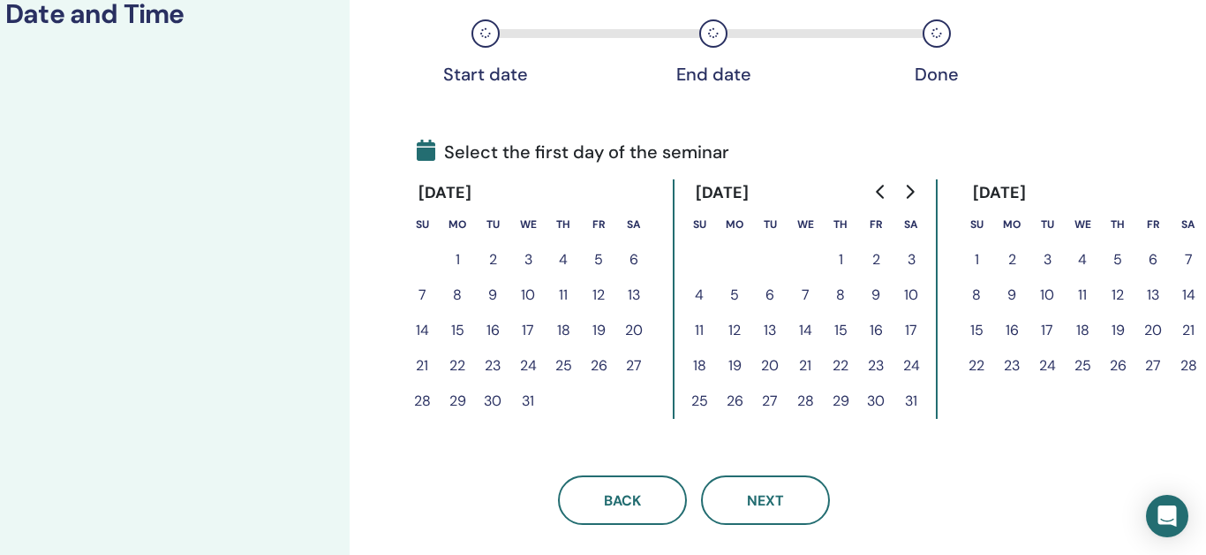
click at [1156, 295] on button "13" at bounding box center [1153, 294] width 35 height 35
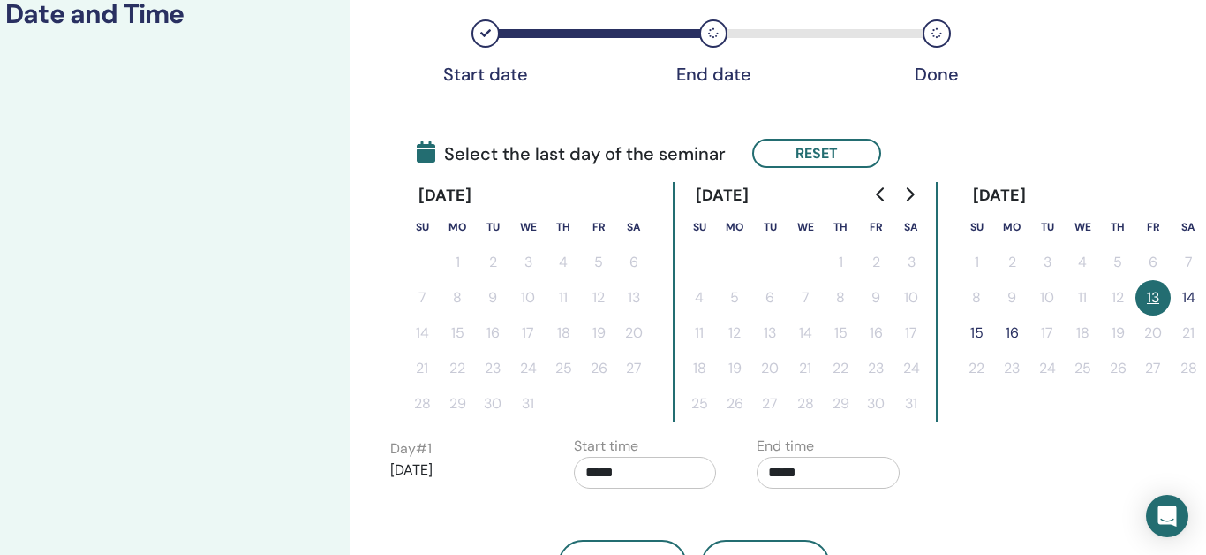
click at [1188, 298] on button "14" at bounding box center [1188, 297] width 35 height 35
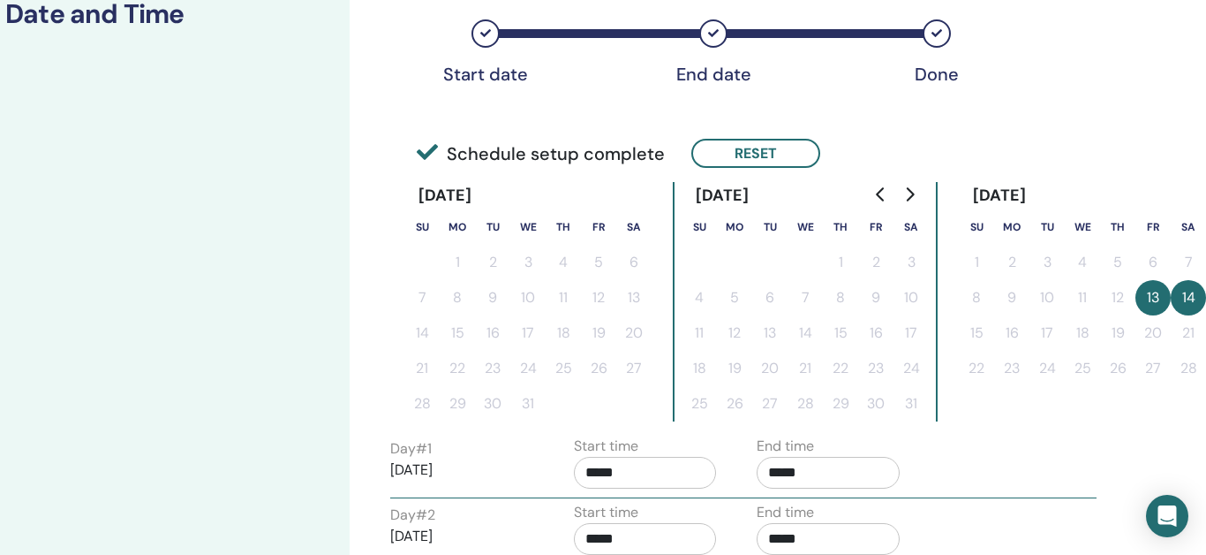
click at [1157, 301] on button "13" at bounding box center [1153, 297] width 35 height 35
click at [777, 144] on button "Reset" at bounding box center [755, 153] width 129 height 29
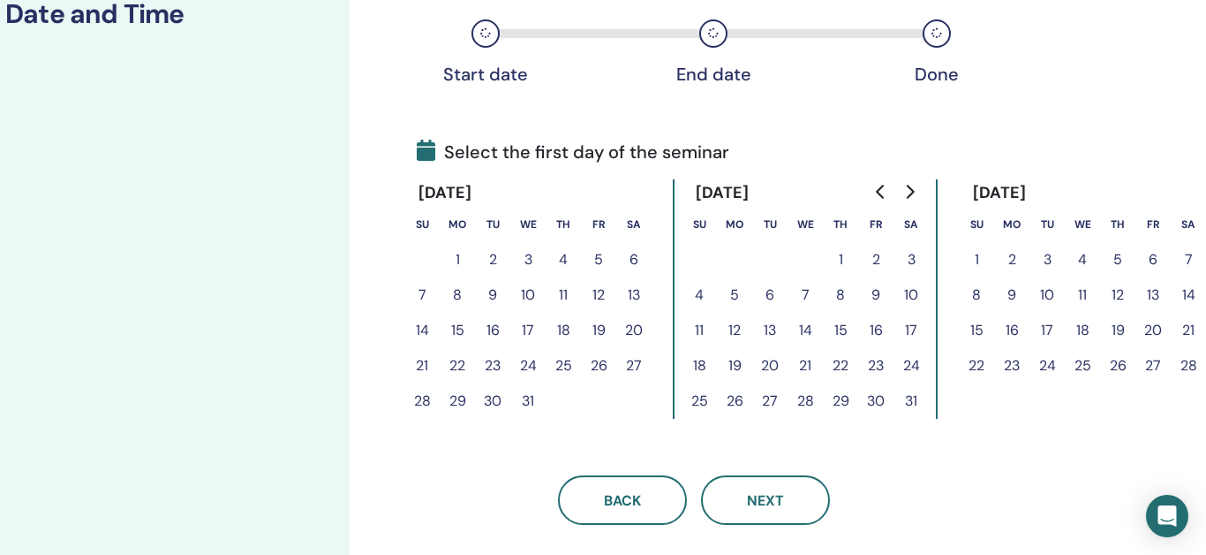
click at [1189, 294] on button "14" at bounding box center [1188, 294] width 35 height 35
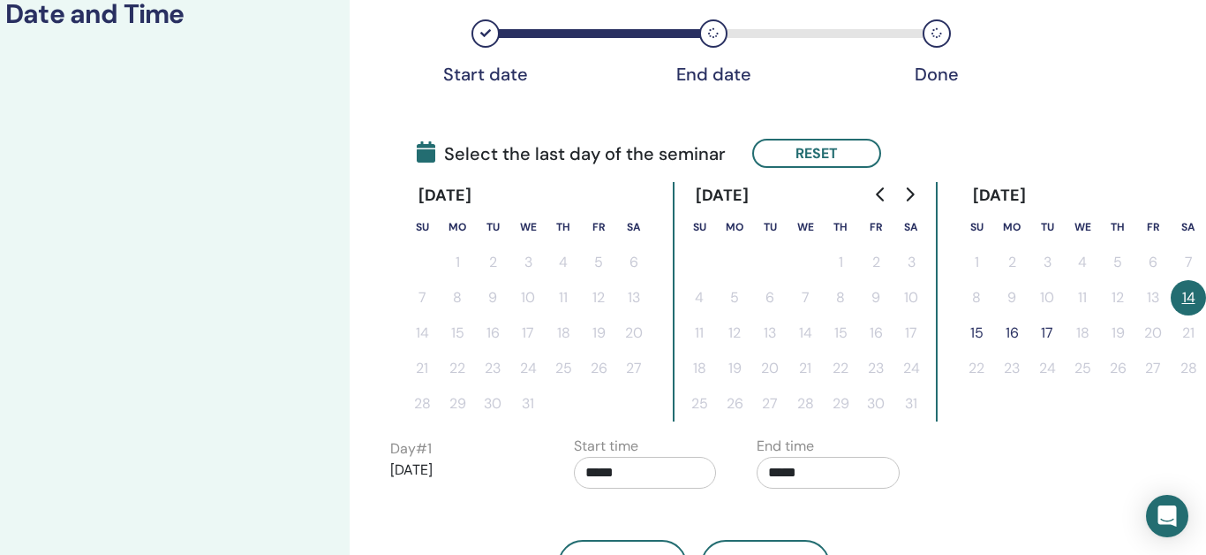
click at [979, 335] on button "15" at bounding box center [976, 332] width 35 height 35
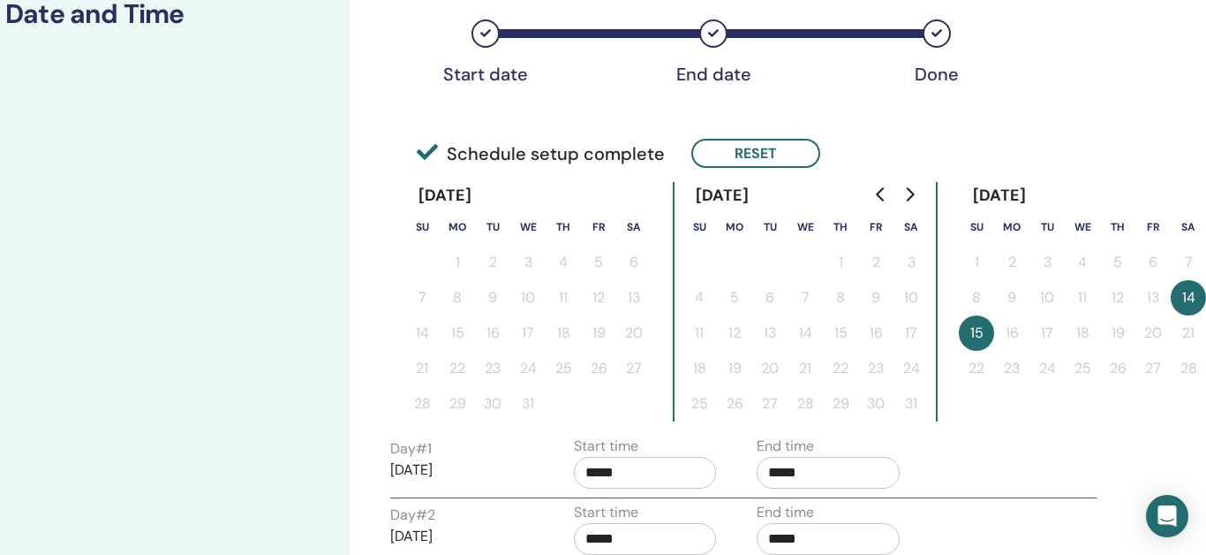
click at [796, 476] on input "*****" at bounding box center [828, 473] width 143 height 32
click at [849, 363] on span "▲" at bounding box center [846, 363] width 35 height 35
type input "*****"
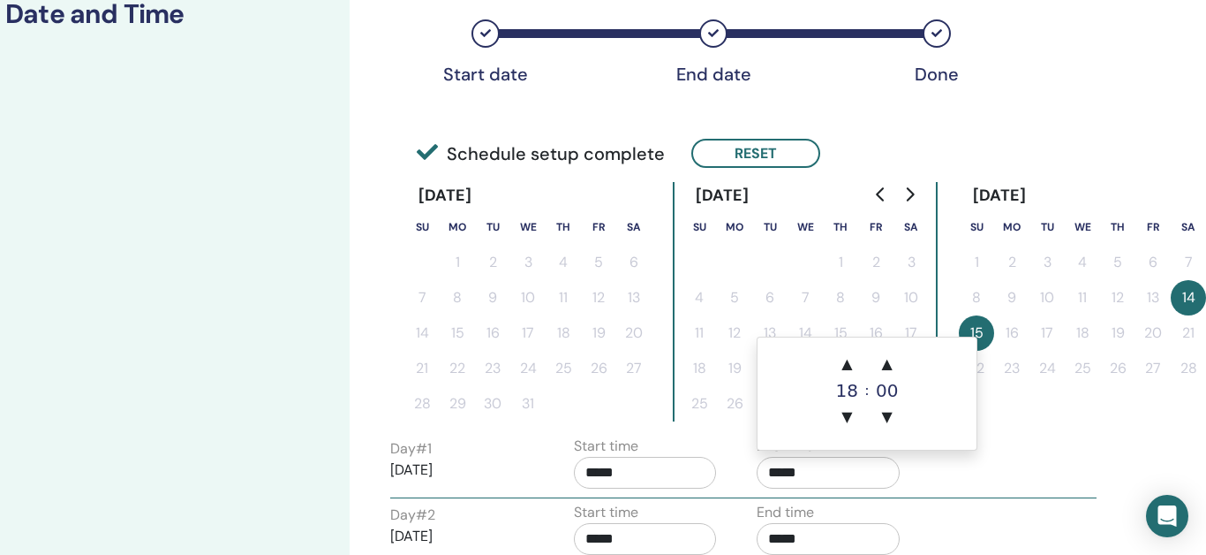
click at [1017, 440] on div "Day # 1 2026/02/14 Start time ***** End time *****" at bounding box center [743, 466] width 733 height 62
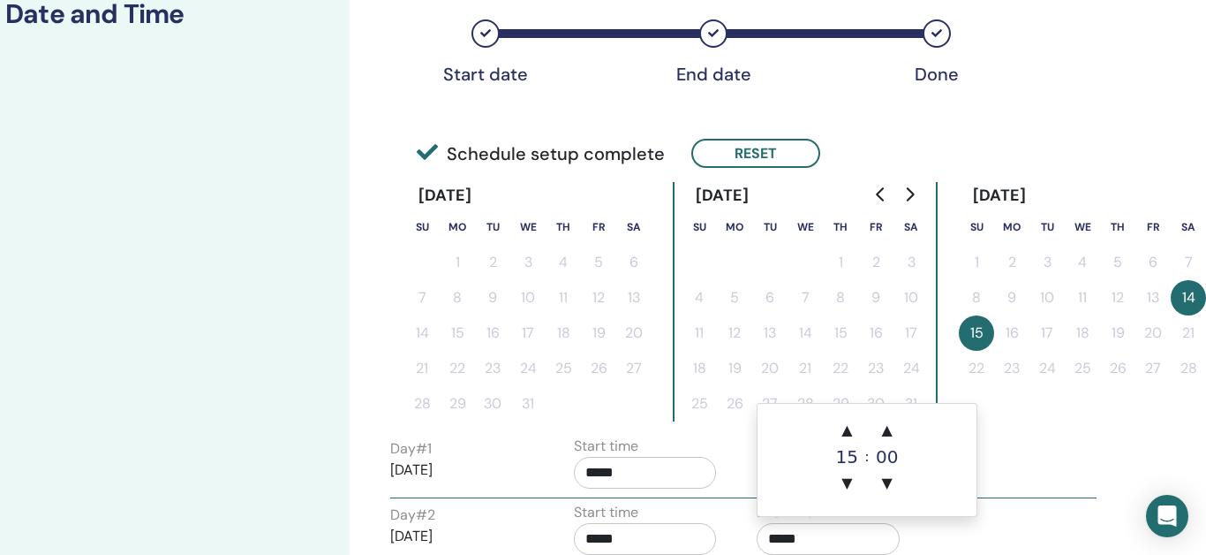
click at [777, 540] on input "*****" at bounding box center [828, 539] width 143 height 32
click at [848, 430] on span "▲" at bounding box center [846, 429] width 35 height 35
type input "*****"
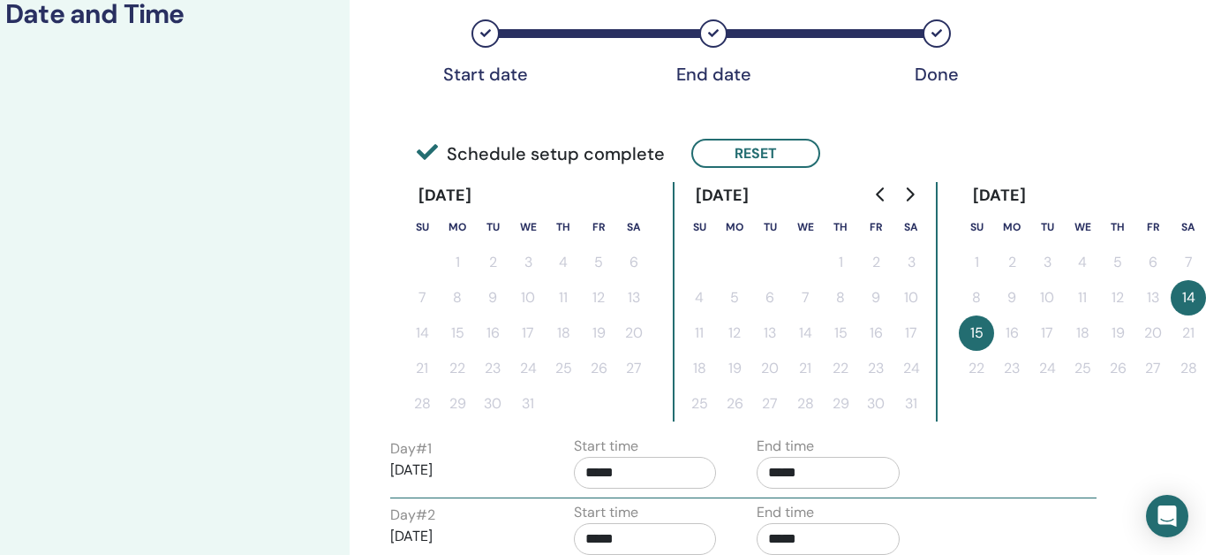
click at [1038, 457] on div "Day # 1 2026/02/14 Start time ***** End time *****" at bounding box center [743, 466] width 733 height 62
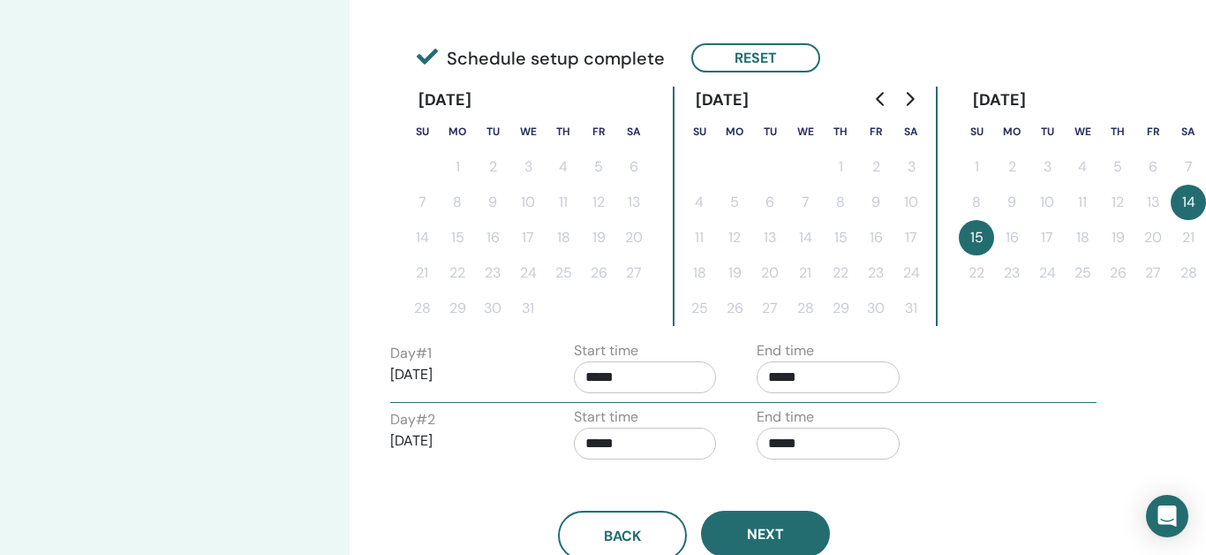
scroll to position [402, 48]
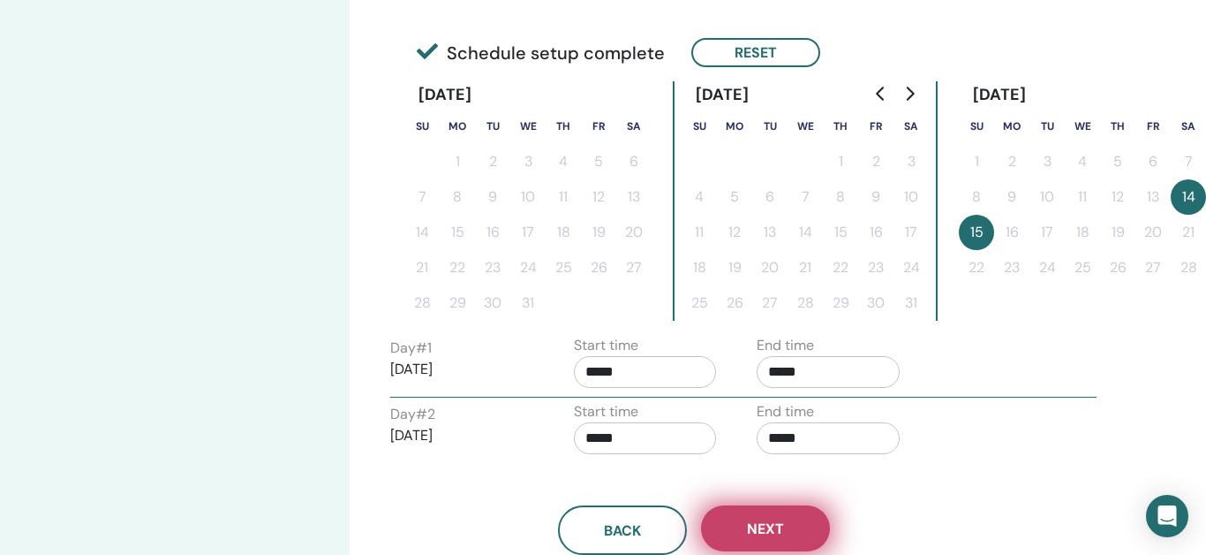
click at [793, 516] on button "Next" at bounding box center [765, 528] width 129 height 46
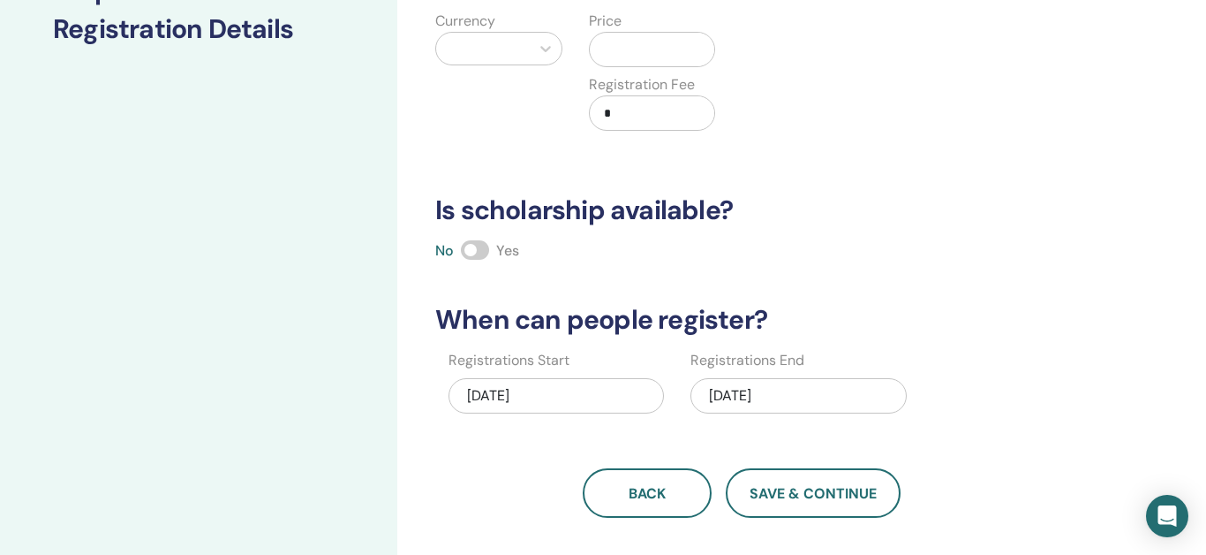
scroll to position [281, 0]
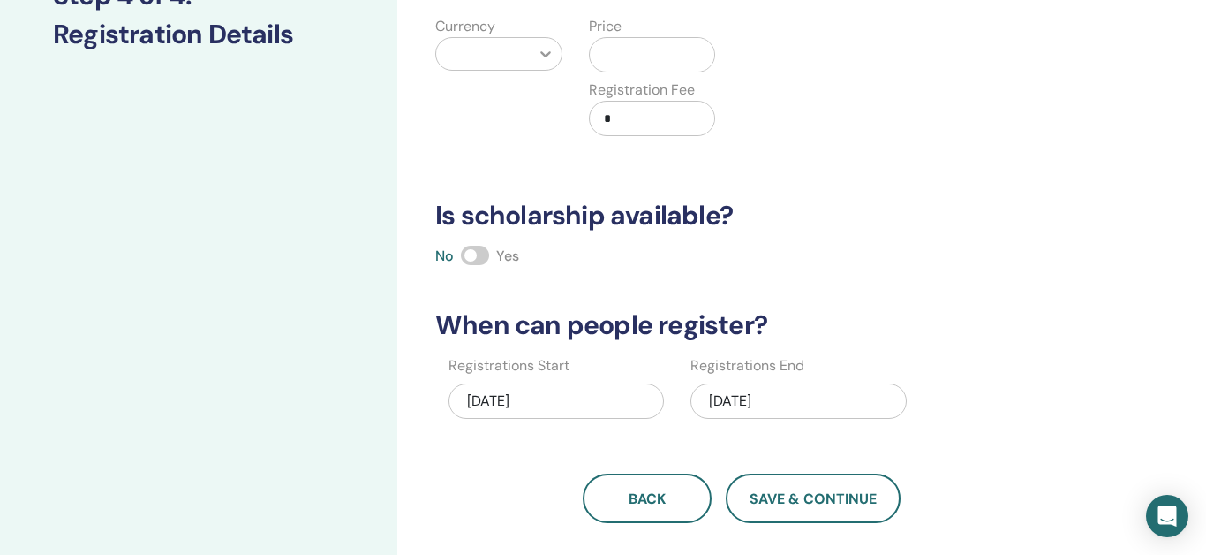
click at [546, 49] on icon at bounding box center [546, 54] width 18 height 18
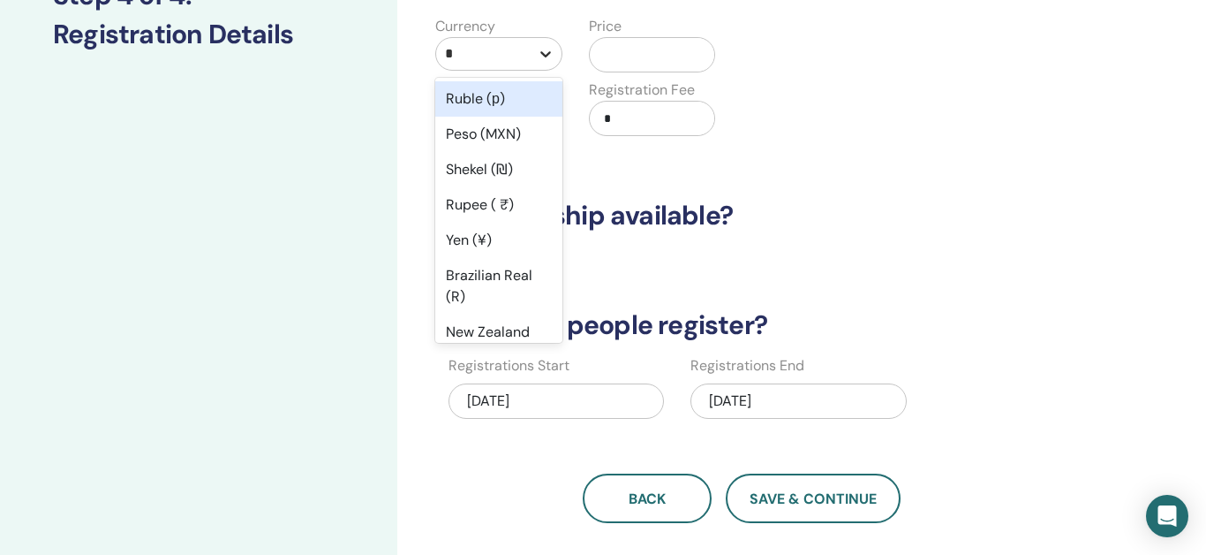
type input "**"
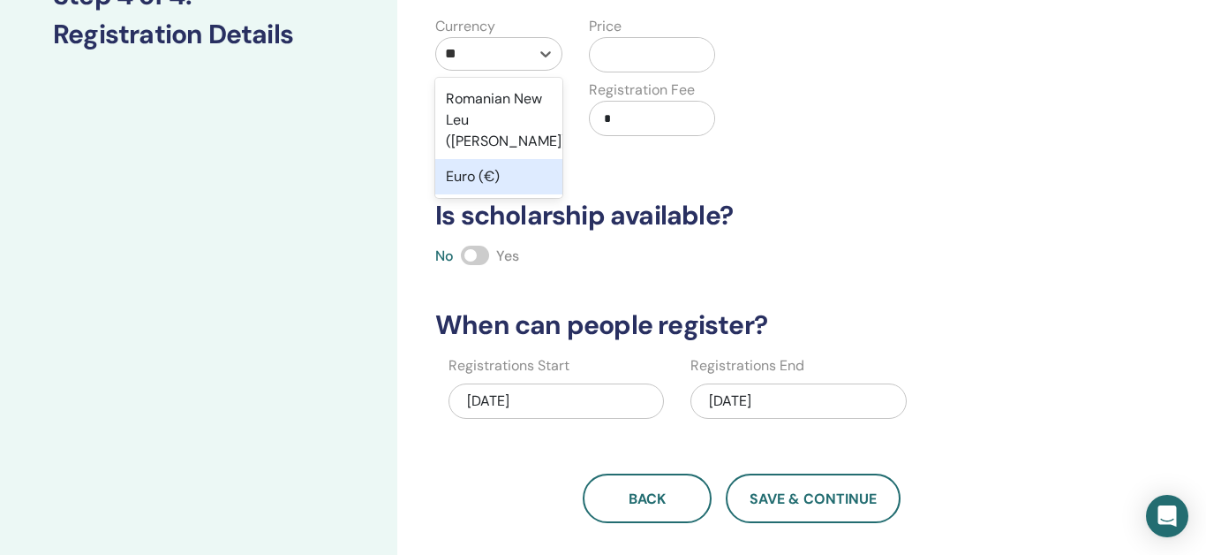
click at [502, 159] on div "Euro (€)" at bounding box center [498, 176] width 127 height 35
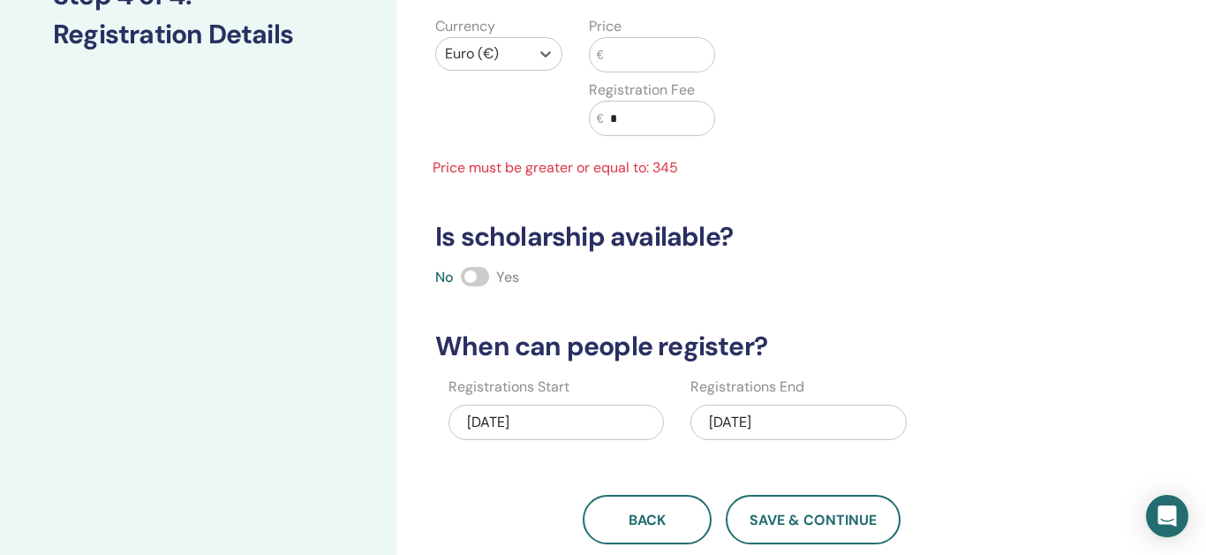
click at [631, 49] on input "text" at bounding box center [658, 55] width 111 height 34
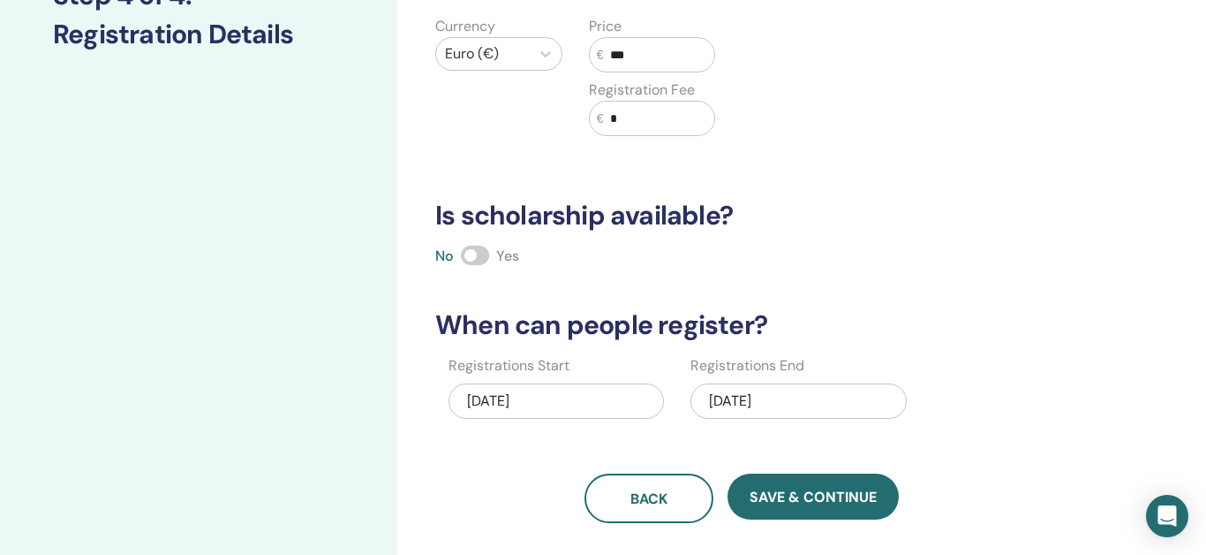
type input "***"
click at [486, 260] on span at bounding box center [475, 254] width 28 height 19
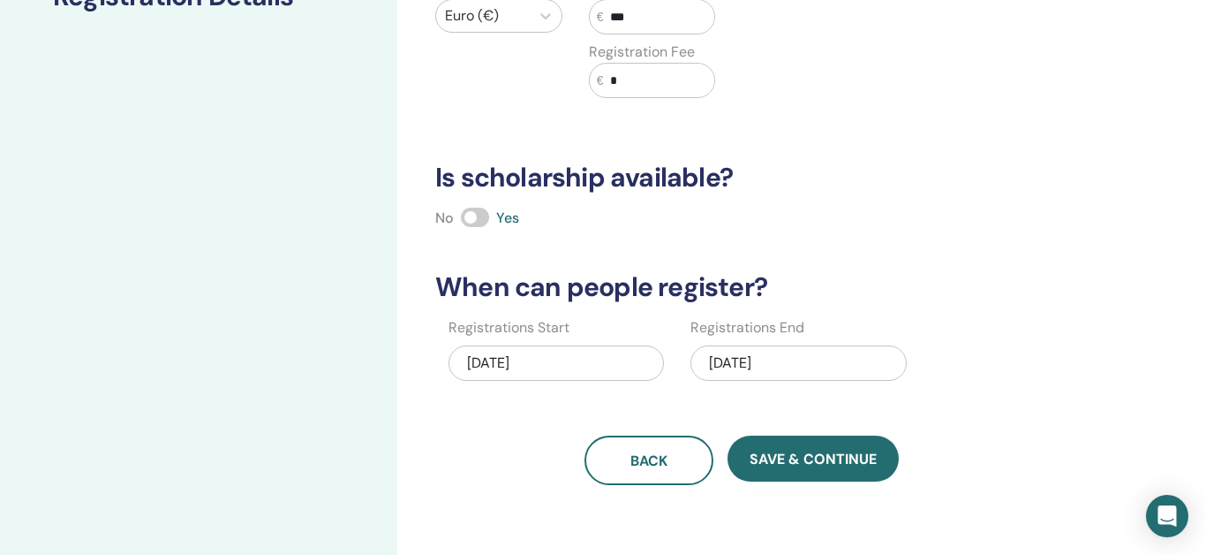
scroll to position [314, 0]
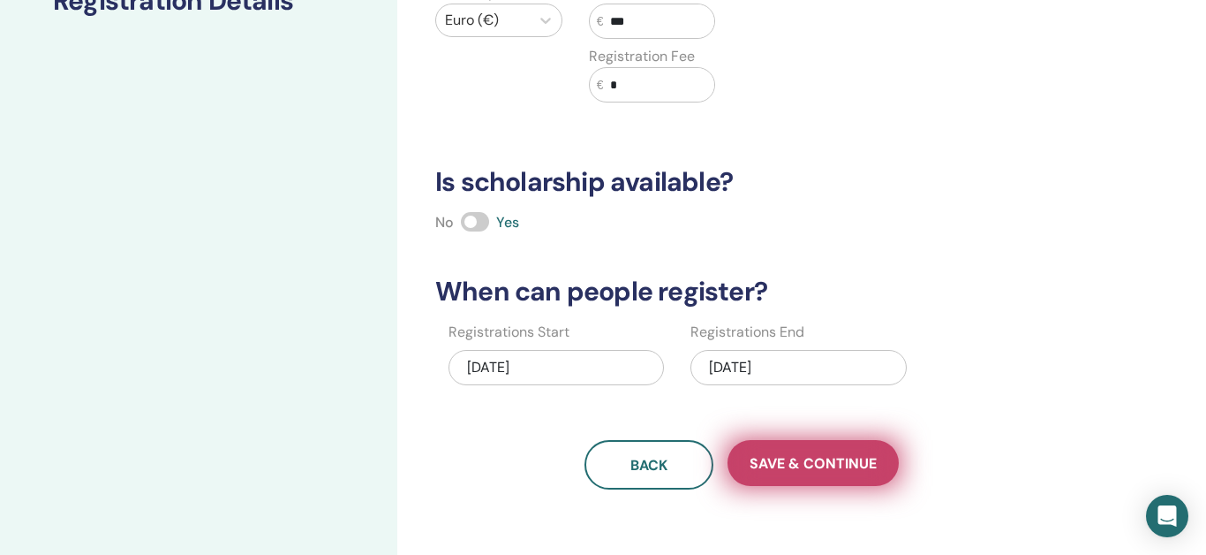
click at [822, 474] on button "Save & Continue" at bounding box center [813, 463] width 171 height 46
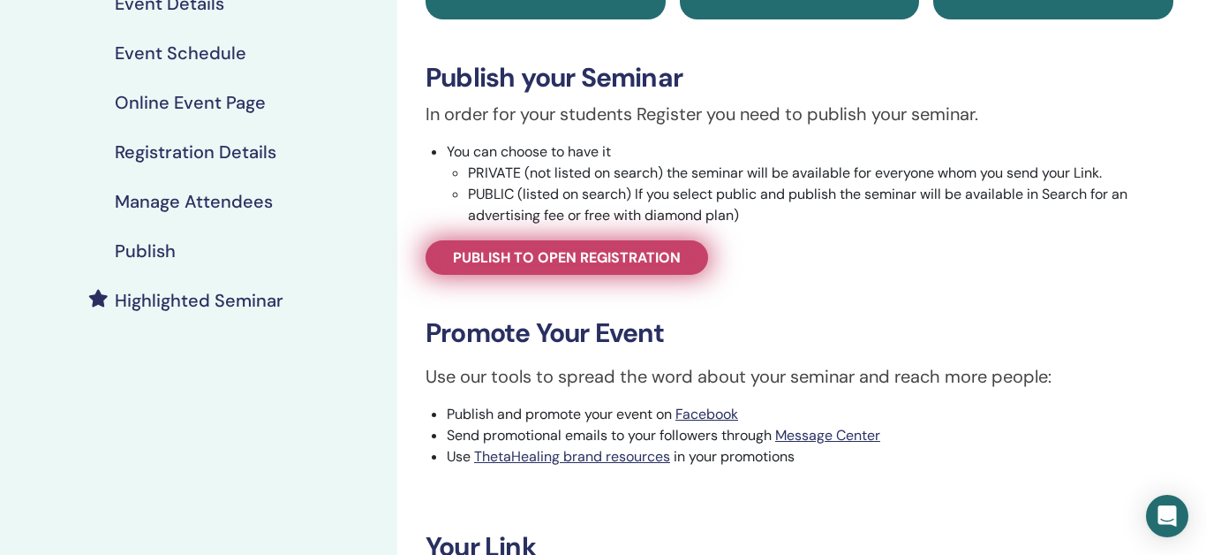
scroll to position [240, 0]
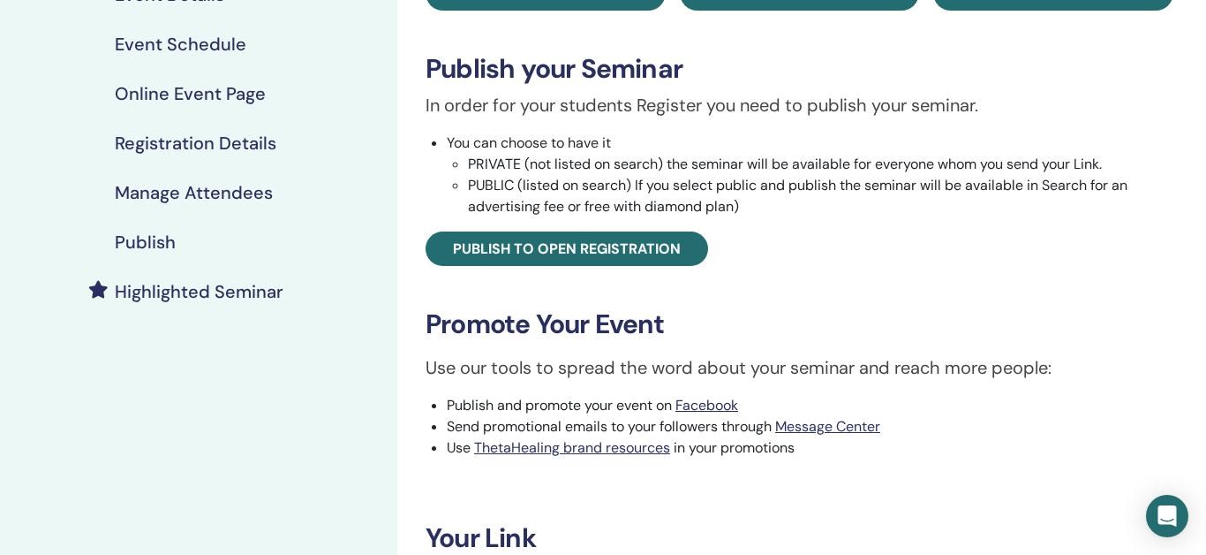
click at [658, 232] on div "In order for your students Register you need to publish your seminar. You can c…" at bounding box center [799, 179] width 774 height 174
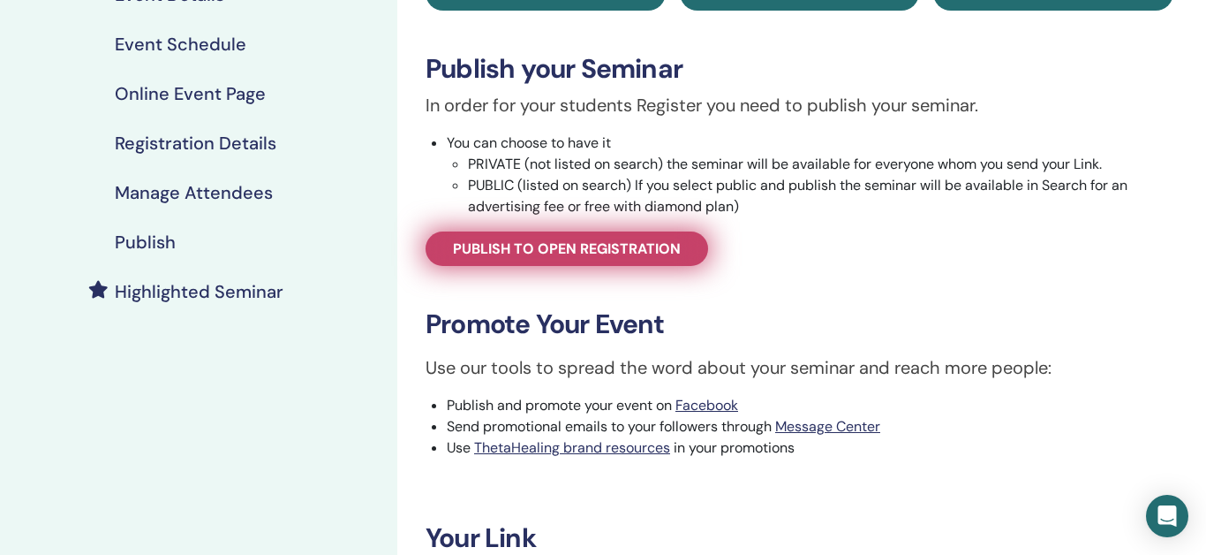
click at [670, 255] on span "Publish to open registration" at bounding box center [567, 248] width 228 height 19
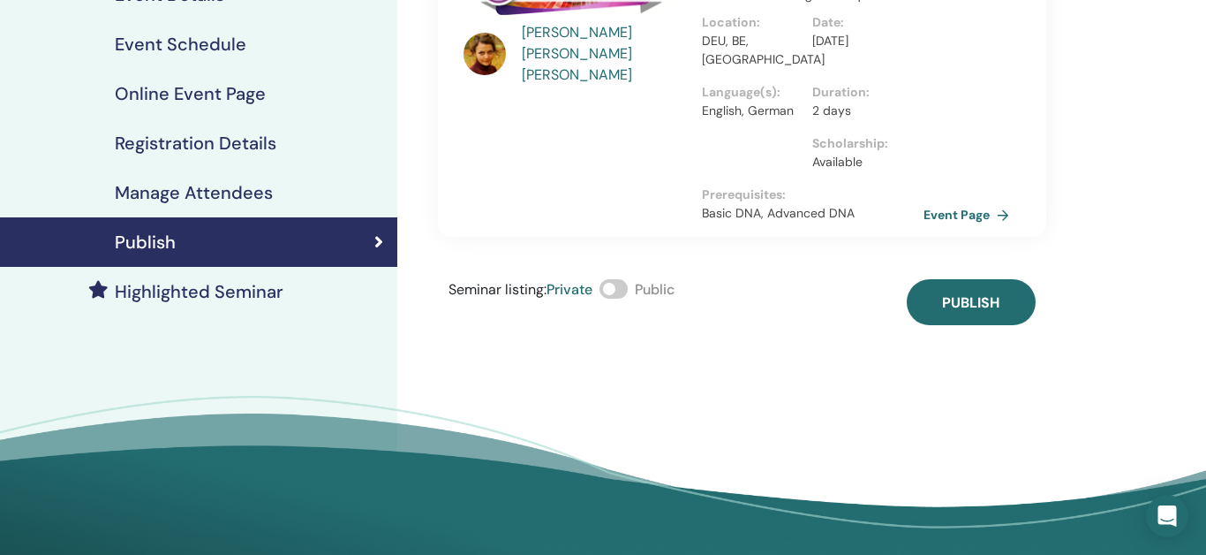
click at [624, 279] on span at bounding box center [614, 288] width 28 height 19
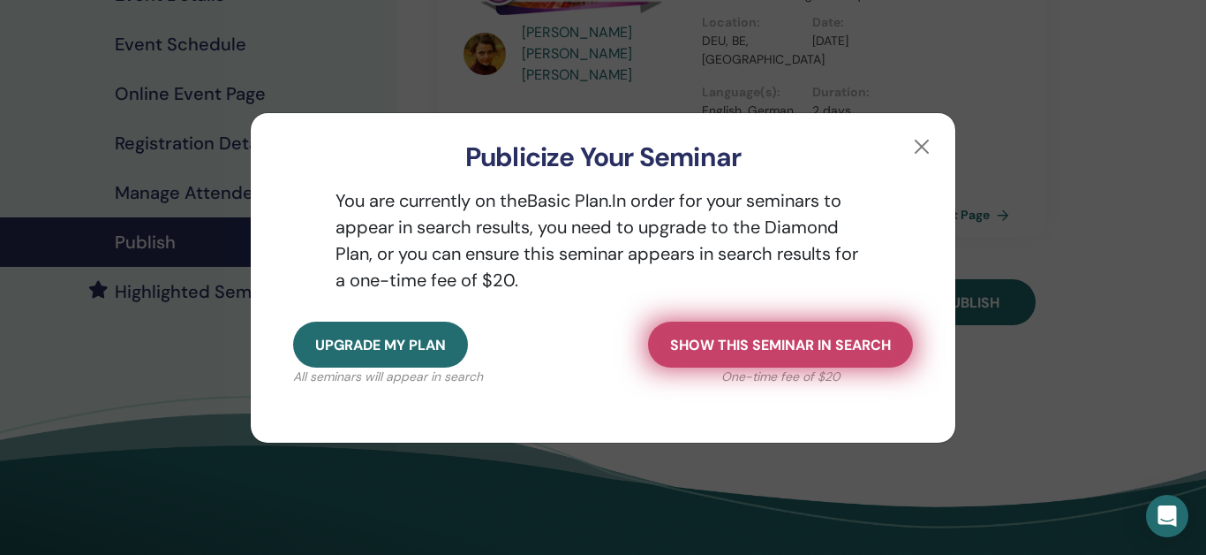
click at [803, 353] on span "Show this seminar in search" at bounding box center [780, 345] width 221 height 19
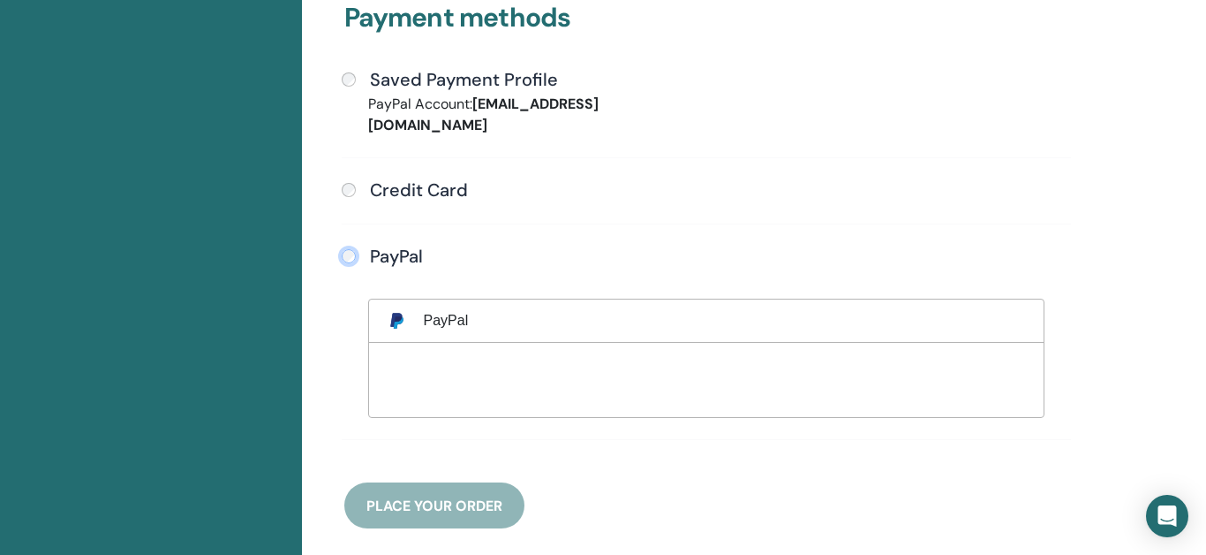
scroll to position [585, 0]
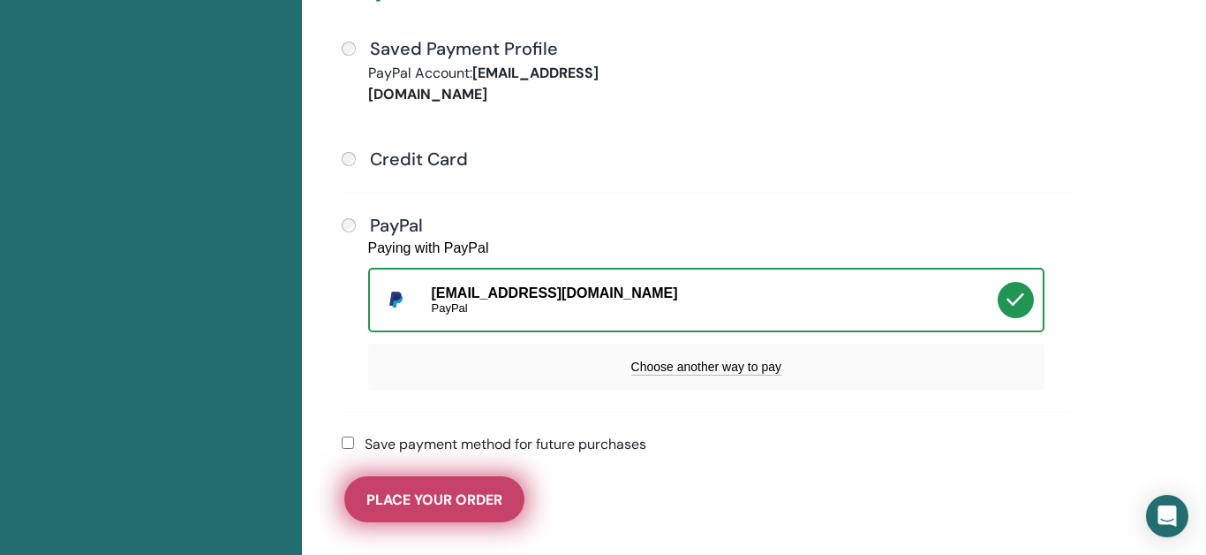
click at [453, 476] on button "Place Your Order" at bounding box center [434, 499] width 180 height 46
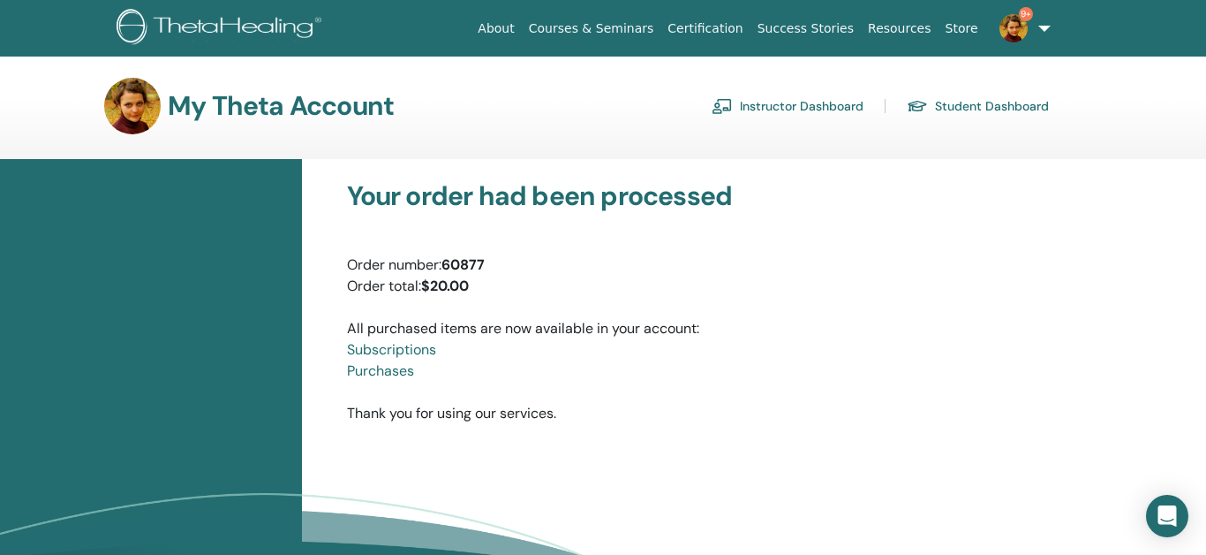
click at [836, 105] on link "Instructor Dashboard" at bounding box center [788, 106] width 152 height 28
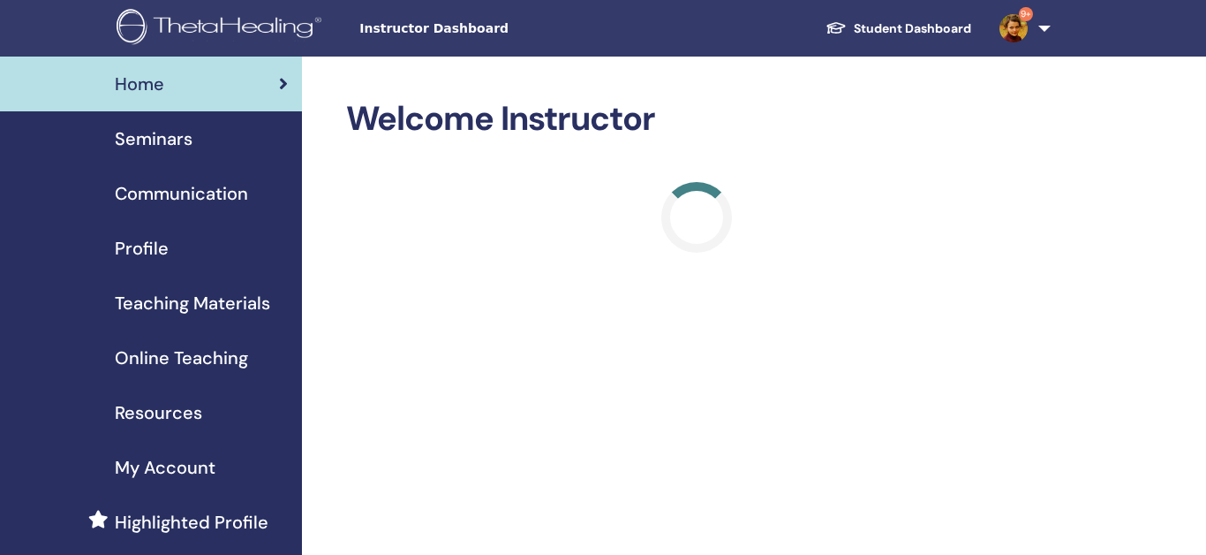
click at [153, 137] on span "Seminars" at bounding box center [154, 138] width 78 height 26
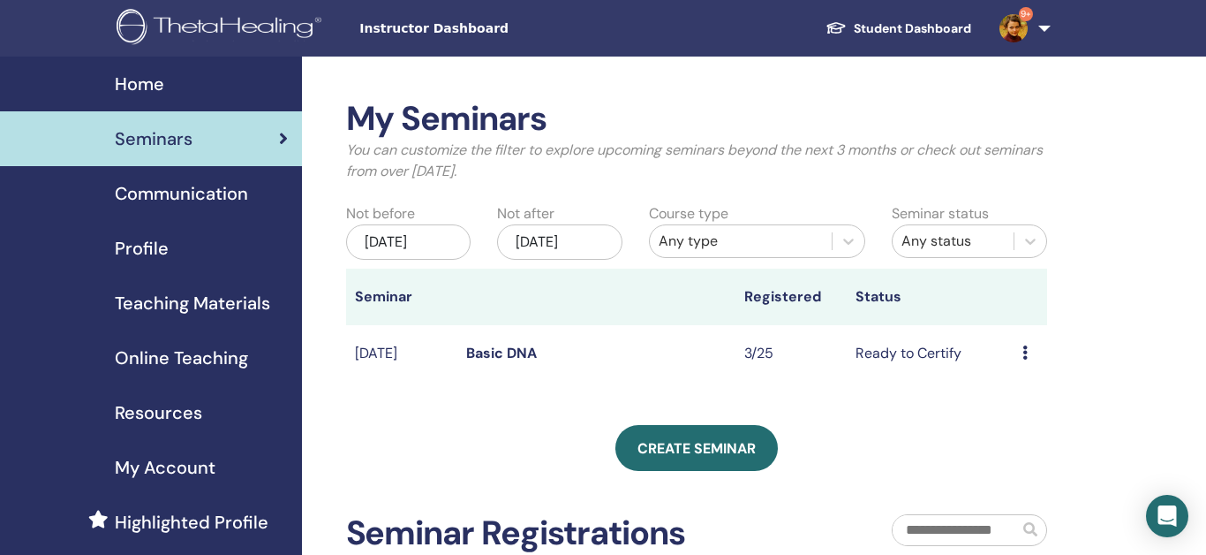
click at [600, 238] on div "[DATE]" at bounding box center [559, 241] width 125 height 35
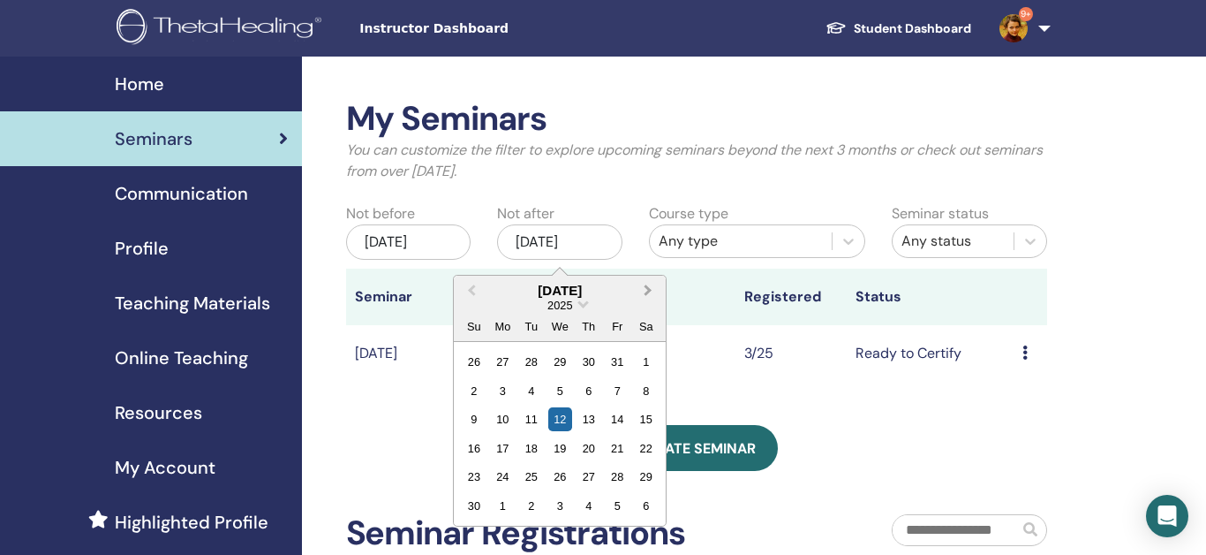
click at [650, 294] on button "Next Month" at bounding box center [650, 291] width 28 height 28
click at [648, 390] on div "14" at bounding box center [646, 391] width 24 height 24
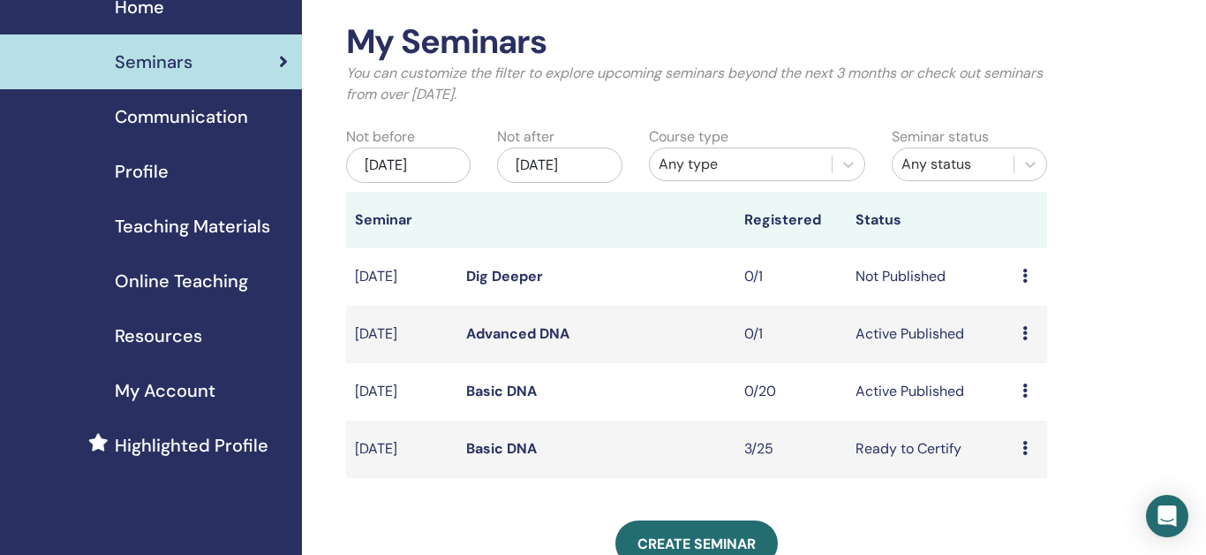
scroll to position [79, 0]
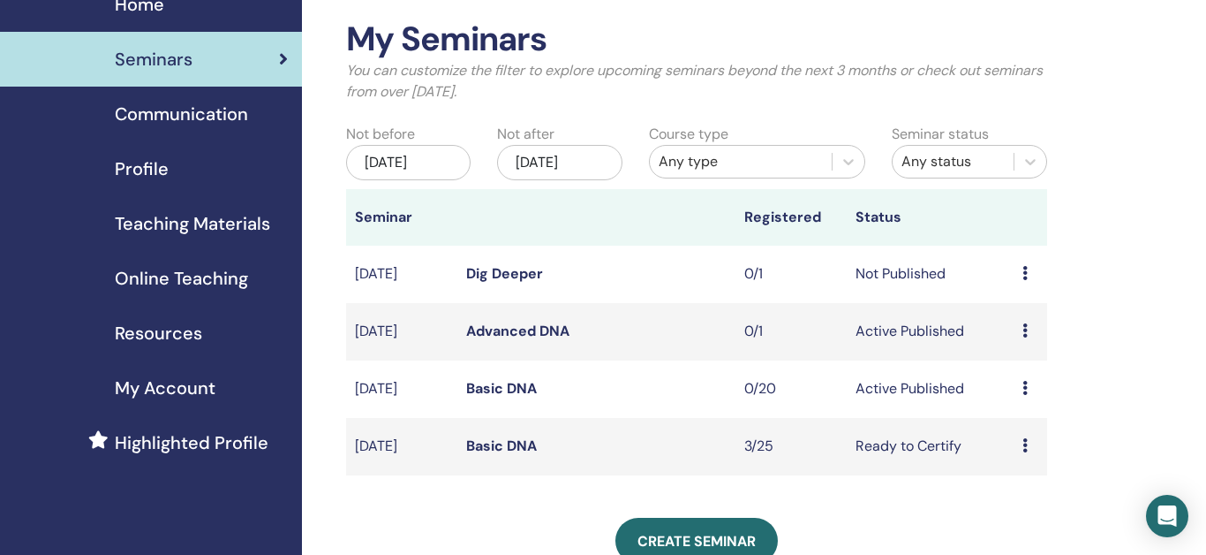
click at [498, 277] on link "Dig Deeper" at bounding box center [504, 273] width 77 height 19
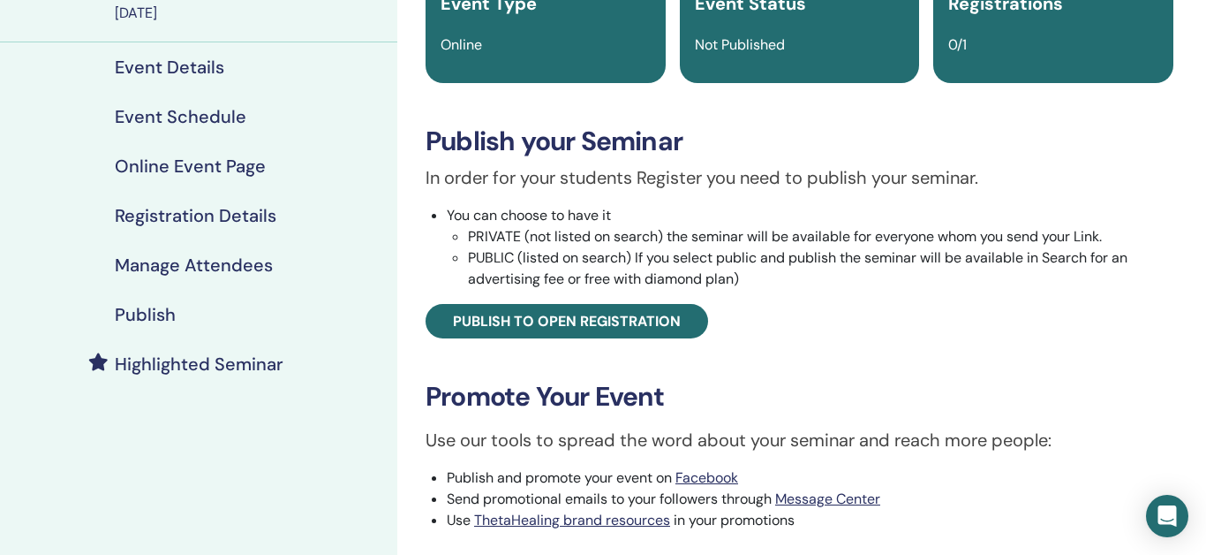
scroll to position [171, 0]
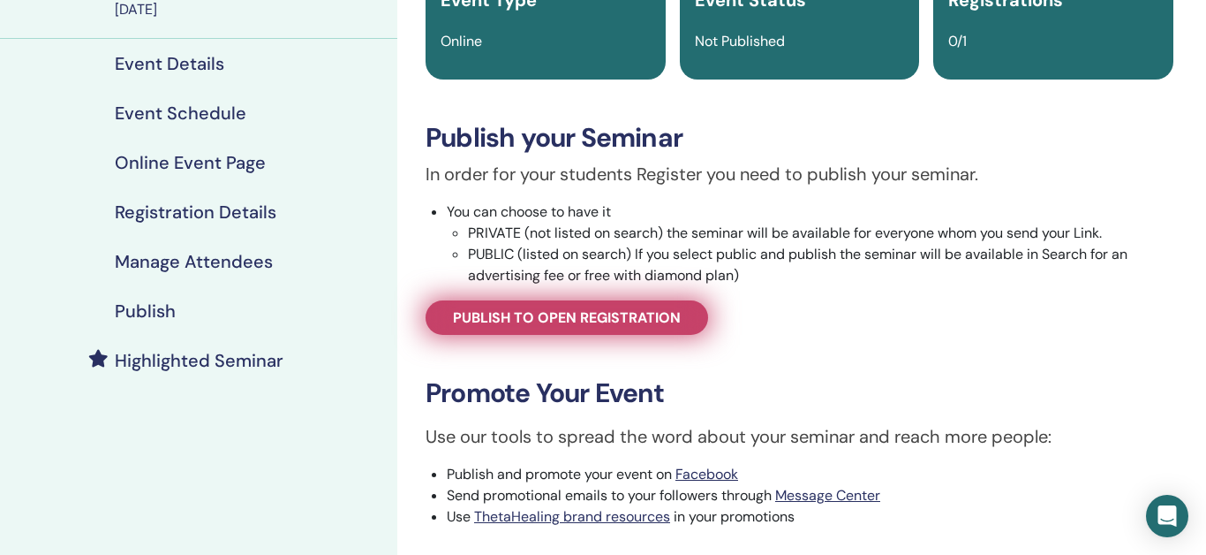
click at [570, 322] on span "Publish to open registration" at bounding box center [567, 317] width 228 height 19
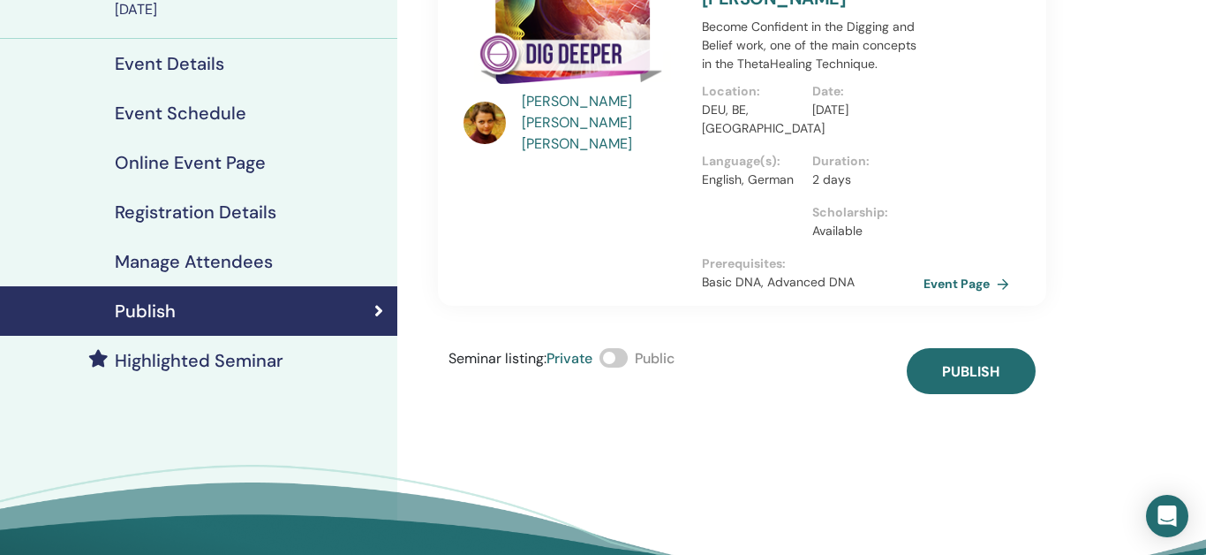
click at [628, 348] on span at bounding box center [614, 357] width 28 height 19
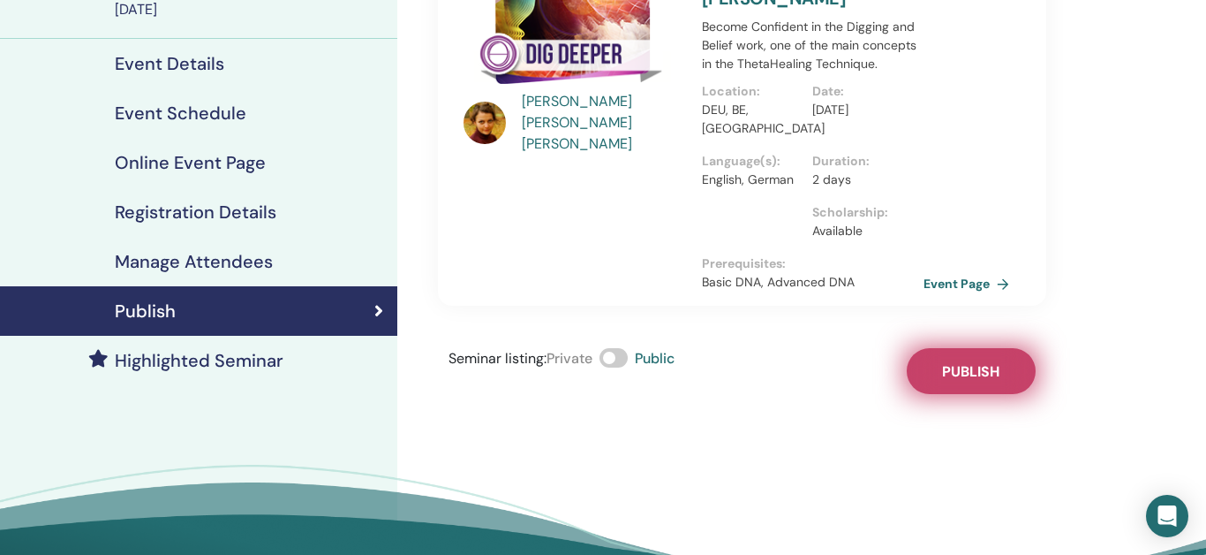
click at [961, 362] on span "Publish" at bounding box center [970, 371] width 57 height 19
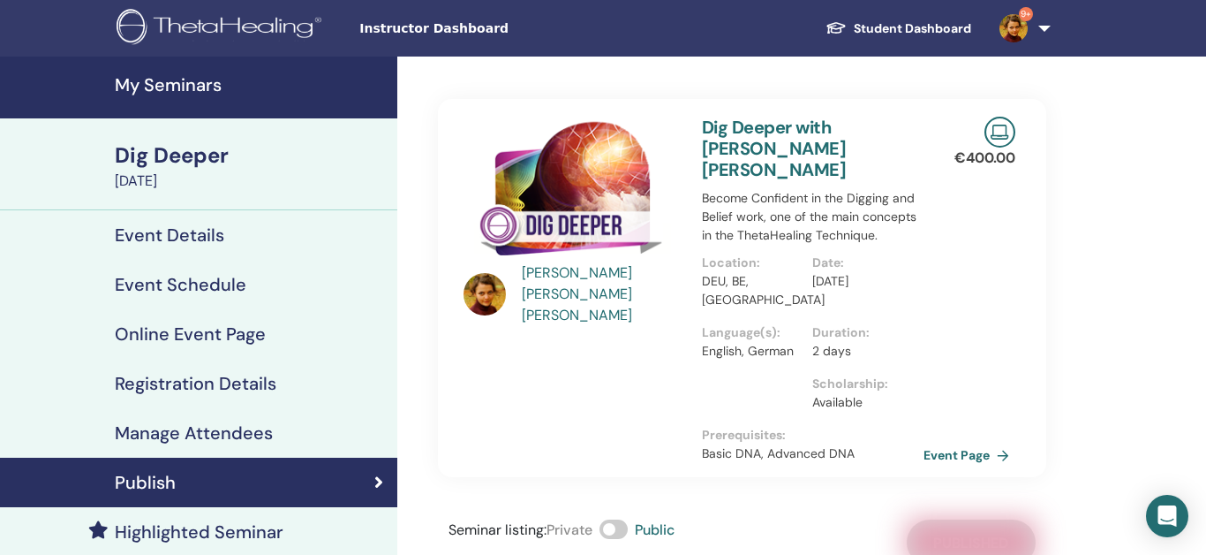
click at [190, 85] on h4 "My Seminars" at bounding box center [251, 84] width 272 height 21
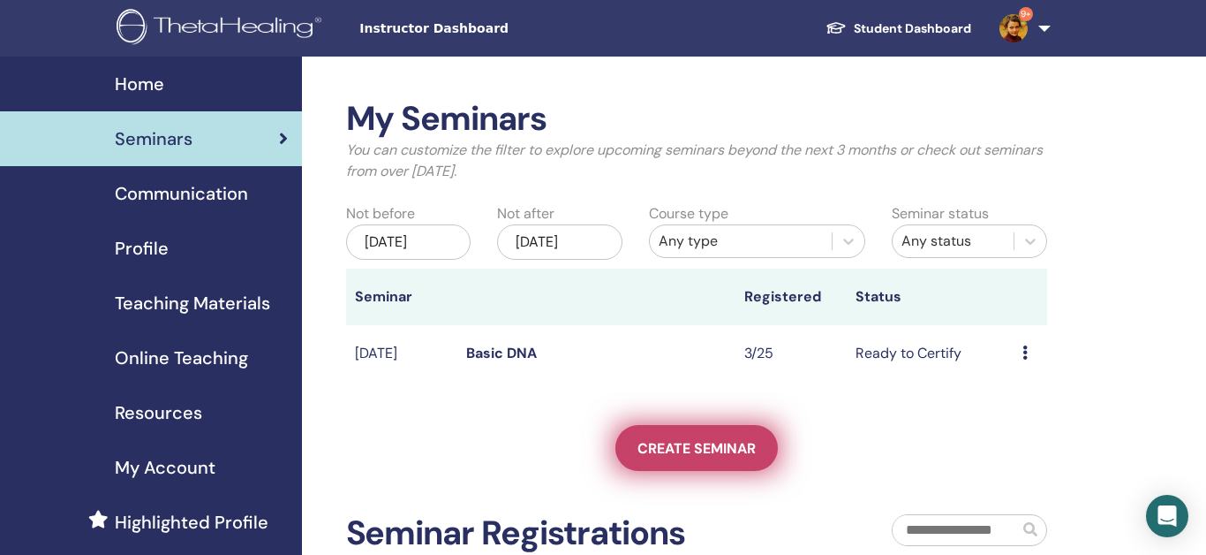
click at [738, 441] on span "Create seminar" at bounding box center [697, 448] width 118 height 19
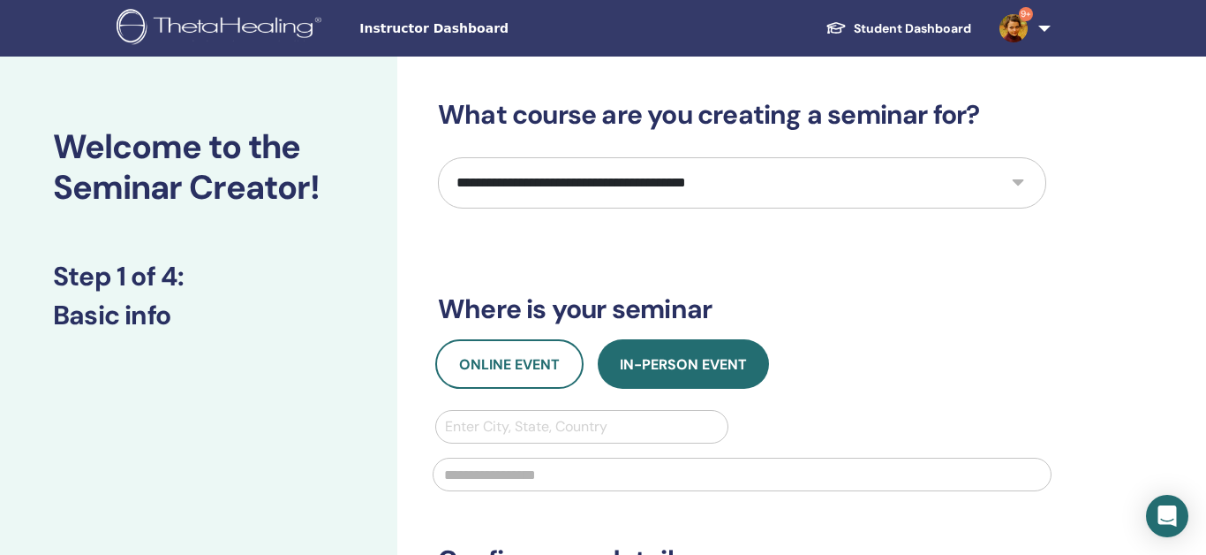
select select "****"
click option "**********" at bounding box center [0, 0] width 0 height 0
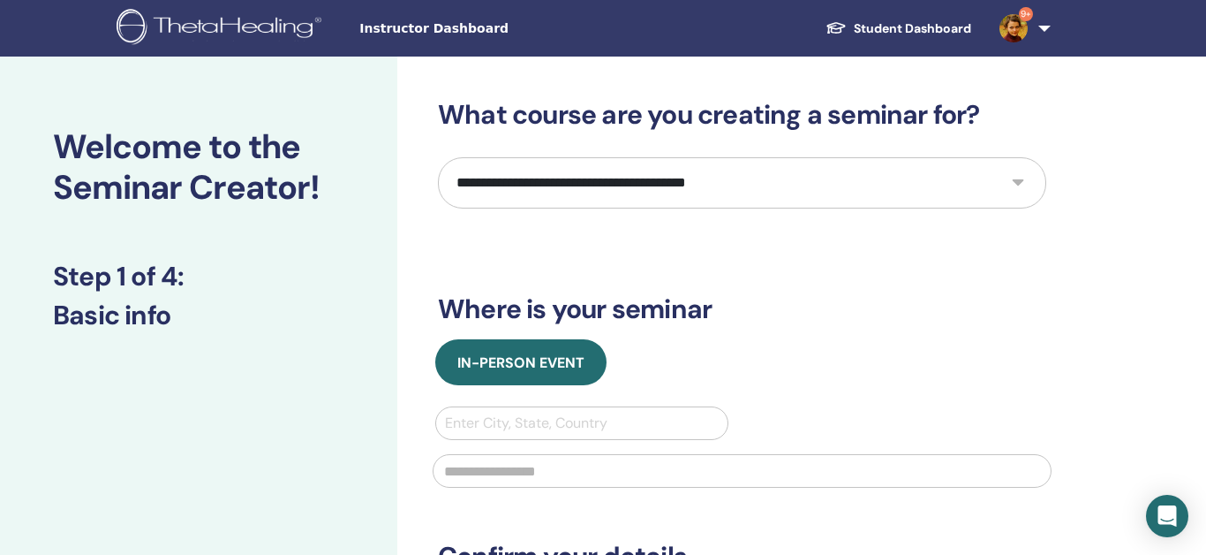
scroll to position [101, 0]
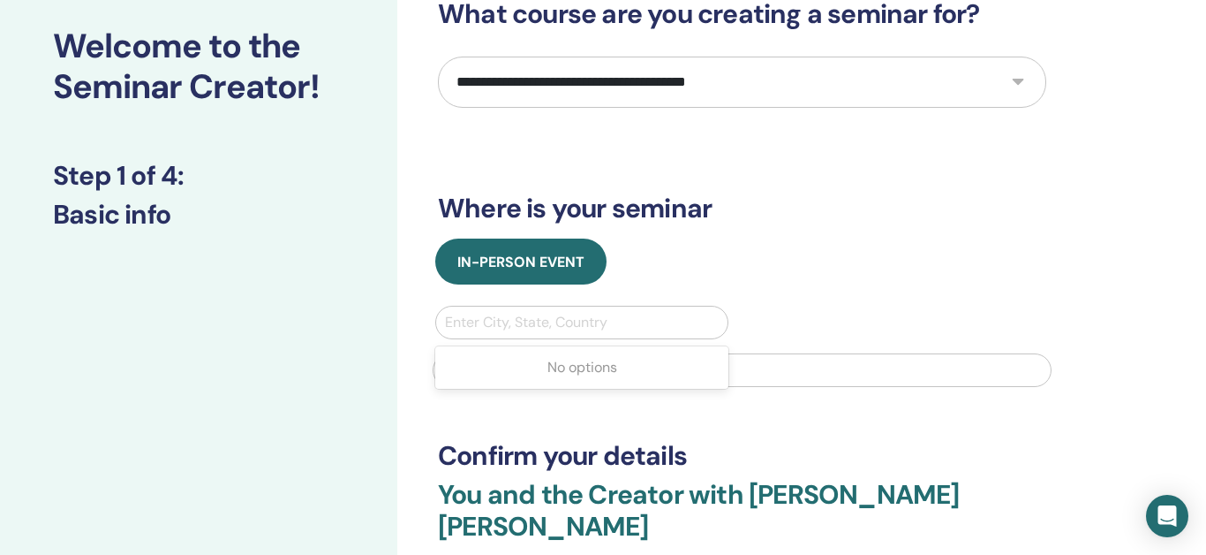
click at [648, 313] on div at bounding box center [582, 322] width 274 height 25
type input "******"
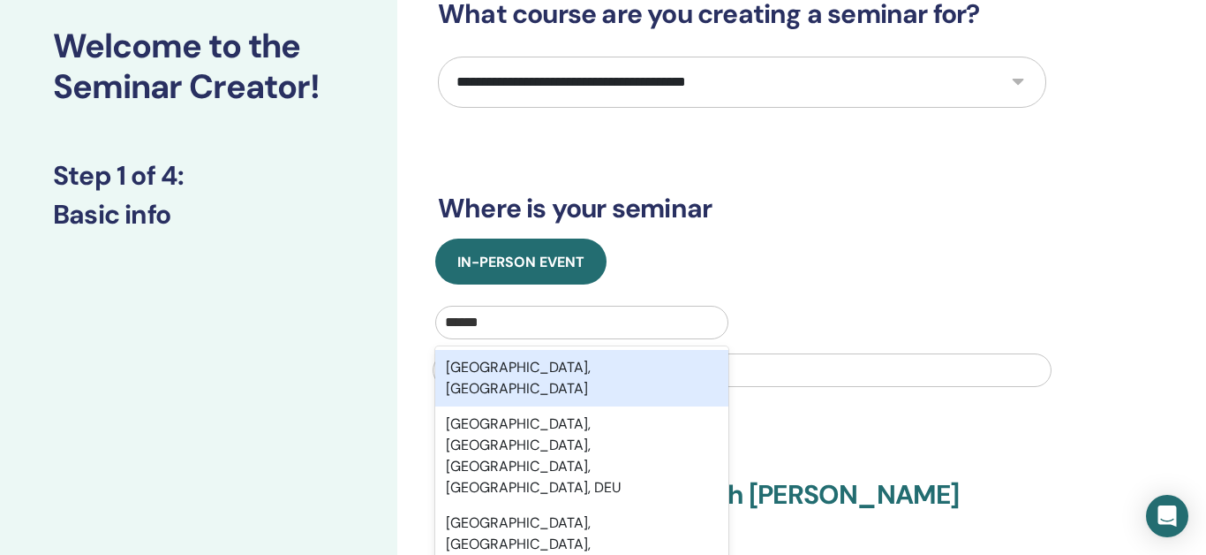
click at [542, 372] on div "Berlin, DEU" at bounding box center [581, 378] width 293 height 57
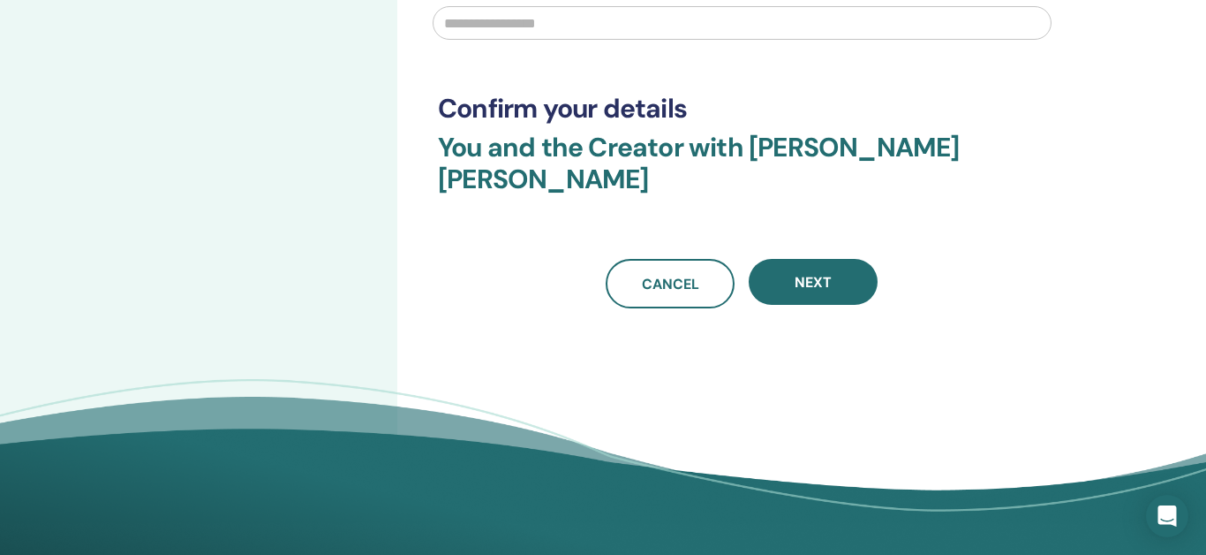
scroll to position [452, 0]
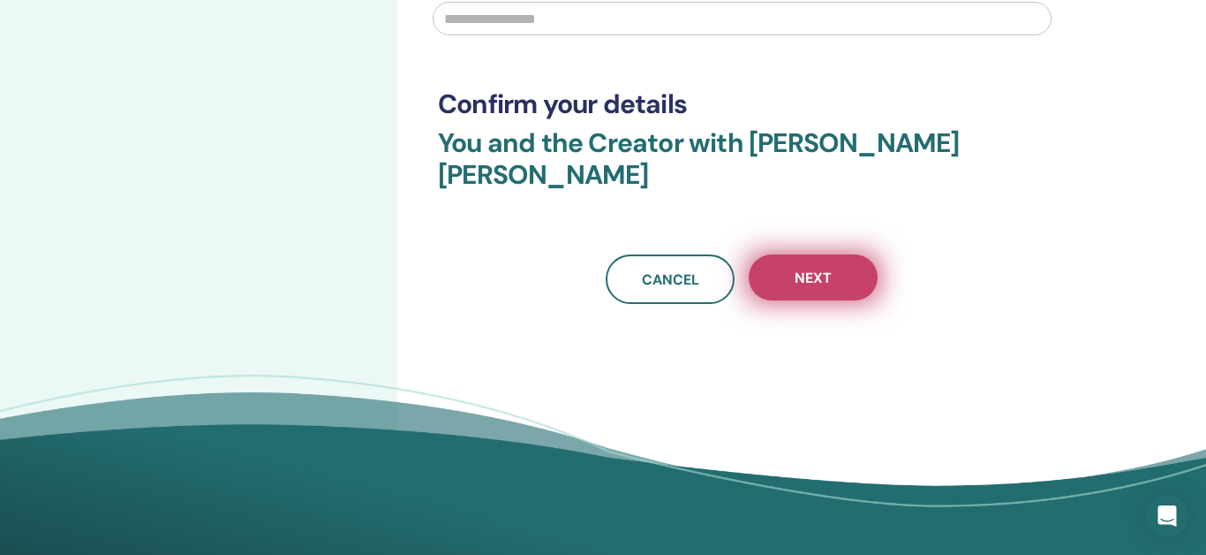
click at [840, 254] on button "Next" at bounding box center [813, 277] width 129 height 46
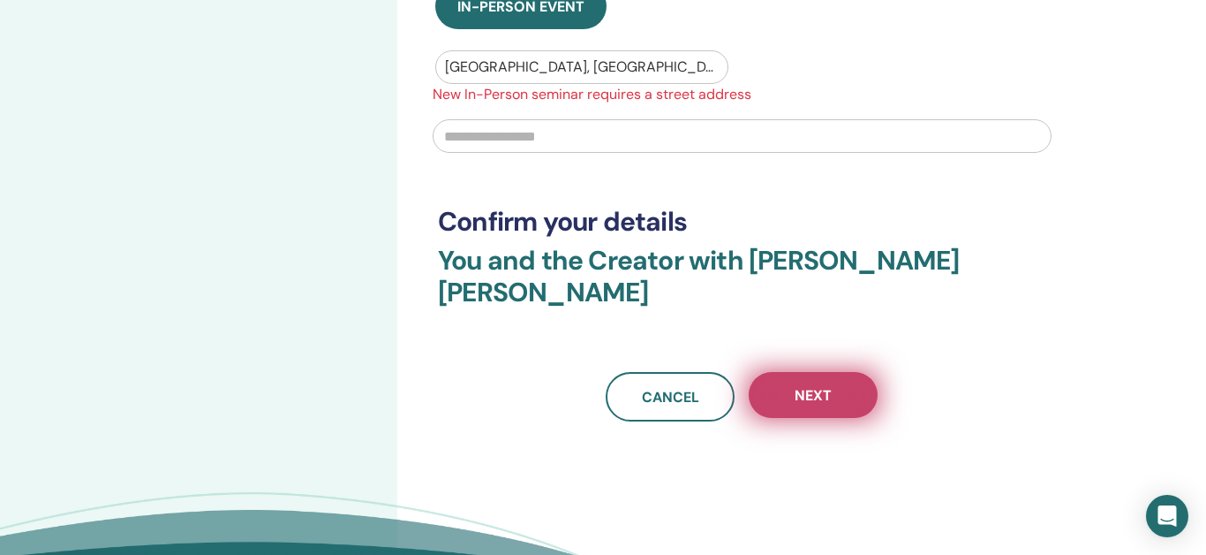
scroll to position [354, 0]
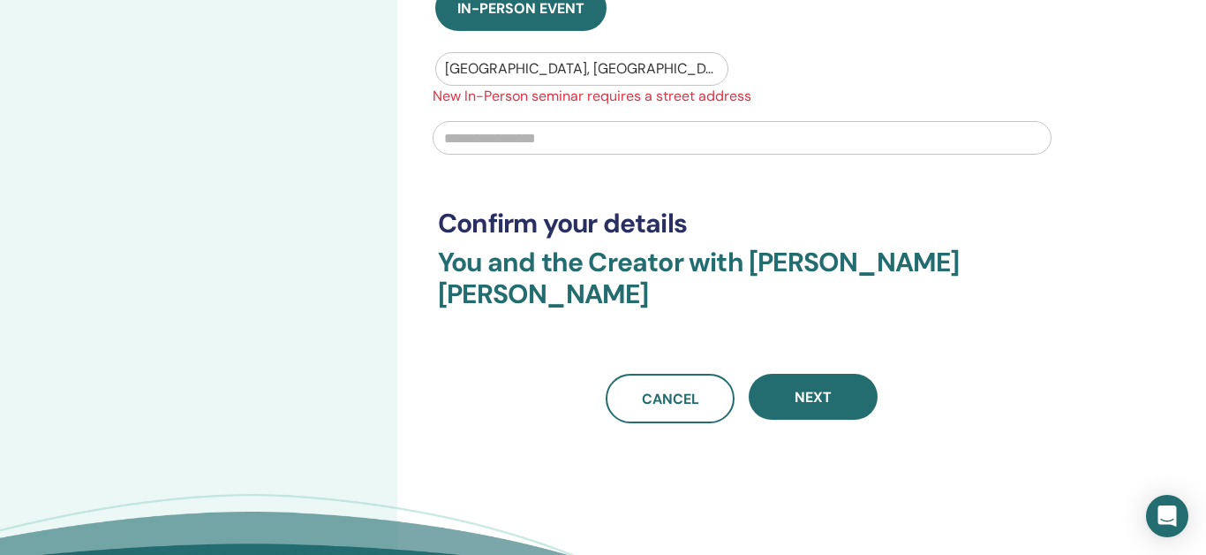
click at [589, 140] on input "text" at bounding box center [742, 138] width 619 height 34
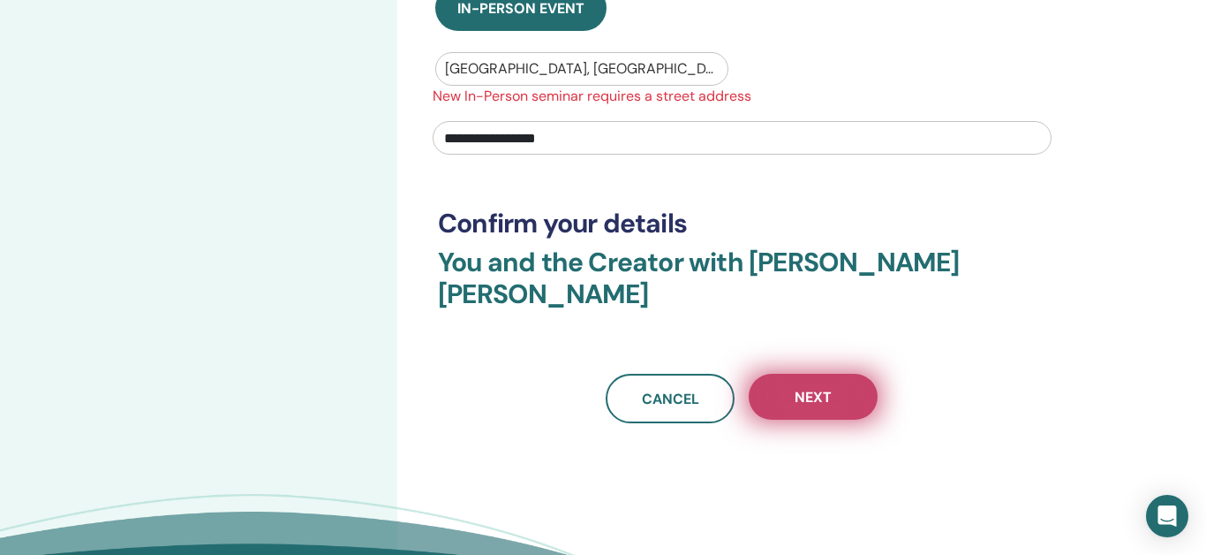
type input "**********"
click at [819, 388] on span "Next" at bounding box center [813, 397] width 37 height 19
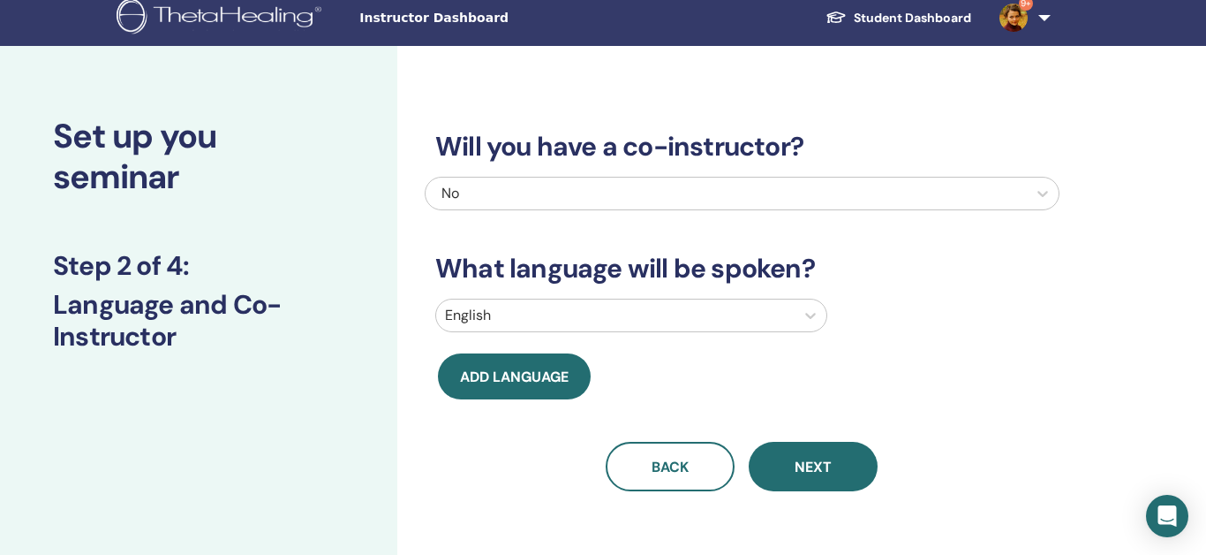
scroll to position [6, 0]
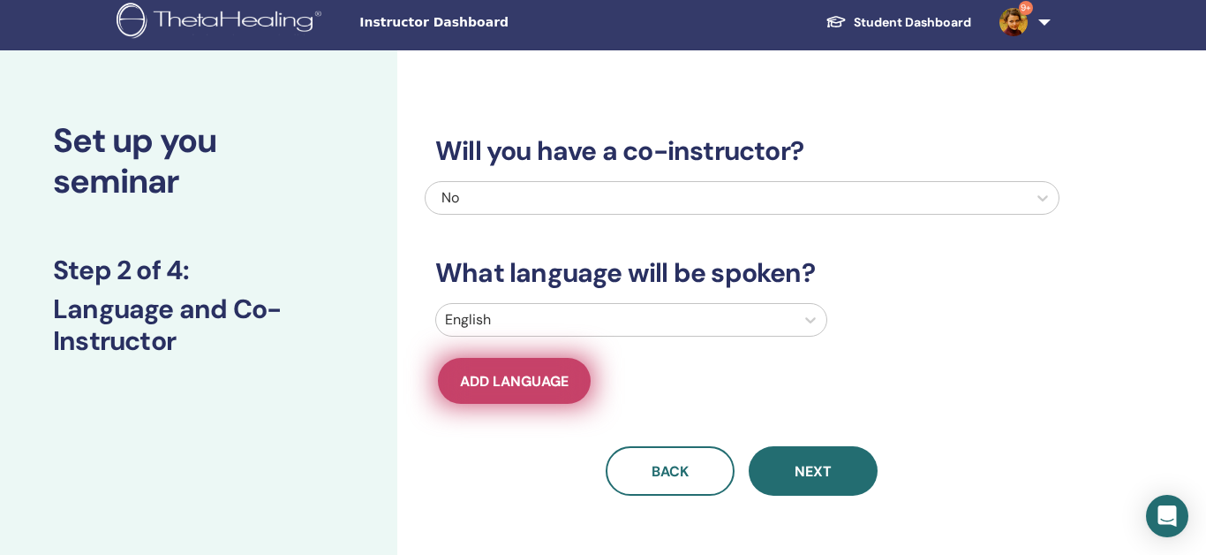
click at [522, 394] on button "Add language" at bounding box center [514, 381] width 153 height 46
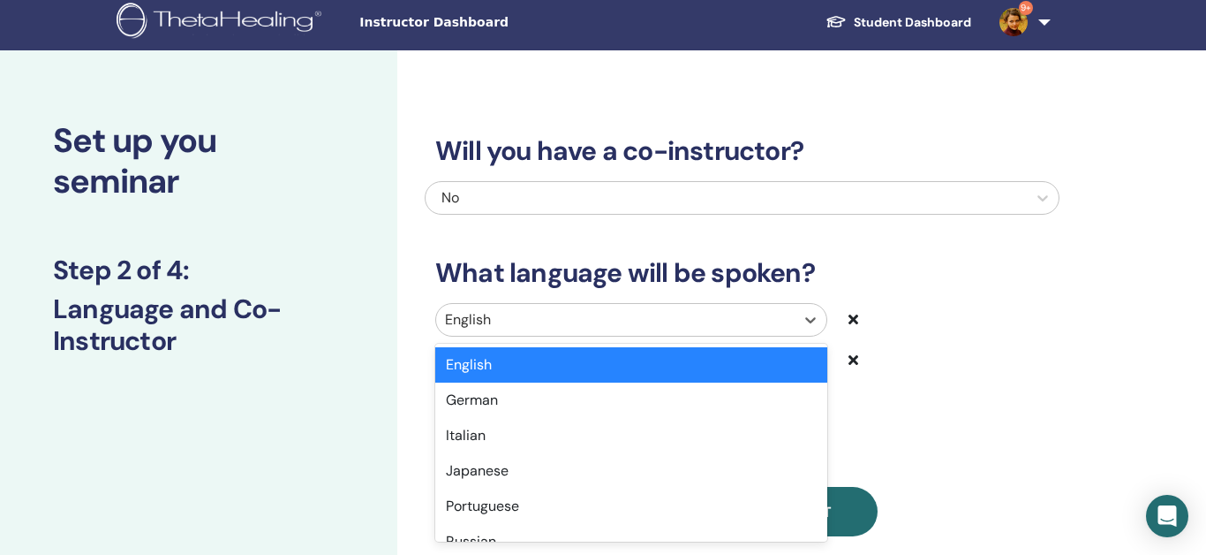
click at [523, 315] on div at bounding box center [615, 319] width 341 height 25
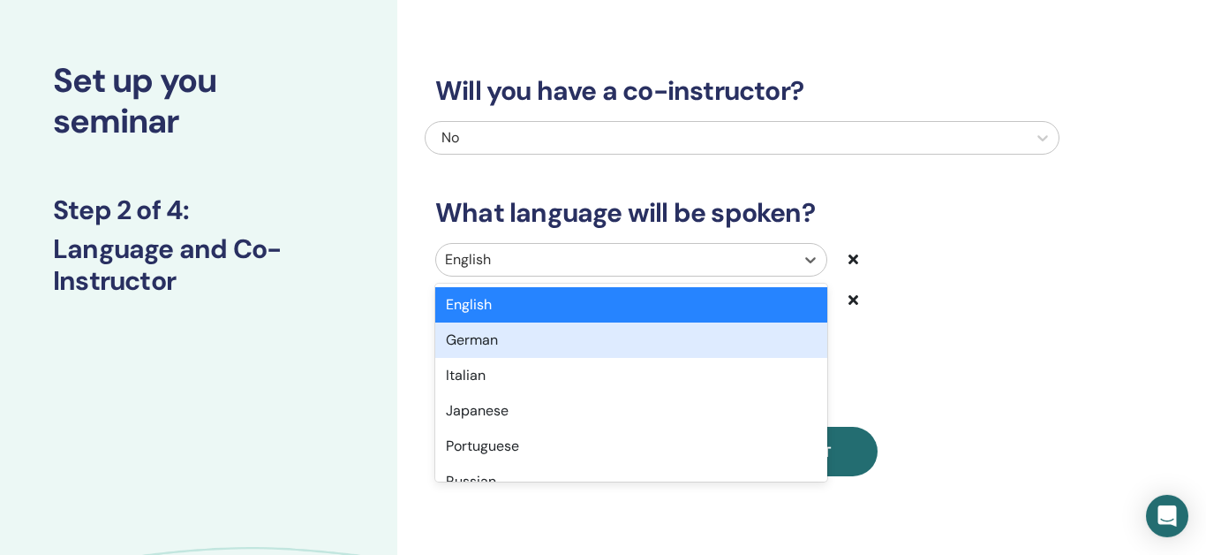
scroll to position [67, 0]
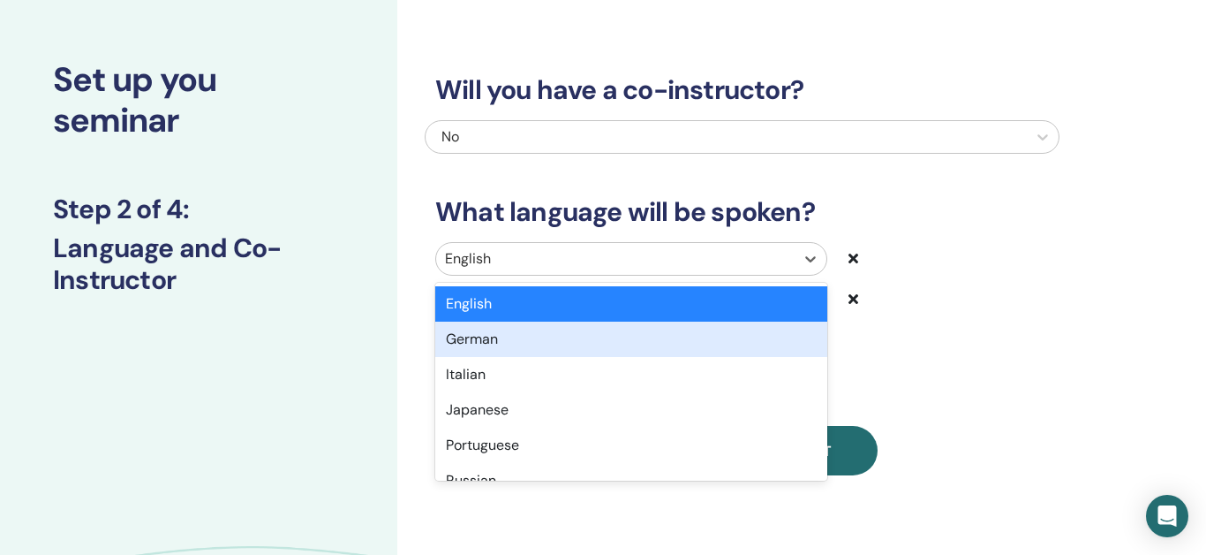
click at [509, 342] on div "German" at bounding box center [631, 338] width 392 height 35
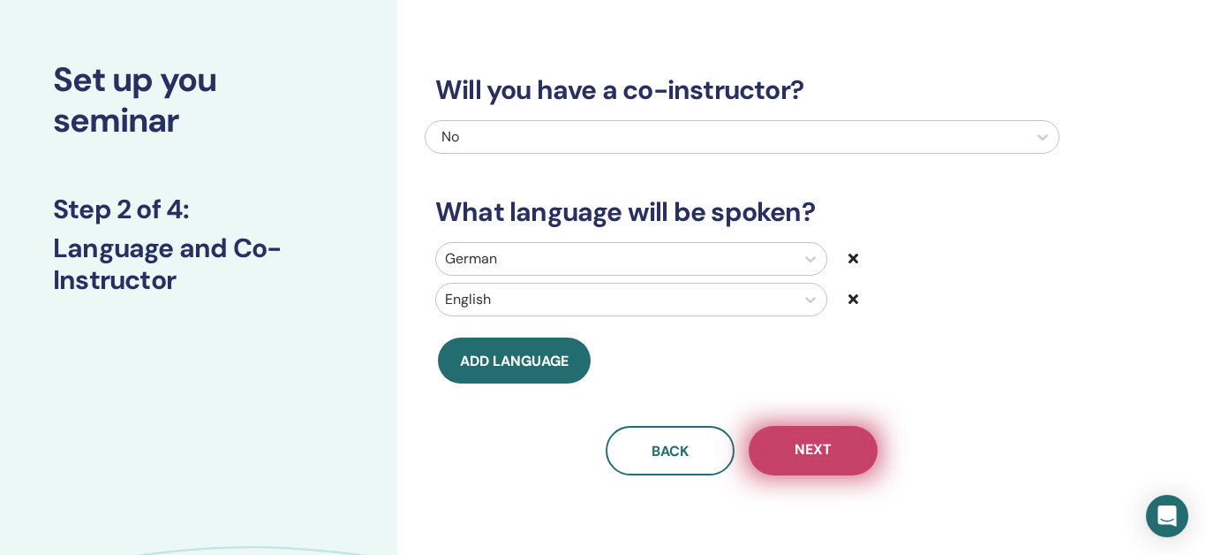
click at [829, 452] on span "Next" at bounding box center [813, 451] width 37 height 22
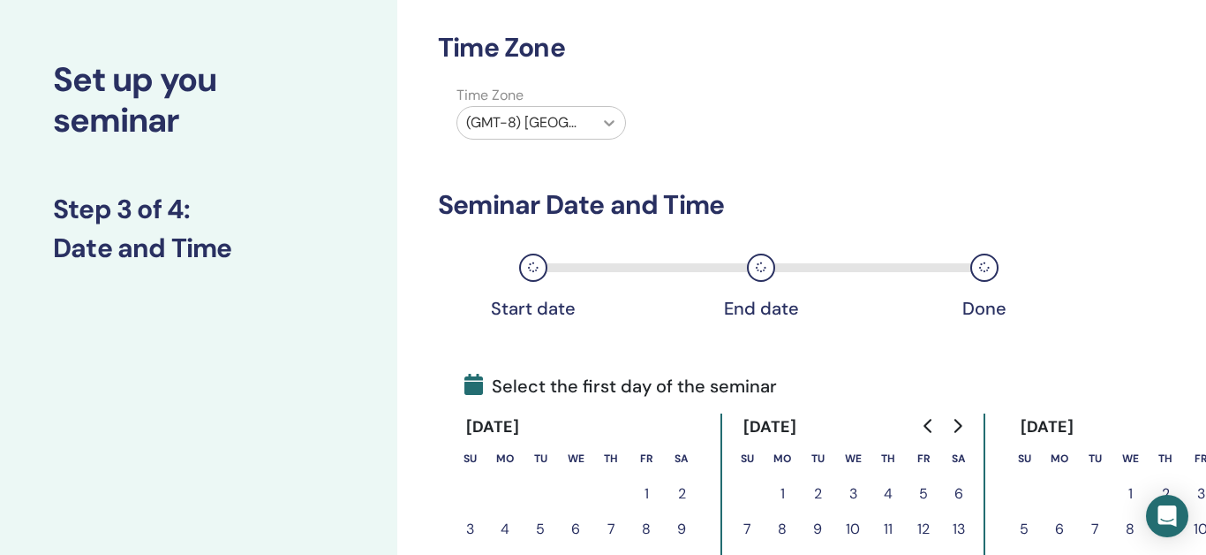
click at [613, 121] on icon at bounding box center [609, 123] width 11 height 6
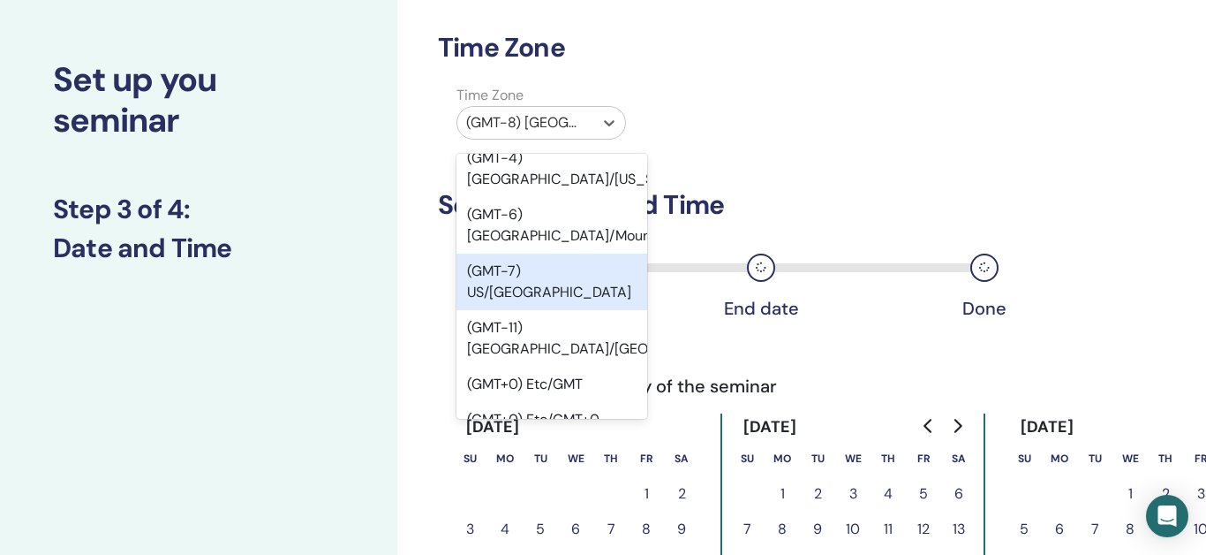
scroll to position [464, 0]
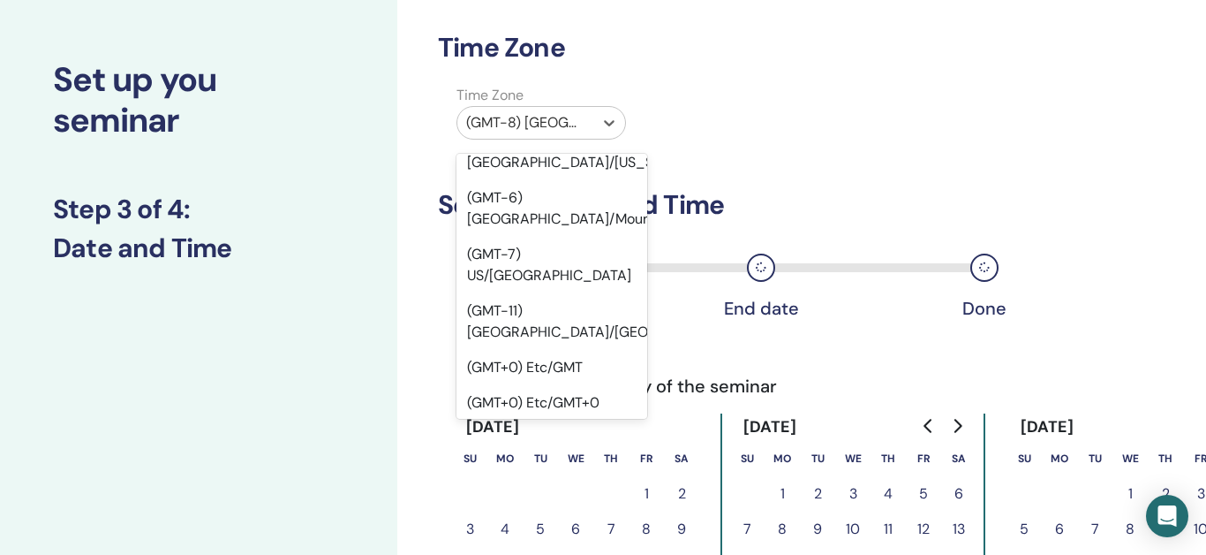
click at [570, 526] on div "(GMT+1) Etc/GMT-1" at bounding box center [552, 543] width 191 height 35
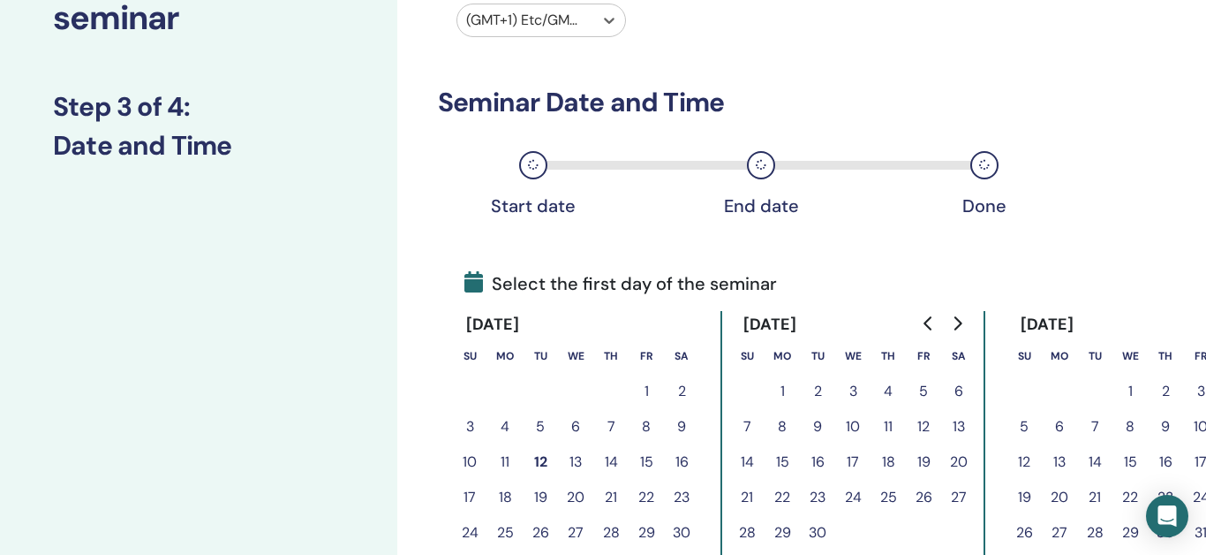
scroll to position [182, 0]
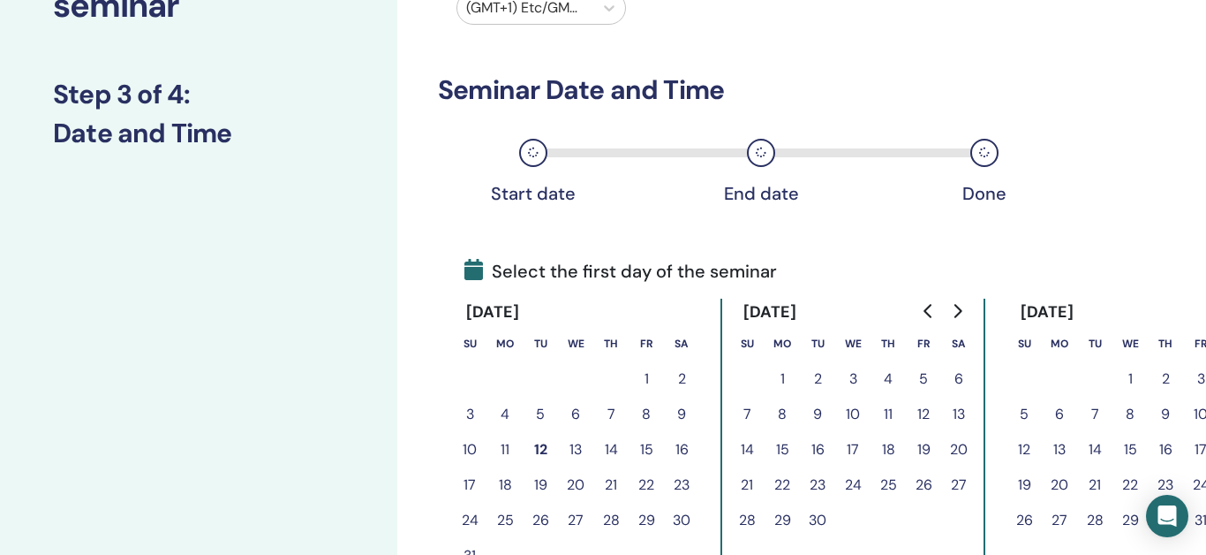
click at [967, 306] on button "Go to next month" at bounding box center [957, 310] width 28 height 35
click at [958, 311] on icon "Go to next month" at bounding box center [957, 311] width 14 height 14
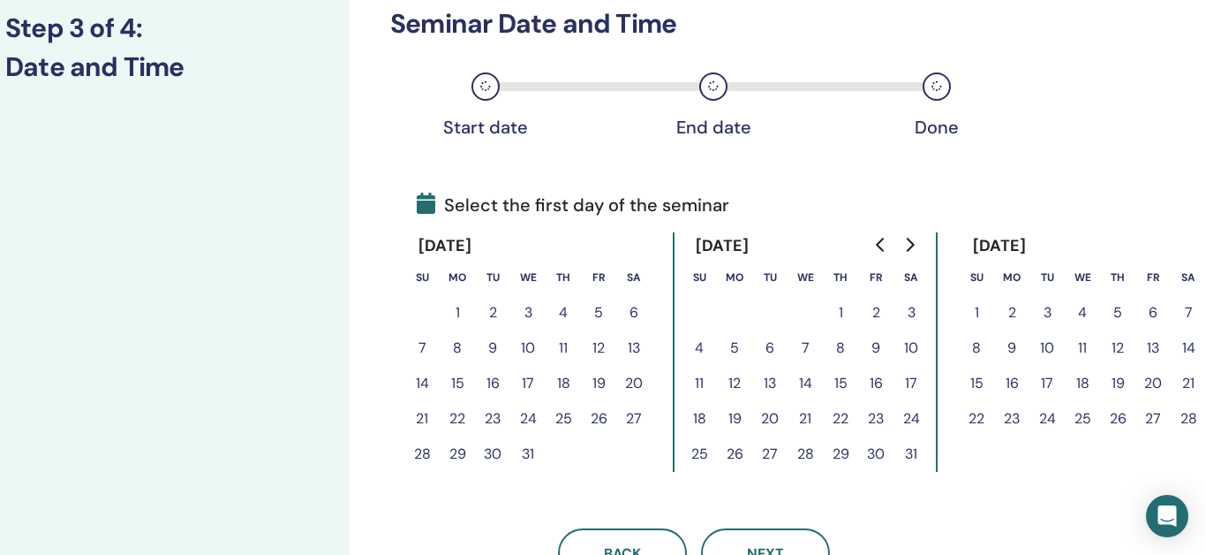
scroll to position [249, 48]
click at [1188, 419] on button "28" at bounding box center [1188, 417] width 35 height 35
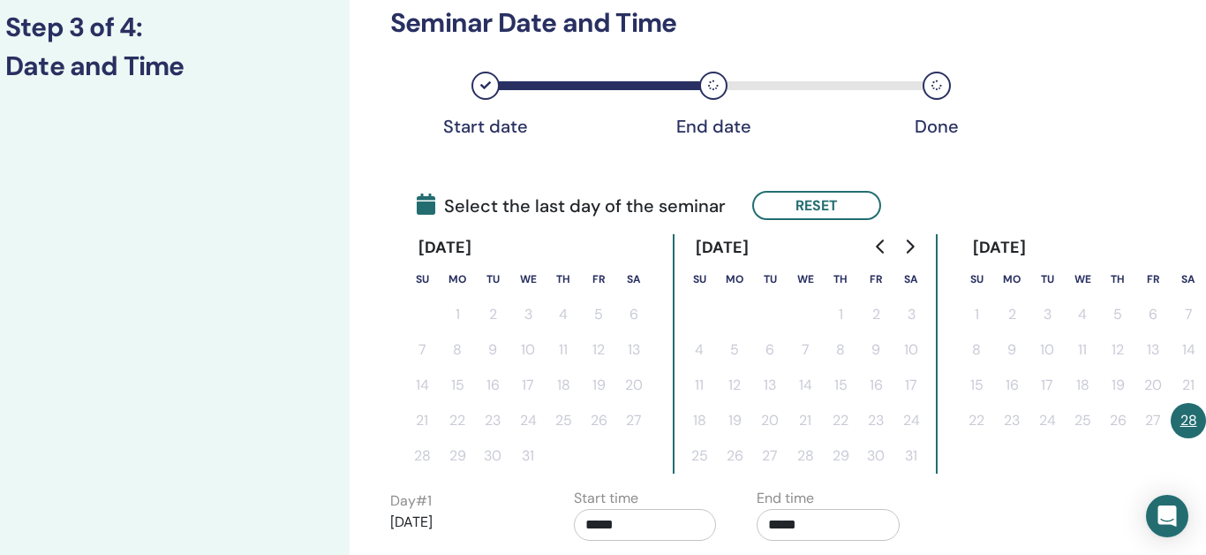
click at [911, 249] on icon "Go to next month" at bounding box center [911, 246] width 8 height 14
click at [977, 315] on button "1" at bounding box center [976, 314] width 35 height 35
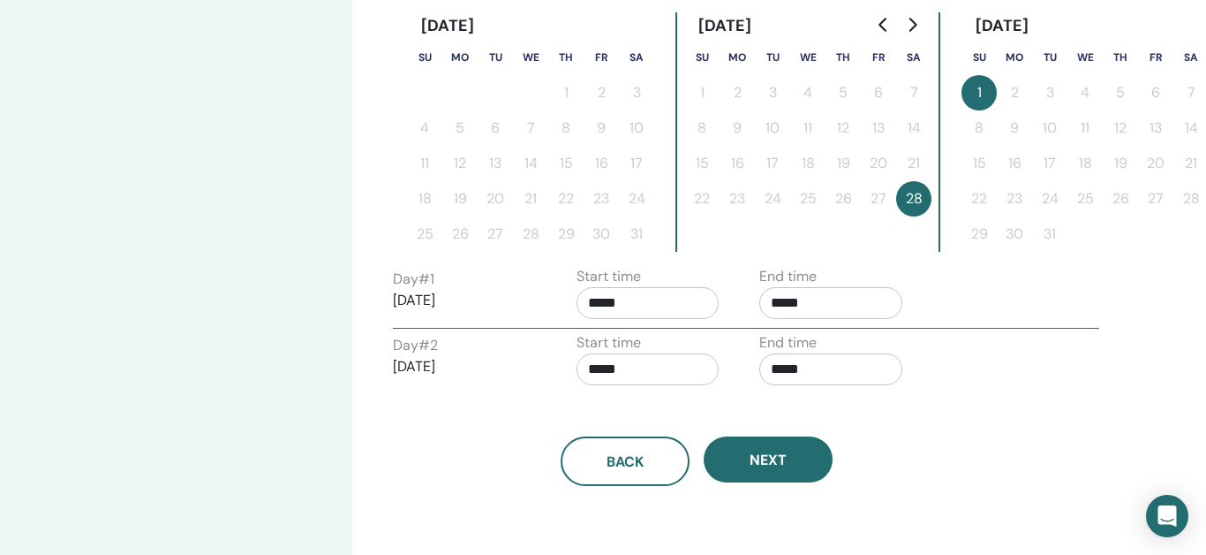
scroll to position [473, 45]
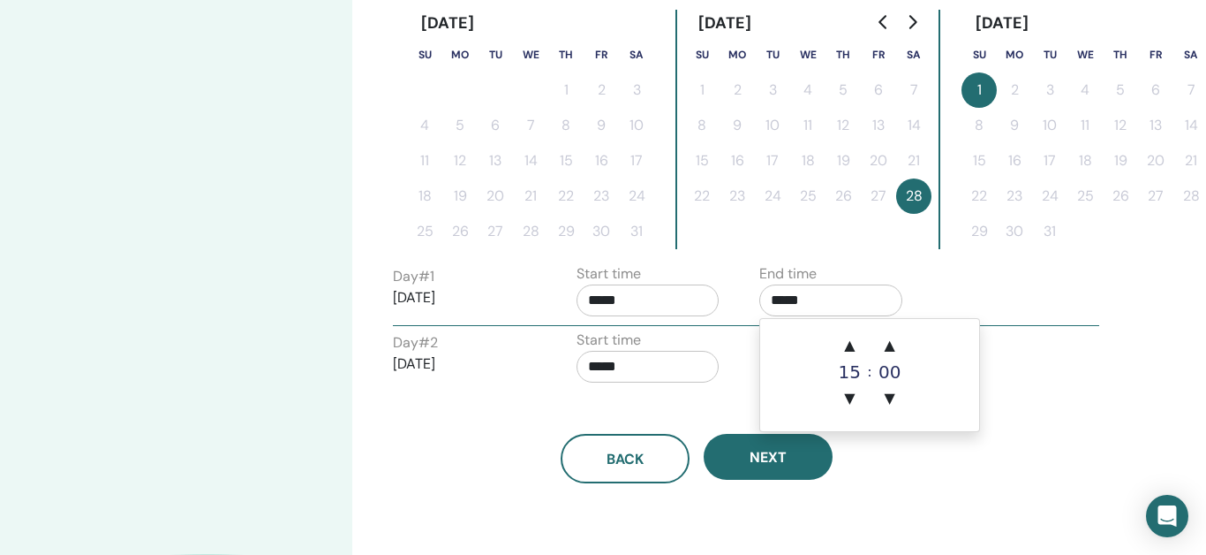
click at [811, 298] on input "*****" at bounding box center [830, 300] width 143 height 32
click at [852, 344] on span "▲" at bounding box center [849, 345] width 35 height 35
type input "*****"
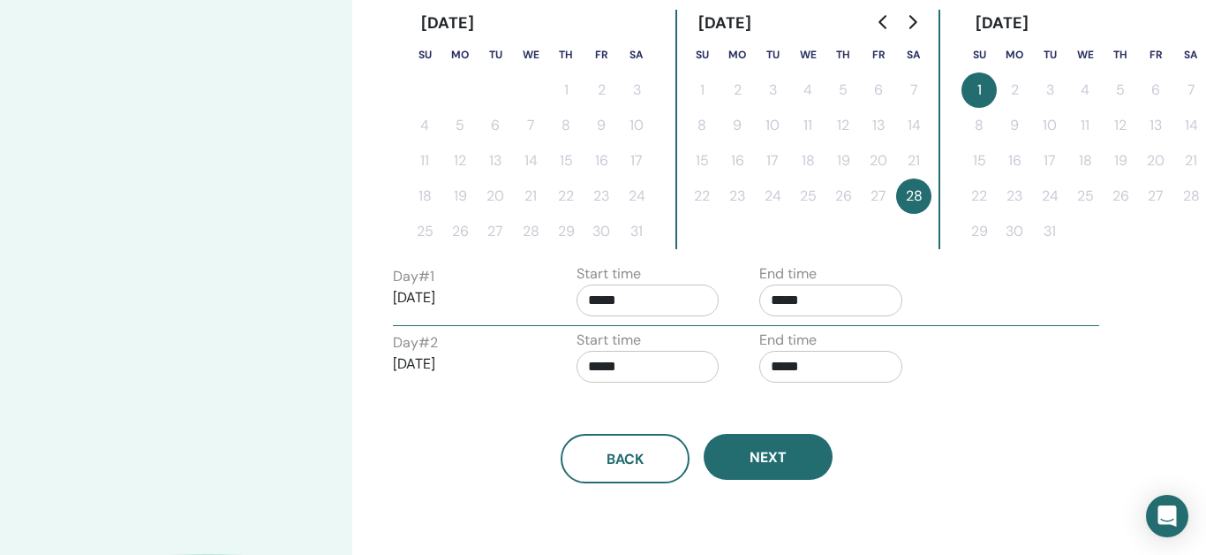
click at [717, 397] on div "Back Next" at bounding box center [697, 437] width 635 height 92
click at [801, 369] on input "*****" at bounding box center [830, 367] width 143 height 32
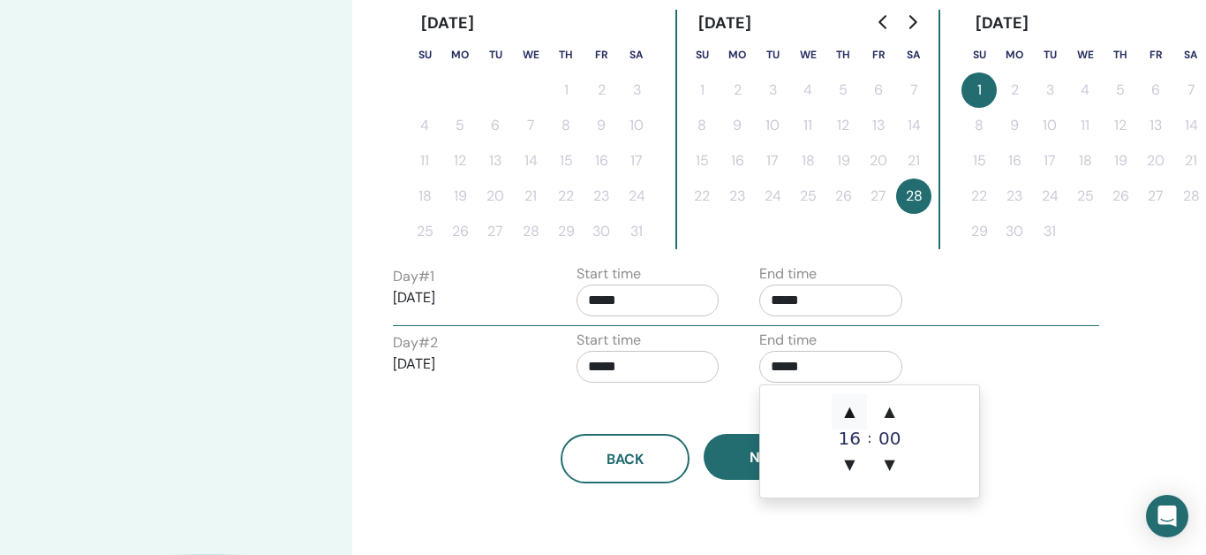
click at [849, 406] on span "▲" at bounding box center [849, 411] width 35 height 35
type input "*****"
click at [751, 451] on span "Next" at bounding box center [768, 457] width 37 height 19
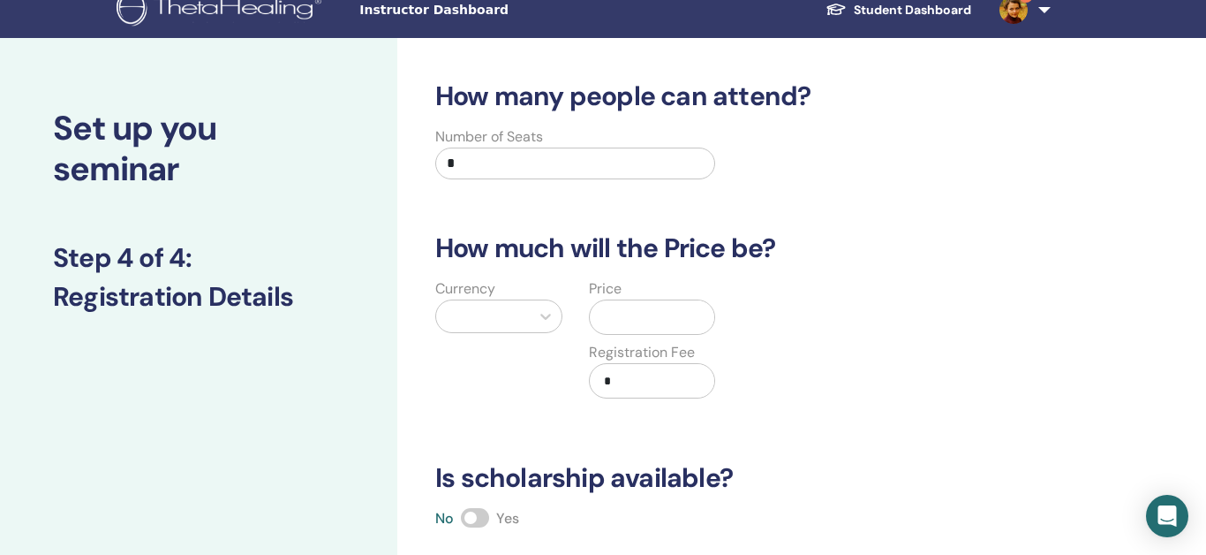
scroll to position [0, 0]
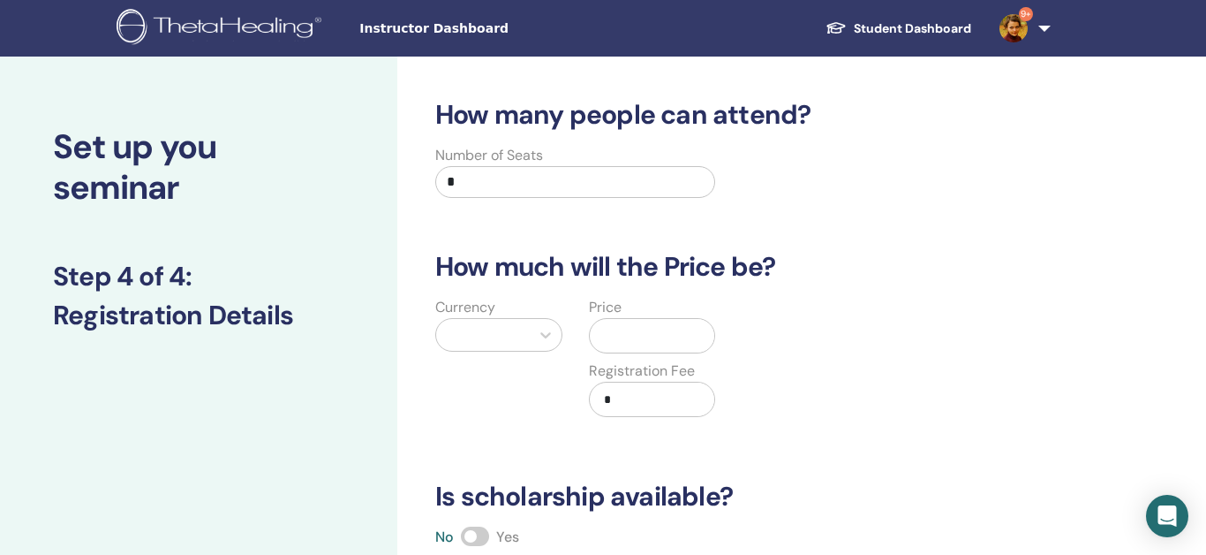
click at [528, 185] on input "*" at bounding box center [575, 182] width 280 height 32
type input "**"
click at [518, 338] on div at bounding box center [483, 334] width 76 height 25
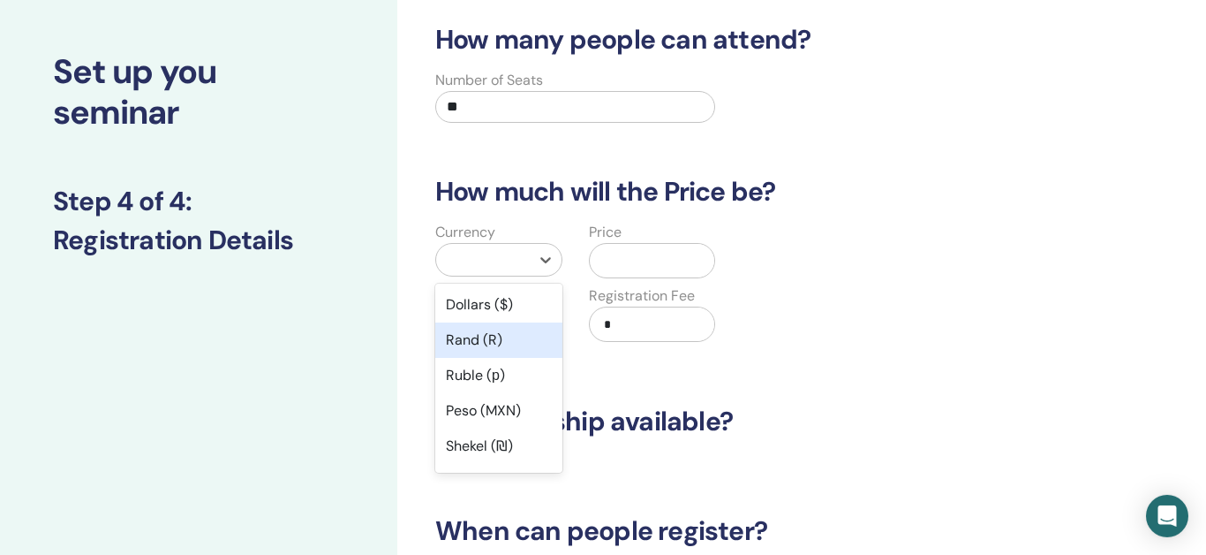
scroll to position [76, 0]
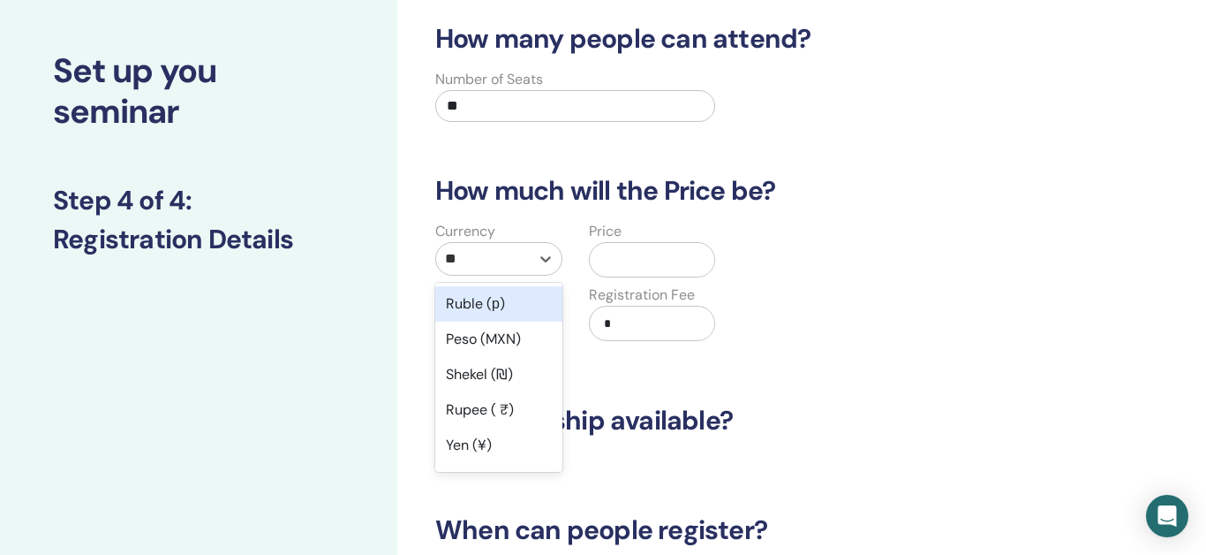
type input "***"
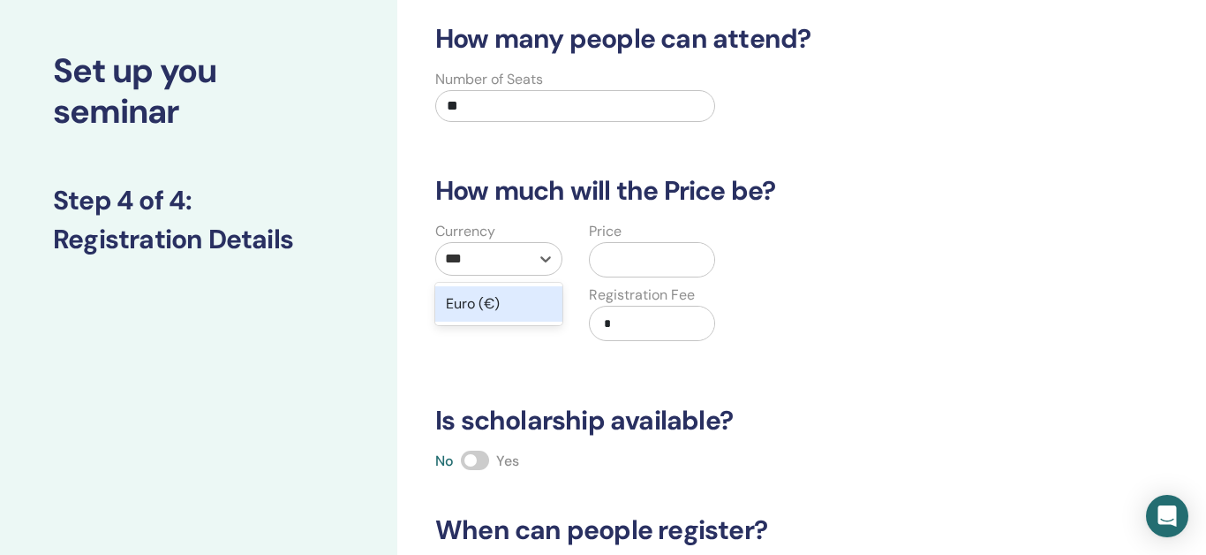
click at [484, 305] on div "Euro (€)" at bounding box center [498, 303] width 127 height 35
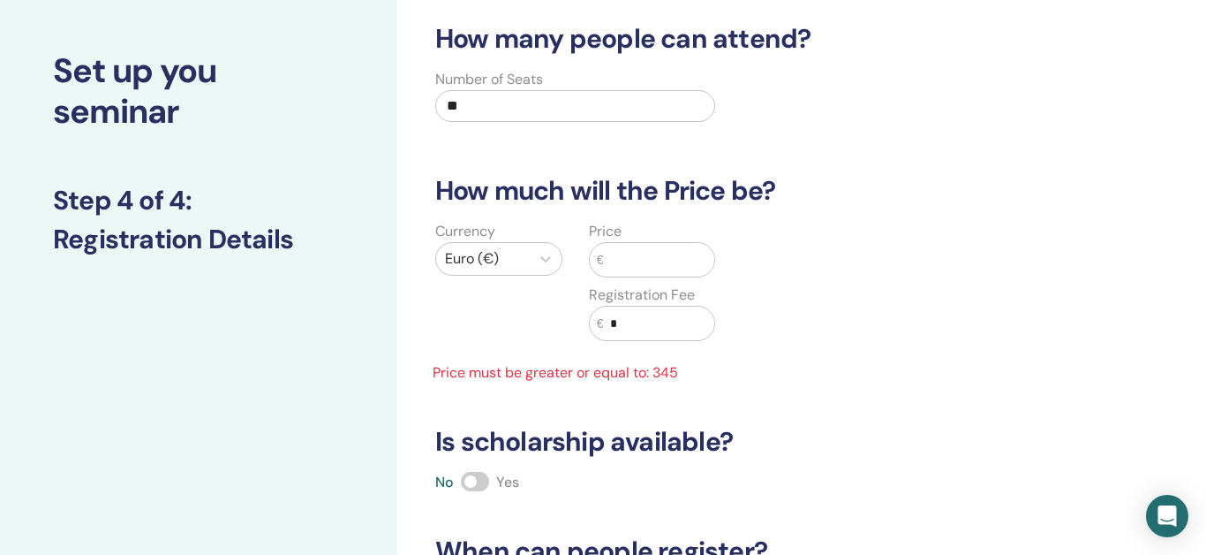
click at [644, 255] on input "text" at bounding box center [658, 260] width 111 height 34
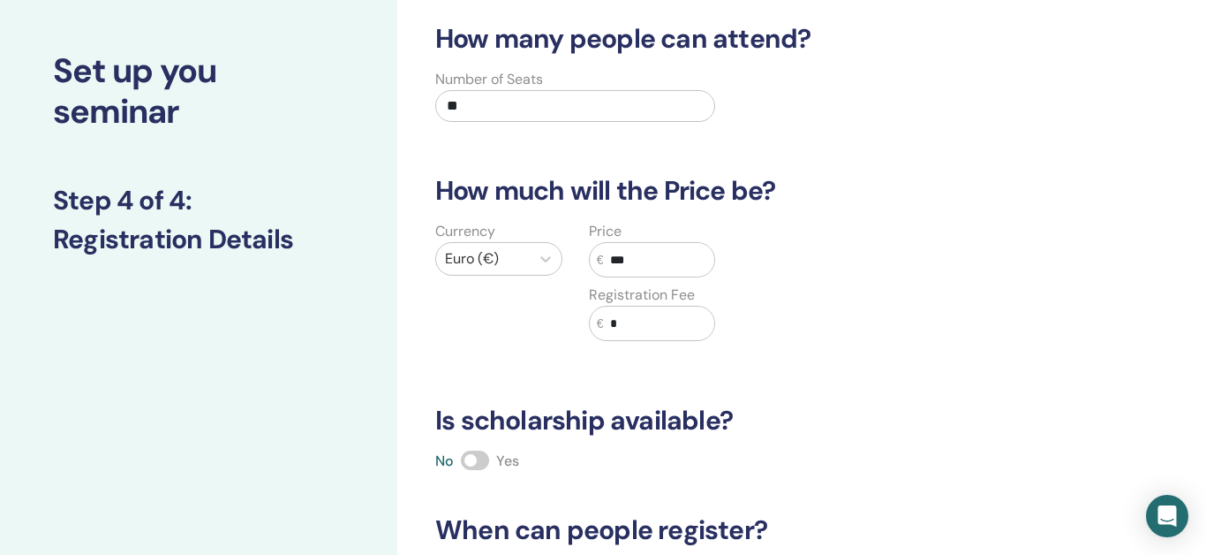
scroll to position [142, 0]
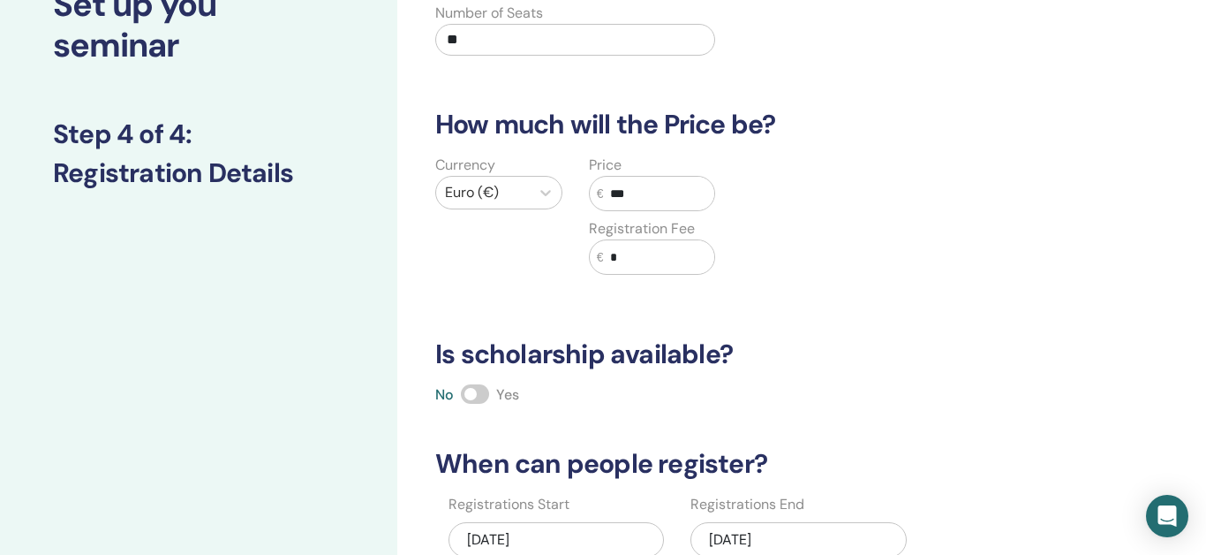
type input "***"
click at [487, 398] on span at bounding box center [475, 393] width 28 height 19
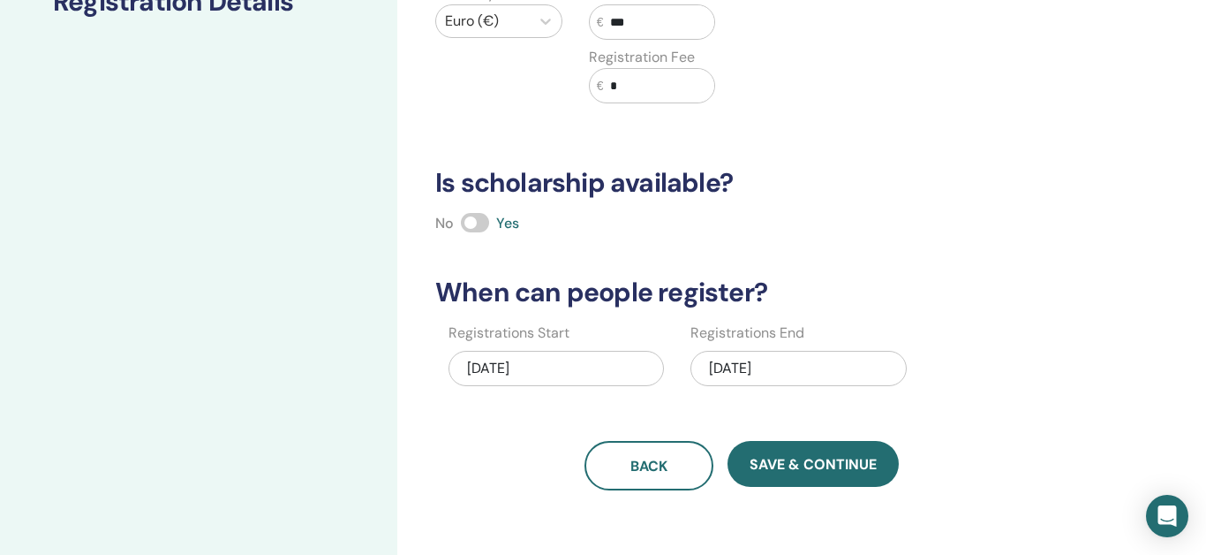
scroll to position [330, 0]
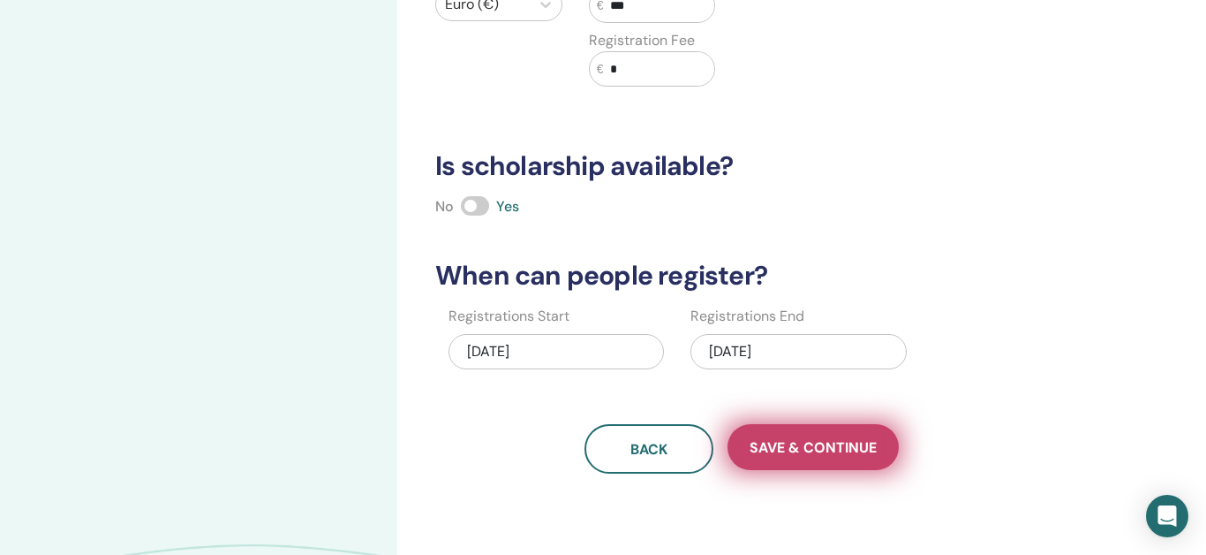
click at [796, 454] on span "Save & Continue" at bounding box center [813, 447] width 127 height 19
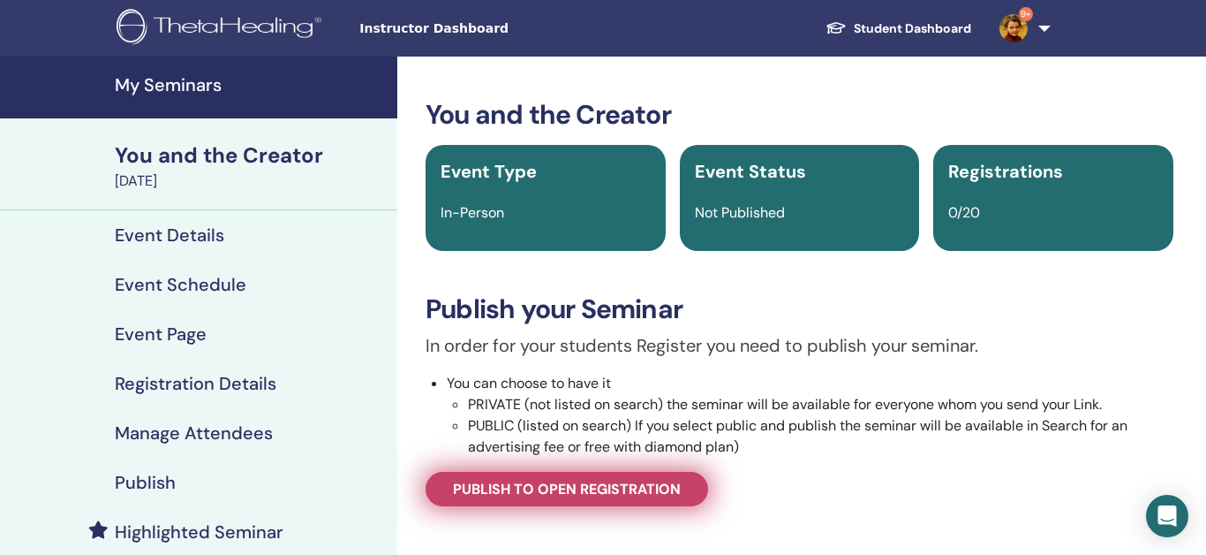
click at [674, 494] on span "Publish to open registration" at bounding box center [567, 488] width 228 height 19
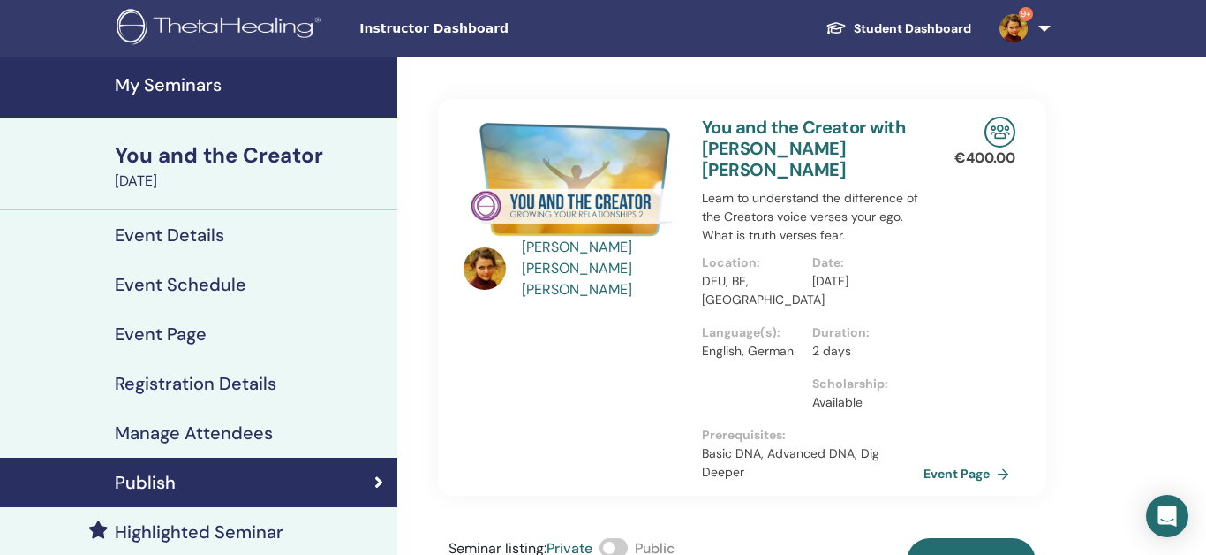
scroll to position [38, 0]
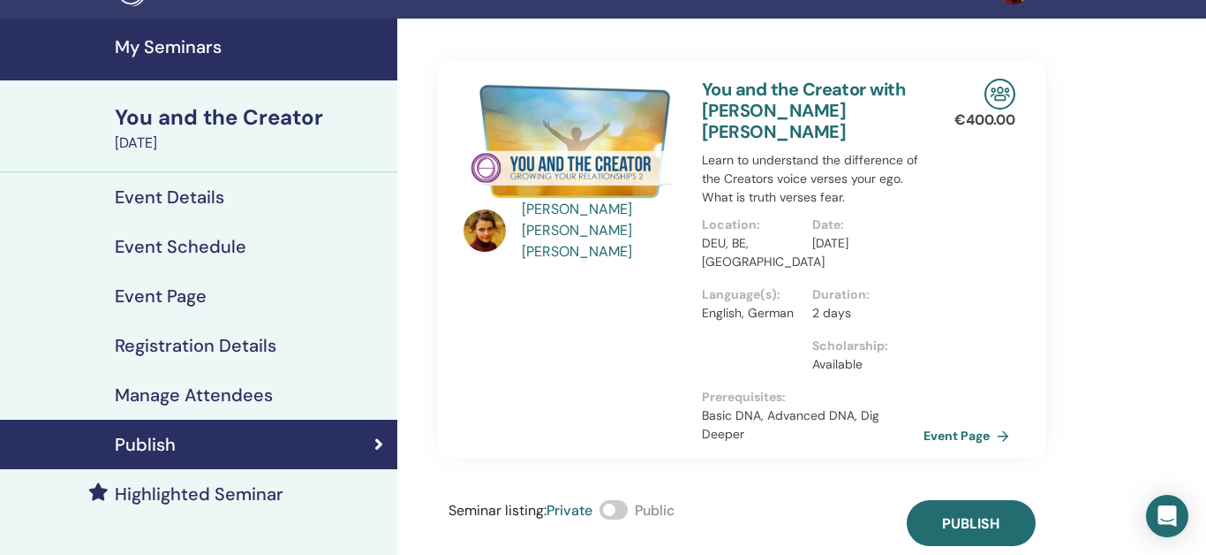
click at [623, 500] on span at bounding box center [614, 509] width 28 height 19
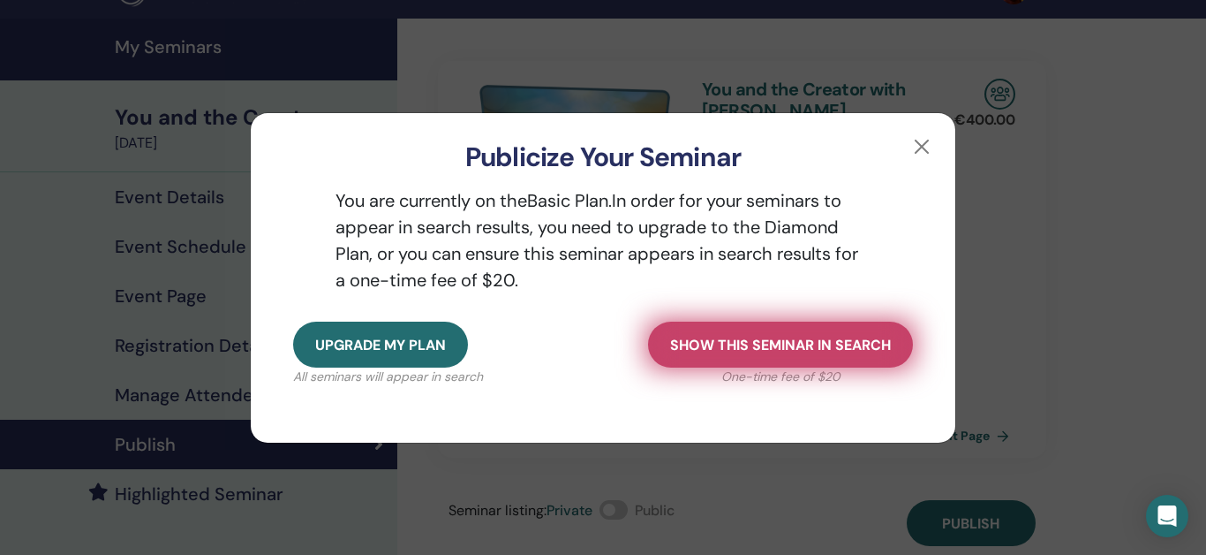
click at [773, 343] on span "Show this seminar in search" at bounding box center [780, 345] width 221 height 19
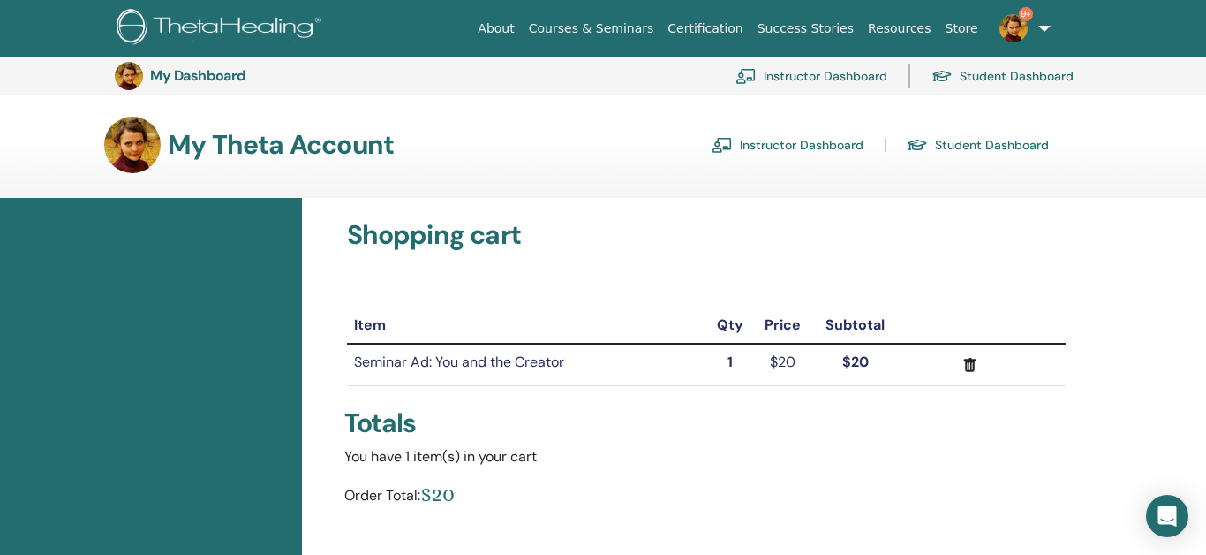
scroll to position [390, 0]
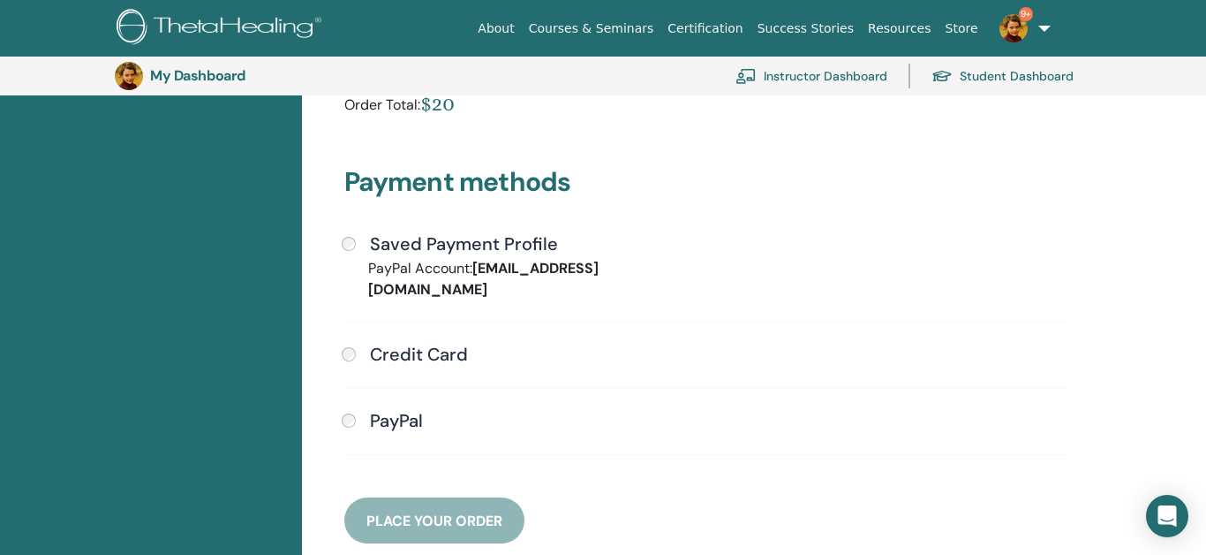
click at [354, 410] on div "PayPal" at bounding box center [707, 421] width 730 height 23
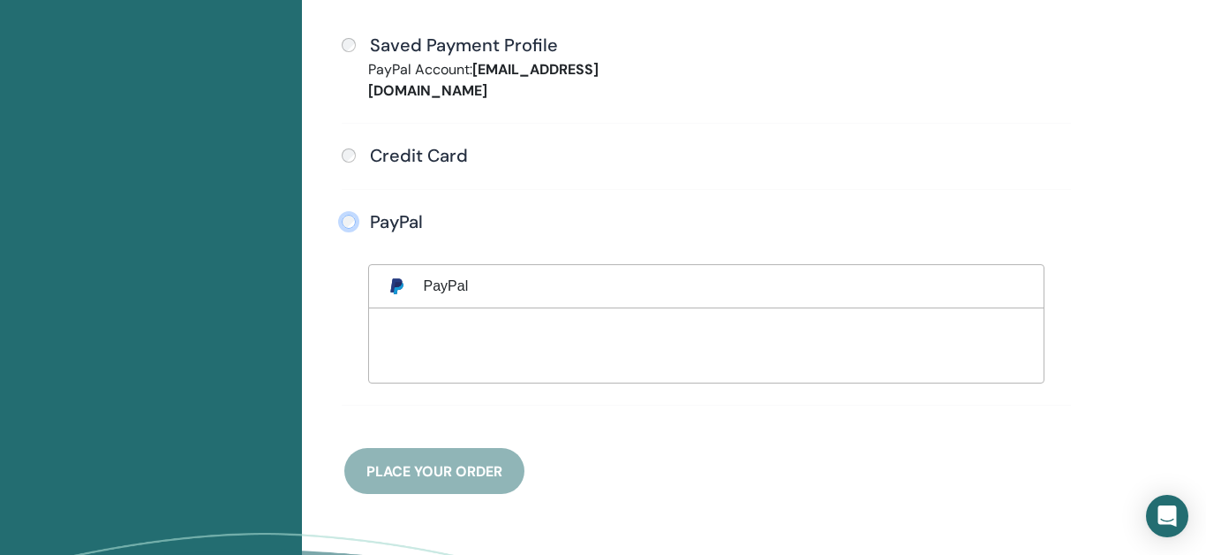
scroll to position [592, 0]
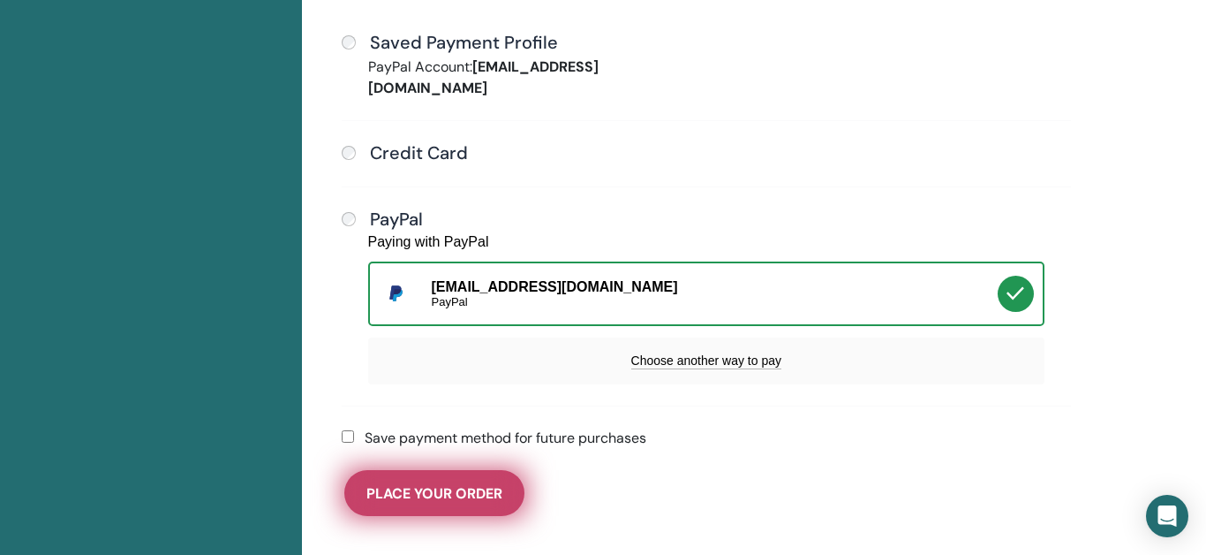
click at [464, 484] on span "Place Your Order" at bounding box center [434, 493] width 136 height 19
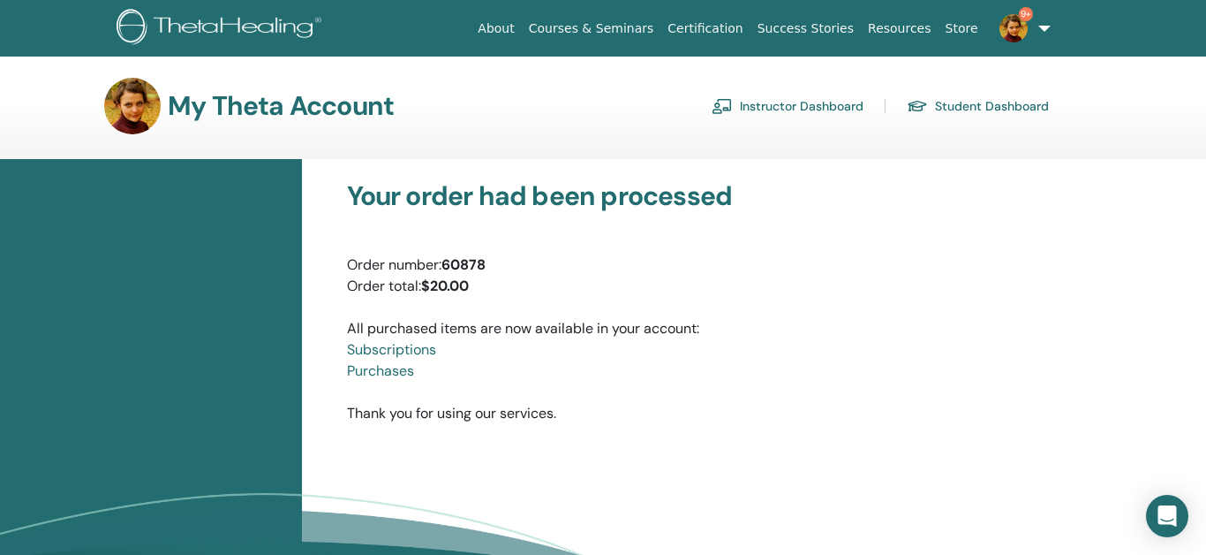
click at [824, 106] on link "Instructor Dashboard" at bounding box center [788, 106] width 152 height 28
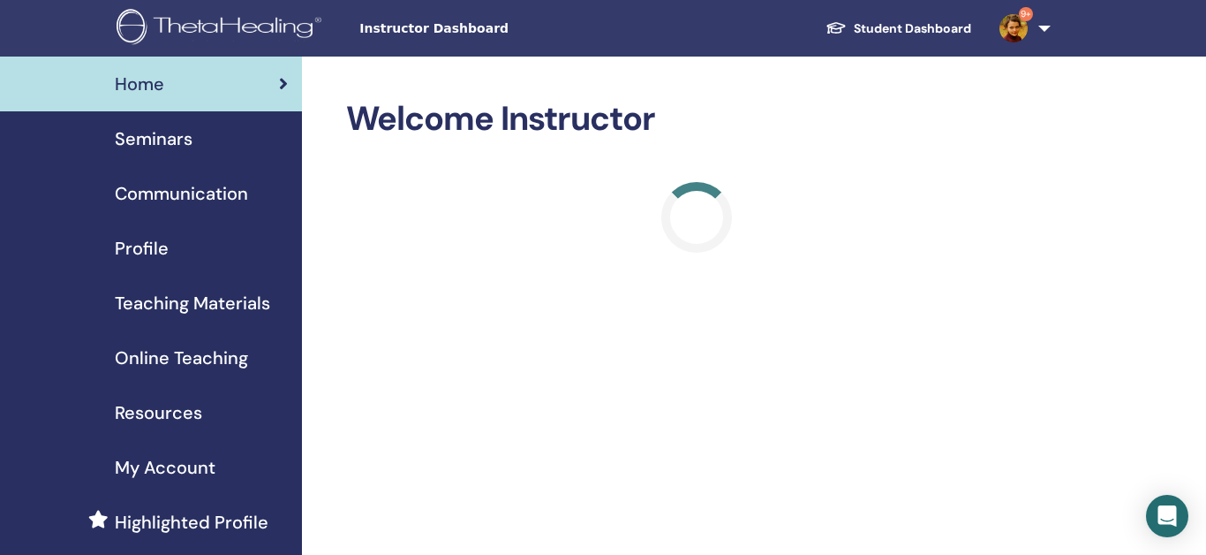
click at [180, 134] on span "Seminars" at bounding box center [154, 138] width 78 height 26
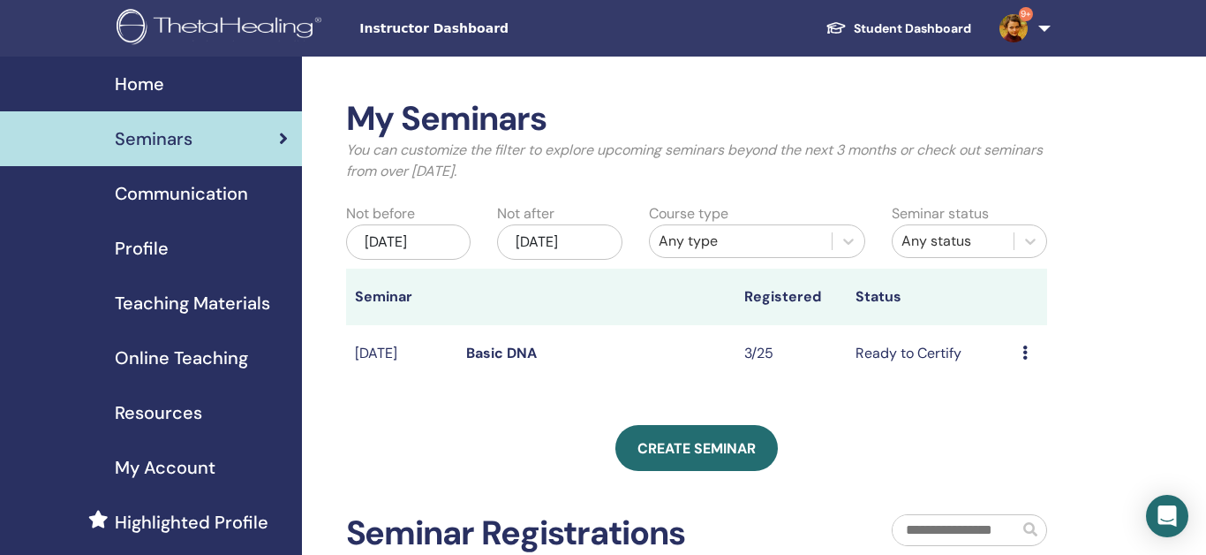
click at [604, 245] on div "[DATE]" at bounding box center [559, 241] width 125 height 35
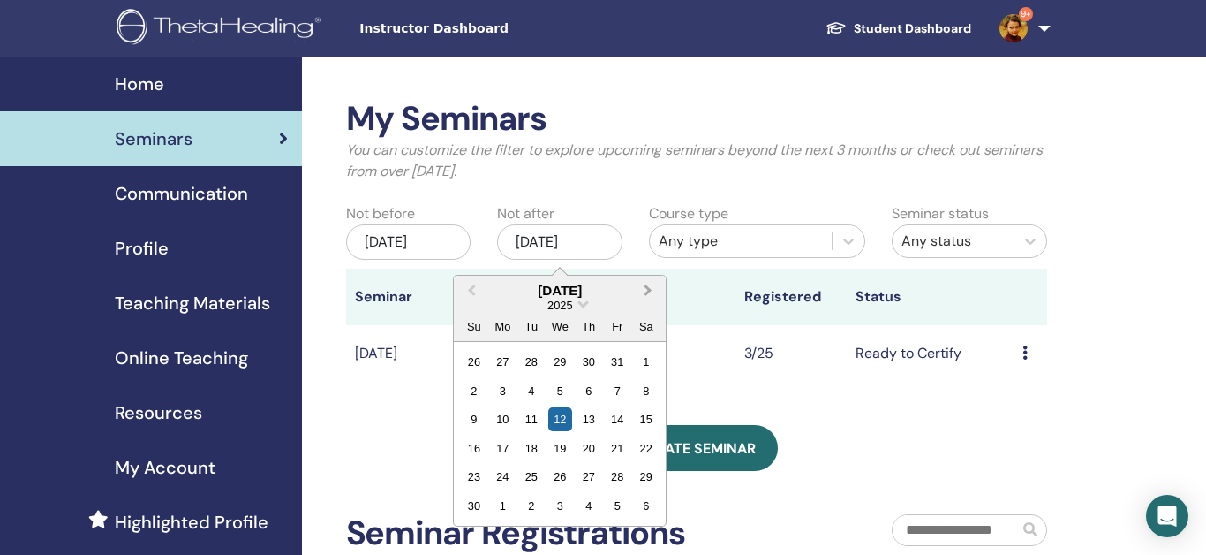
click at [648, 291] on span "Next Month" at bounding box center [648, 290] width 0 height 19
click at [645, 366] on div "7" at bounding box center [646, 362] width 24 height 24
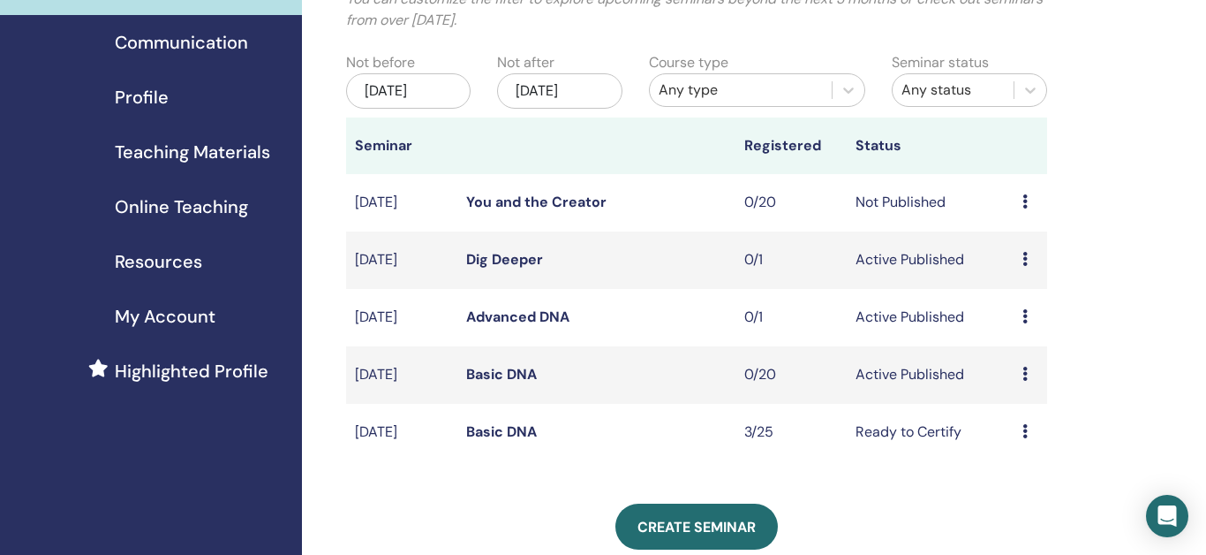
scroll to position [155, 0]
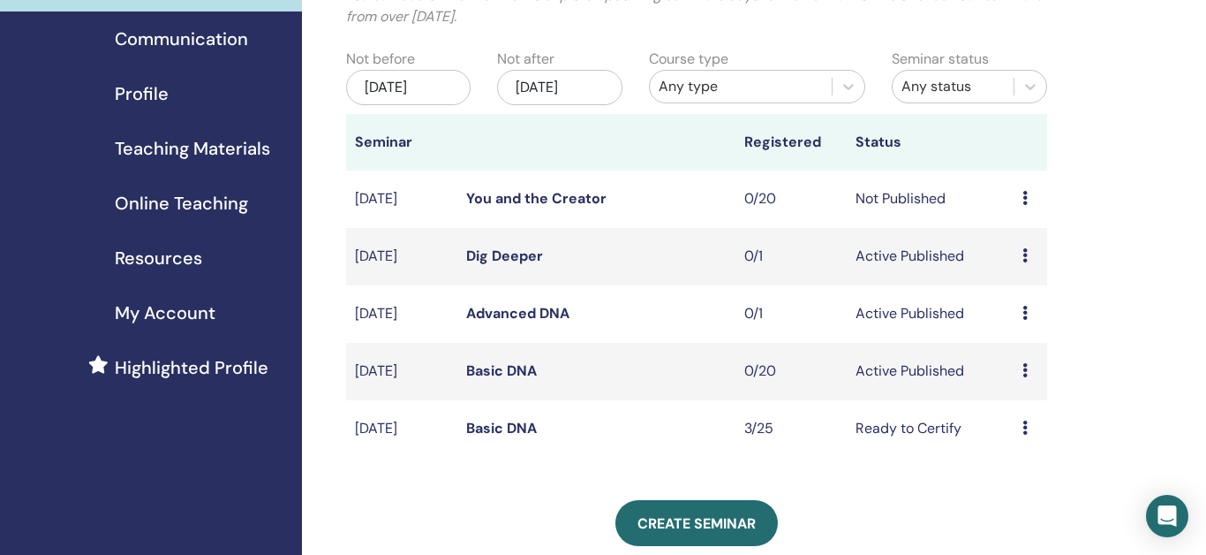
click at [1025, 311] on icon at bounding box center [1024, 313] width 5 height 14
click at [1015, 349] on link "Edit" at bounding box center [1005, 352] width 26 height 19
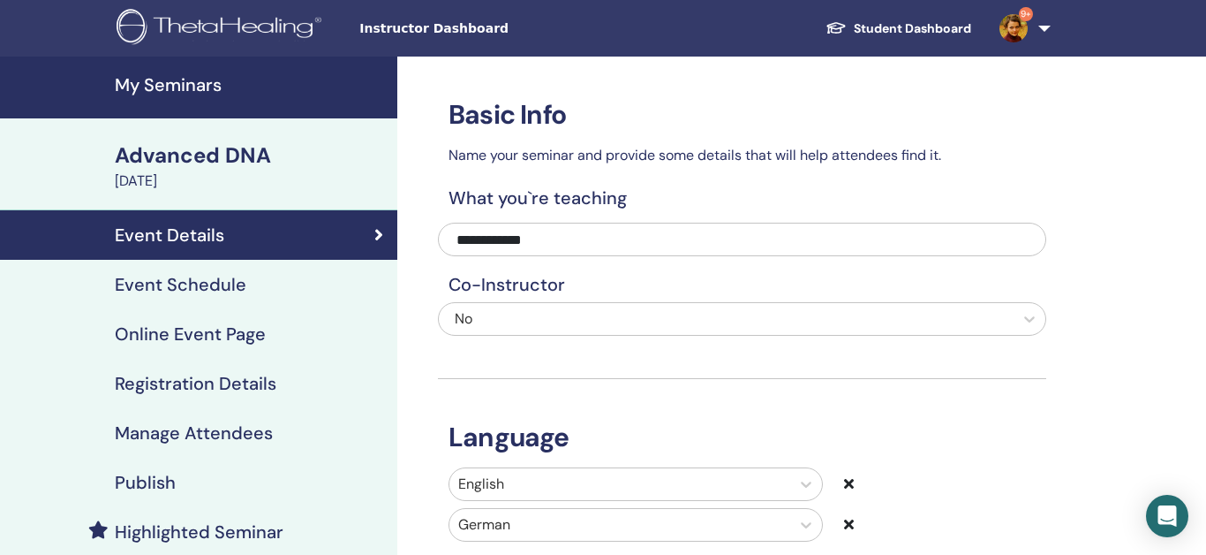
click at [173, 285] on h4 "Event Schedule" at bounding box center [181, 284] width 132 height 21
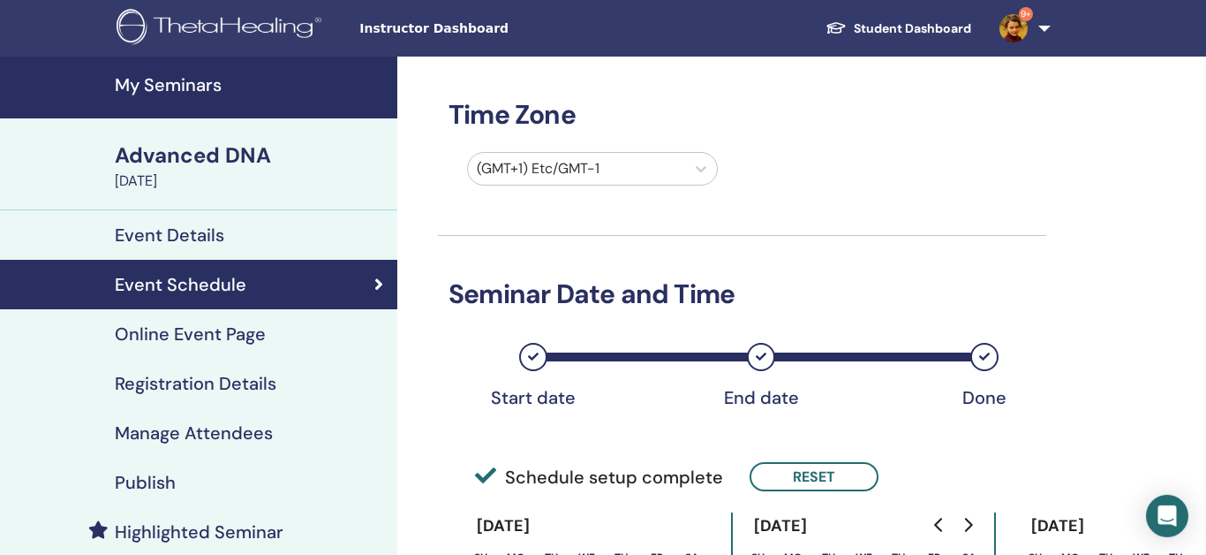
click at [255, 338] on h4 "Online Event Page" at bounding box center [190, 333] width 151 height 21
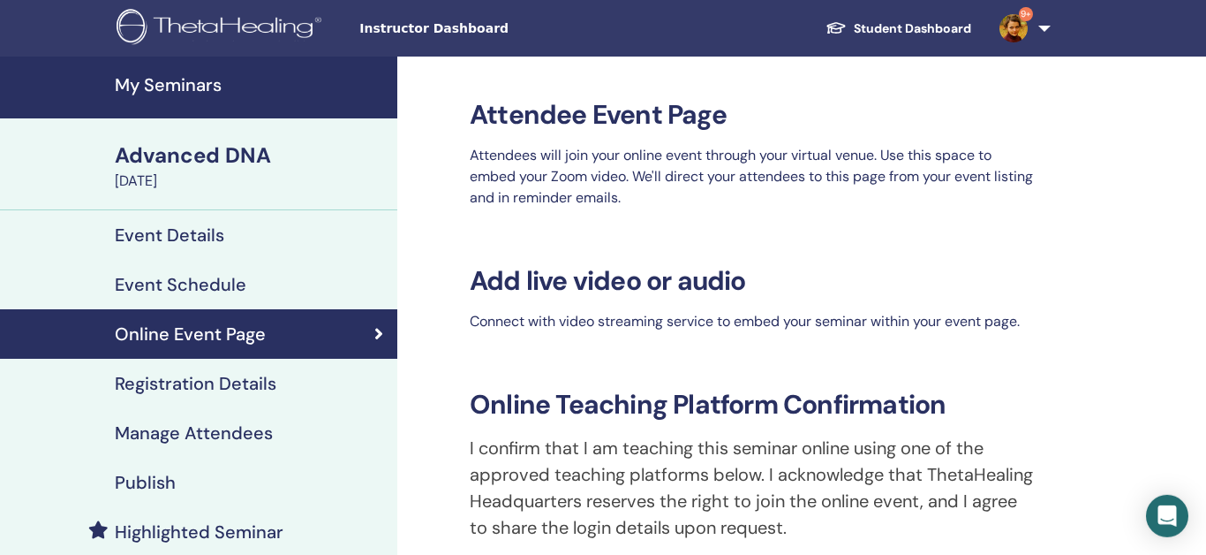
click at [232, 383] on h4 "Registration Details" at bounding box center [196, 383] width 162 height 21
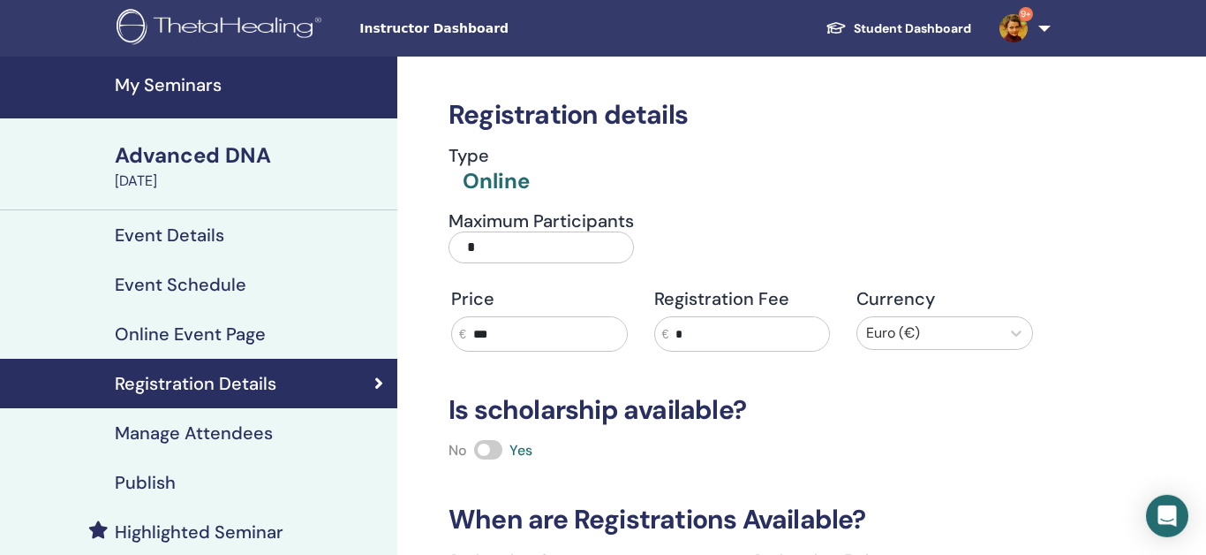
click at [551, 247] on input "*" at bounding box center [541, 247] width 185 height 32
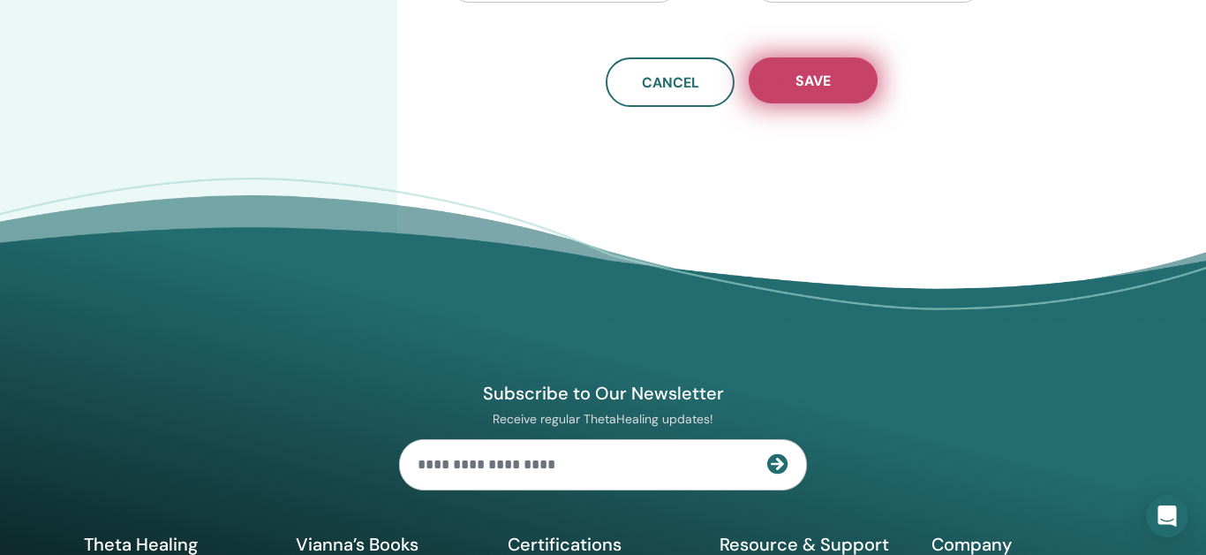
type input "**"
click at [805, 85] on span "Save" at bounding box center [813, 81] width 35 height 19
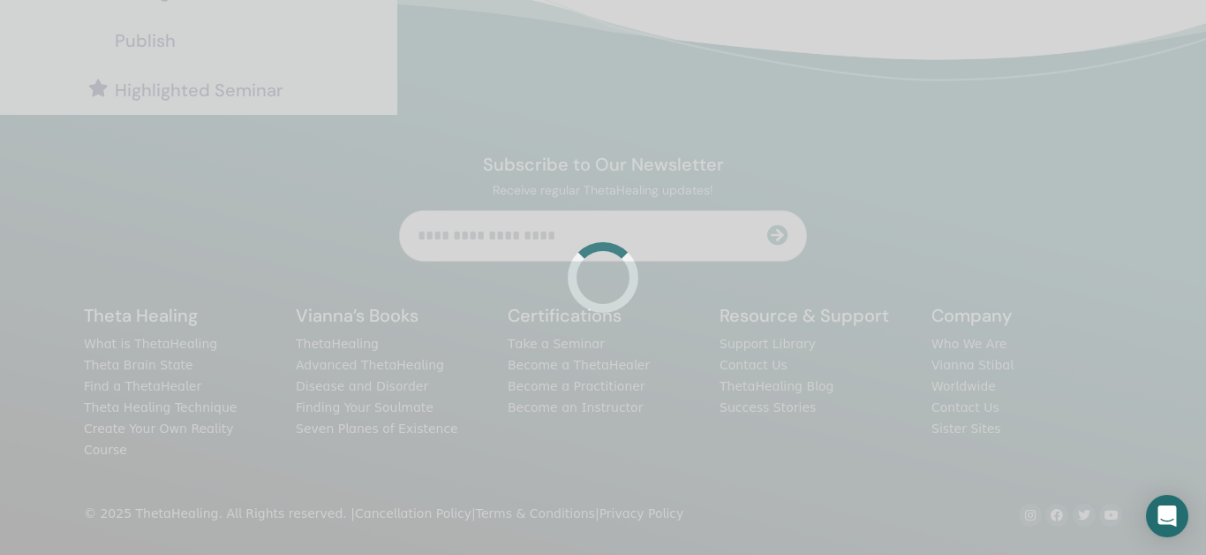
scroll to position [423, 0]
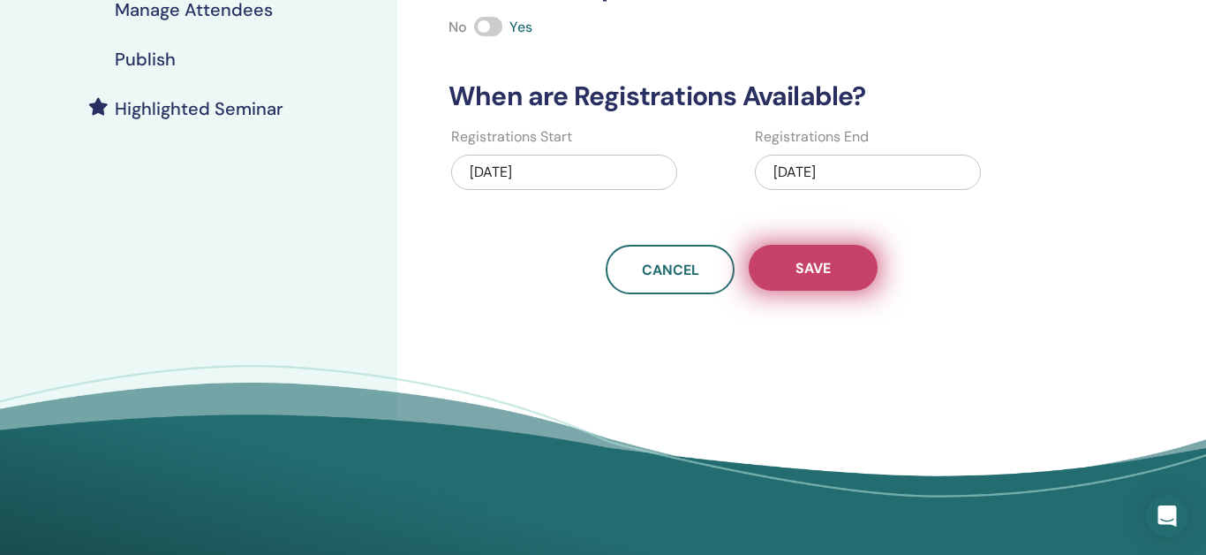
click at [802, 261] on span "Save" at bounding box center [813, 268] width 35 height 19
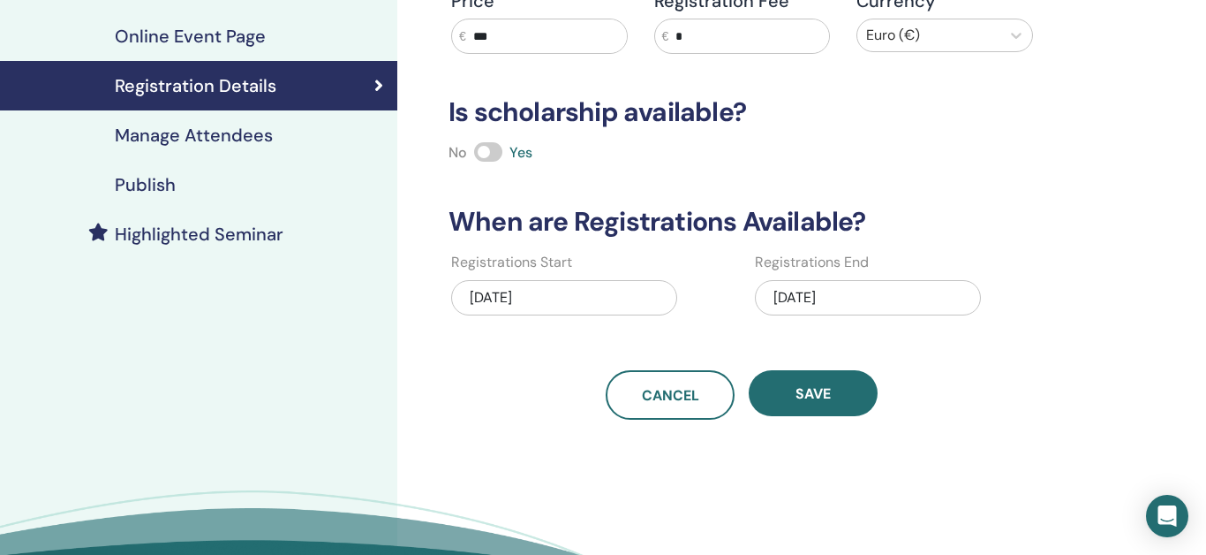
scroll to position [309, 0]
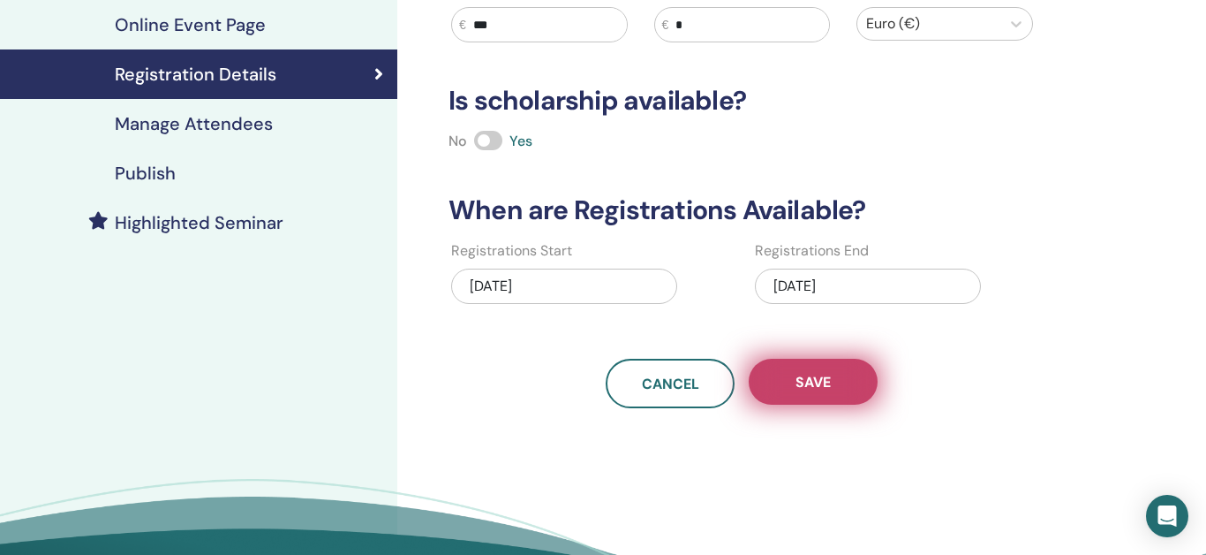
click at [823, 365] on button "Save" at bounding box center [813, 381] width 129 height 46
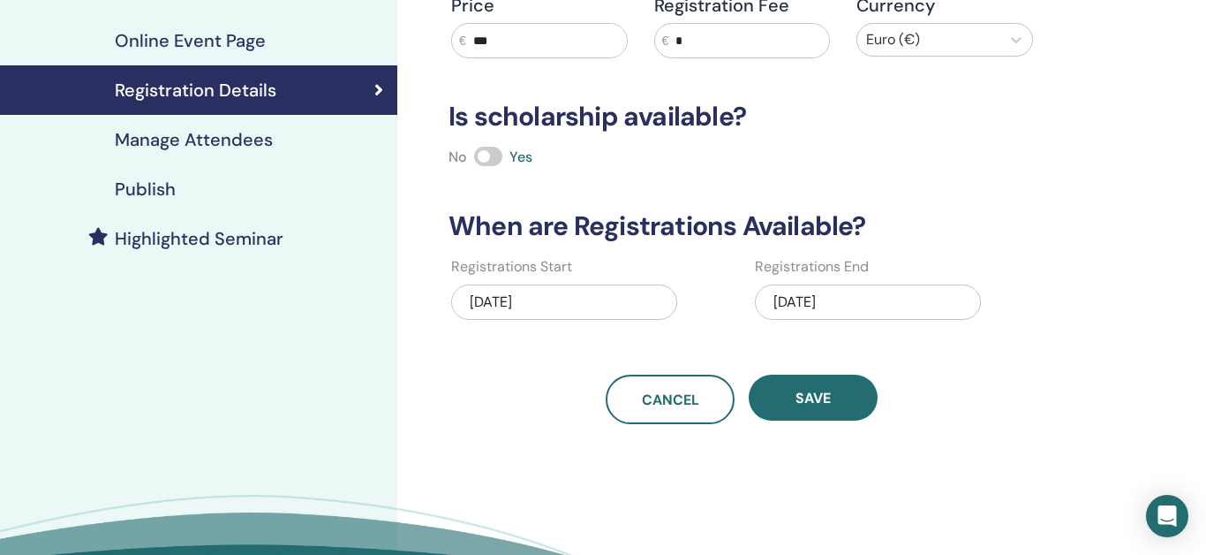
scroll to position [294, 0]
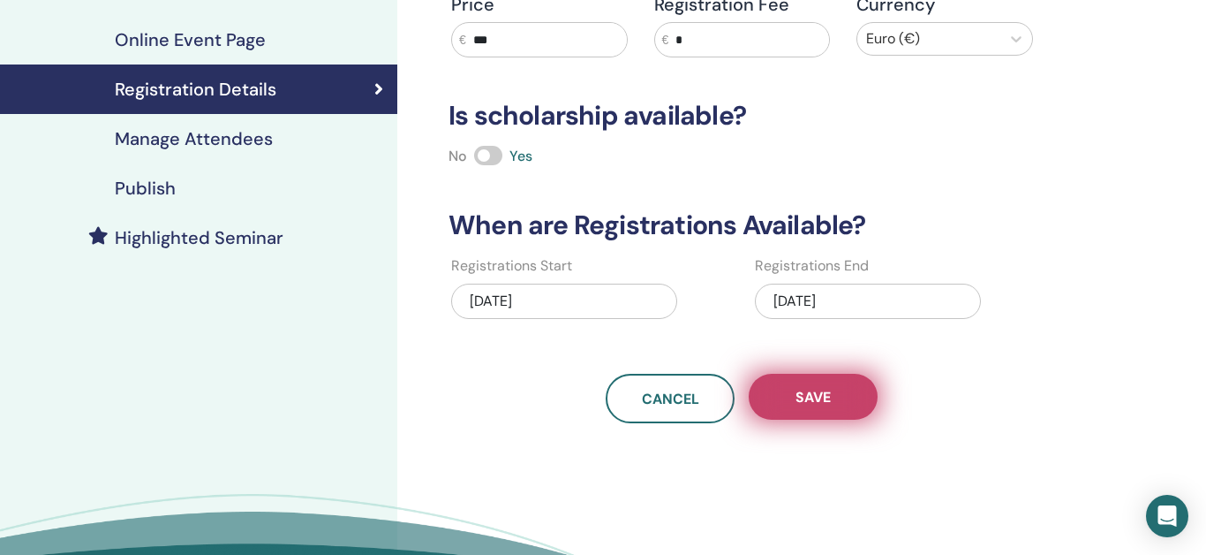
click at [833, 398] on button "Save" at bounding box center [813, 397] width 129 height 46
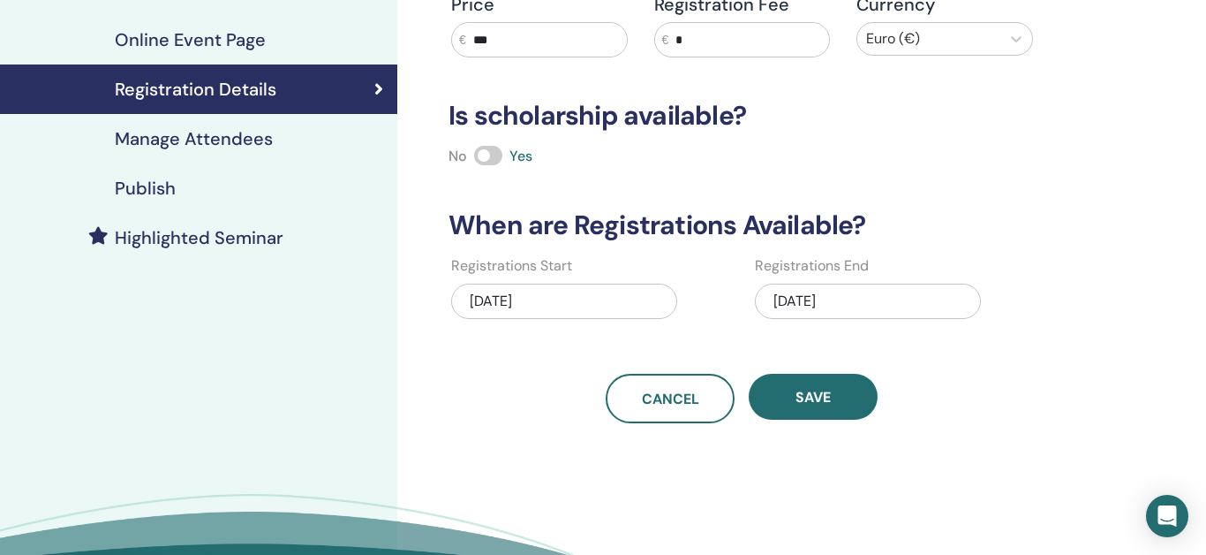
click at [170, 184] on h4 "Publish" at bounding box center [145, 187] width 61 height 21
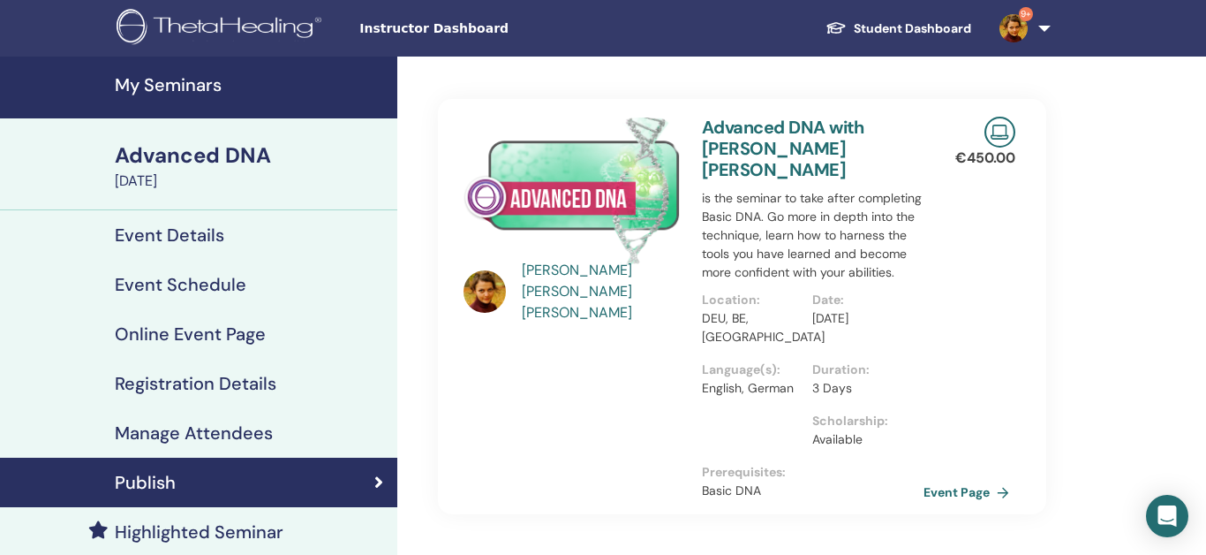
click at [191, 87] on h4 "My Seminars" at bounding box center [251, 84] width 272 height 21
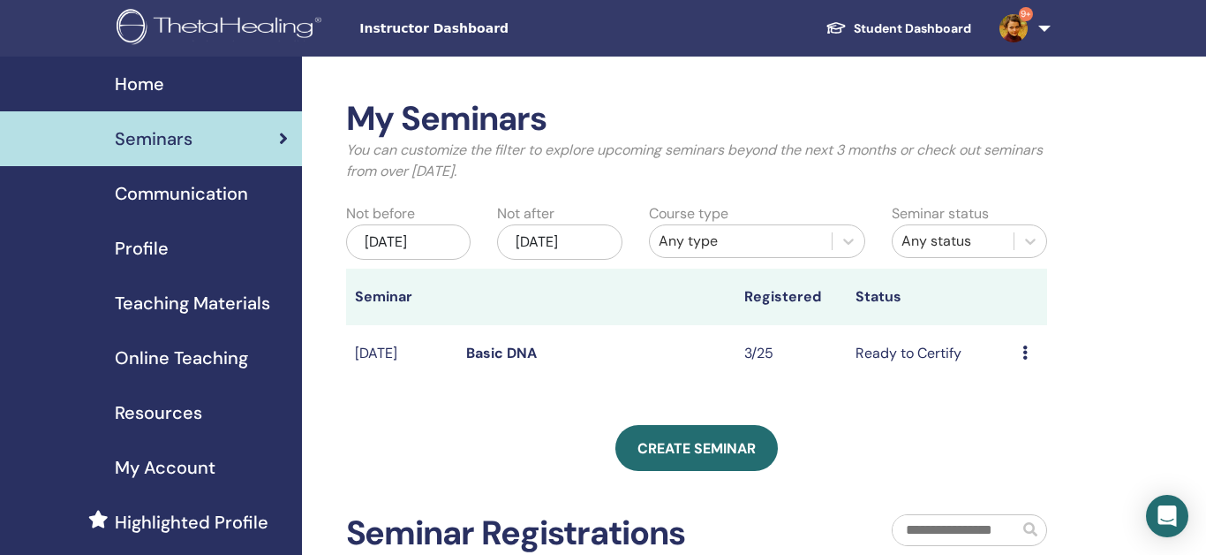
click at [595, 238] on div "[DATE]" at bounding box center [559, 241] width 125 height 35
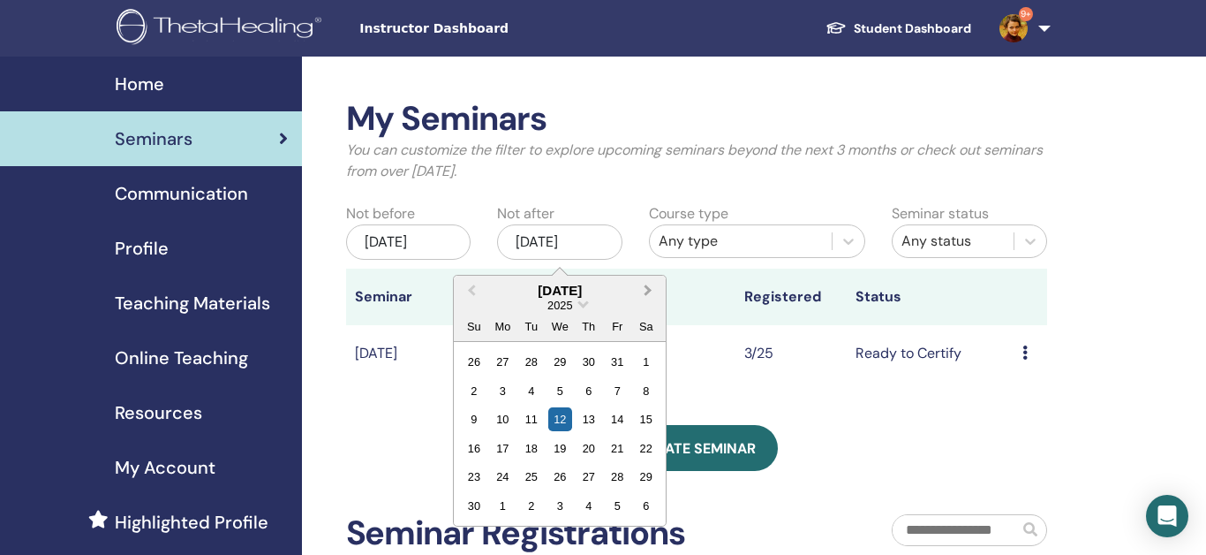
click at [648, 292] on span "Next Month" at bounding box center [648, 290] width 0 height 19
click at [641, 391] on div "14" at bounding box center [646, 391] width 24 height 24
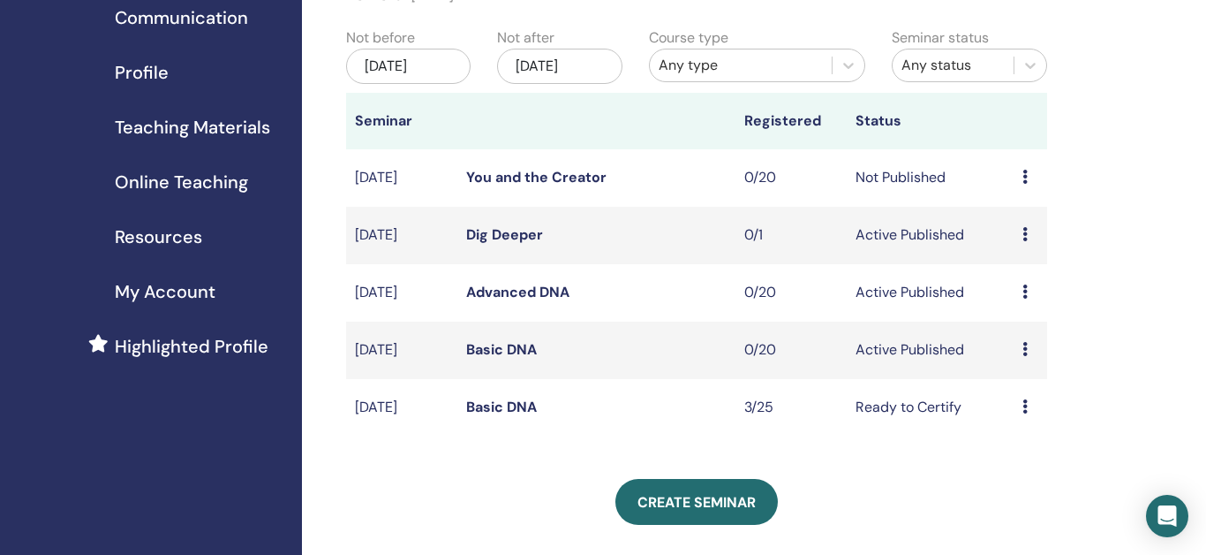
scroll to position [180, 0]
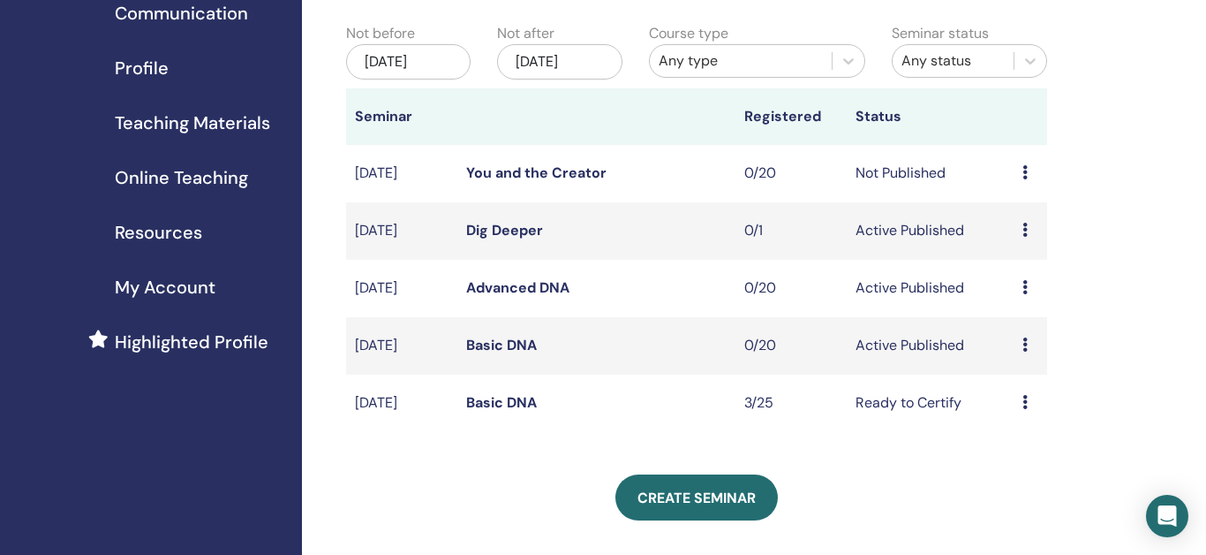
click at [1026, 234] on icon at bounding box center [1024, 230] width 5 height 14
click at [1019, 270] on link "Edit" at bounding box center [1006, 275] width 26 height 19
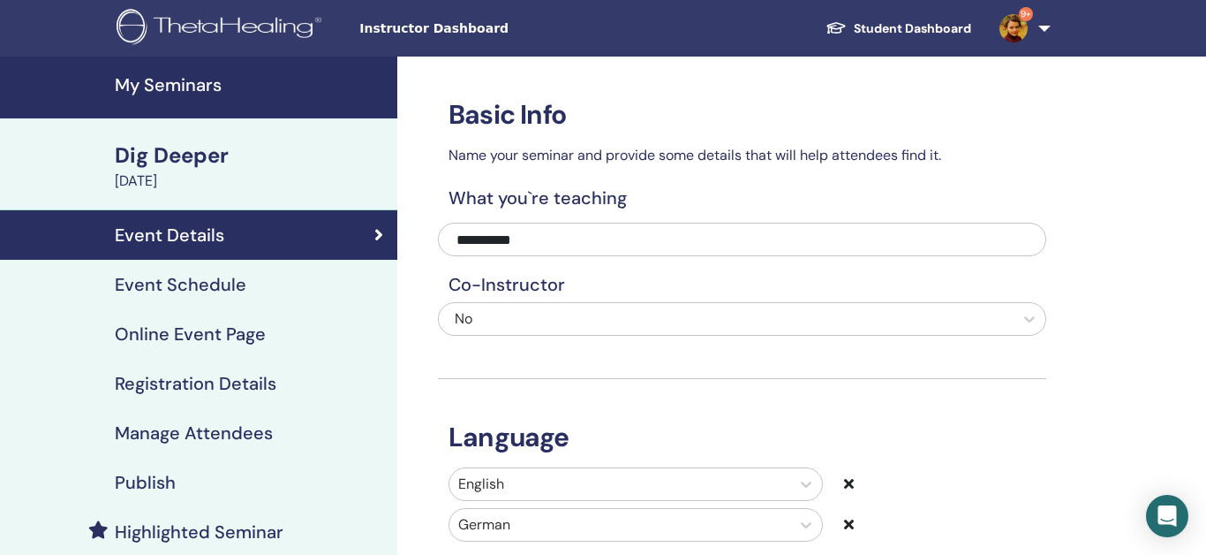
click at [183, 384] on h4 "Registration Details" at bounding box center [196, 383] width 162 height 21
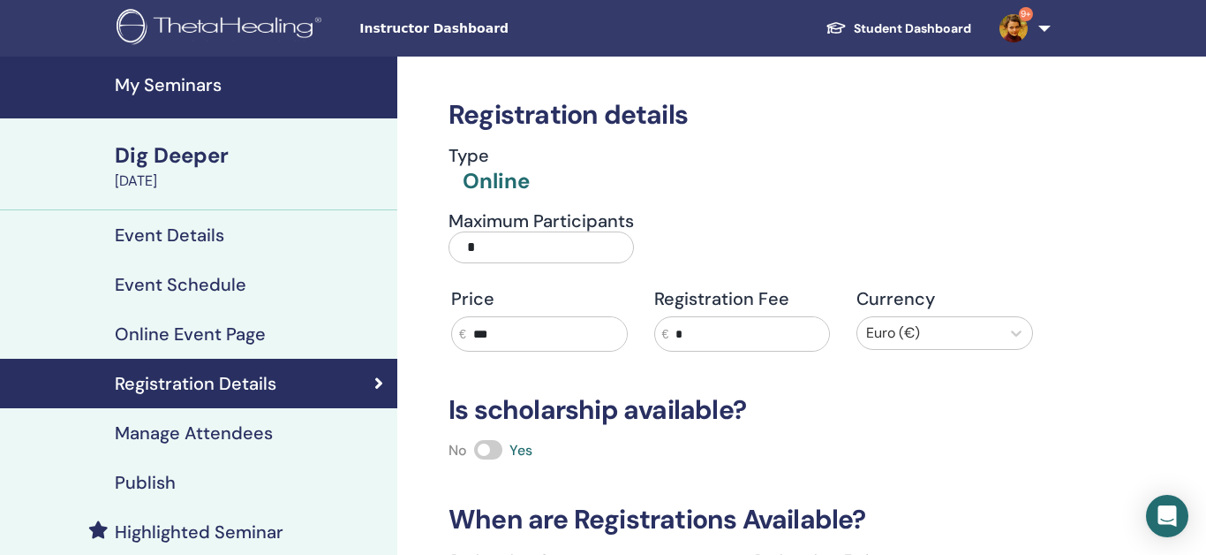
click at [499, 260] on input "*" at bounding box center [541, 247] width 185 height 32
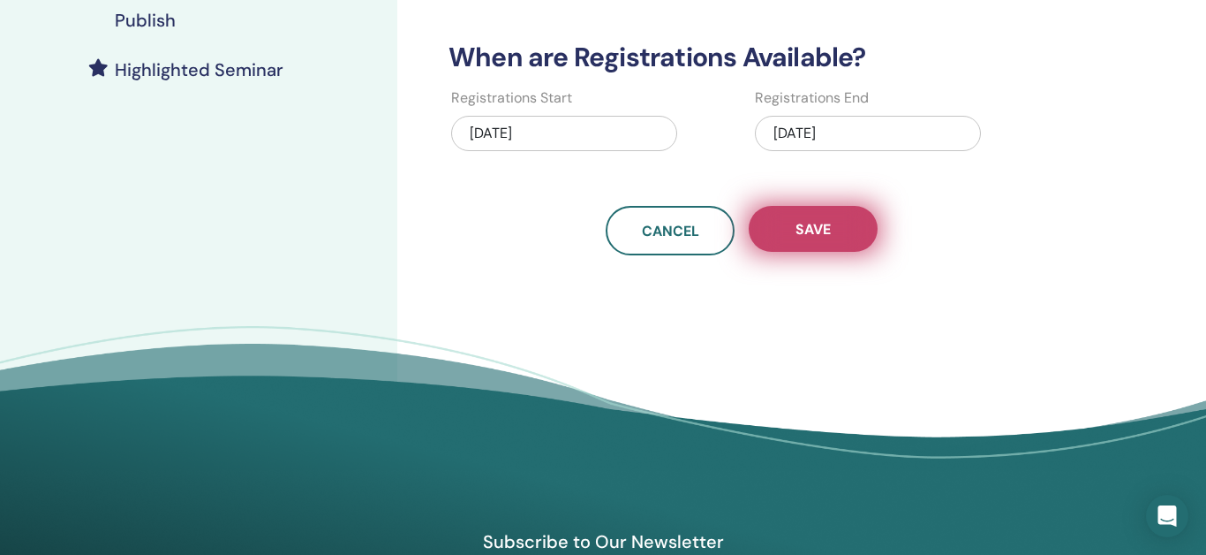
type input "**"
click at [814, 230] on span "Save" at bounding box center [813, 229] width 35 height 19
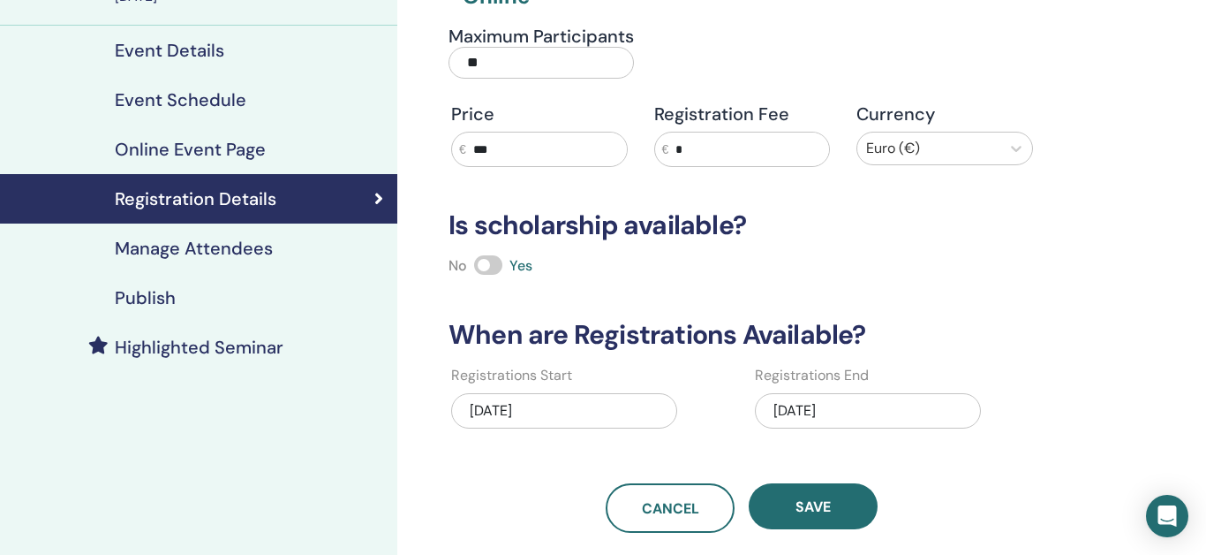
scroll to position [176, 0]
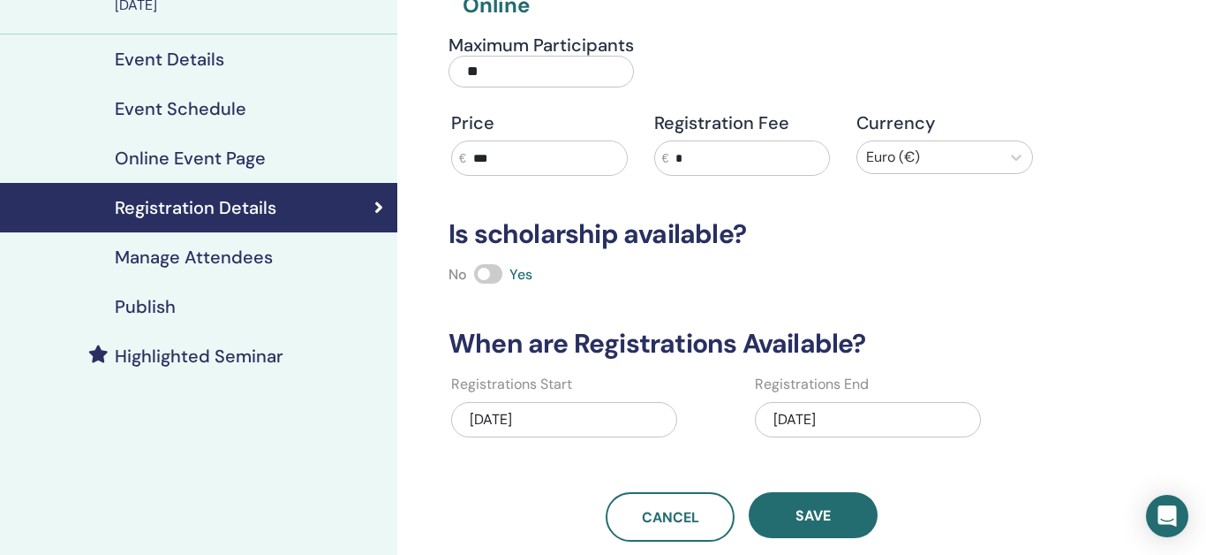
click at [148, 309] on h4 "Publish" at bounding box center [145, 306] width 61 height 21
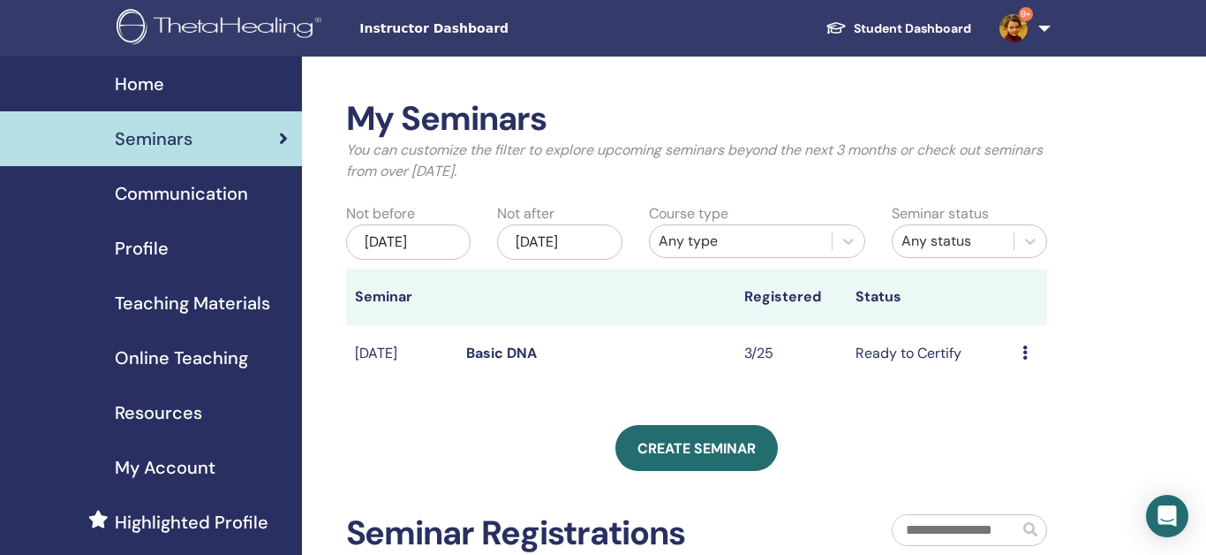
click at [585, 237] on div "[DATE]" at bounding box center [559, 241] width 125 height 35
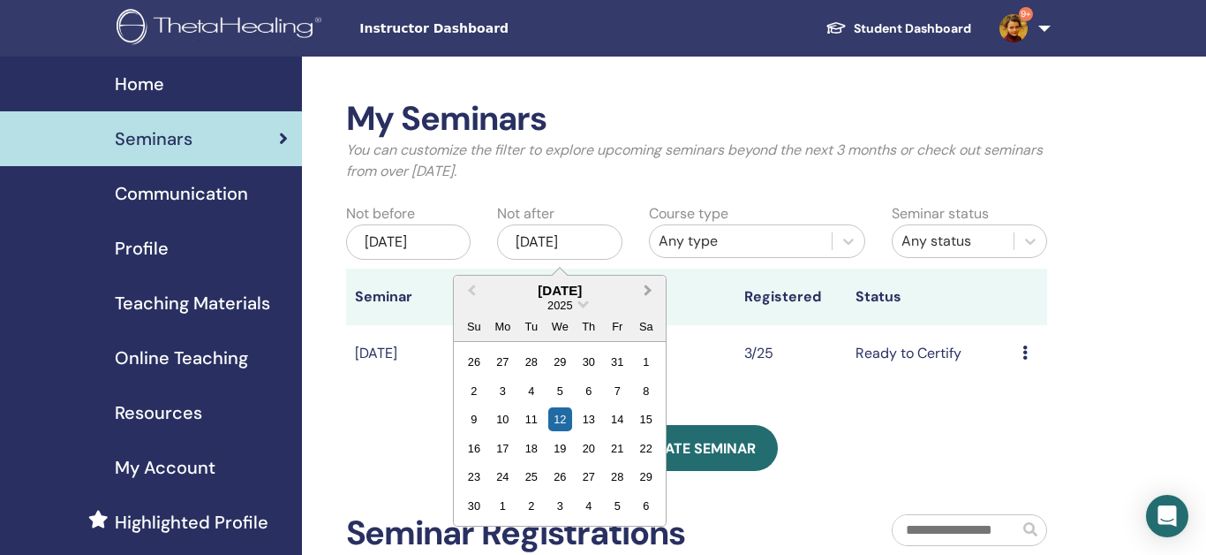
click at [648, 291] on span "Next Month" at bounding box center [648, 290] width 0 height 19
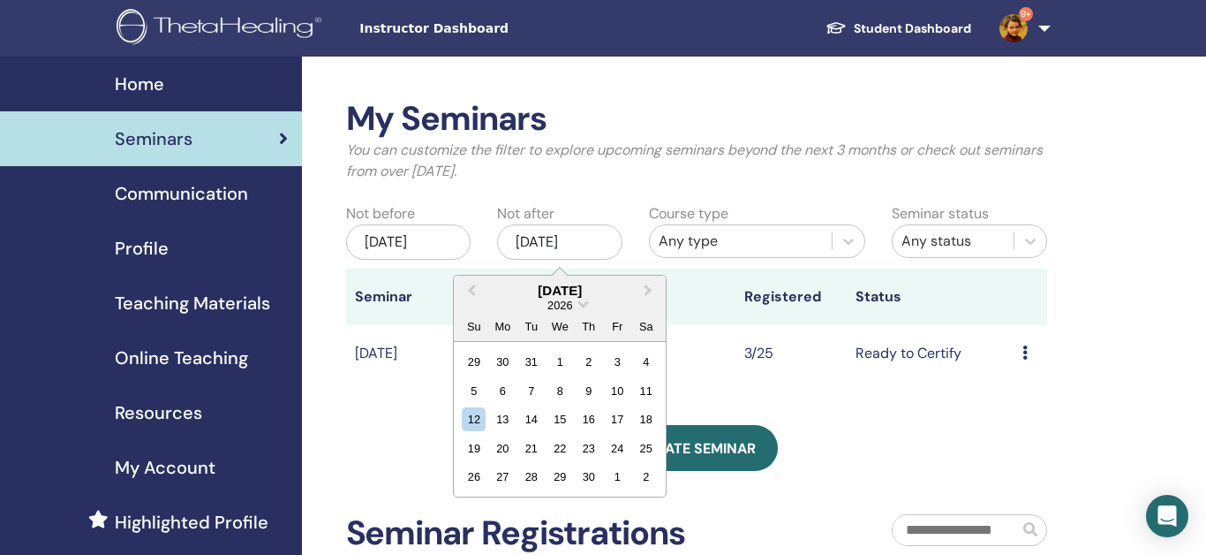
click at [636, 411] on div "18" at bounding box center [646, 419] width 24 height 24
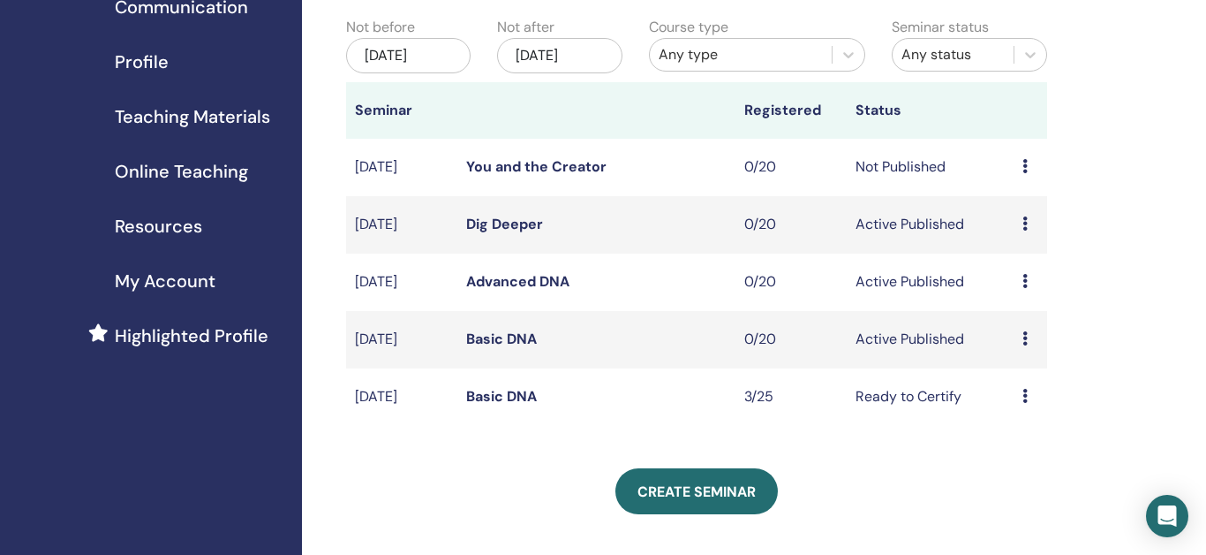
scroll to position [188, 0]
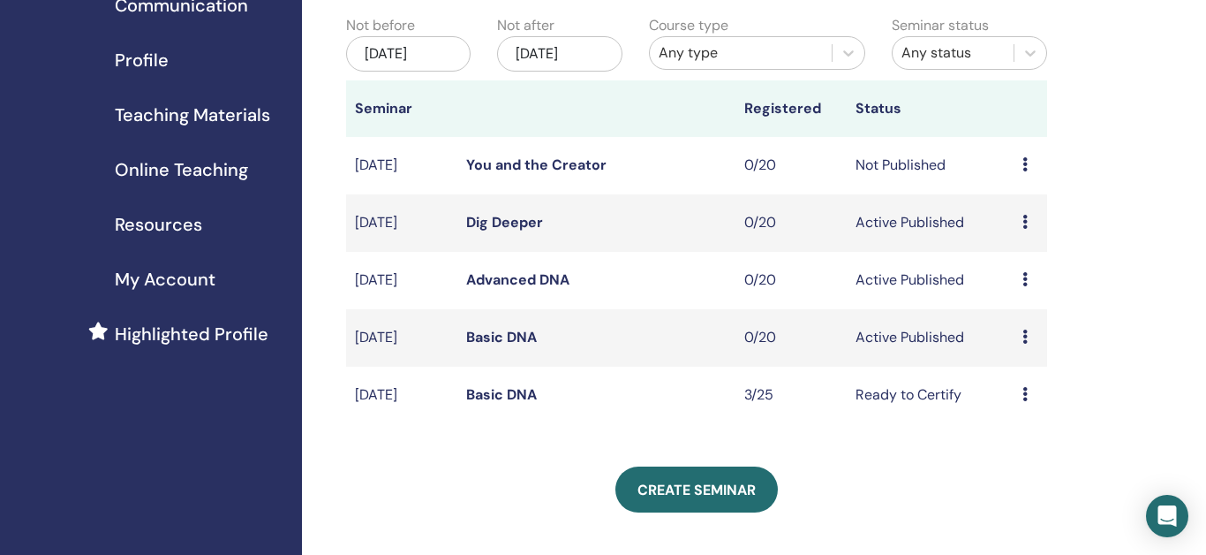
click at [593, 164] on link "You and the Creator" at bounding box center [536, 164] width 140 height 19
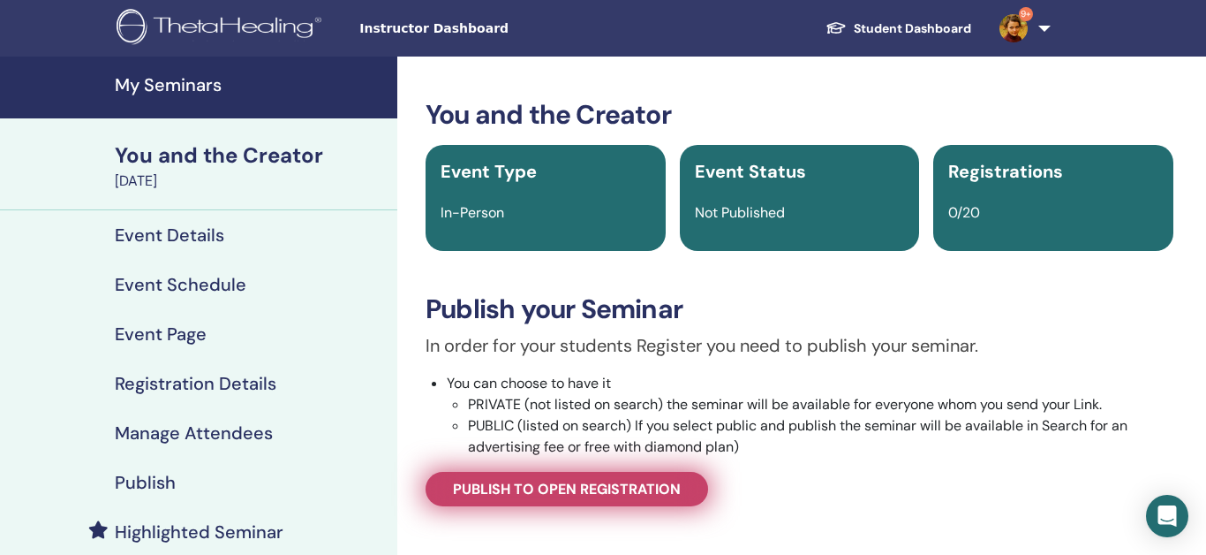
click at [584, 492] on span "Publish to open registration" at bounding box center [567, 488] width 228 height 19
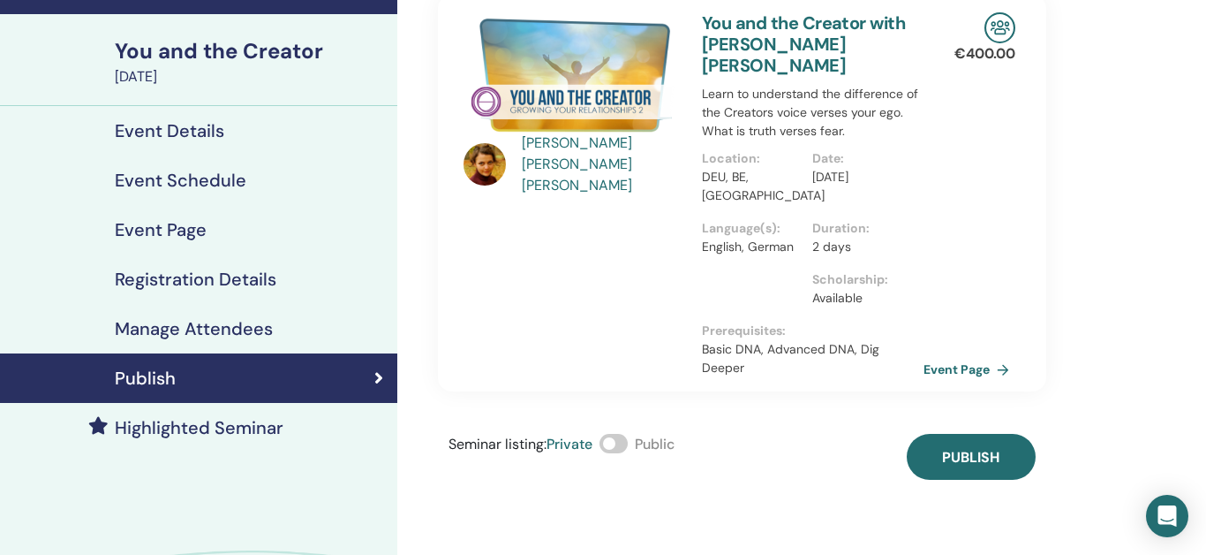
scroll to position [106, 0]
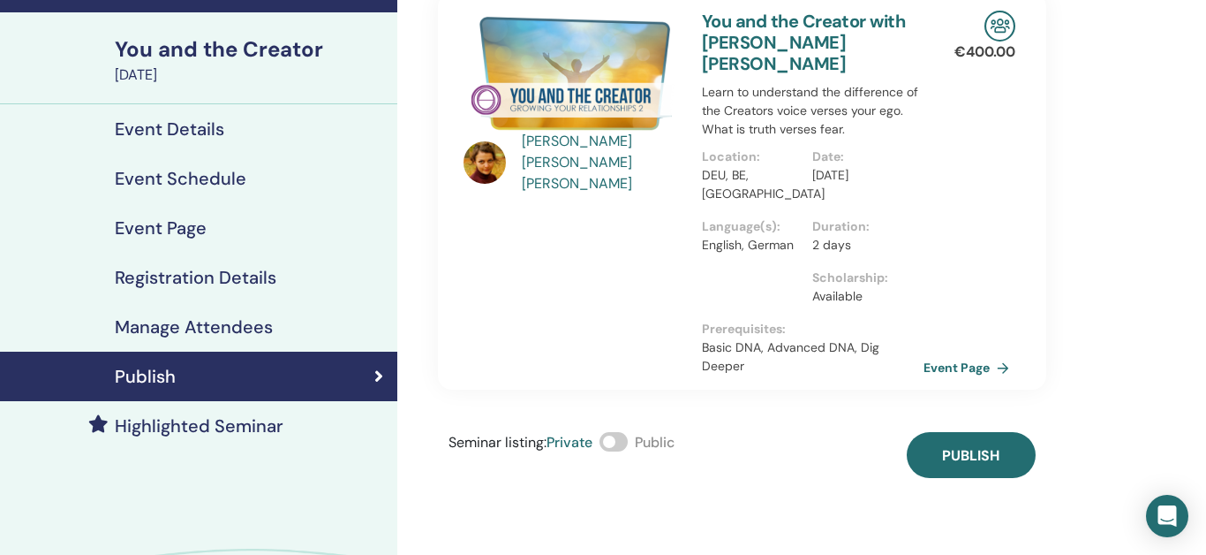
click at [623, 432] on span at bounding box center [614, 441] width 28 height 19
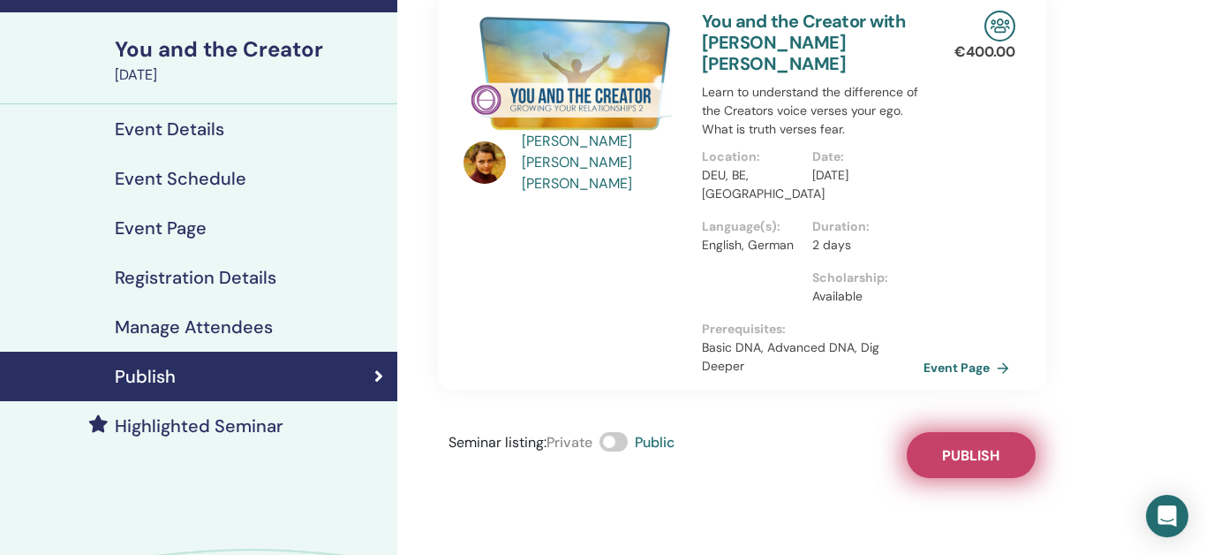
click at [982, 446] on span "Publish" at bounding box center [970, 455] width 57 height 19
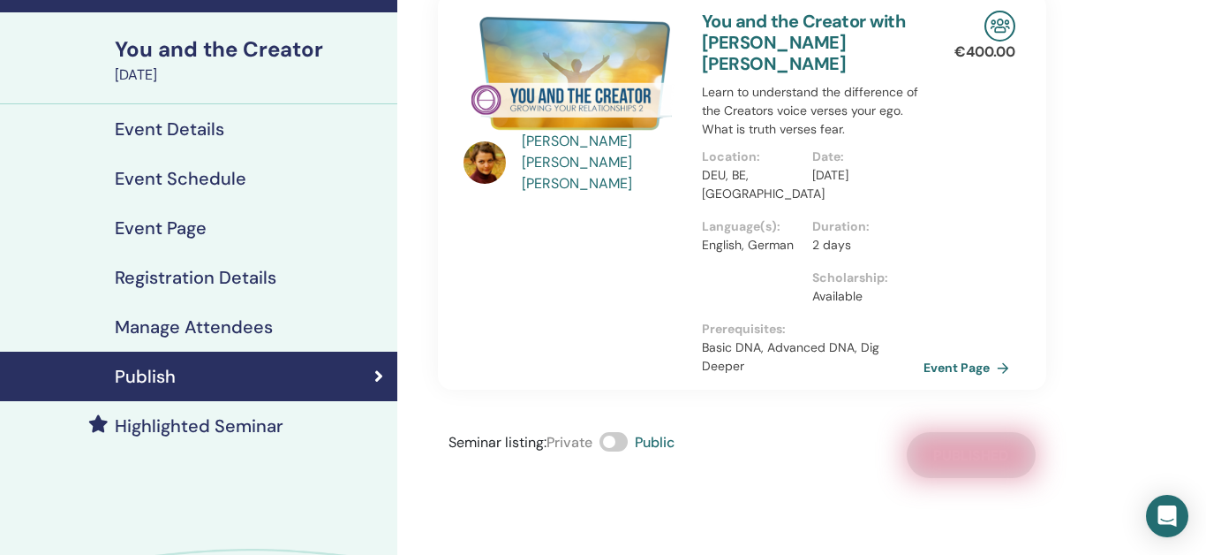
scroll to position [0, 0]
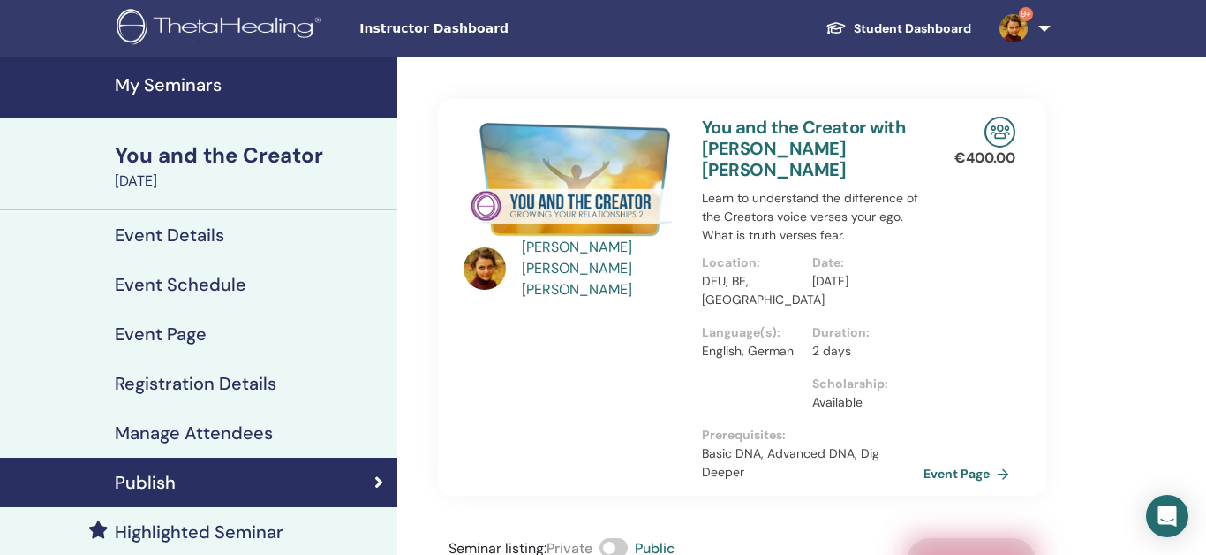
click at [193, 82] on h4 "My Seminars" at bounding box center [251, 84] width 272 height 21
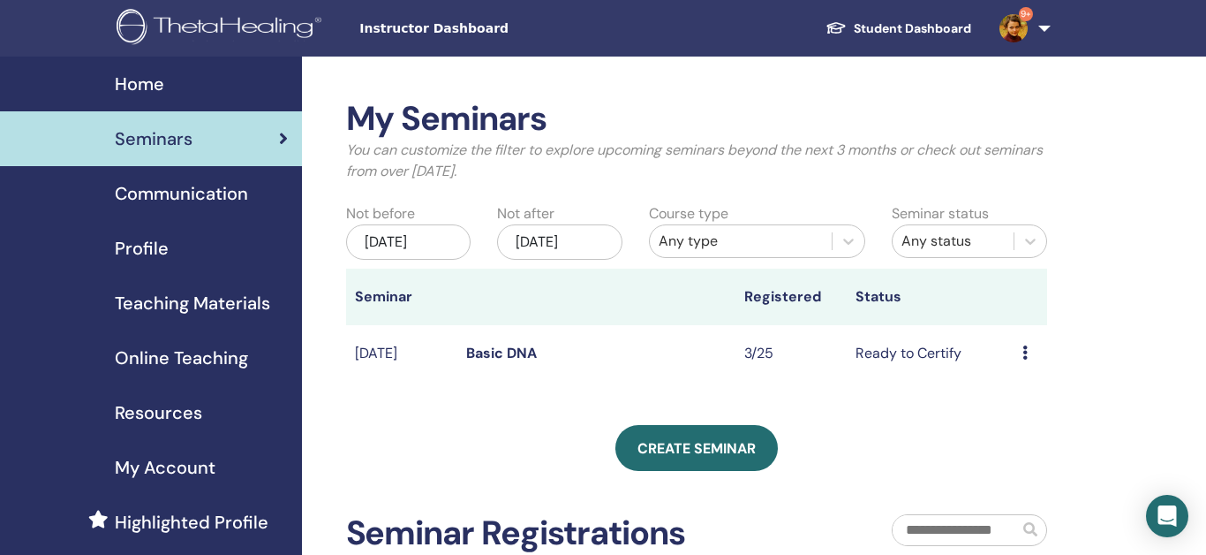
click at [581, 244] on div "[DATE]" at bounding box center [559, 241] width 125 height 35
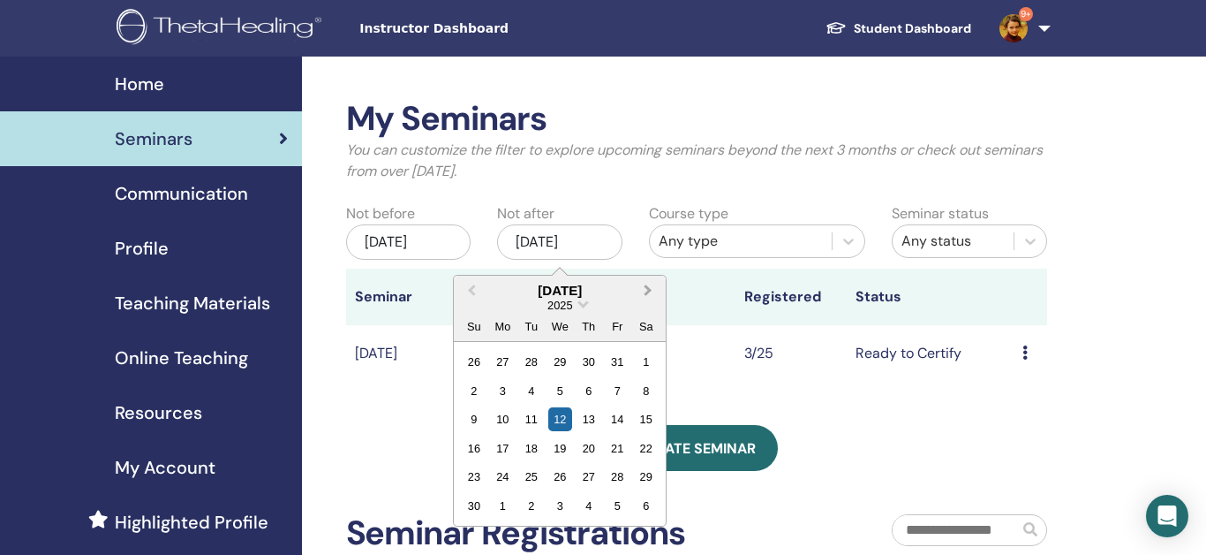
click at [648, 295] on span "Next Month" at bounding box center [648, 290] width 0 height 19
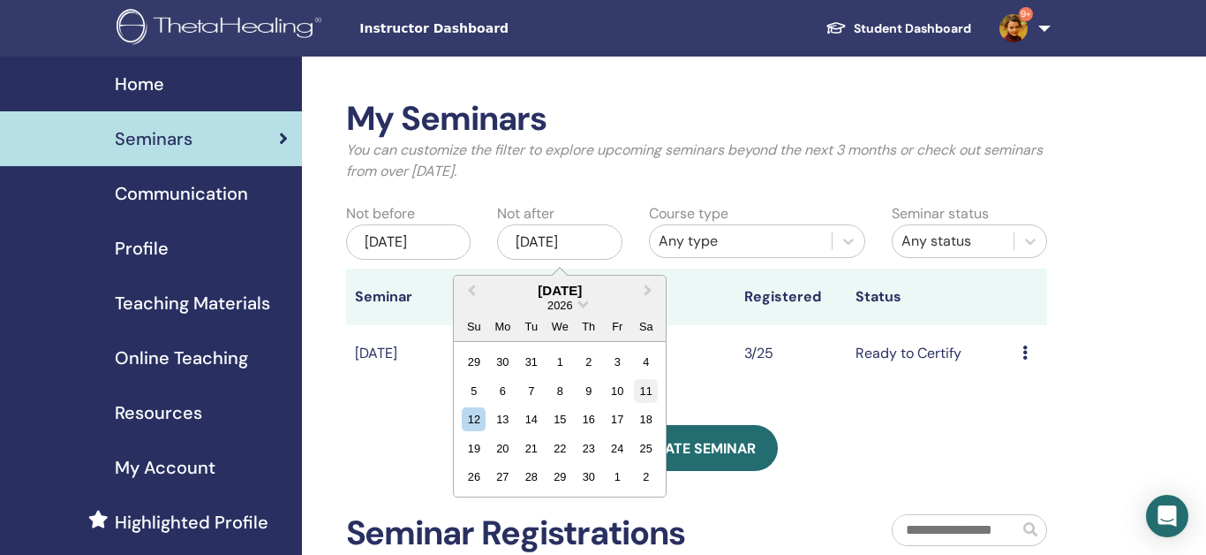
click at [638, 396] on div "11" at bounding box center [646, 391] width 24 height 24
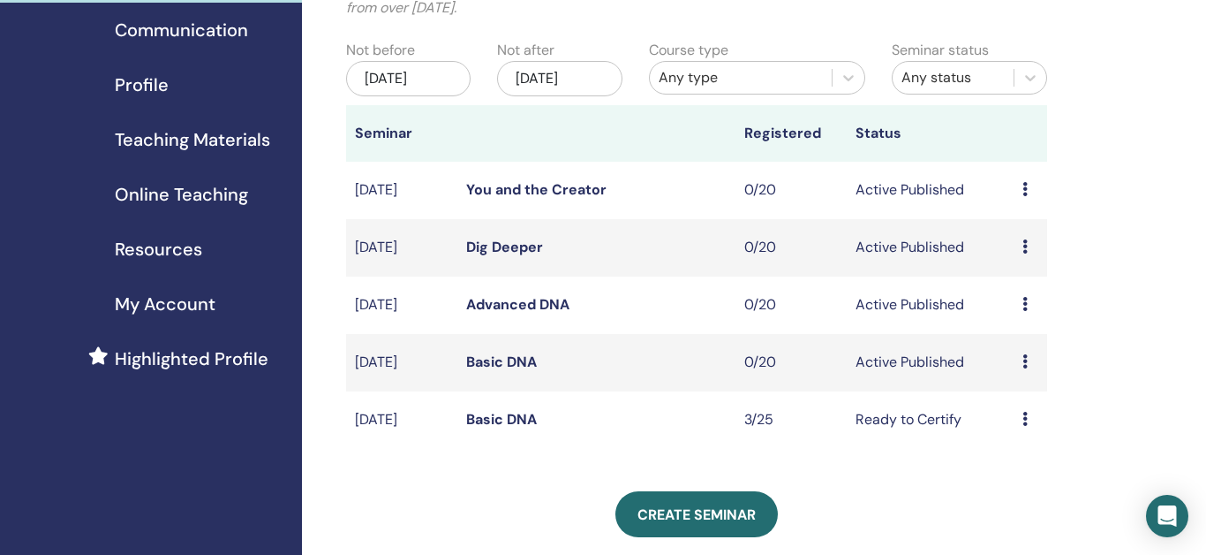
scroll to position [164, 0]
click at [1025, 192] on icon at bounding box center [1024, 188] width 5 height 14
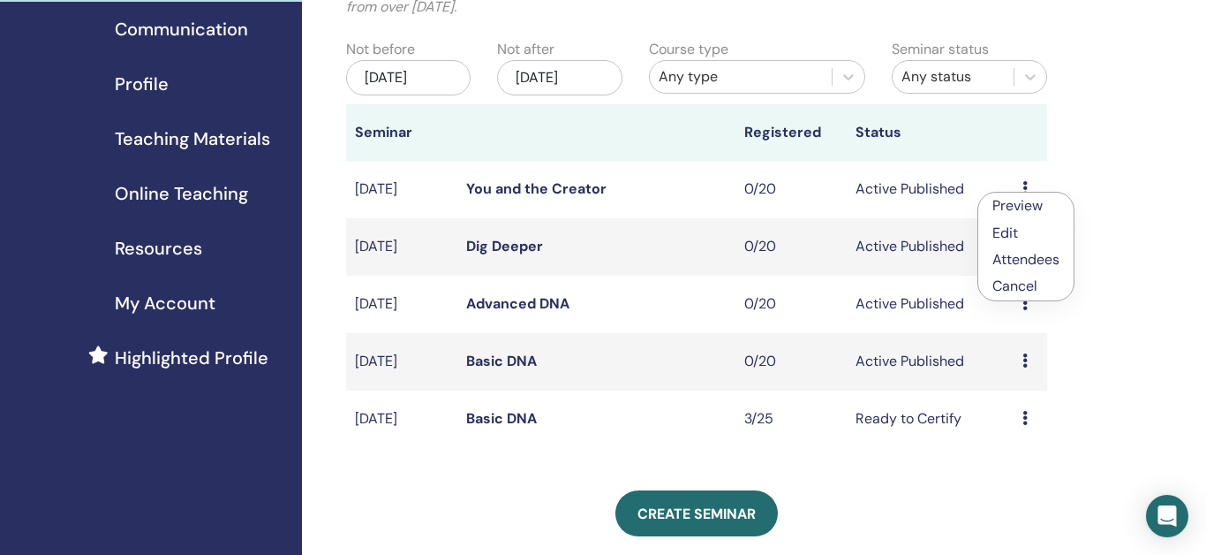
click at [561, 186] on link "You and the Creator" at bounding box center [536, 188] width 140 height 19
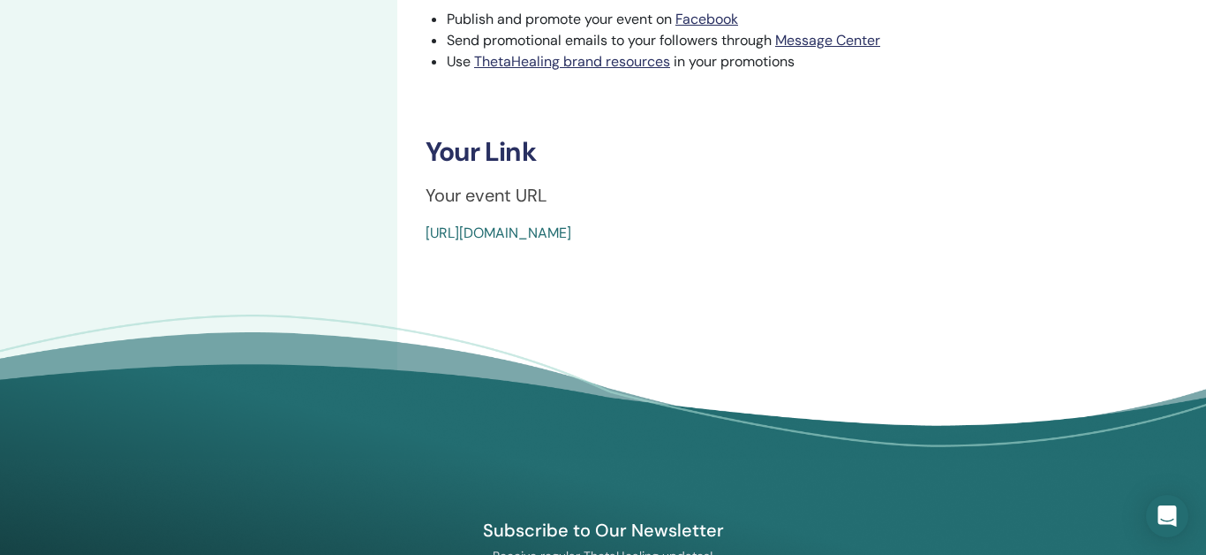
scroll to position [644, 0]
